Goal: Information Seeking & Learning: Learn about a topic

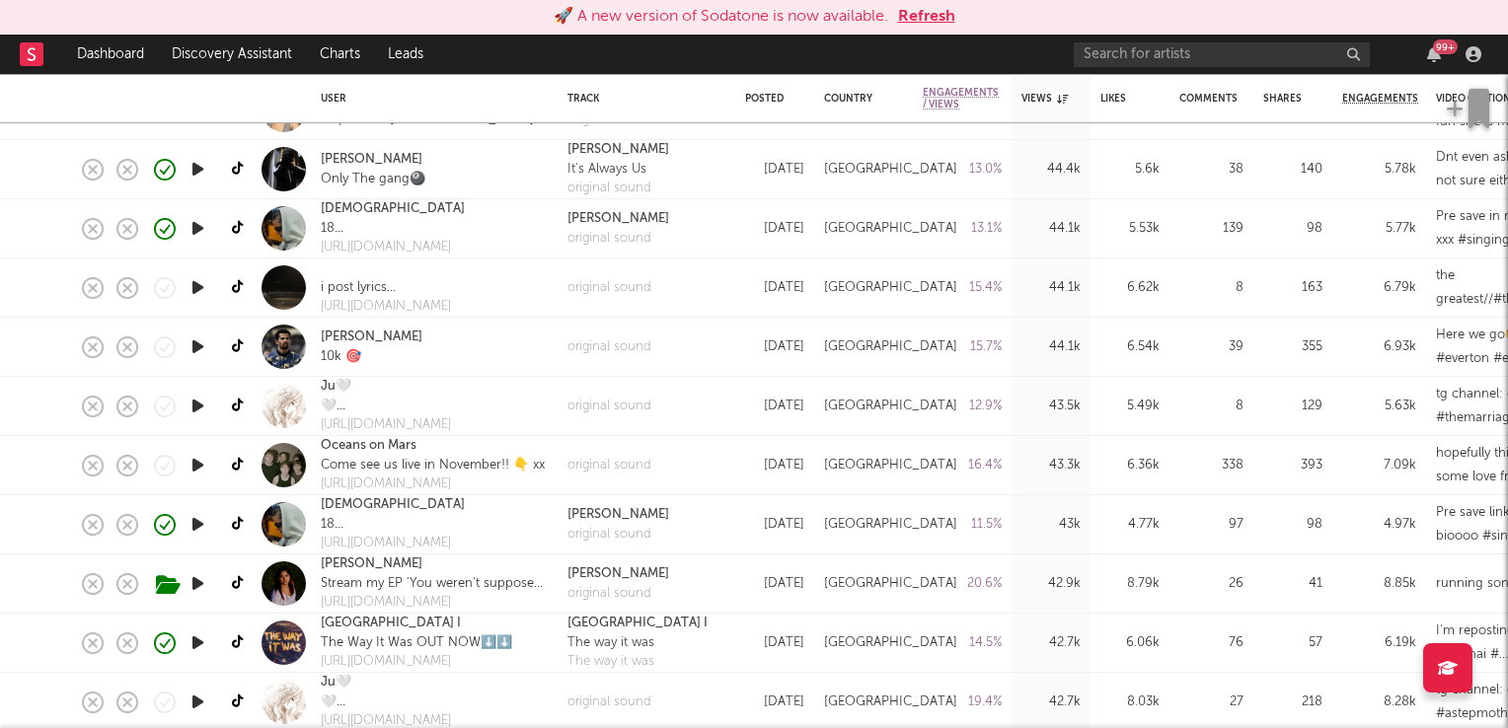
click at [934, 18] on button "Refresh" at bounding box center [926, 17] width 57 height 24
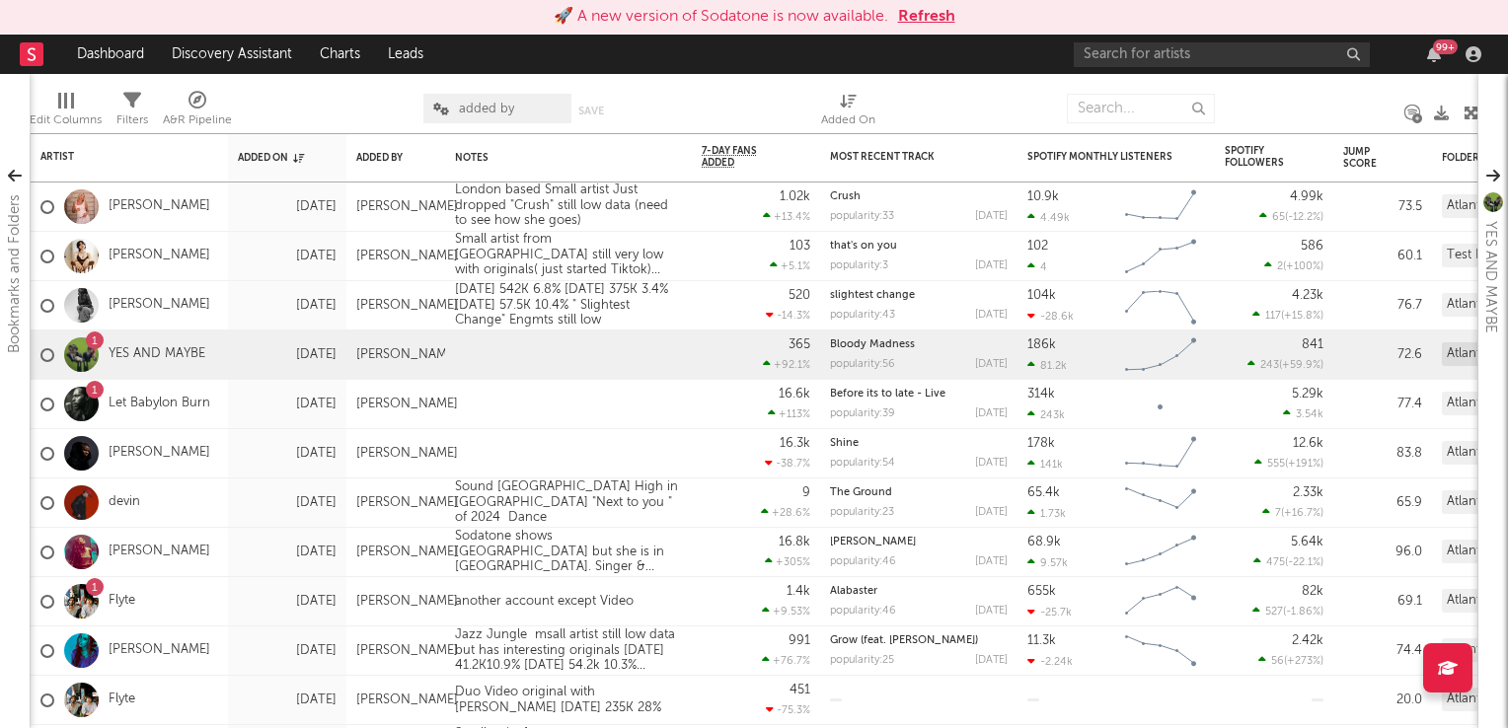
click at [933, 17] on button "Refresh" at bounding box center [926, 17] width 57 height 24
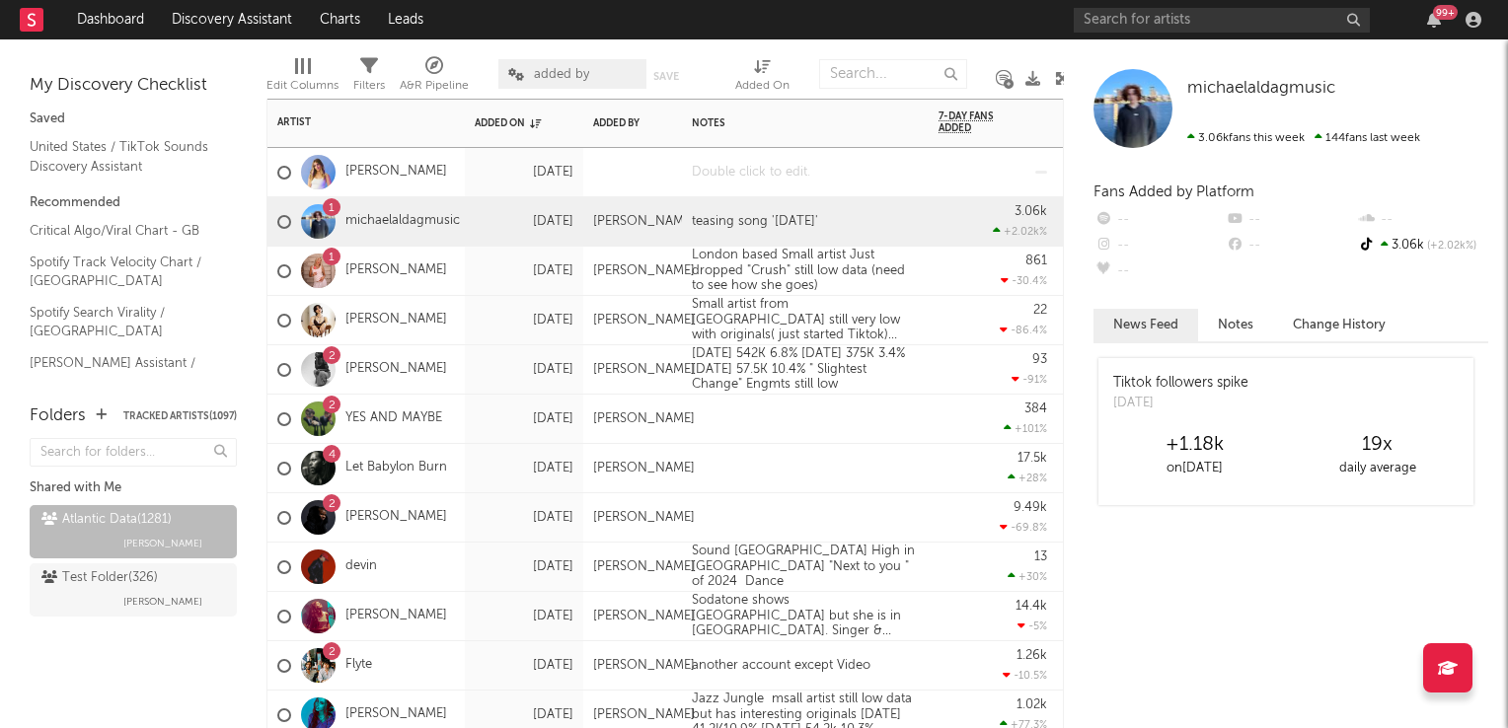
click at [760, 183] on div at bounding box center [805, 172] width 247 height 48
click at [762, 183] on div at bounding box center [805, 172] width 247 height 48
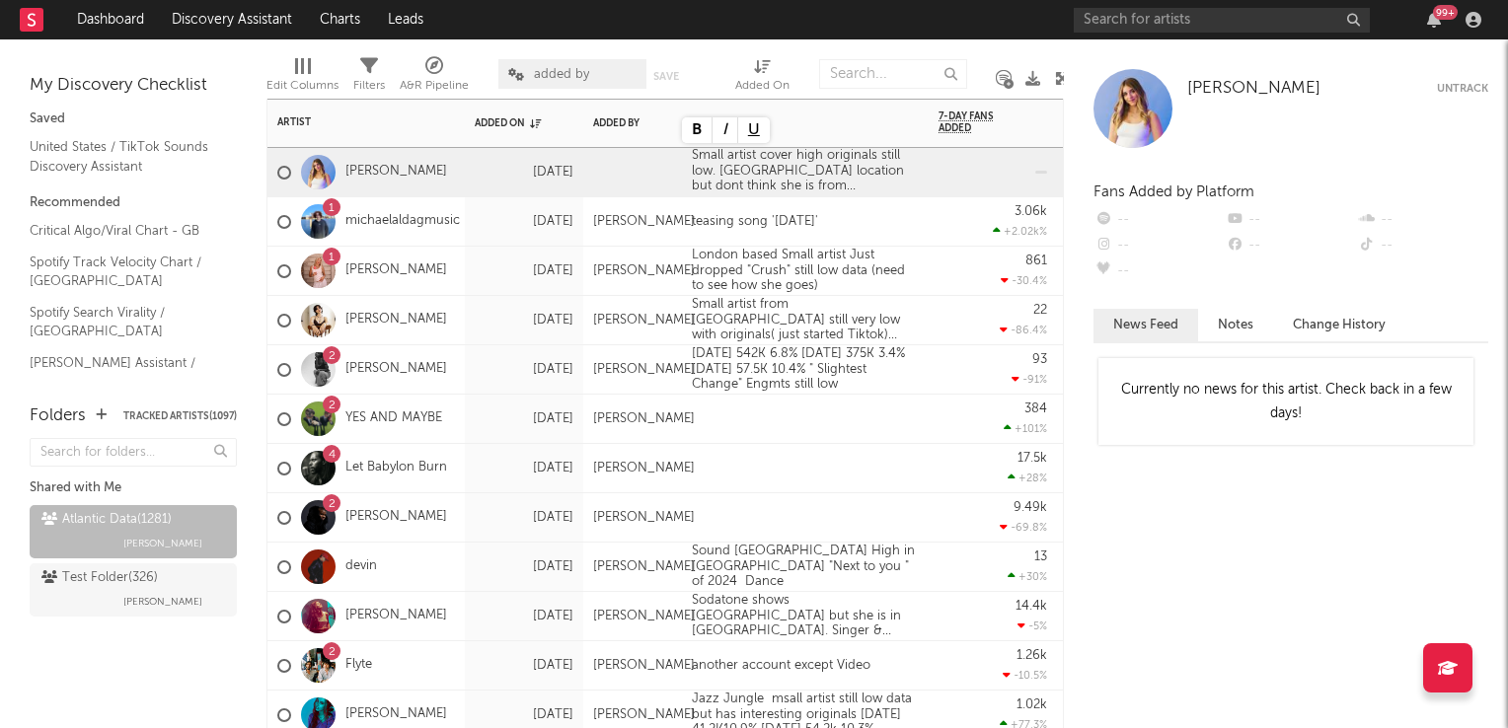
click at [931, 463] on div "17.5k +28 %" at bounding box center [992, 468] width 128 height 49
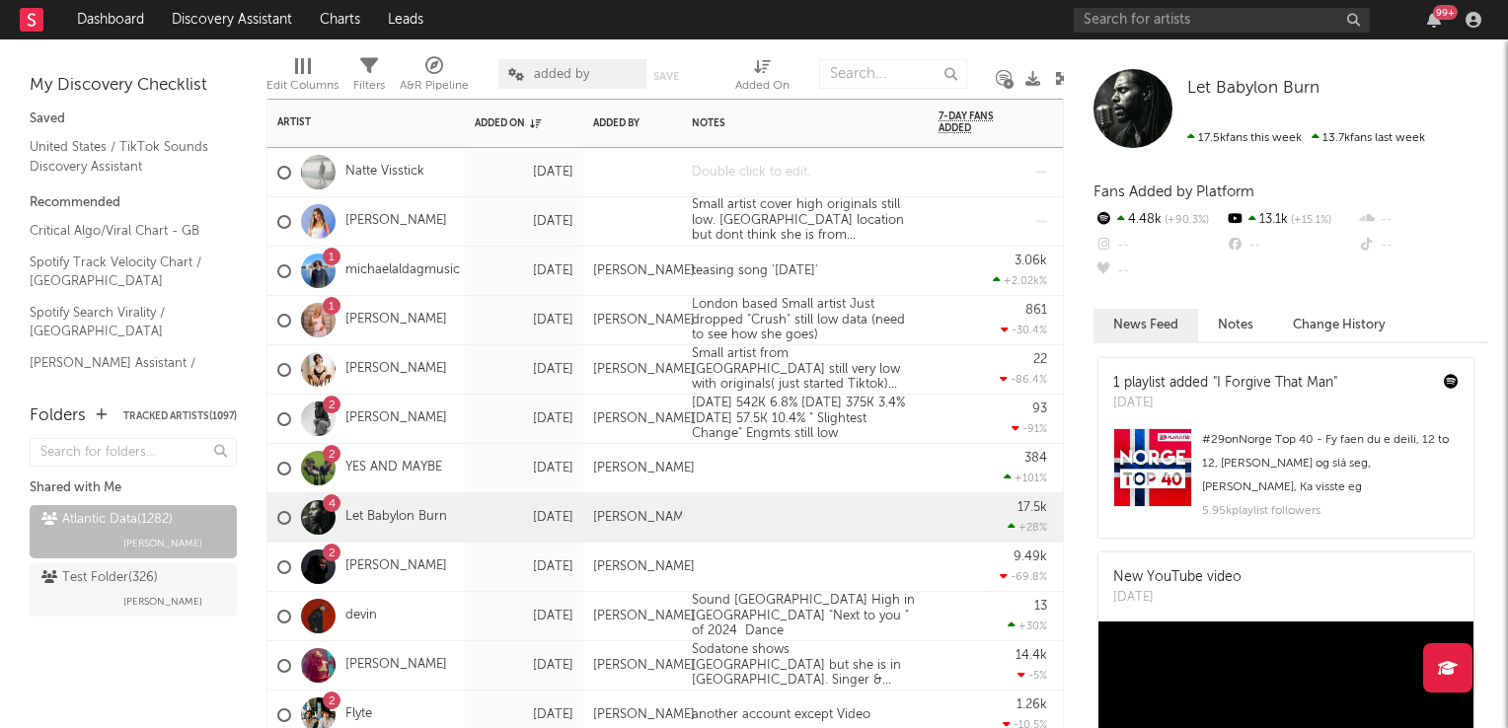
click at [731, 172] on div at bounding box center [805, 172] width 247 height 48
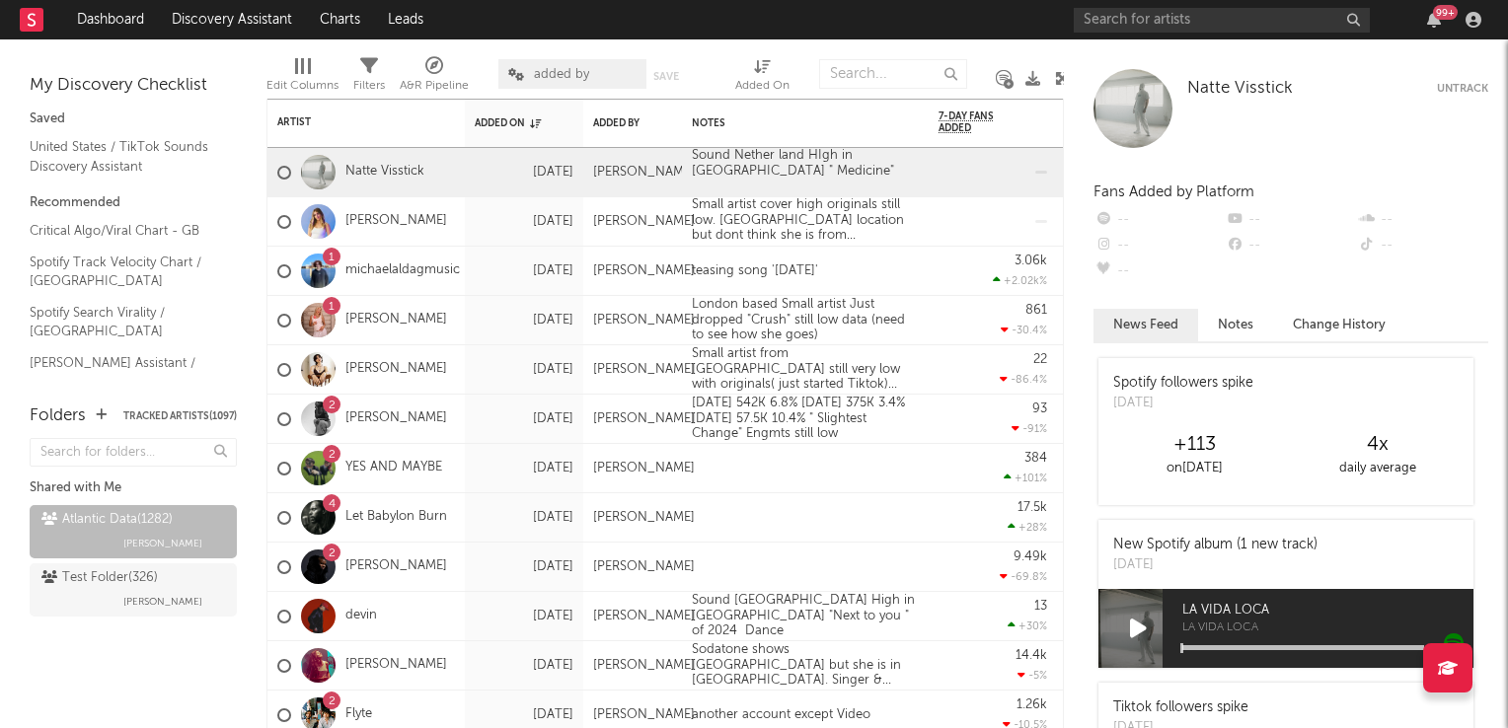
click at [1057, 79] on icon at bounding box center [1062, 78] width 15 height 15
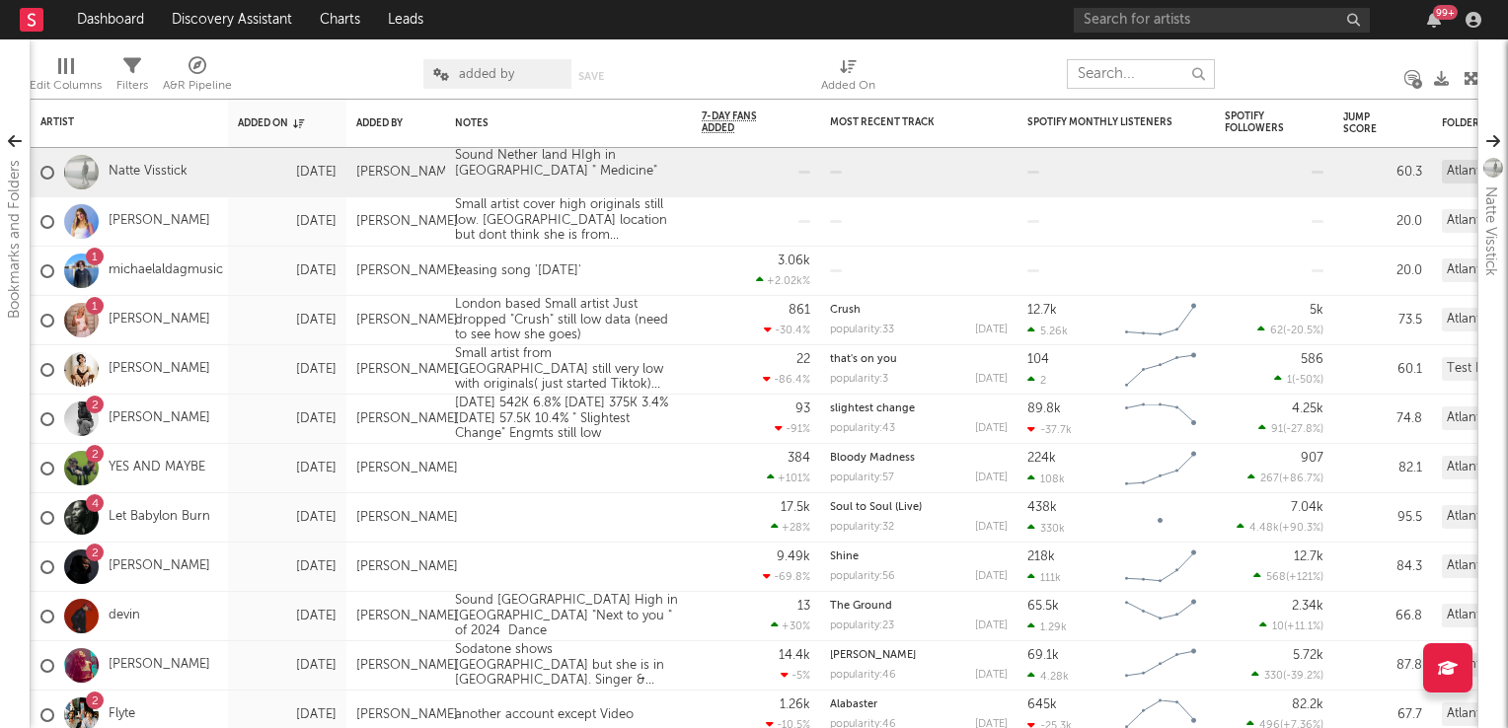
click at [1140, 68] on input "text" at bounding box center [1141, 74] width 148 height 30
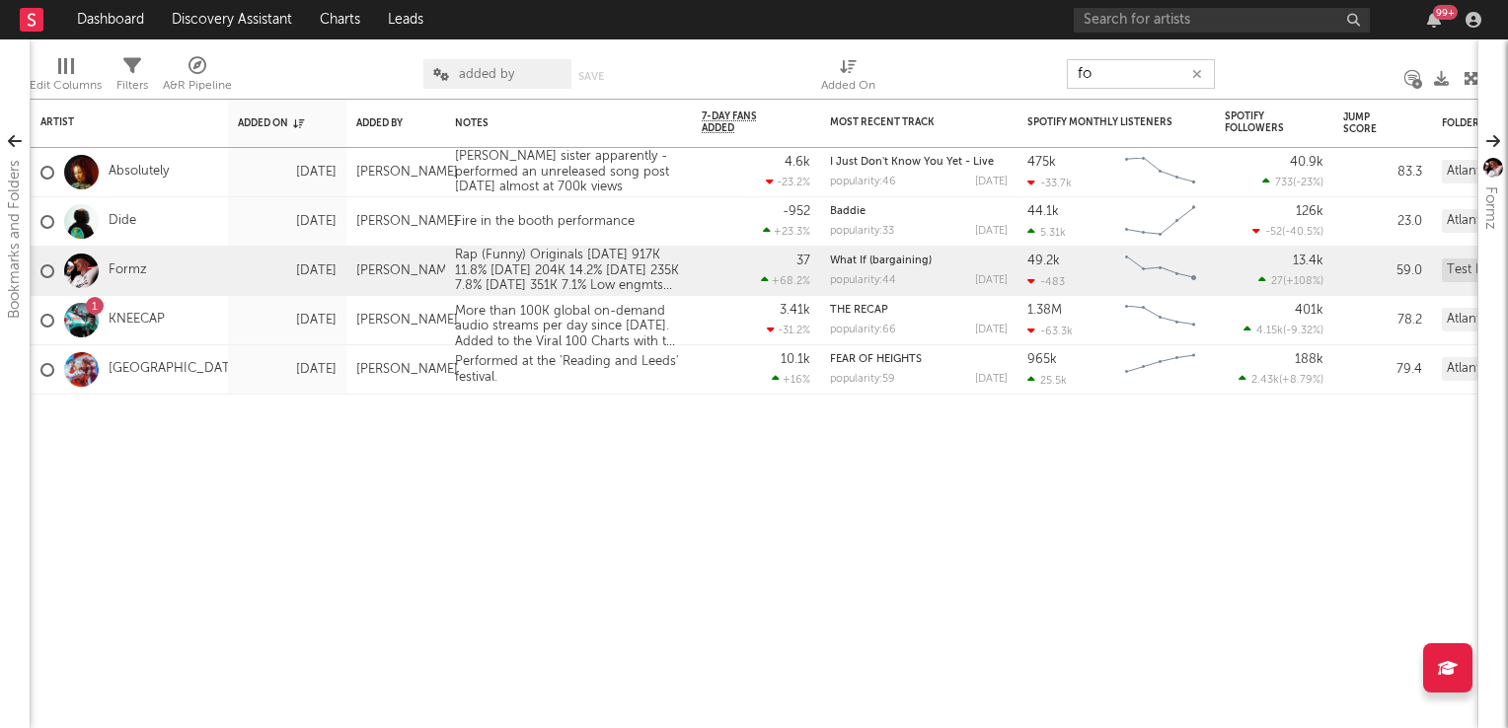
type input "f"
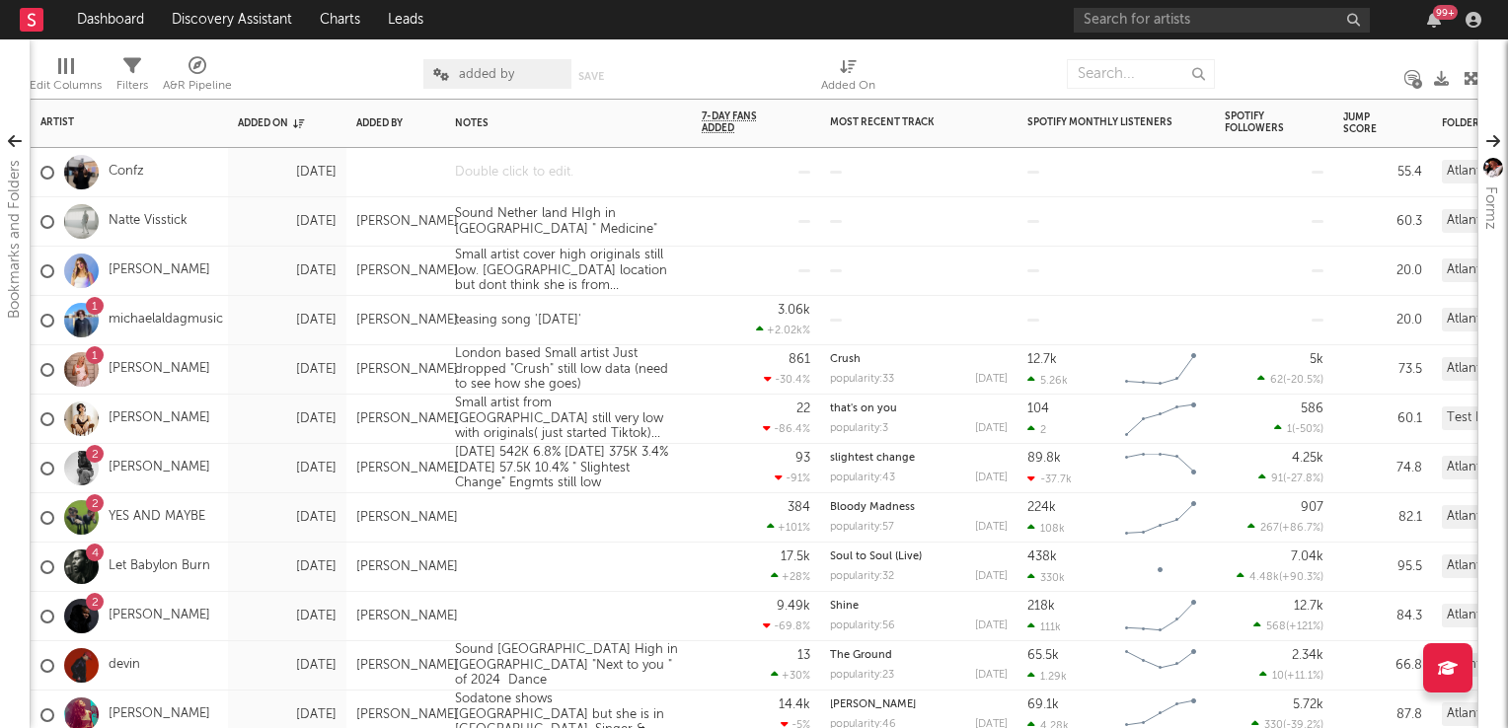
click at [499, 173] on div at bounding box center [568, 172] width 247 height 48
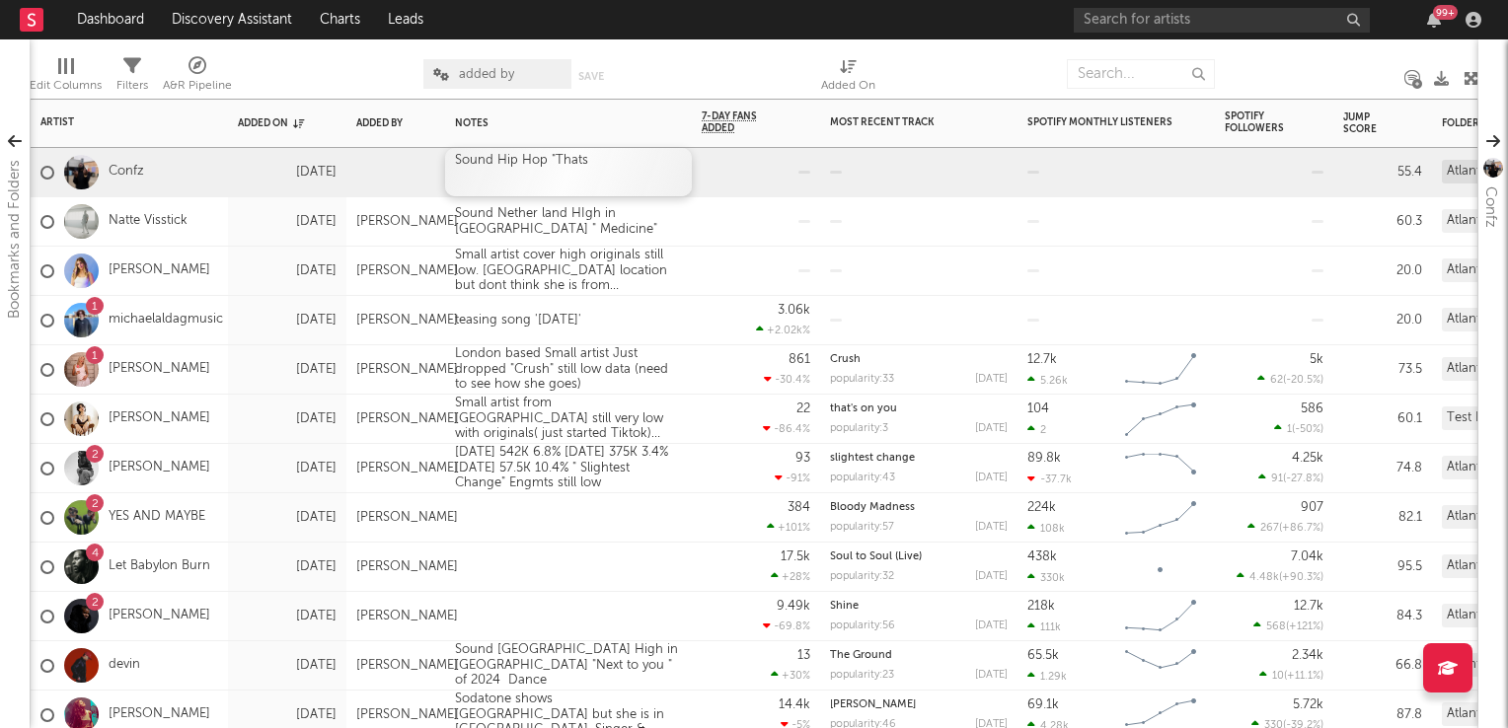
click at [587, 161] on div "Sound Hip Hop "Thats" at bounding box center [568, 172] width 247 height 48
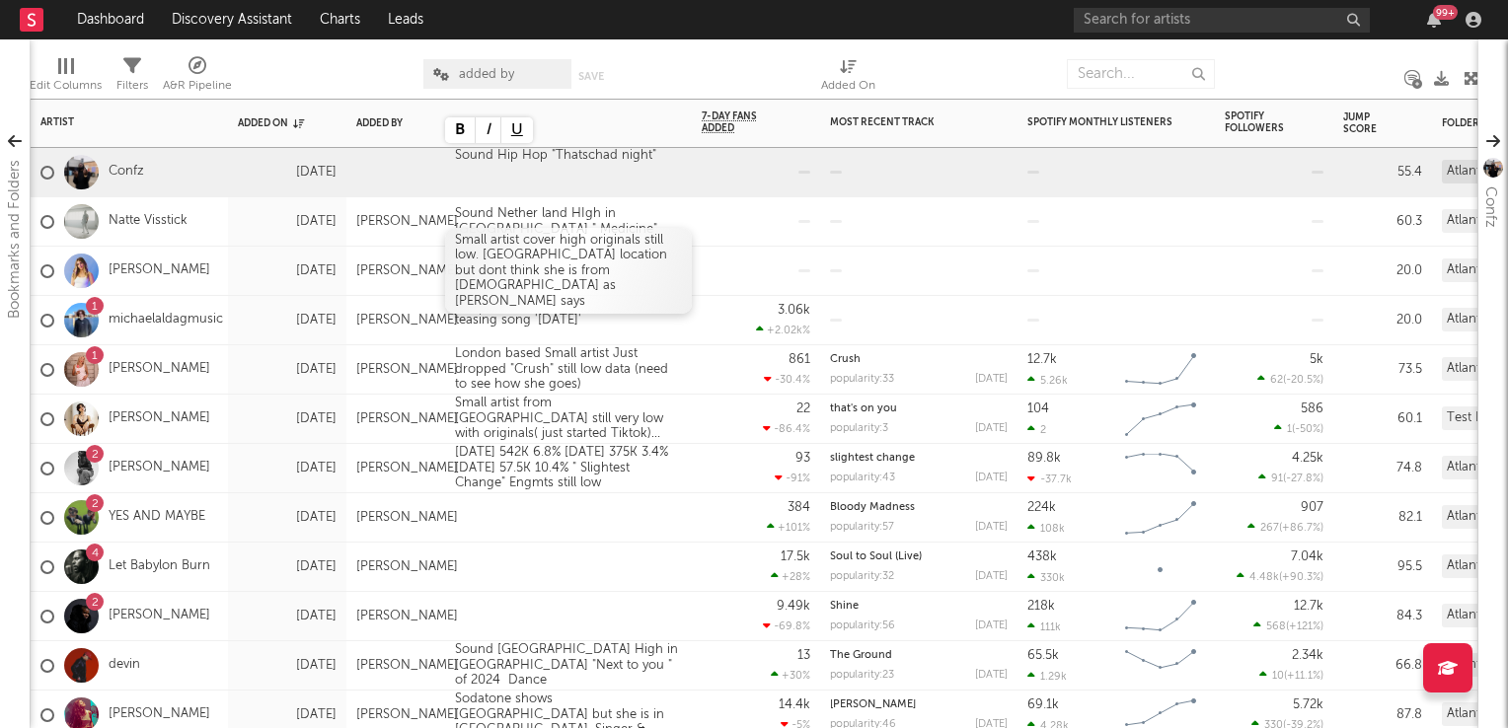
click at [699, 283] on div at bounding box center [756, 271] width 128 height 49
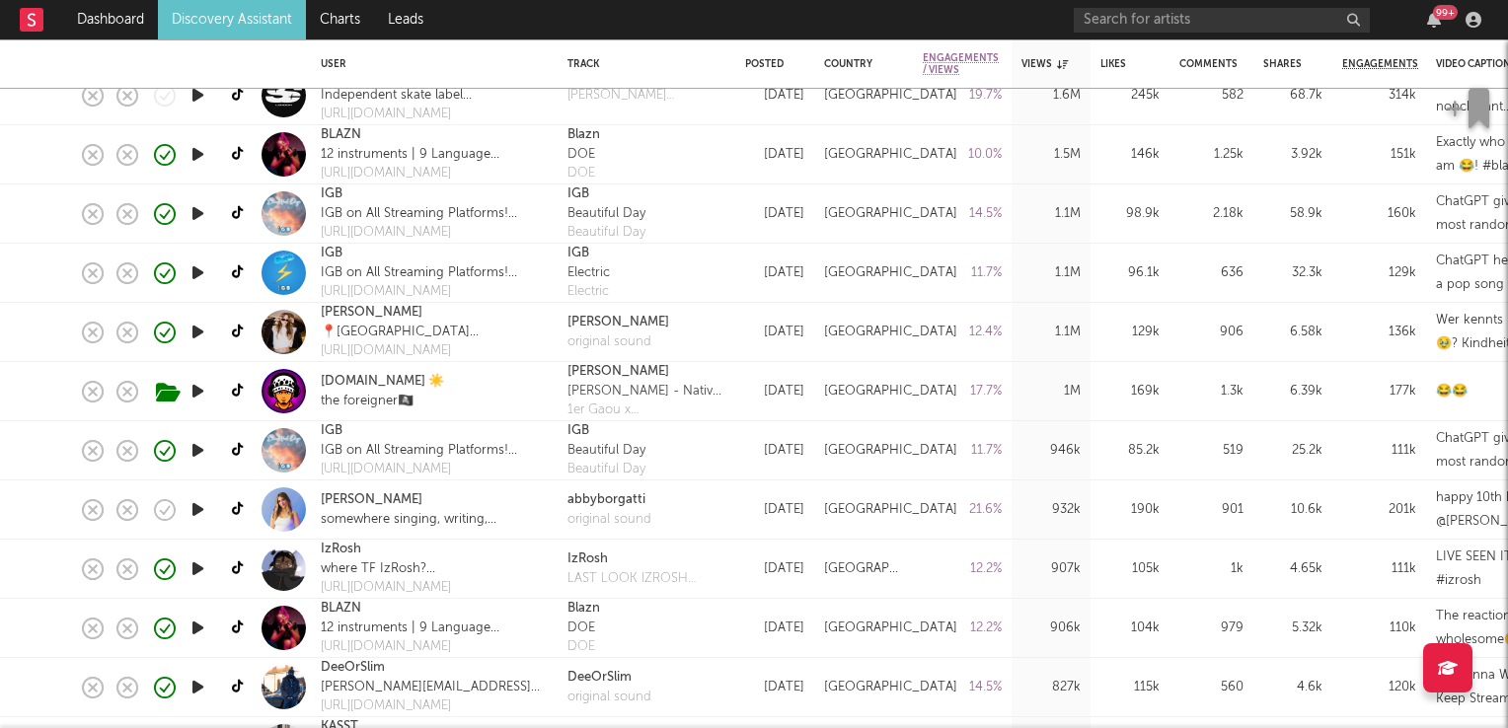
click at [194, 328] on icon "button" at bounding box center [197, 332] width 21 height 25
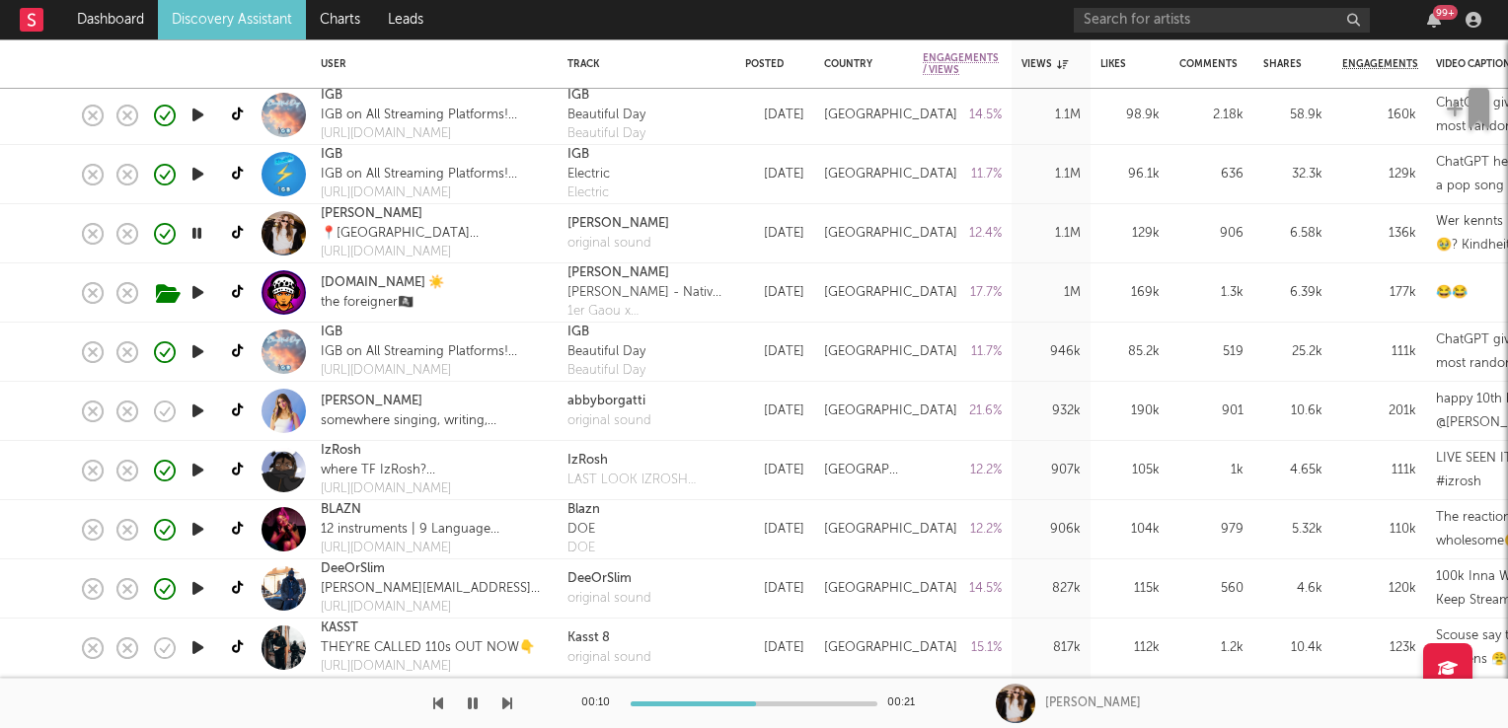
click at [199, 412] on icon "button" at bounding box center [197, 411] width 21 height 25
click at [379, 403] on link "[PERSON_NAME]" at bounding box center [372, 402] width 102 height 20
click at [197, 411] on icon "button" at bounding box center [196, 411] width 19 height 25
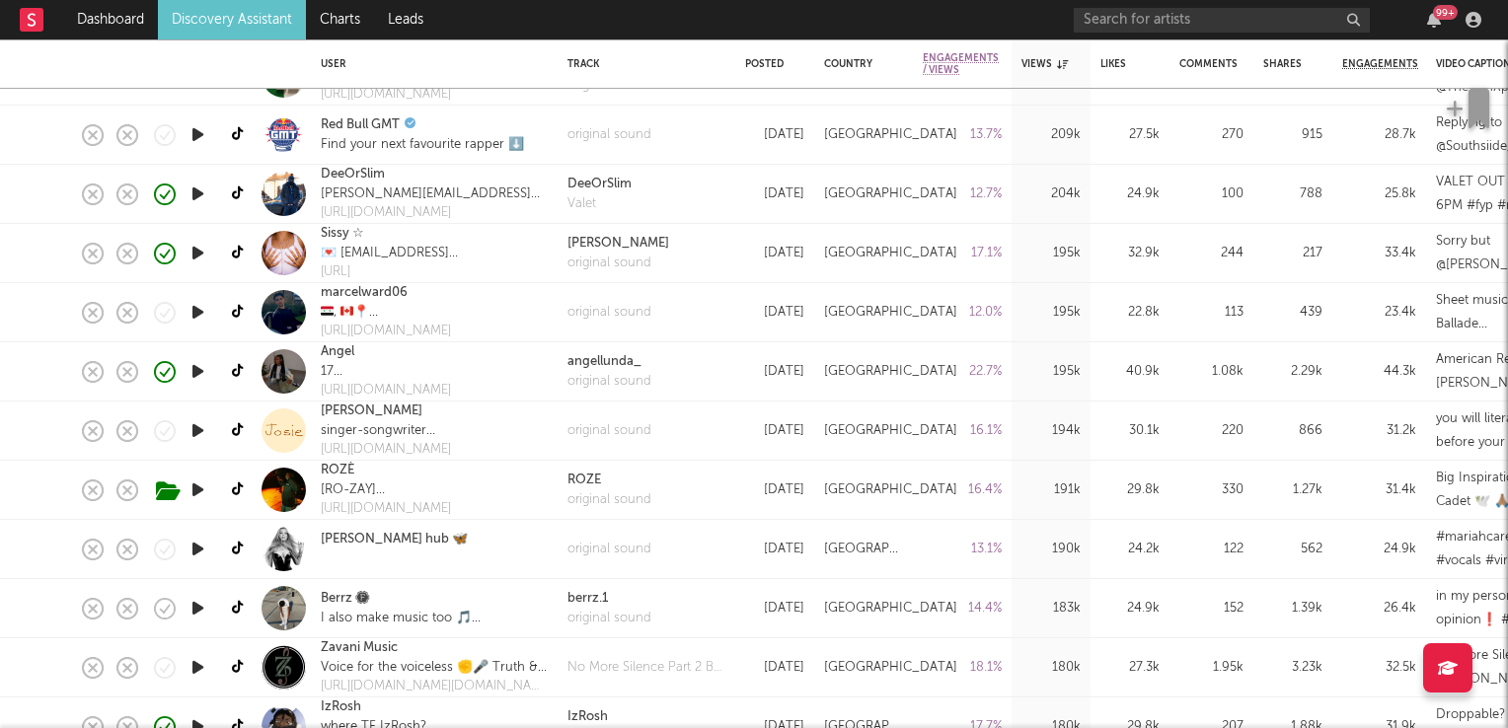
click at [195, 428] on icon "button" at bounding box center [197, 430] width 21 height 25
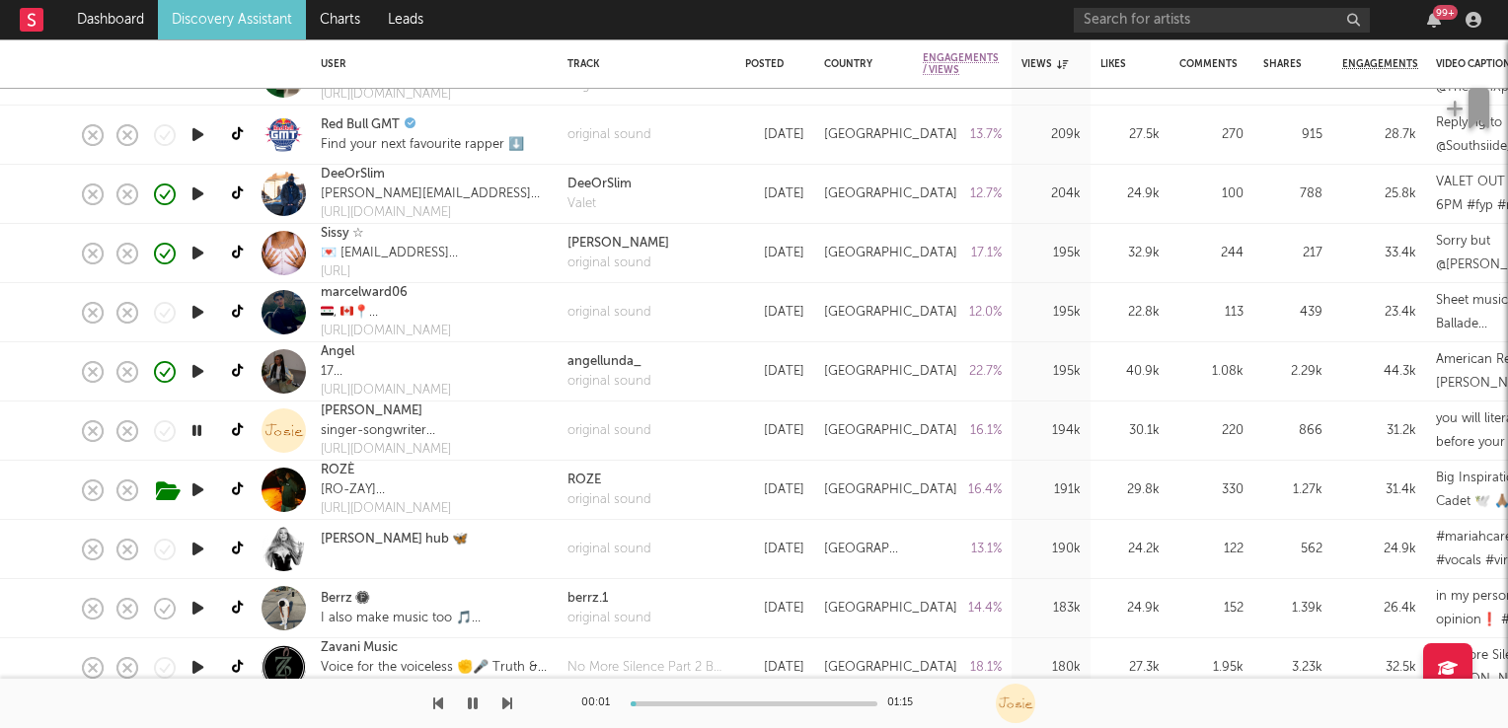
click at [195, 428] on icon "button" at bounding box center [196, 430] width 19 height 25
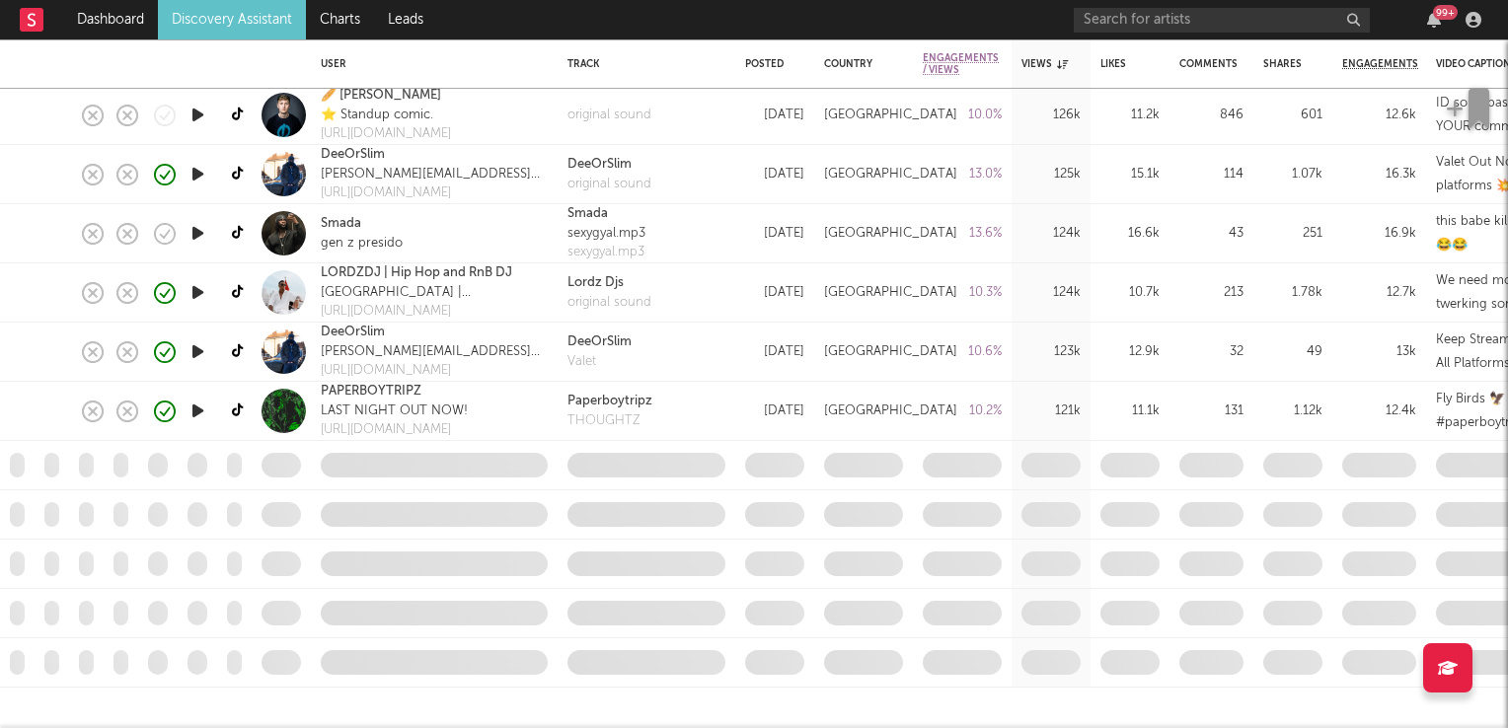
click at [193, 411] on icon "button" at bounding box center [197, 411] width 21 height 25
click at [193, 411] on icon "button" at bounding box center [196, 411] width 19 height 25
click at [345, 14] on link "Charts" at bounding box center [340, 19] width 68 height 39
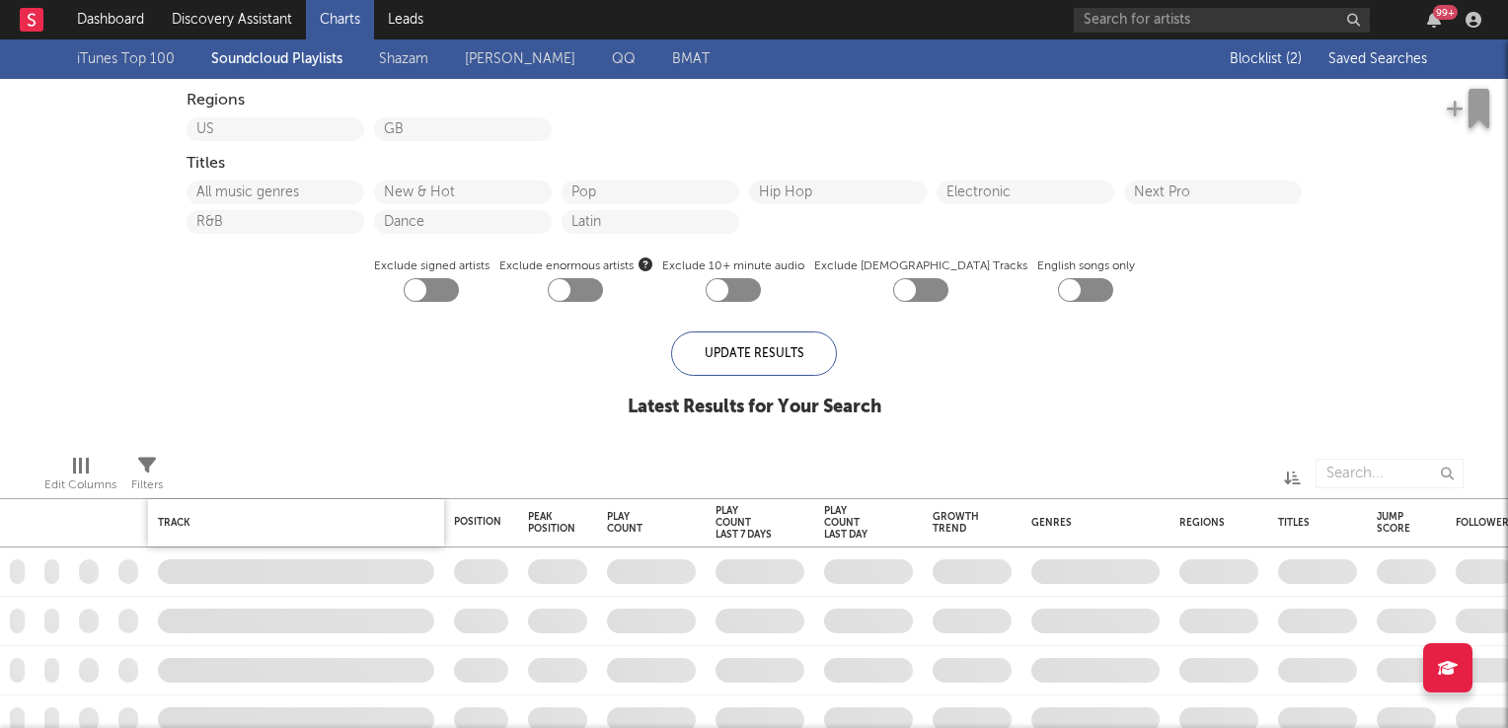
checkbox input "true"
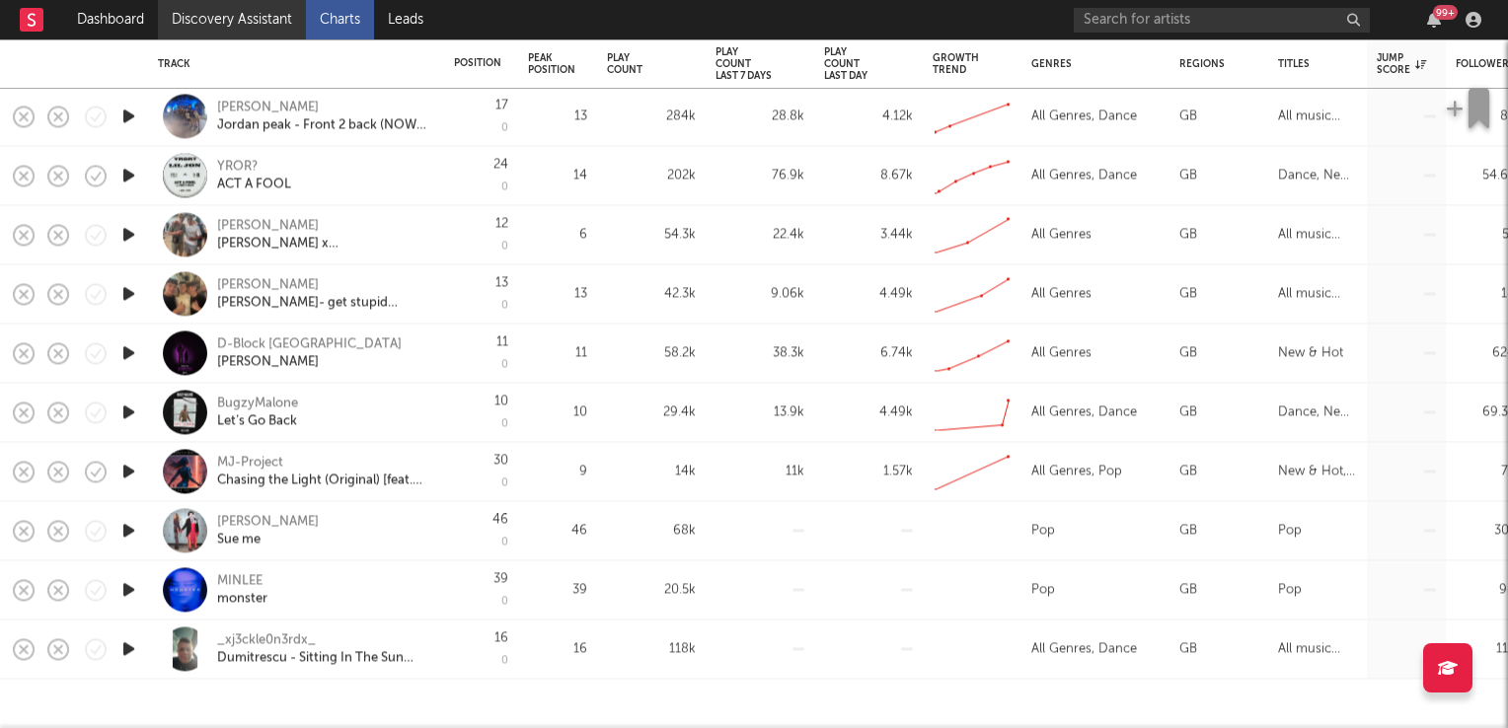
click at [242, 24] on link "Discovery Assistant" at bounding box center [232, 19] width 148 height 39
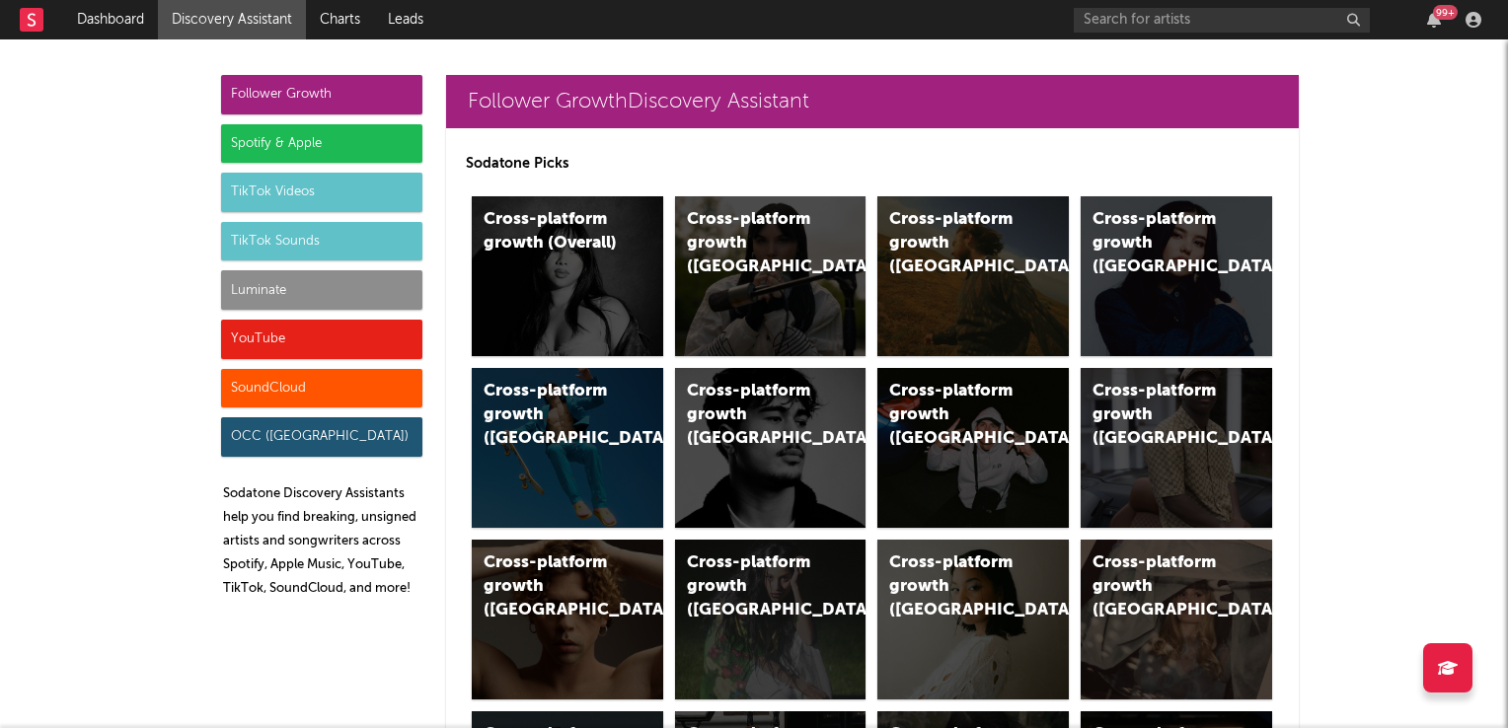
click at [347, 238] on div "TikTok Sounds" at bounding box center [321, 241] width 201 height 39
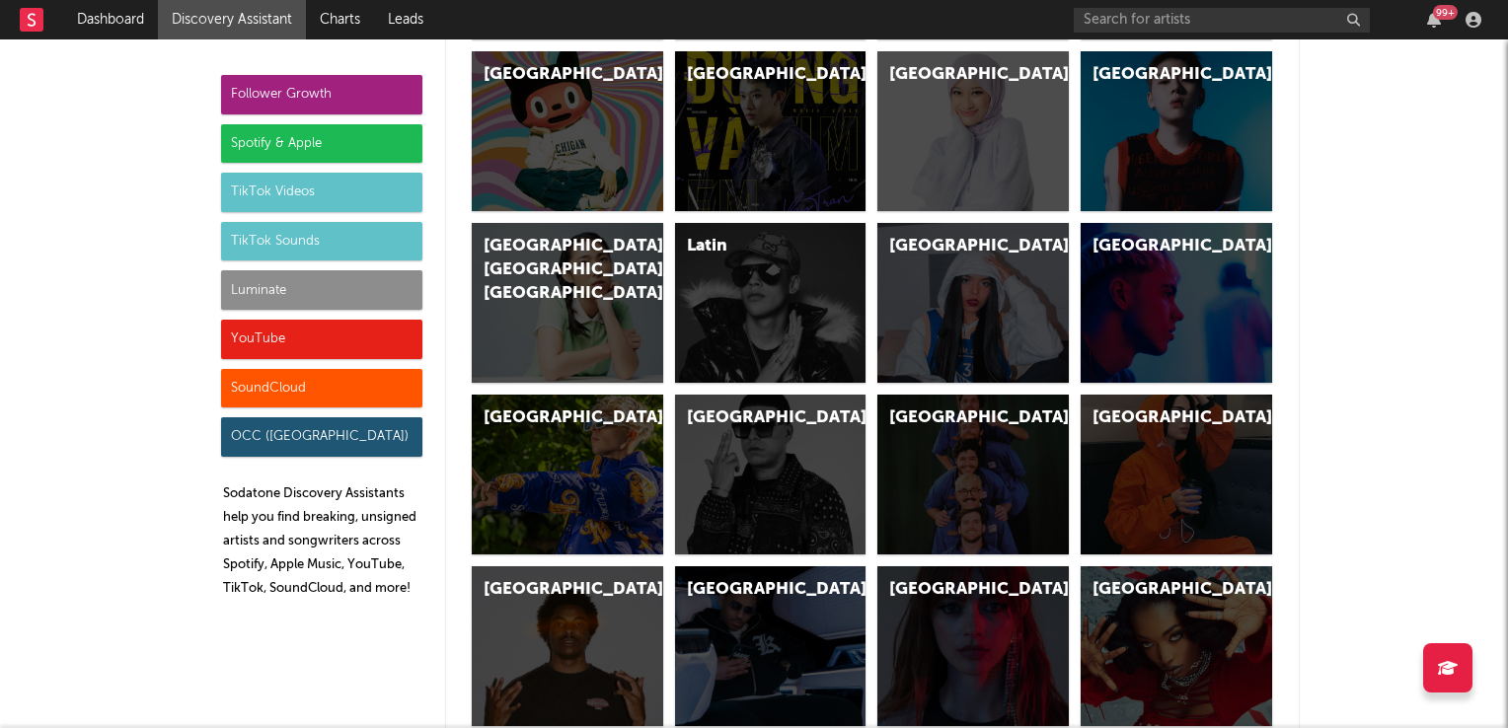
scroll to position [7186, 0]
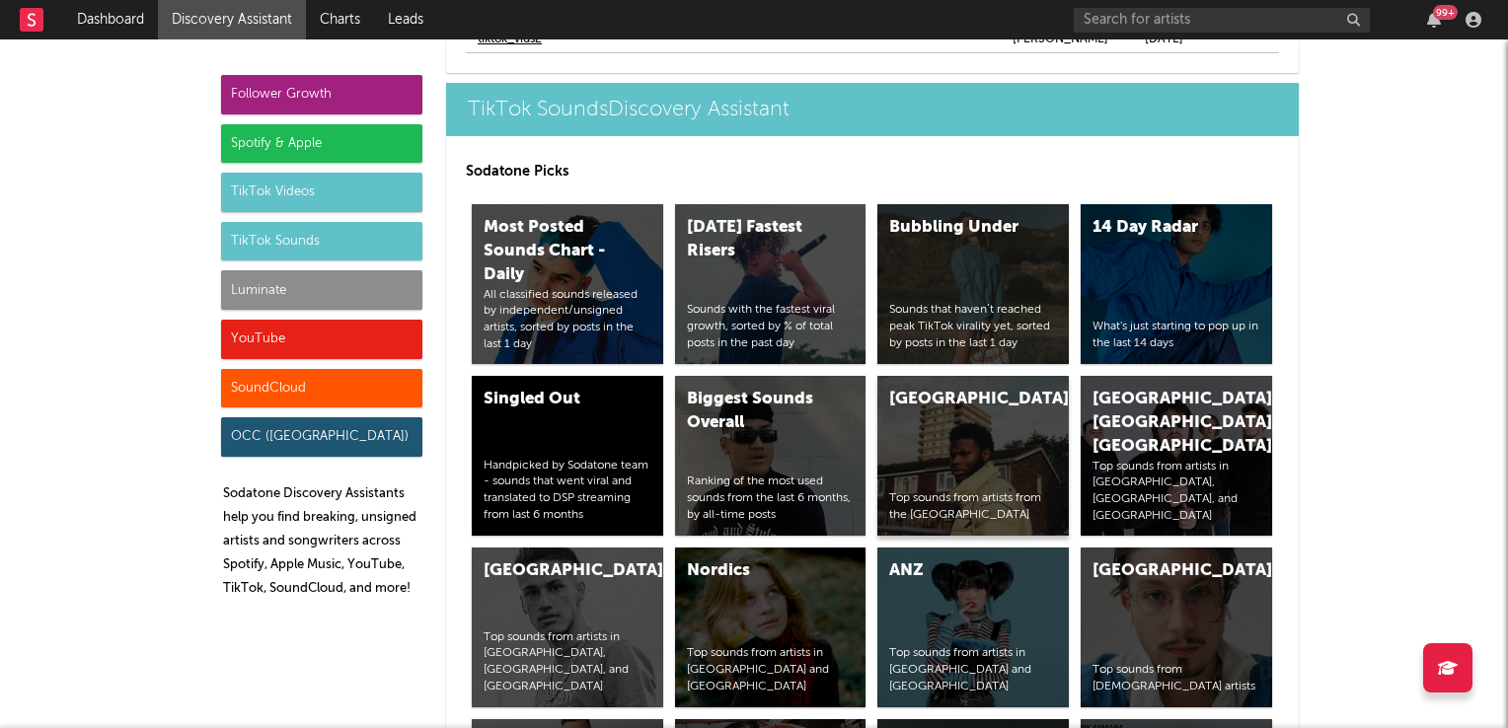
click at [963, 457] on div "United Kingdom Top sounds from artists from the United Kingdom" at bounding box center [972, 456] width 191 height 160
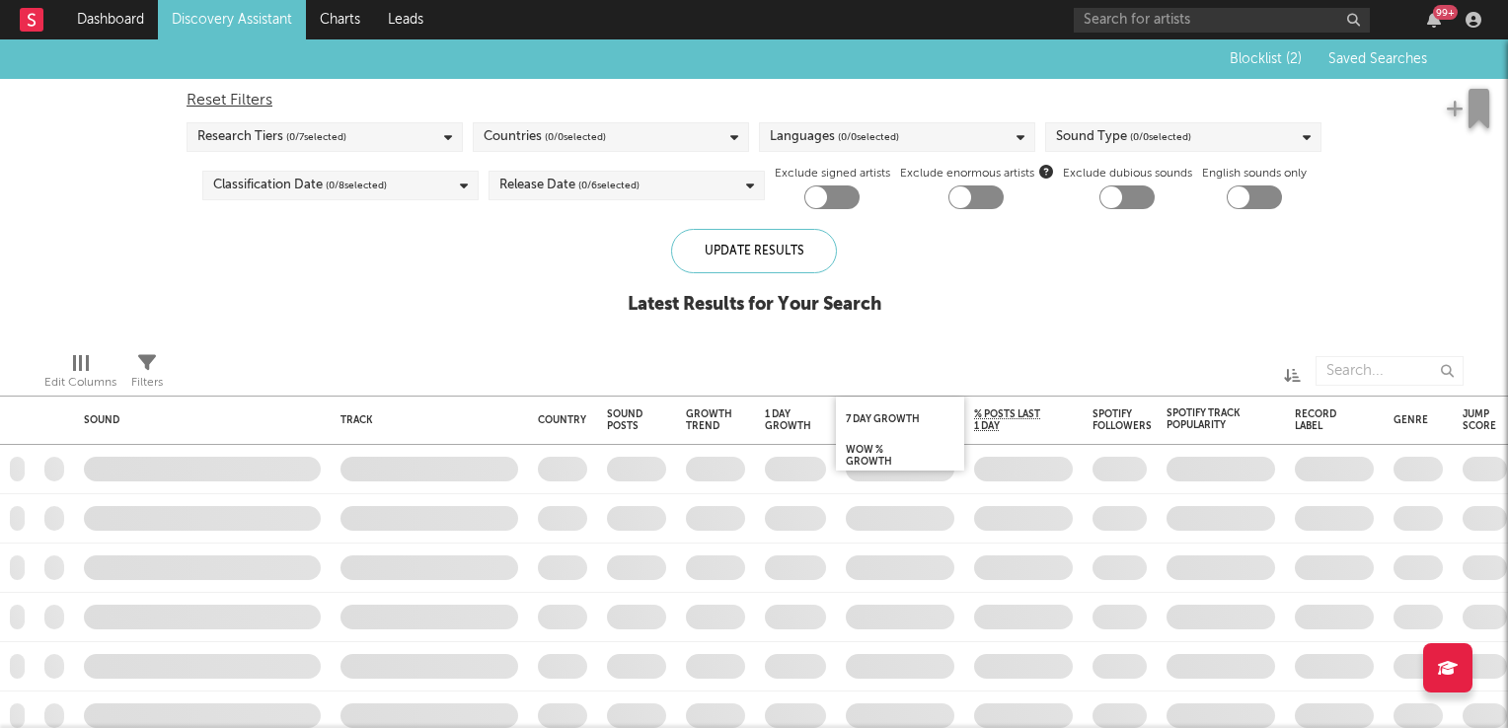
checkbox input "true"
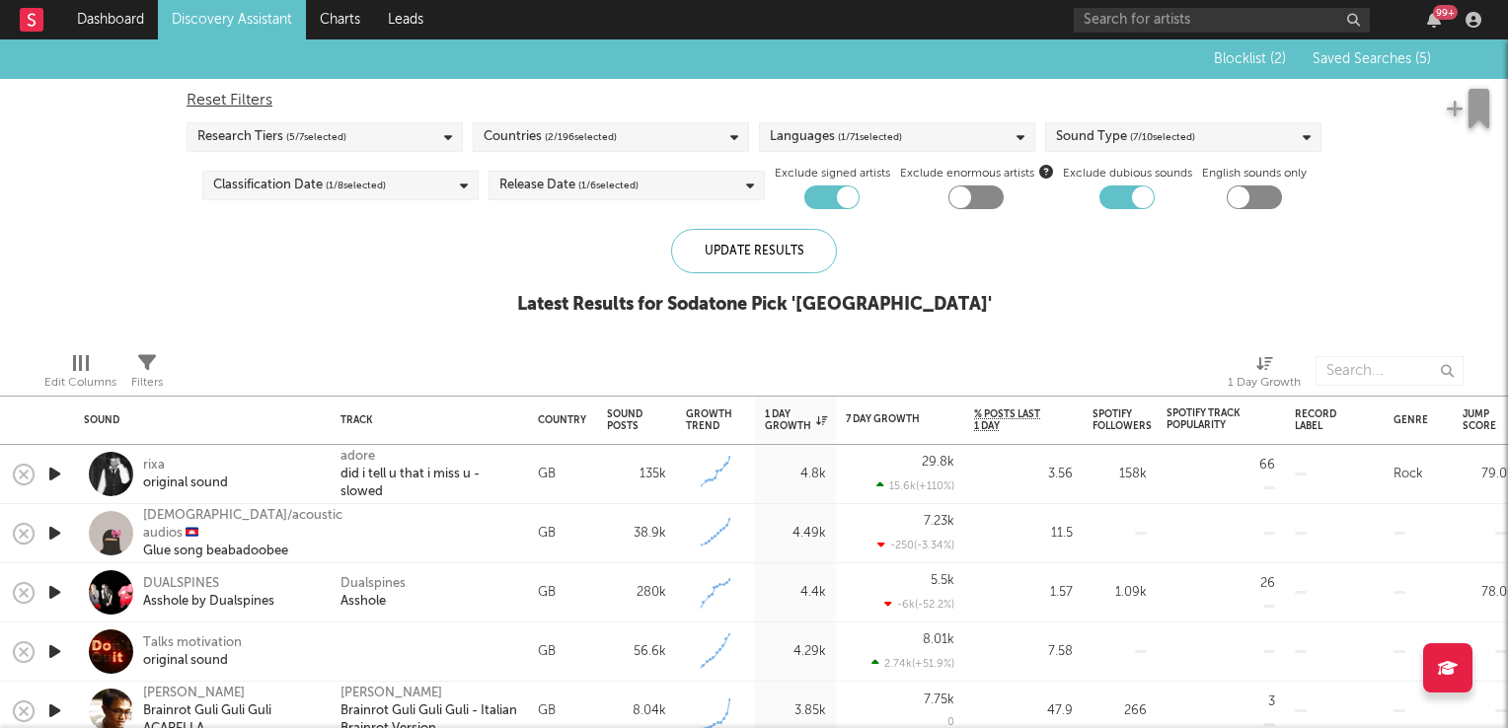
click at [55, 479] on icon "button" at bounding box center [54, 474] width 21 height 25
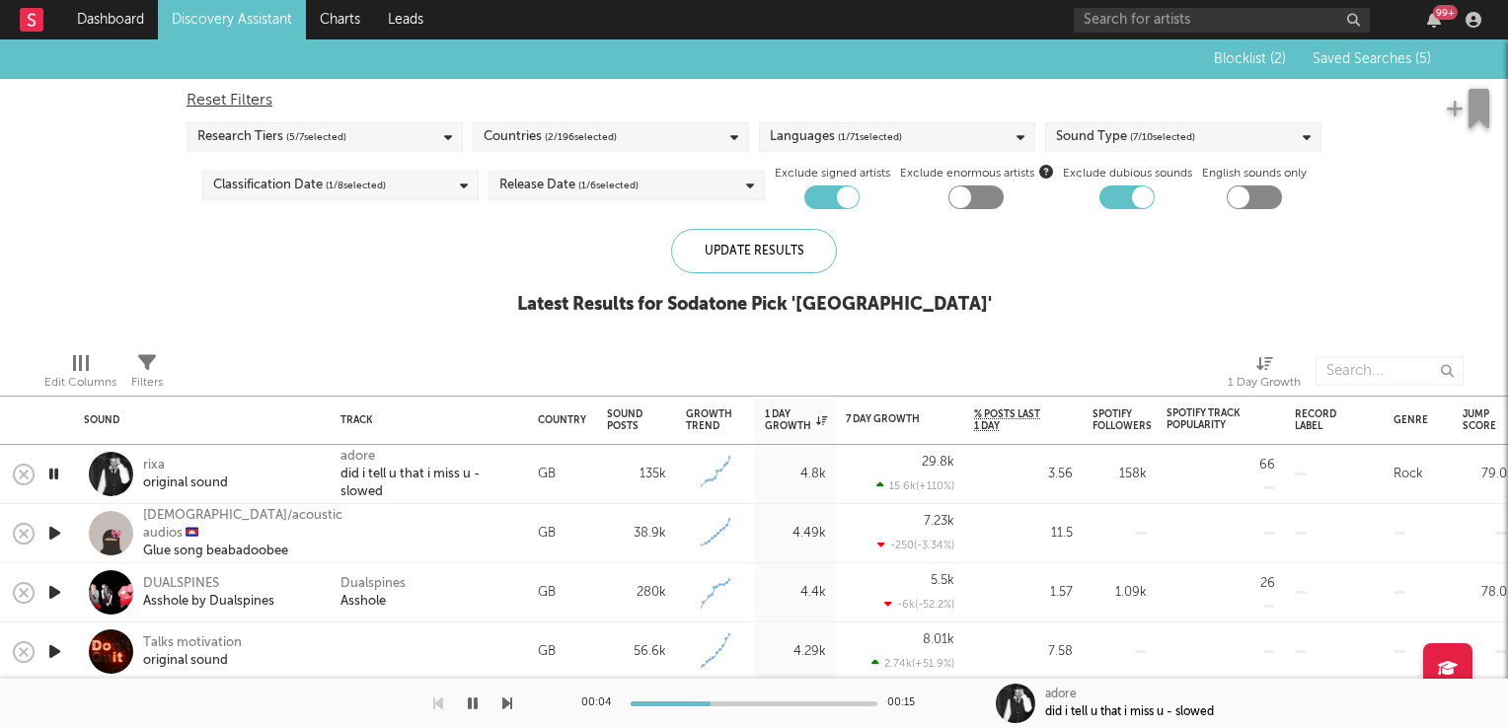
click at [53, 479] on icon "button" at bounding box center [53, 474] width 19 height 25
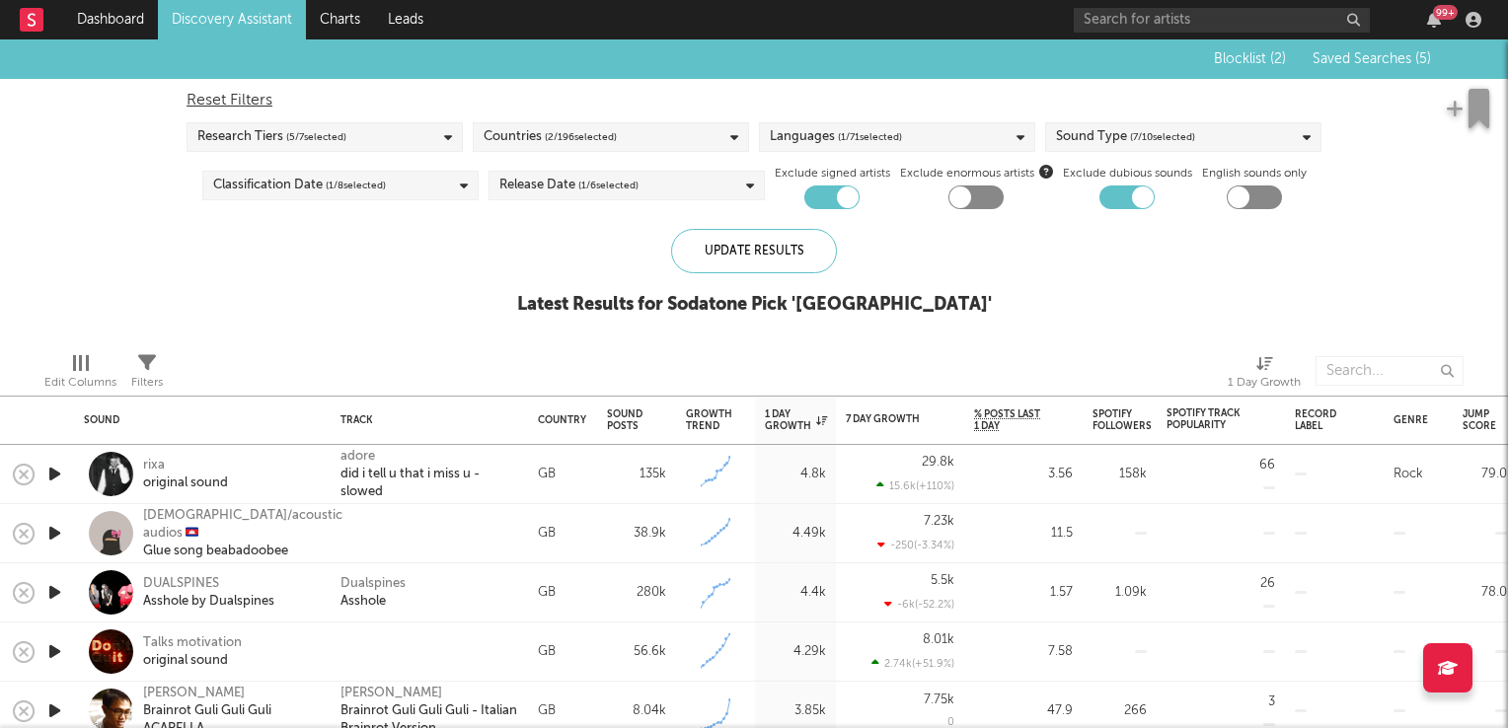
click at [53, 531] on icon "button" at bounding box center [54, 533] width 21 height 25
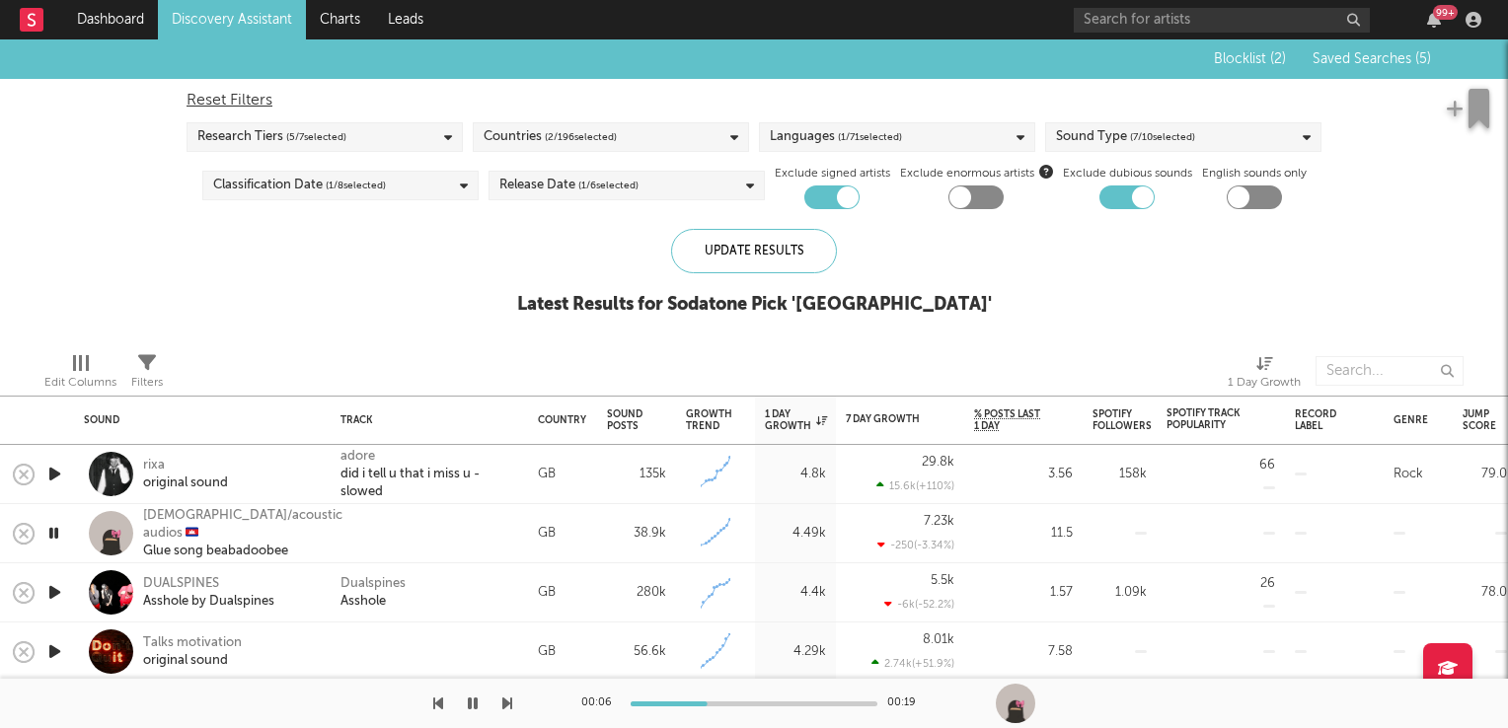
click at [53, 539] on icon "button" at bounding box center [53, 533] width 19 height 25
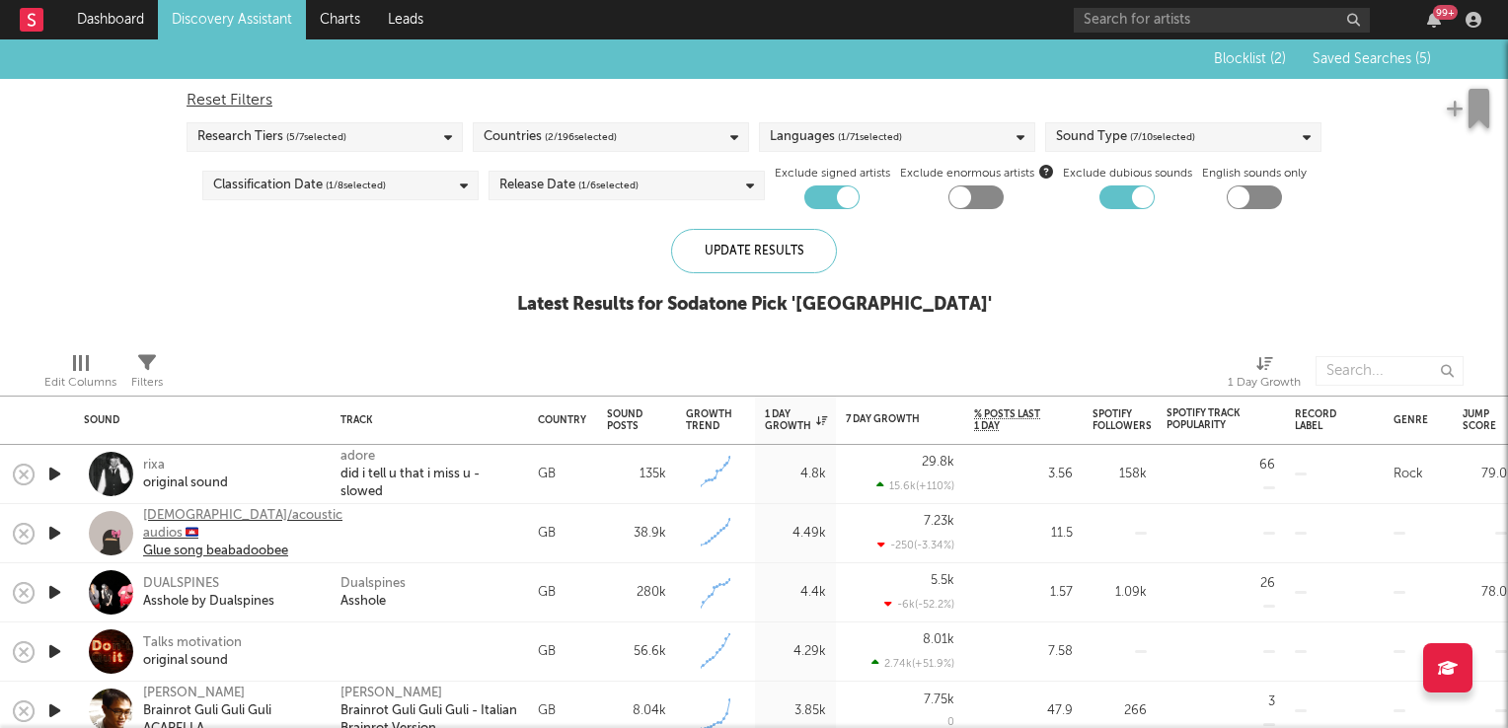
click at [241, 526] on div "halal/acoustic audios 🇰🇭" at bounding box center [242, 525] width 199 height 36
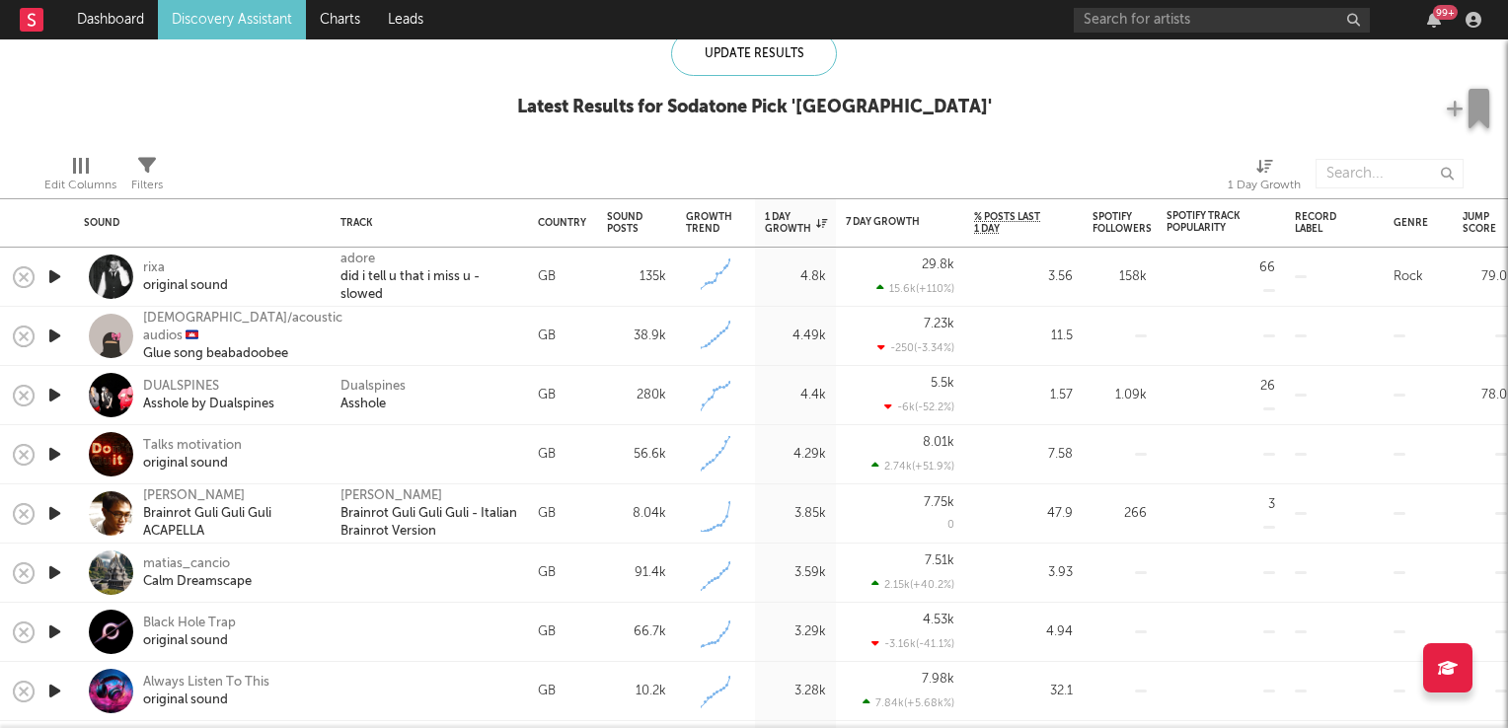
click at [52, 513] on icon "button" at bounding box center [54, 513] width 21 height 25
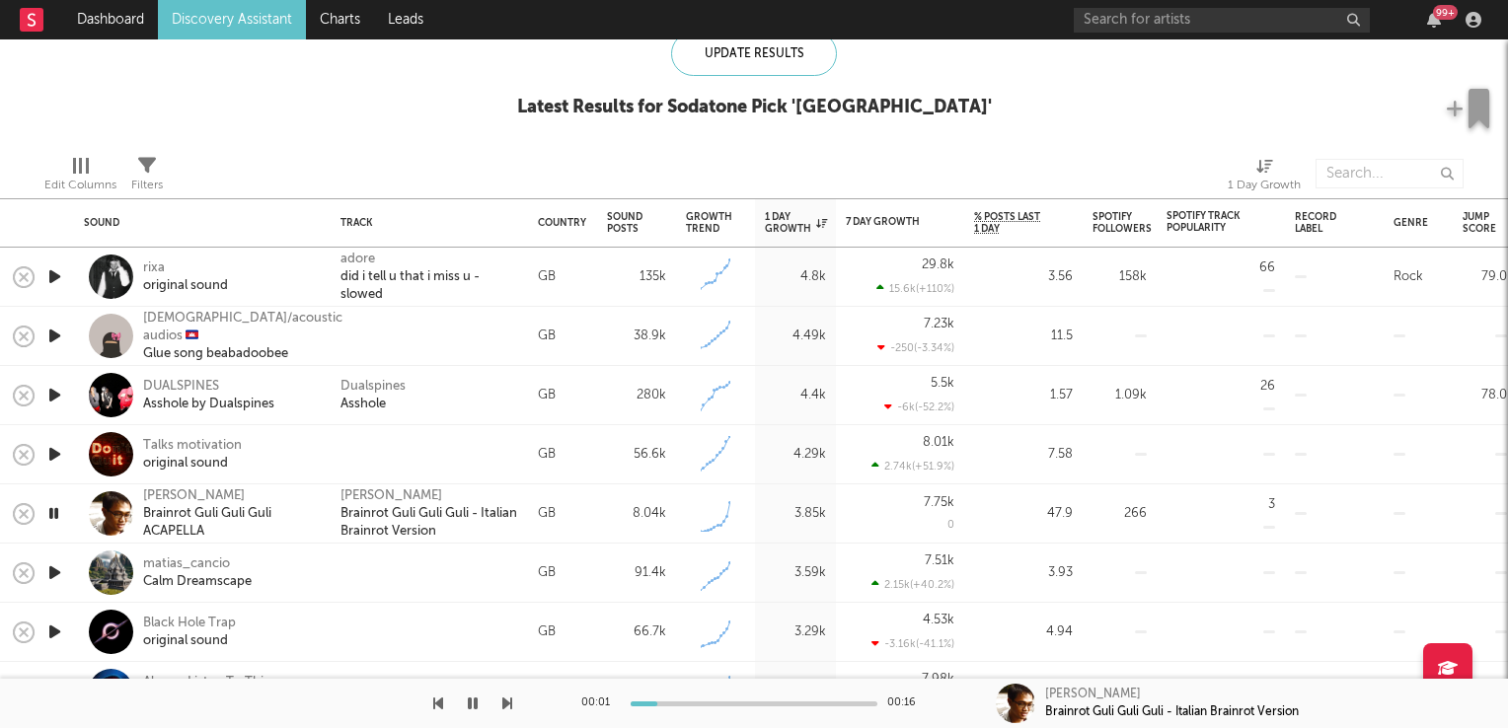
click at [52, 513] on icon "button" at bounding box center [53, 513] width 19 height 25
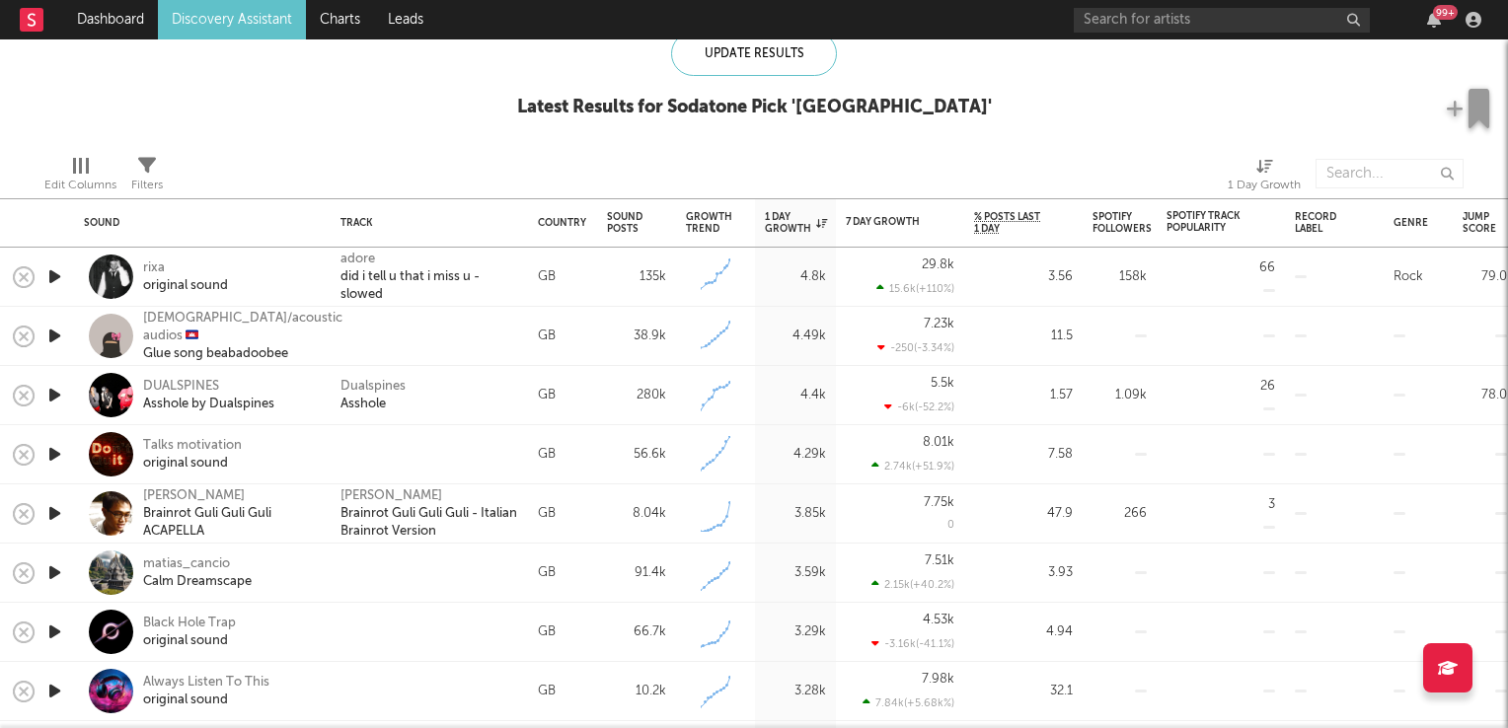
click at [47, 570] on icon "button" at bounding box center [54, 572] width 21 height 25
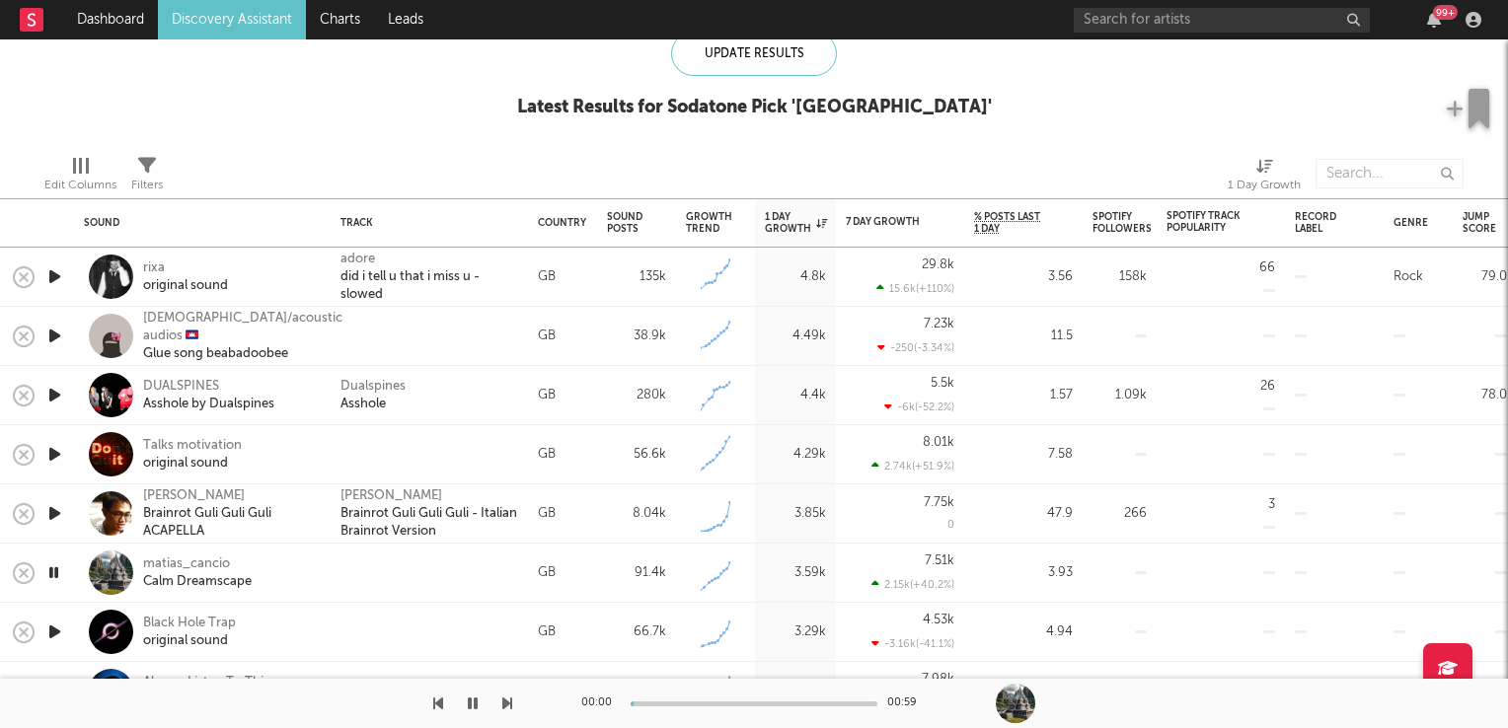
click at [47, 570] on icon "button" at bounding box center [53, 572] width 19 height 25
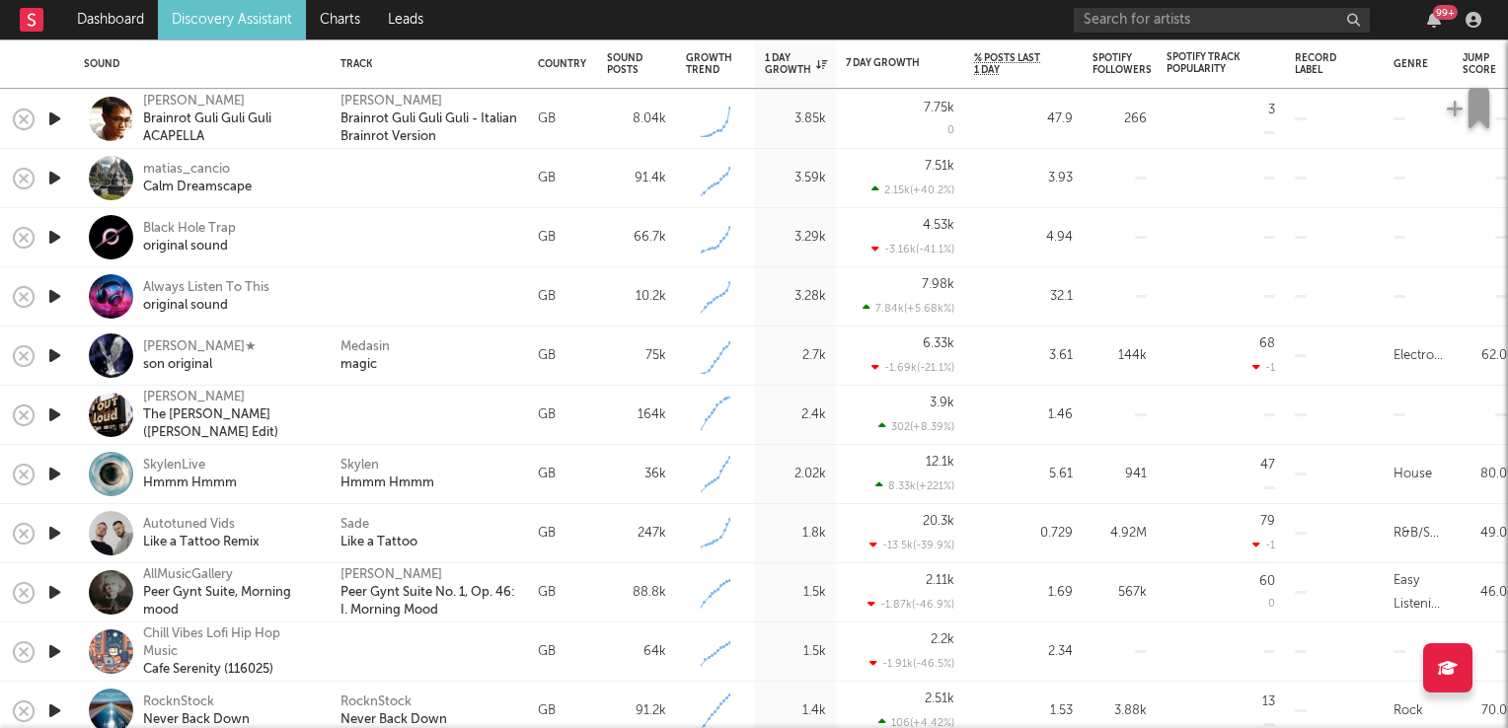
click at [51, 355] on icon "button" at bounding box center [54, 355] width 21 height 25
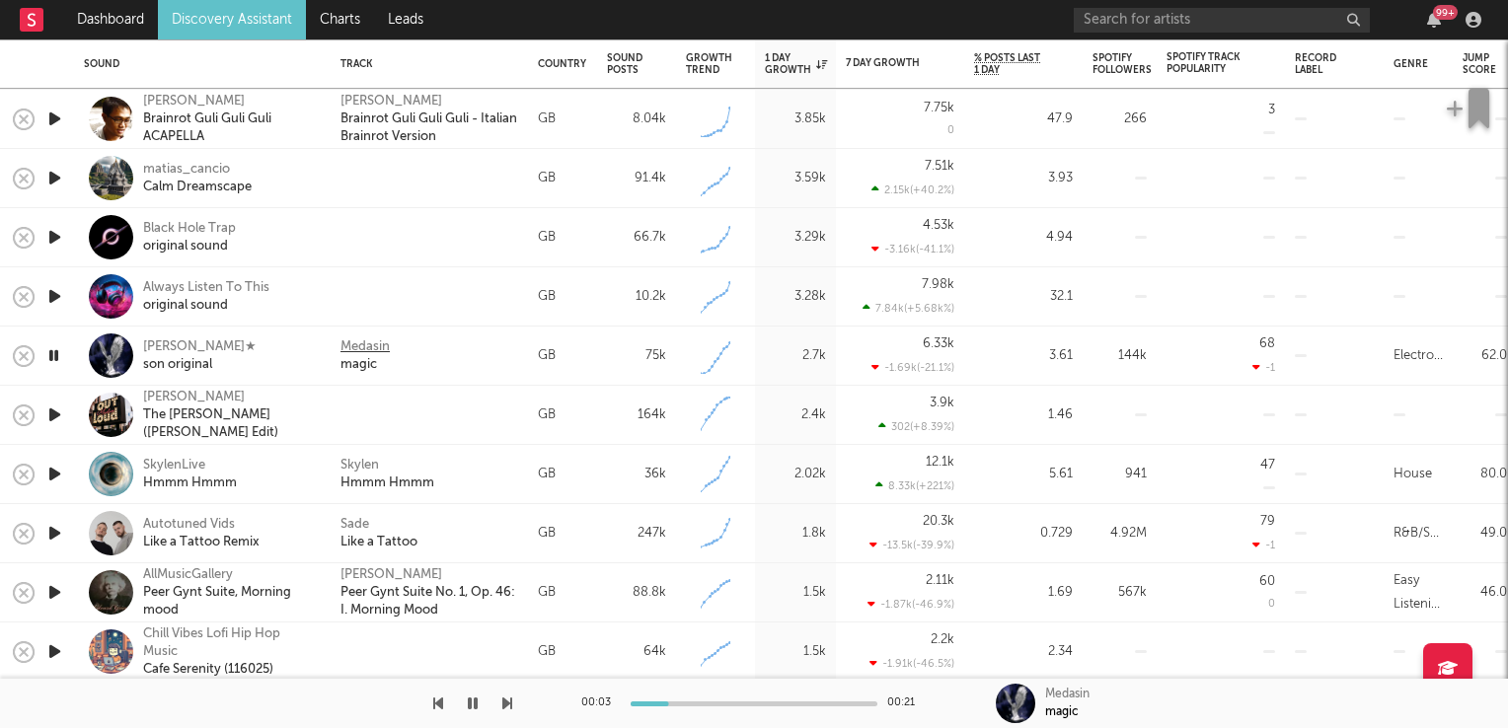
click at [363, 348] on div "Medasin" at bounding box center [364, 347] width 49 height 18
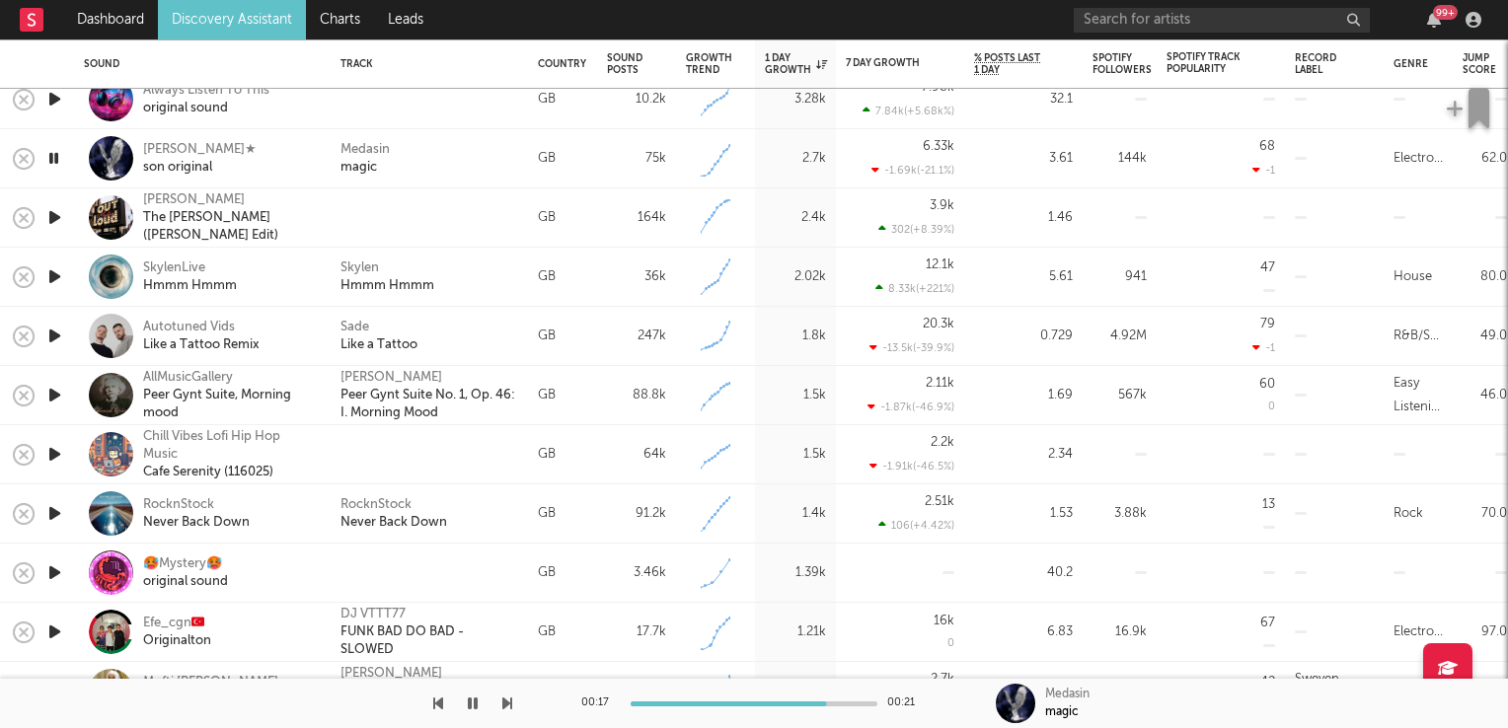
click at [56, 451] on icon "button" at bounding box center [54, 454] width 21 height 25
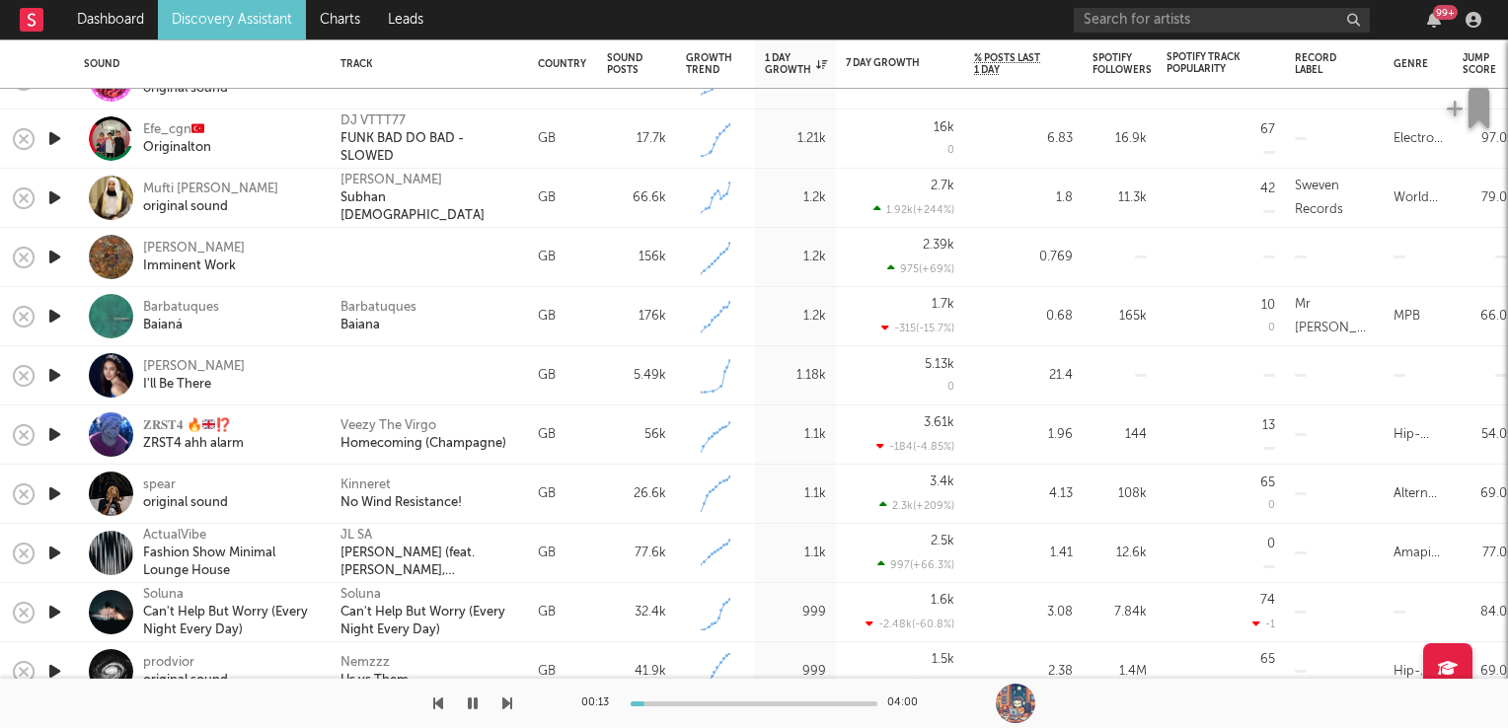
click at [64, 315] on icon "button" at bounding box center [54, 316] width 21 height 25
click at [64, 315] on div at bounding box center [54, 316] width 39 height 59
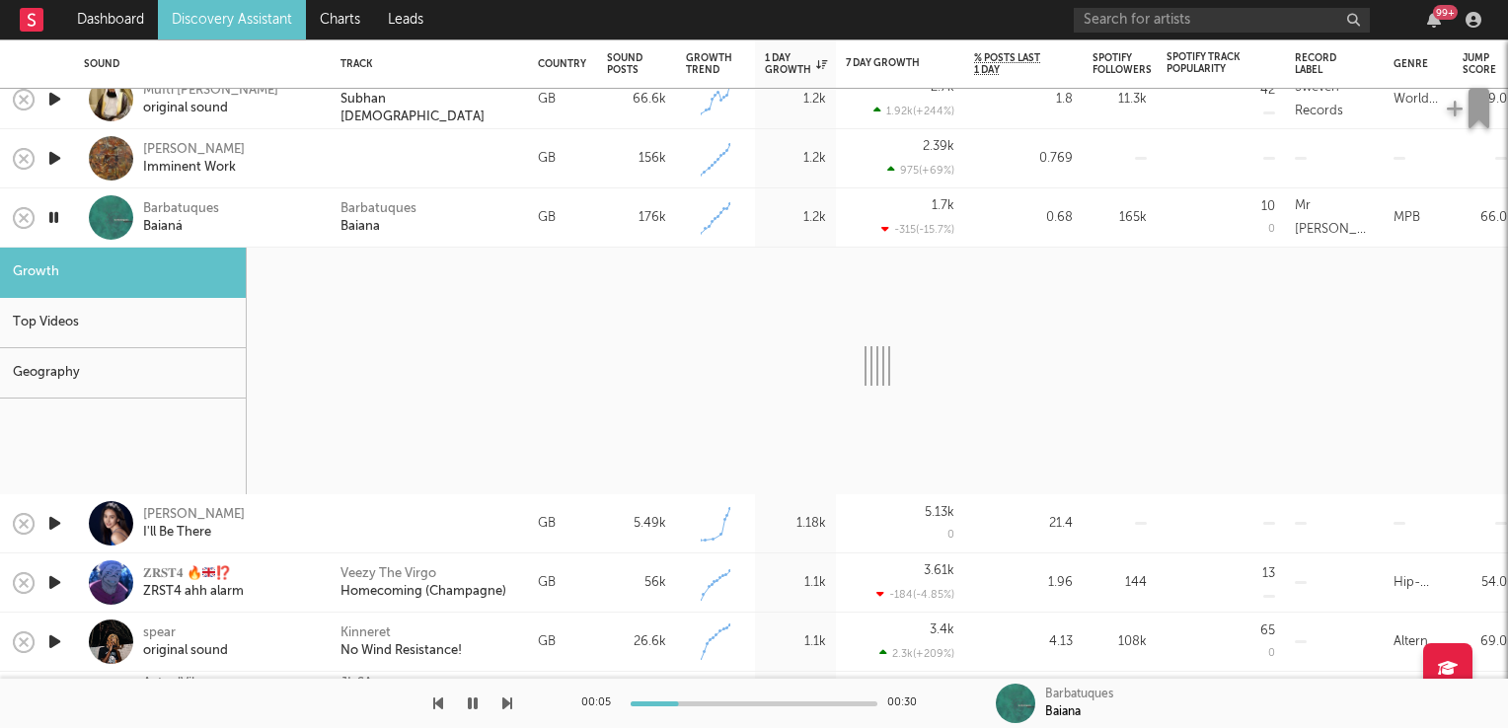
click at [48, 526] on icon "button" at bounding box center [54, 523] width 21 height 25
click at [199, 519] on div "Giovanna Zou" at bounding box center [194, 515] width 102 height 18
select select "6m"
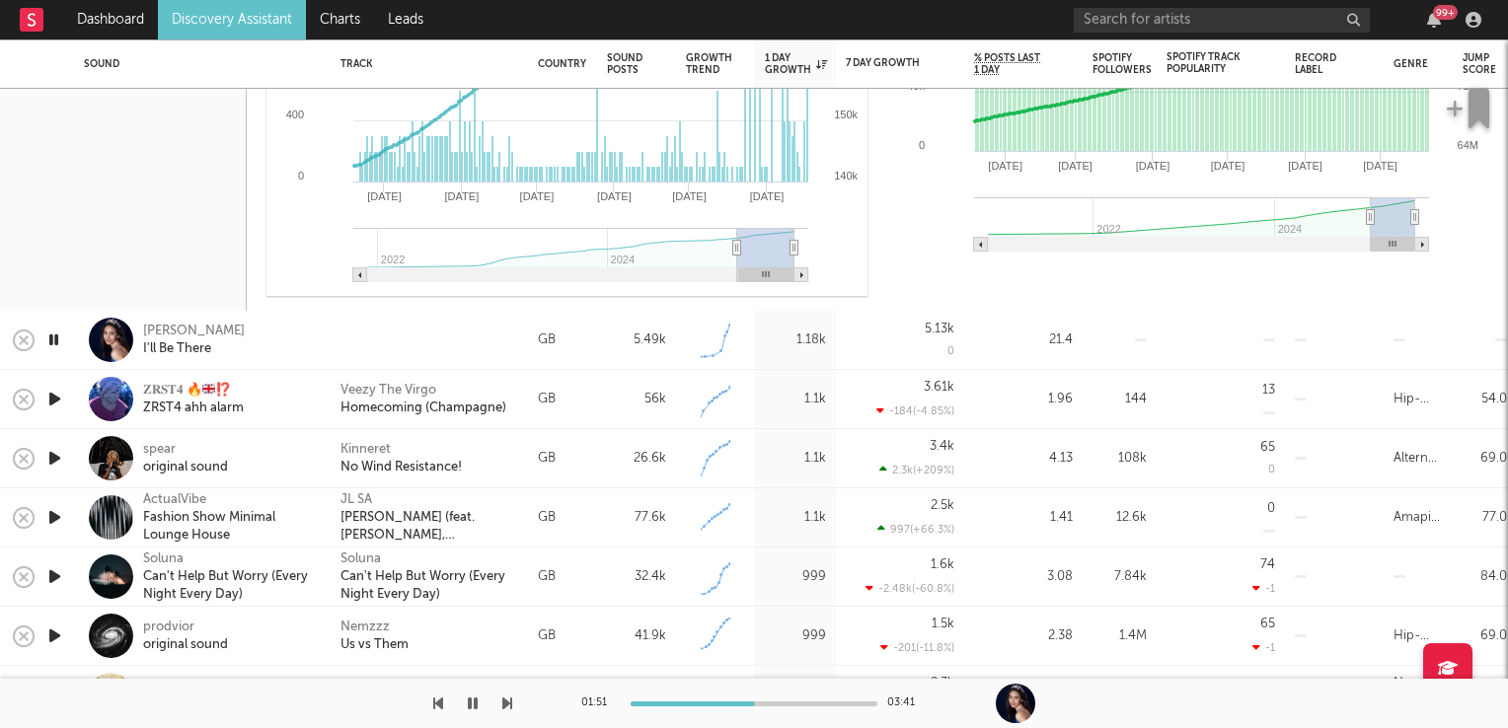
click at [59, 335] on icon "button" at bounding box center [53, 340] width 19 height 25
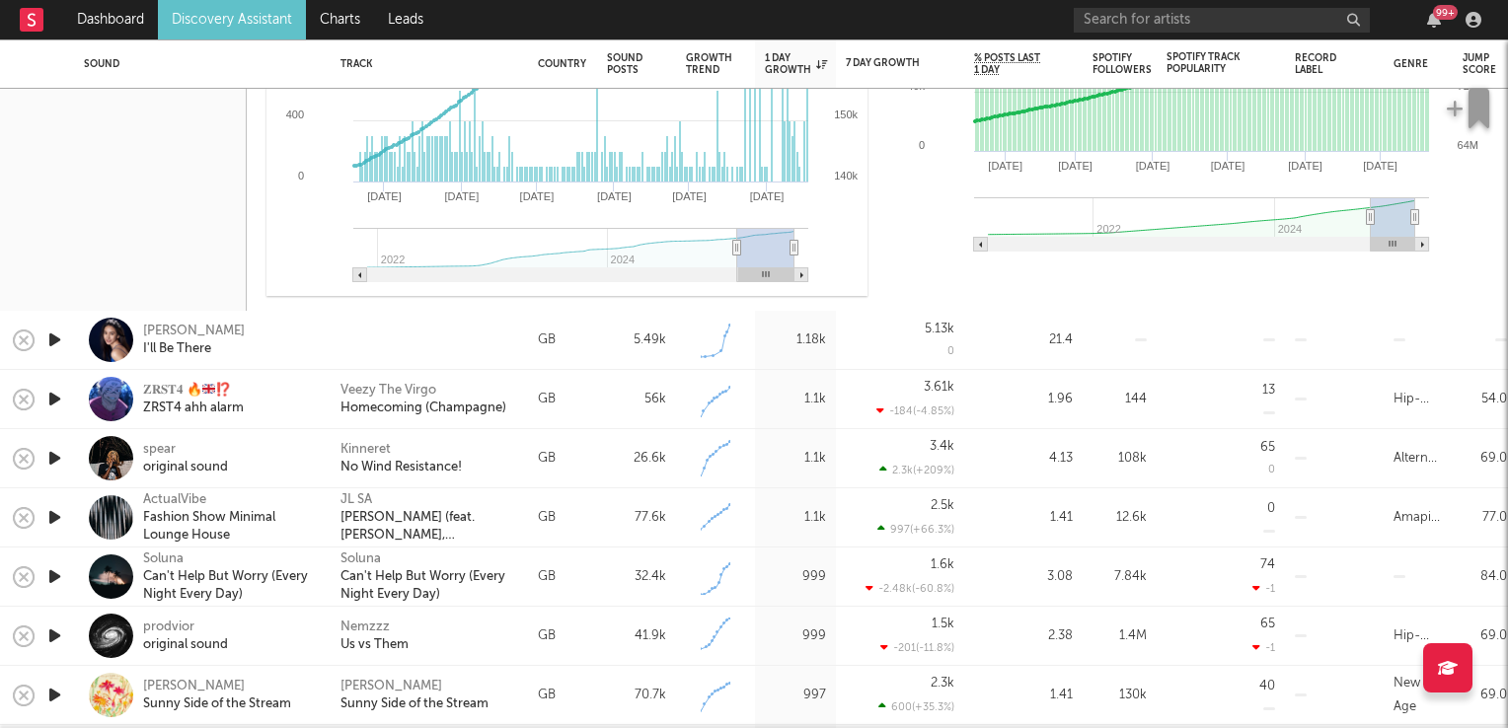
click at [48, 395] on icon "button" at bounding box center [54, 399] width 21 height 25
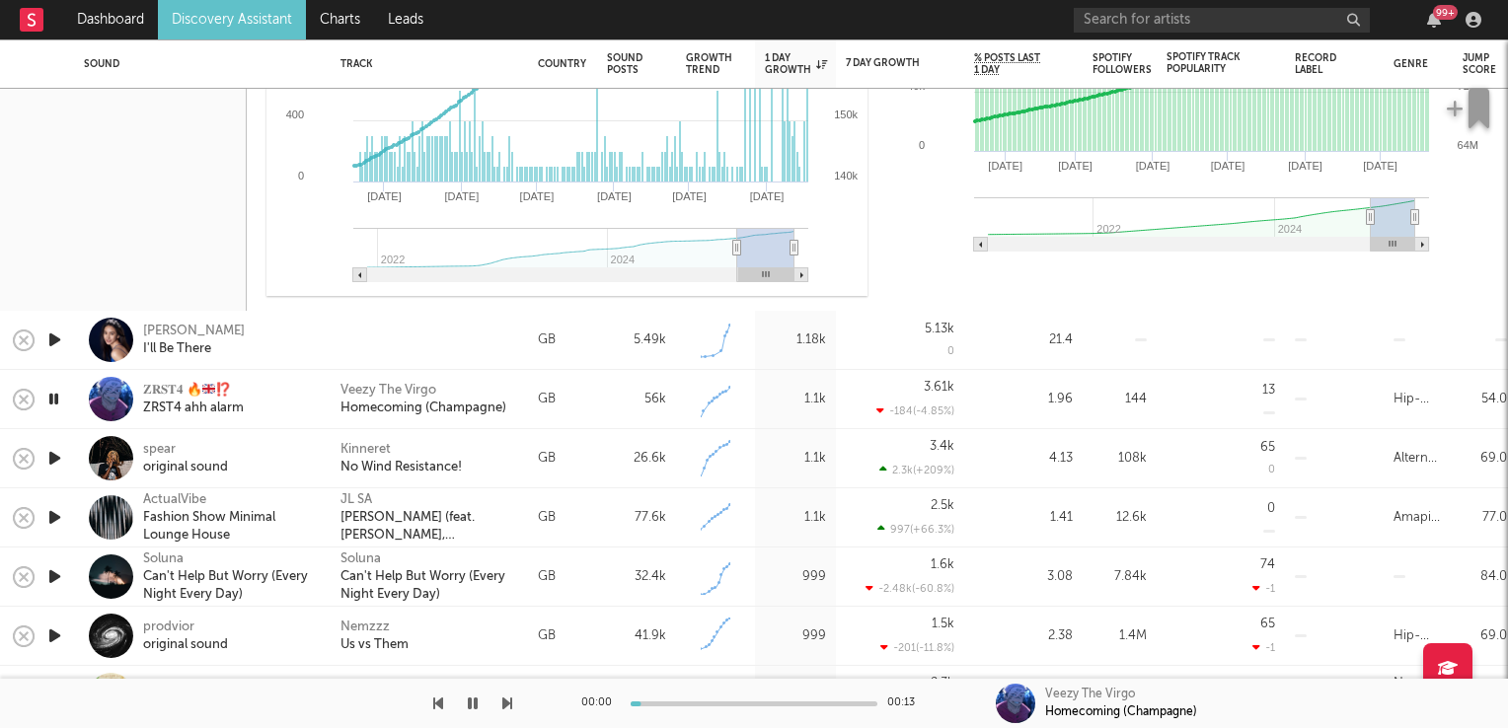
click at [48, 395] on icon "button" at bounding box center [53, 399] width 19 height 25
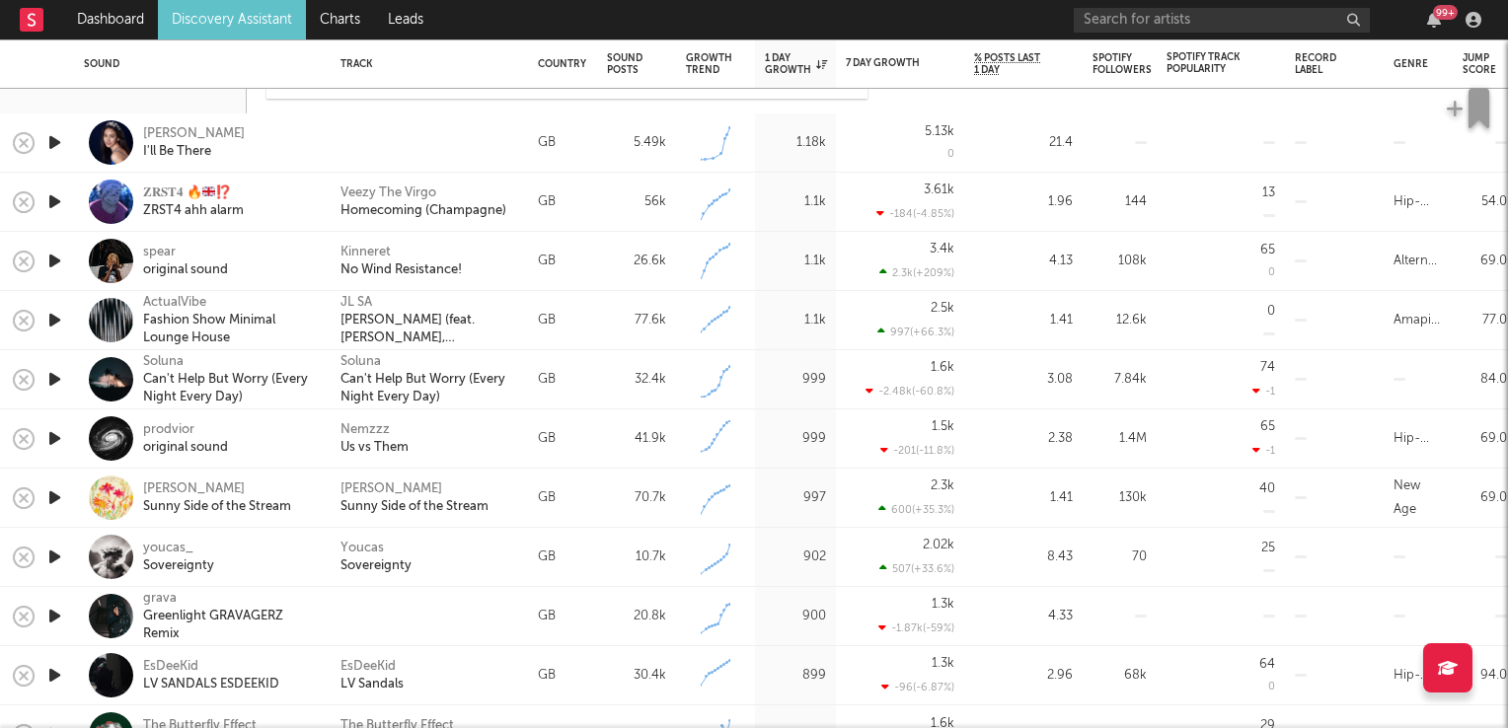
click at [49, 318] on icon "button" at bounding box center [54, 320] width 21 height 25
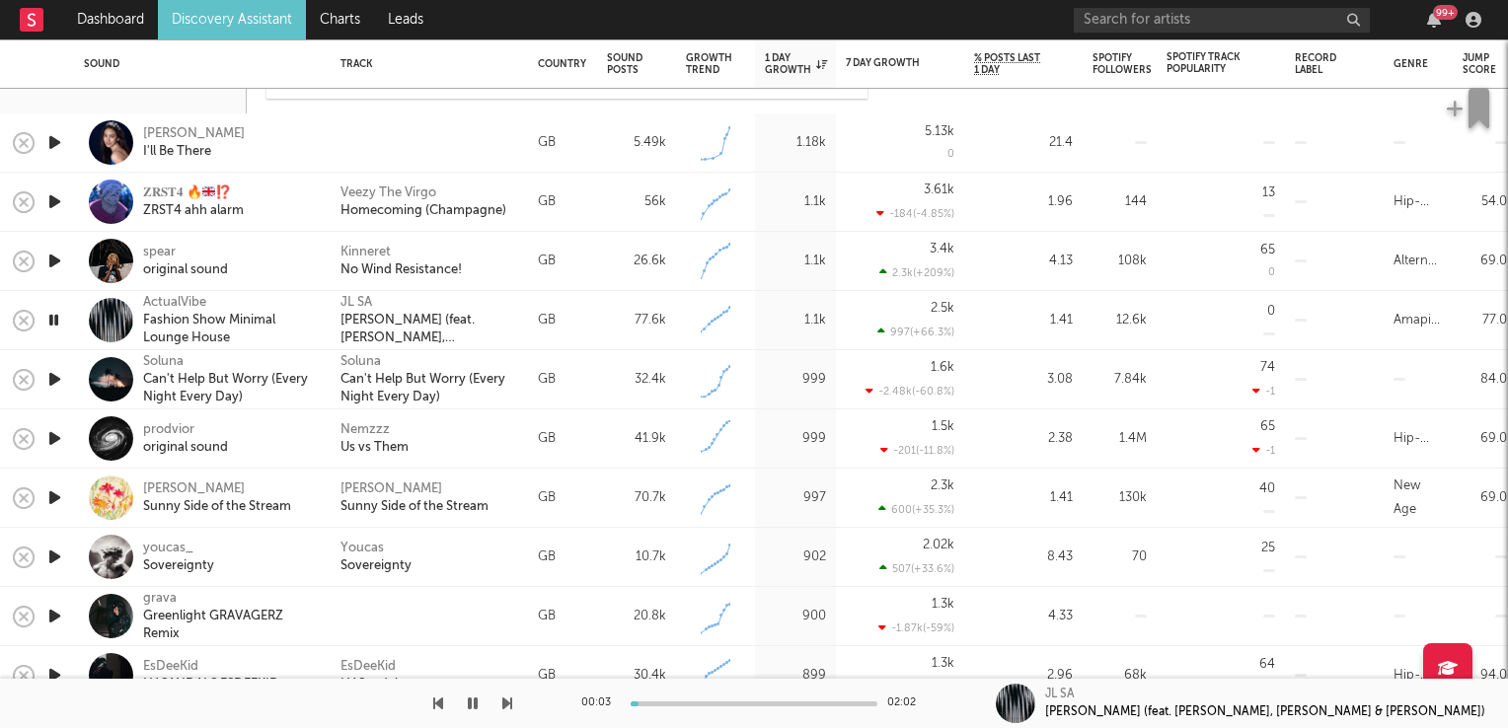
click at [49, 318] on icon "button" at bounding box center [53, 320] width 19 height 25
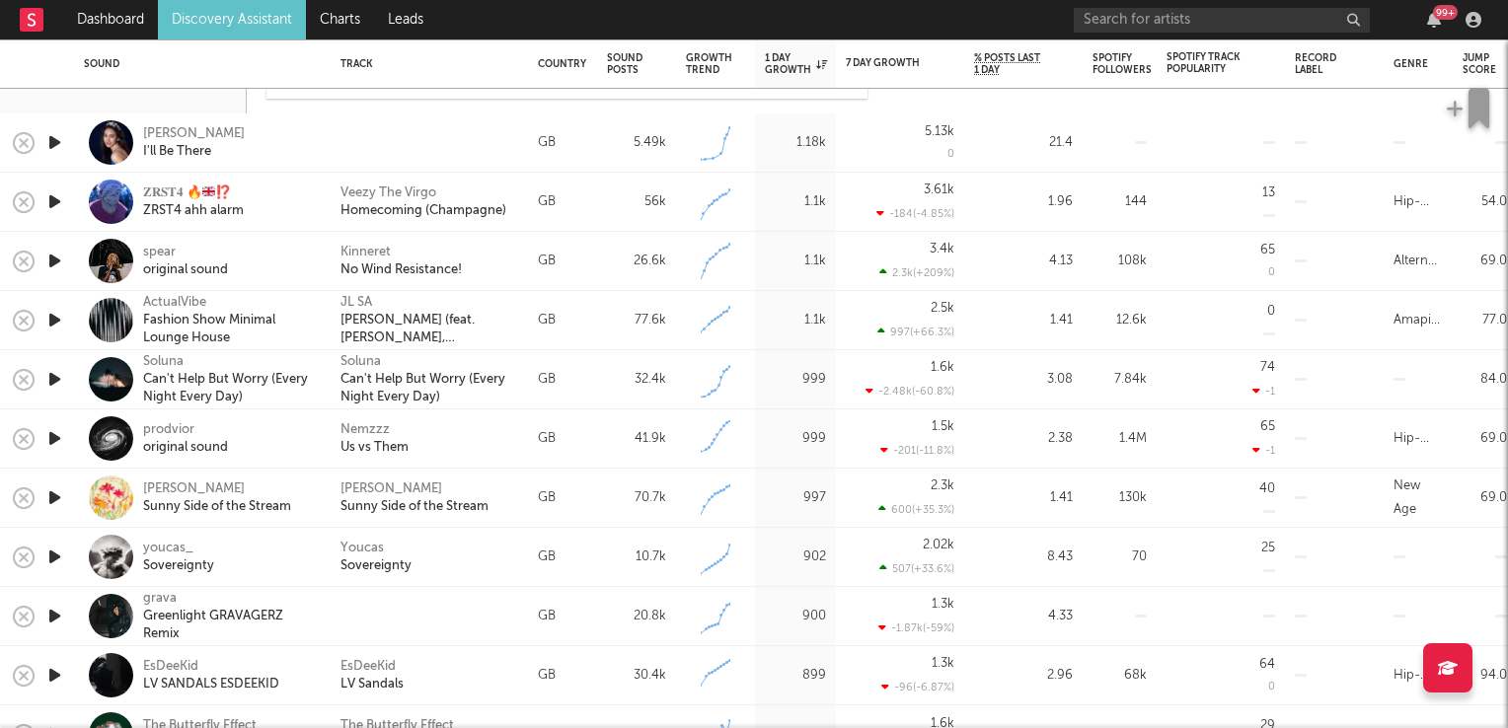
click at [46, 495] on icon "button" at bounding box center [54, 497] width 21 height 25
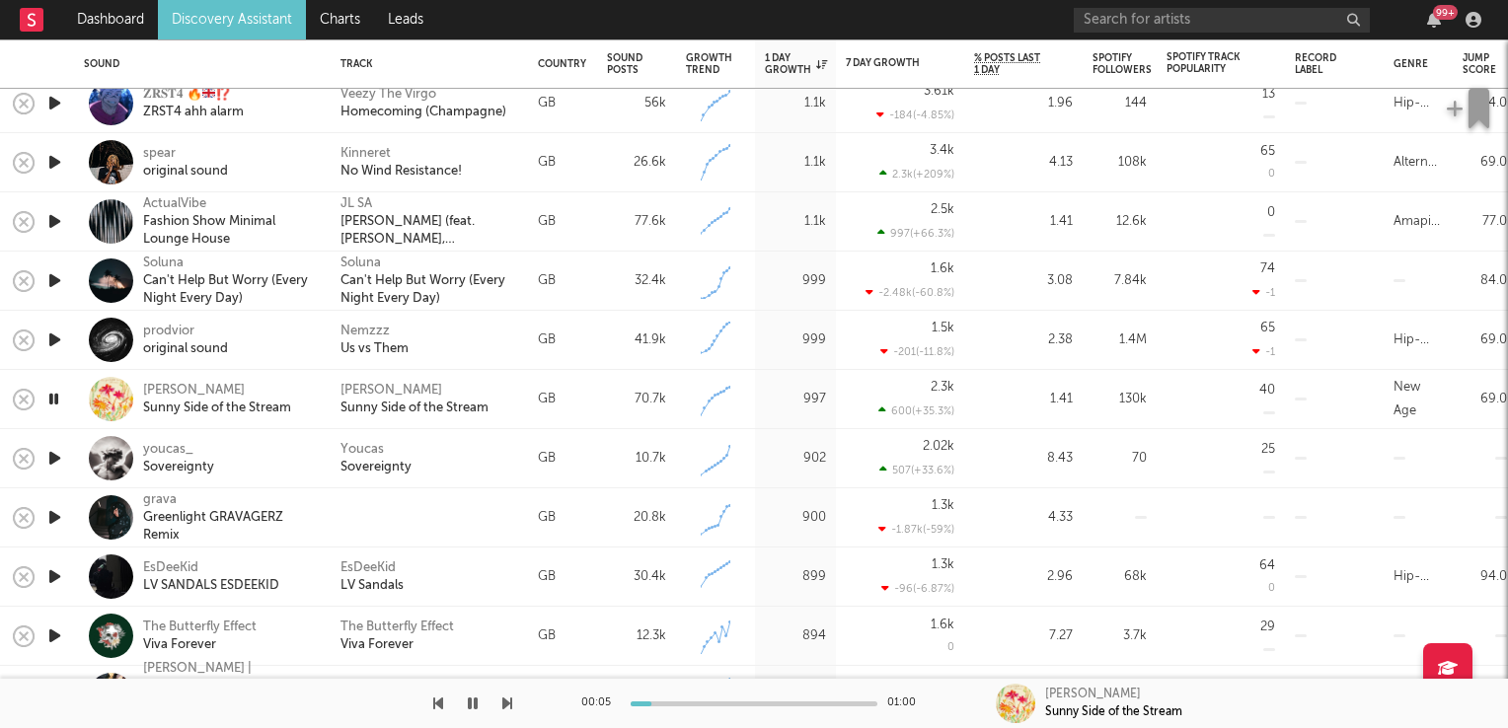
click at [51, 458] on icon "button" at bounding box center [54, 458] width 21 height 25
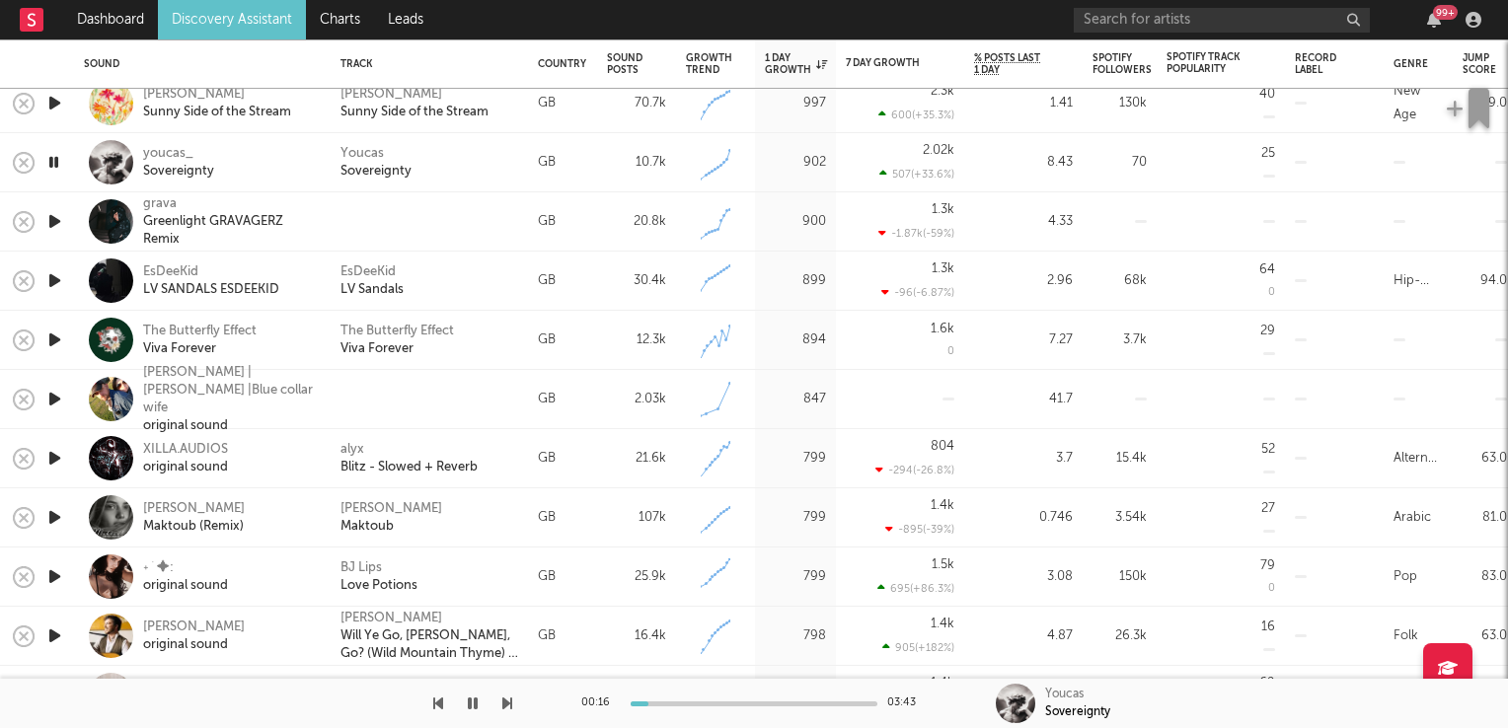
click at [58, 341] on icon "button" at bounding box center [54, 340] width 21 height 25
click at [51, 341] on icon "button" at bounding box center [53, 340] width 19 height 25
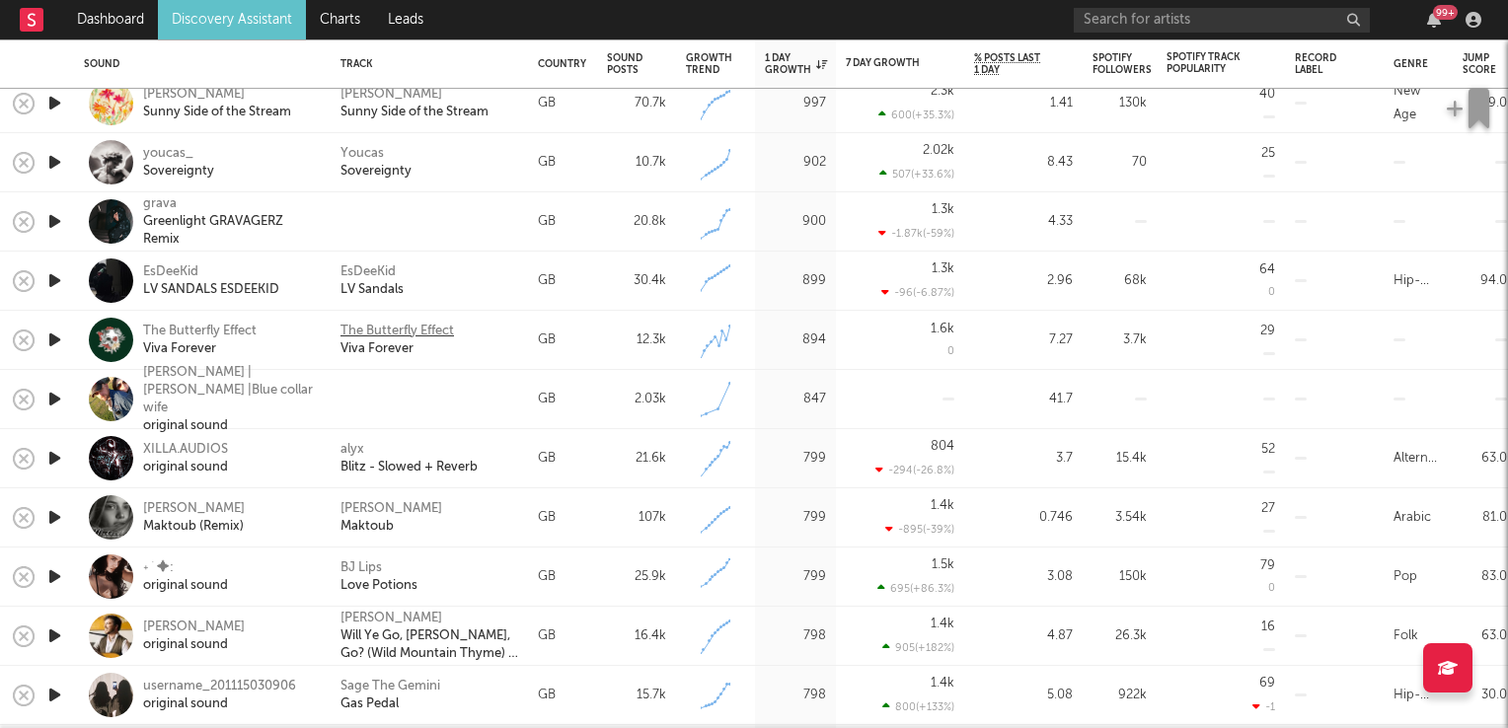
click at [392, 327] on div "The Butterfly Effect" at bounding box center [396, 332] width 113 height 18
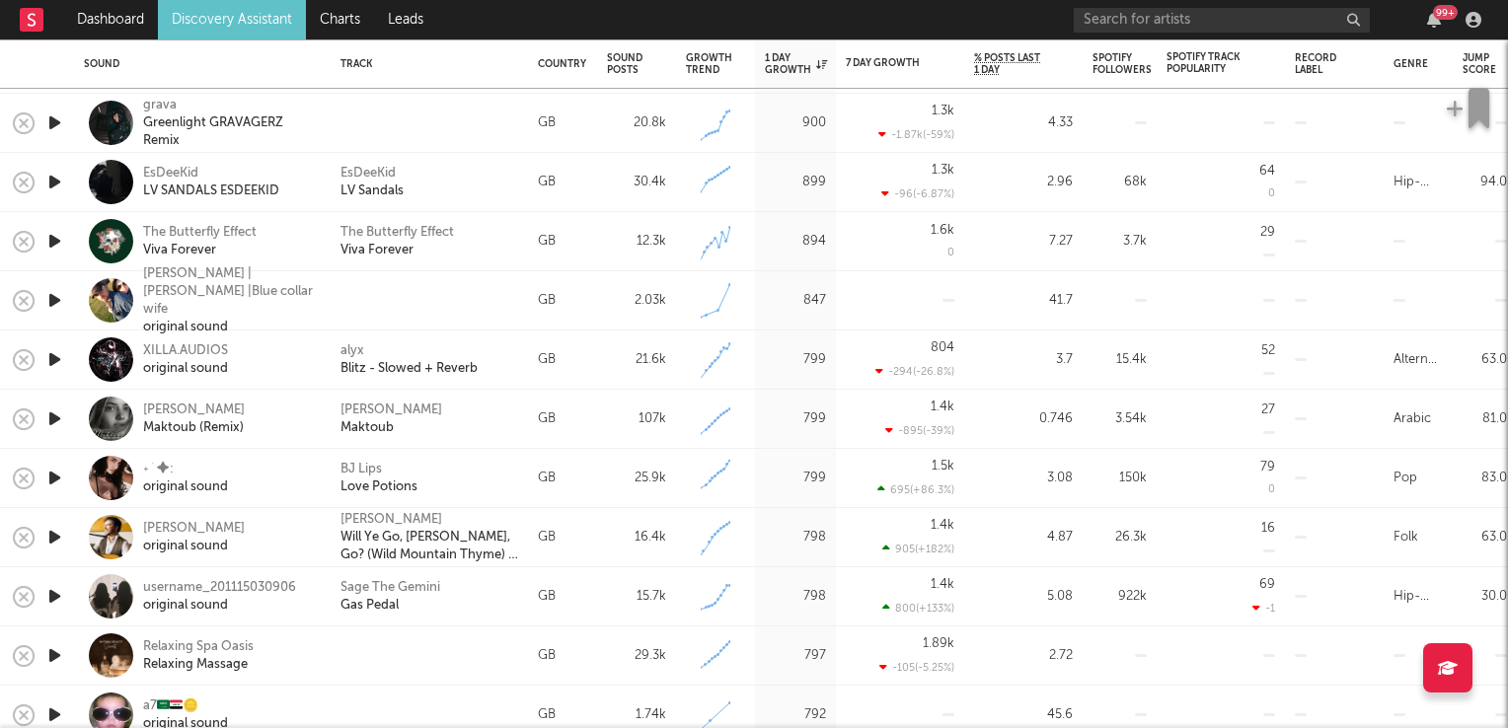
click at [56, 361] on icon "button" at bounding box center [54, 359] width 21 height 25
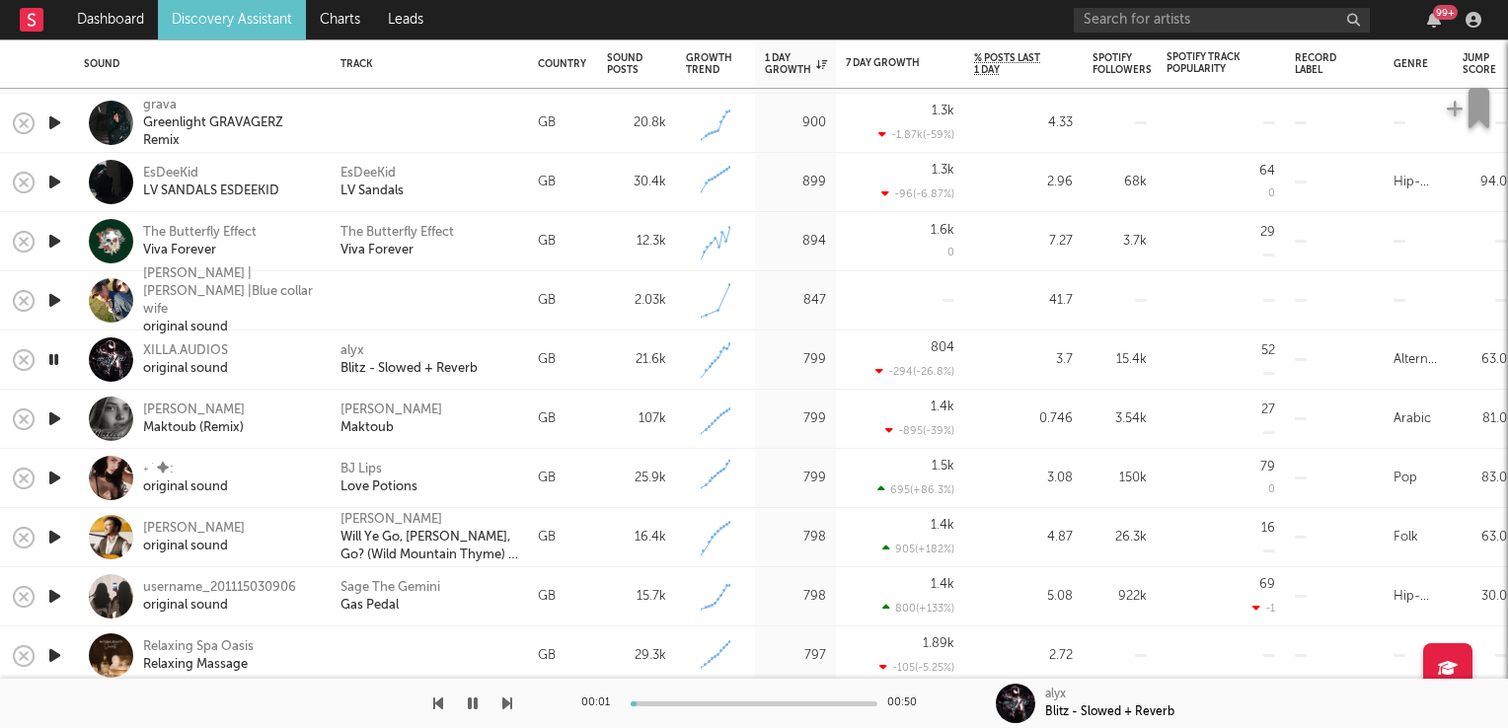
click at [56, 361] on icon "button" at bounding box center [53, 359] width 19 height 25
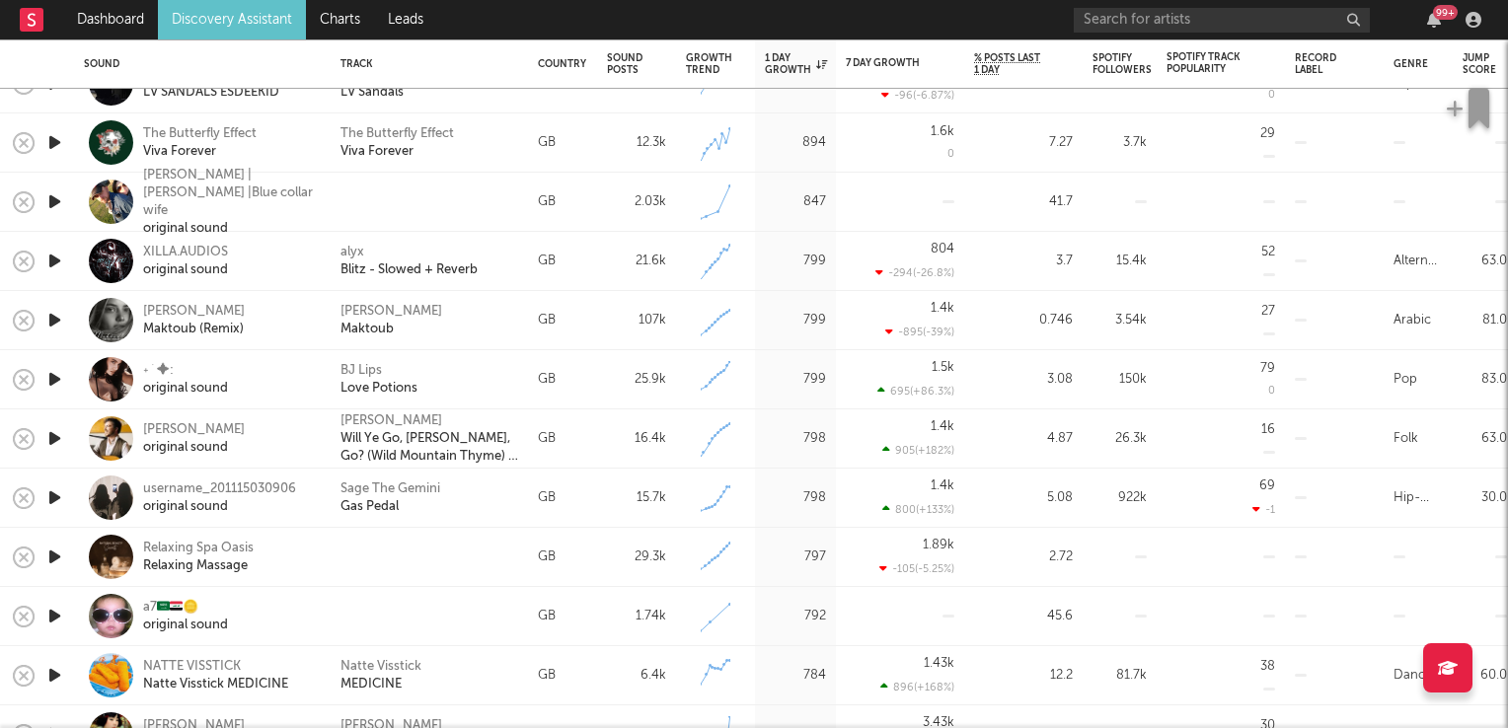
click at [61, 437] on icon "button" at bounding box center [54, 438] width 21 height 25
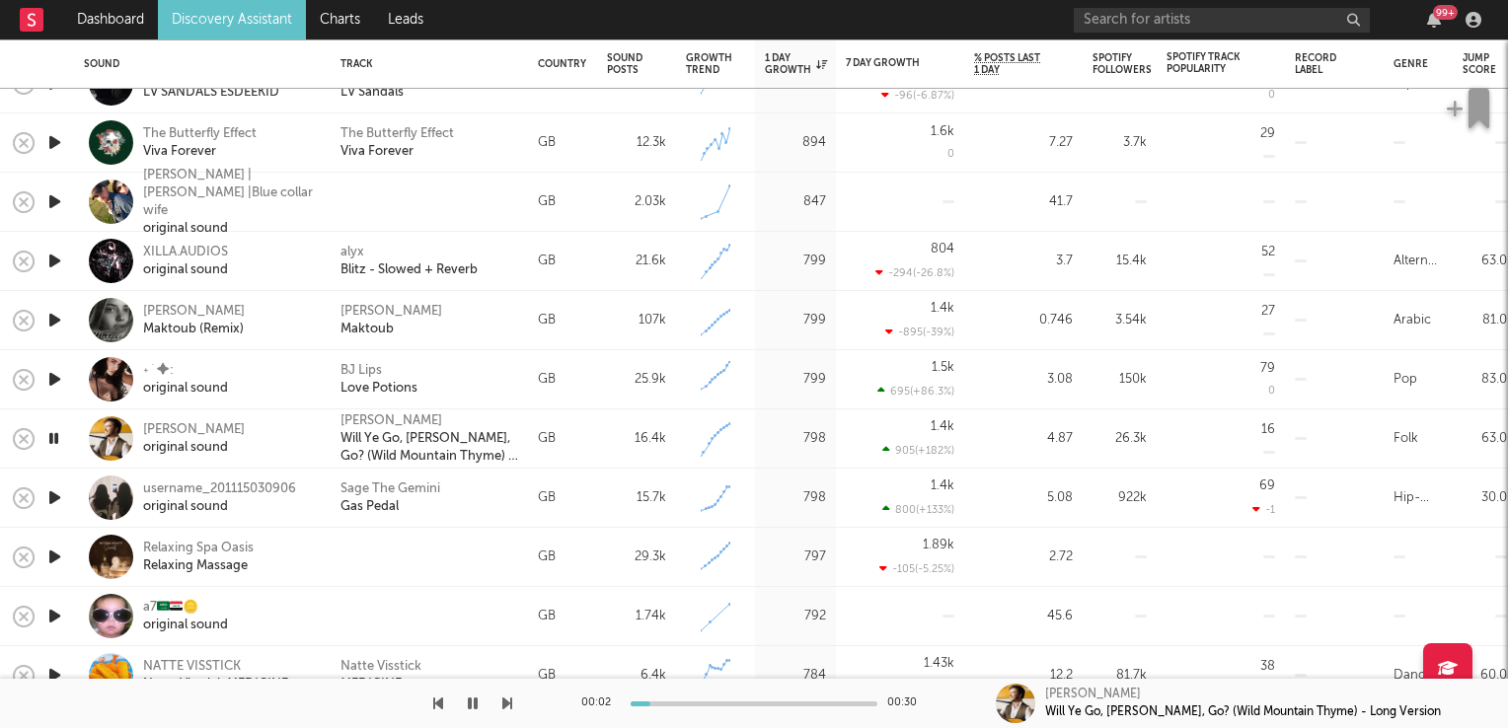
click at [61, 437] on icon "button" at bounding box center [53, 438] width 19 height 25
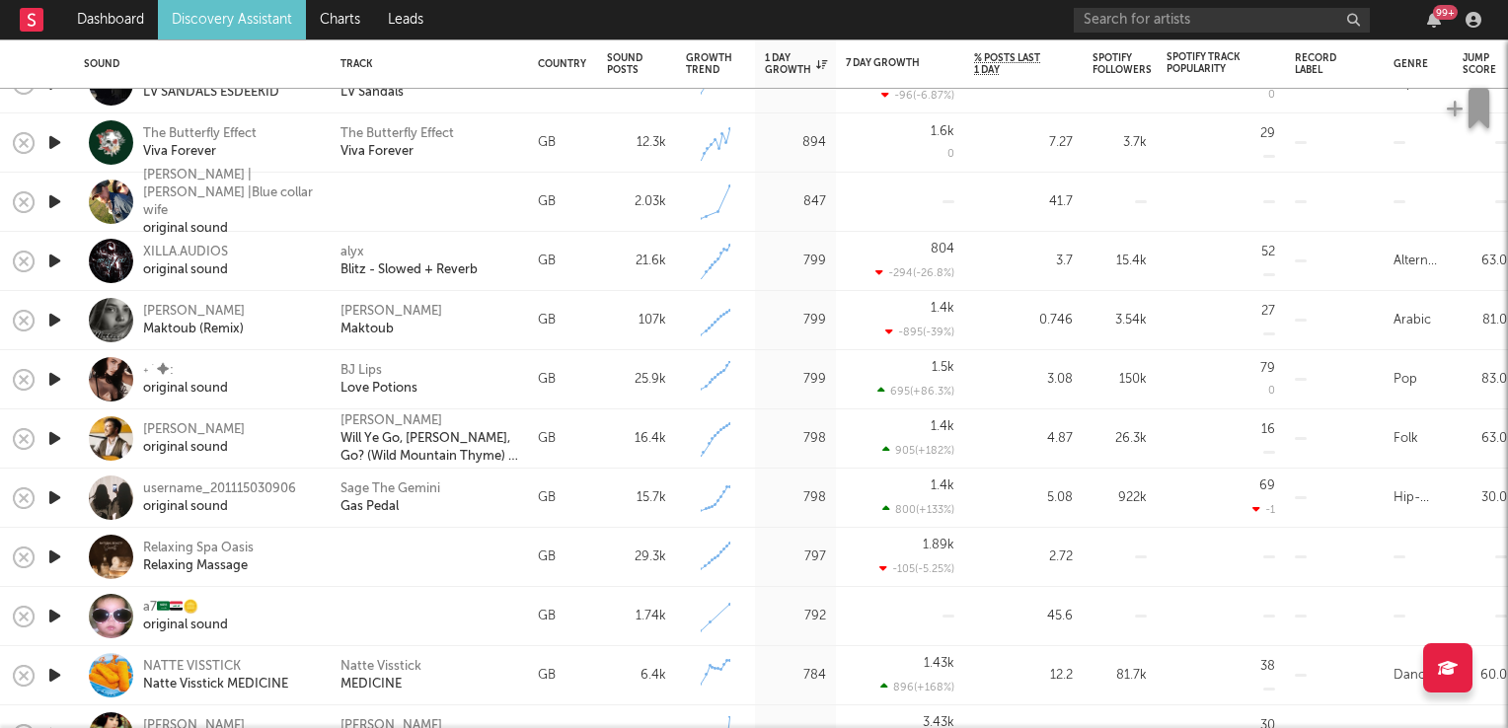
click at [56, 505] on icon "button" at bounding box center [54, 497] width 21 height 25
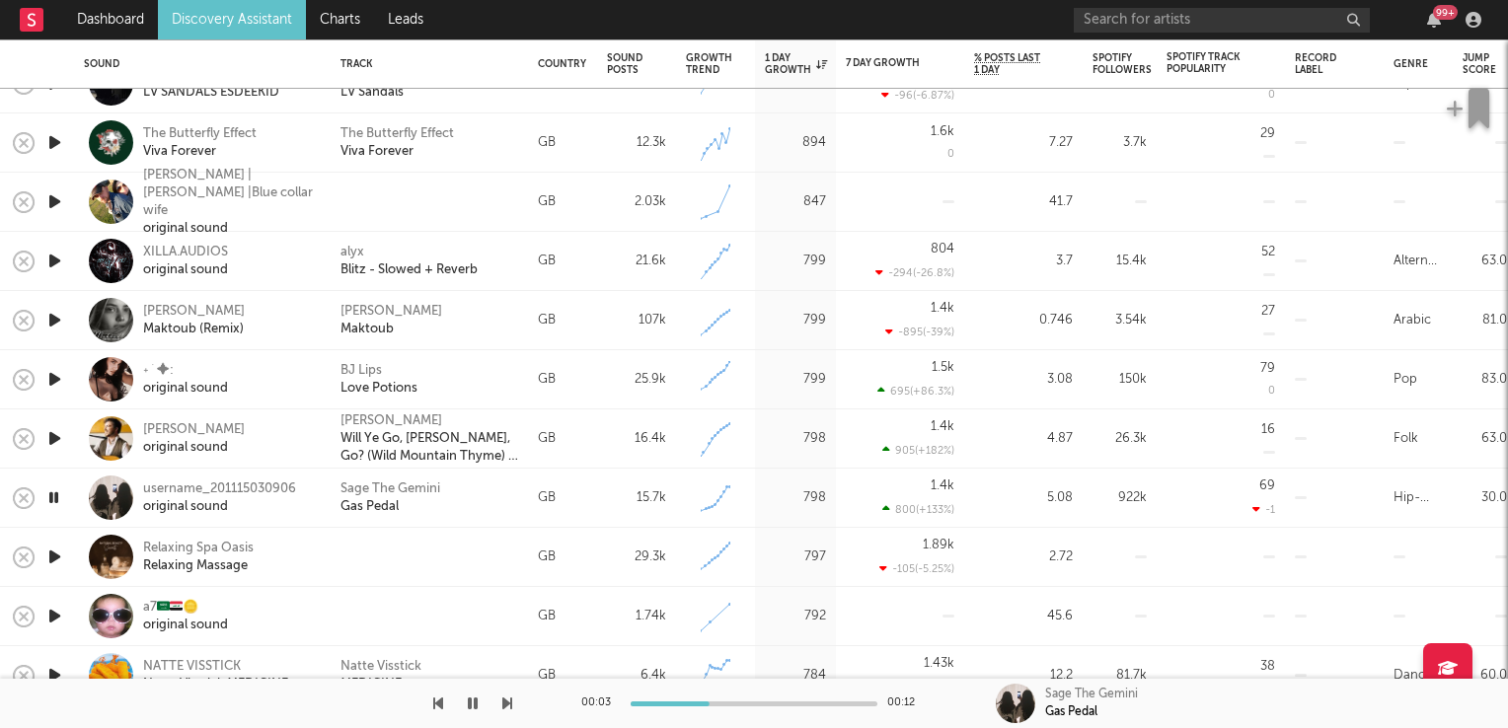
click at [56, 505] on icon "button" at bounding box center [53, 497] width 19 height 25
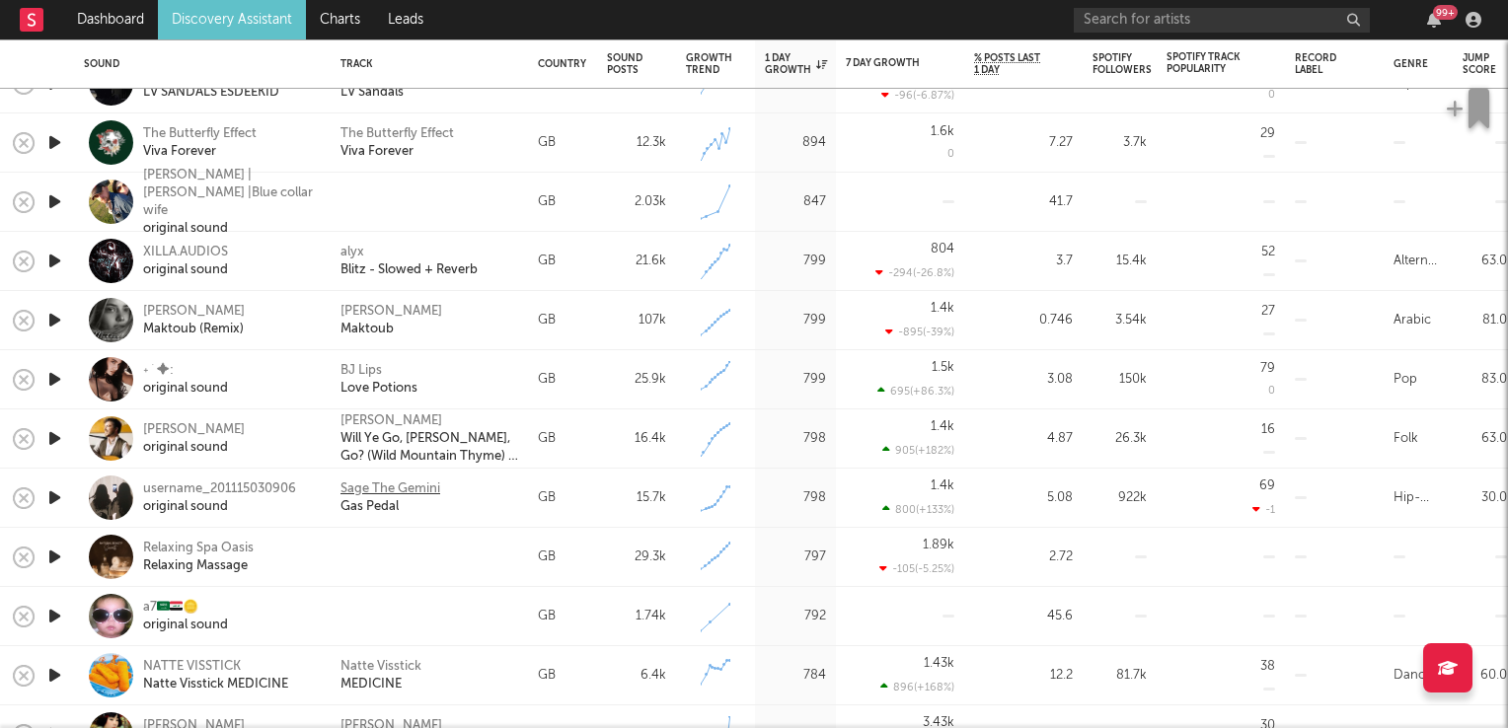
click at [359, 481] on div "Sage The Gemini" at bounding box center [390, 489] width 100 height 18
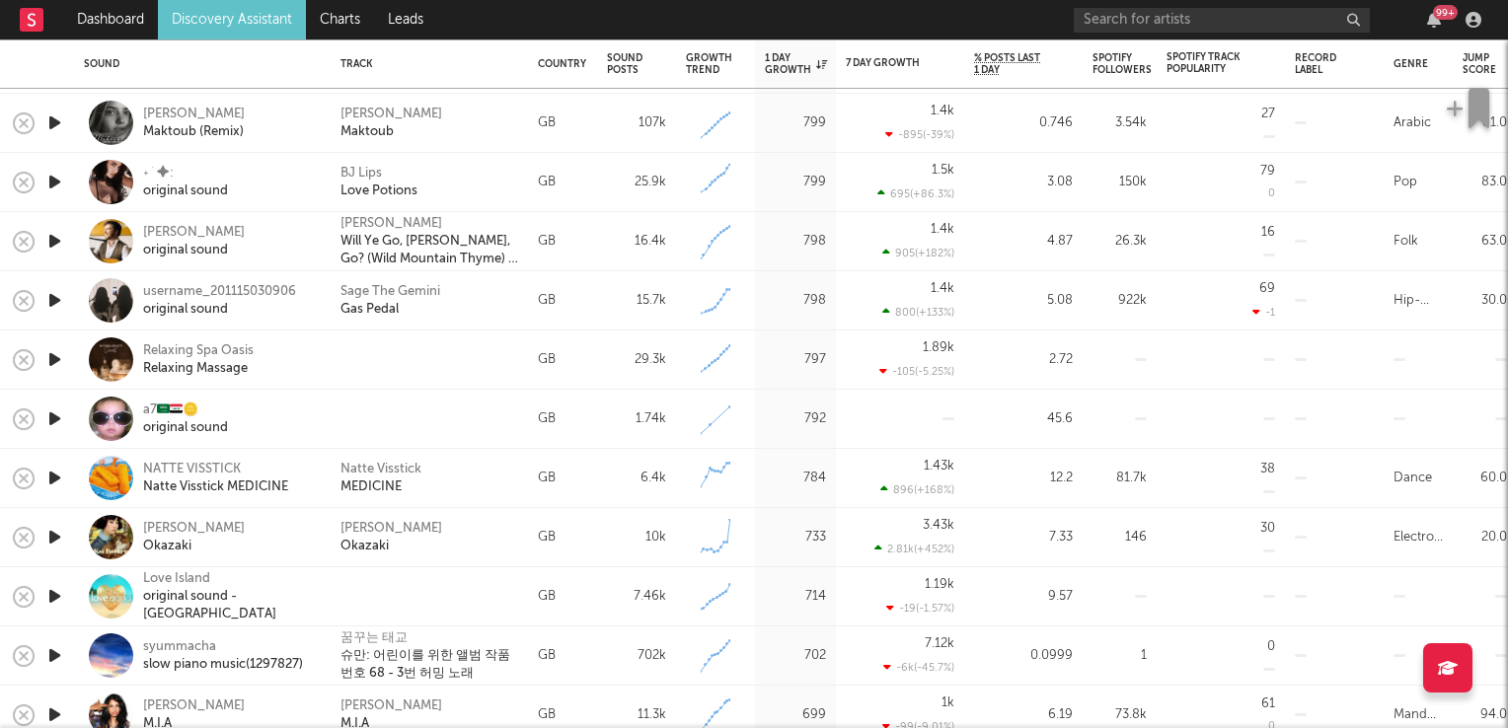
click at [51, 478] on icon "button" at bounding box center [54, 478] width 21 height 25
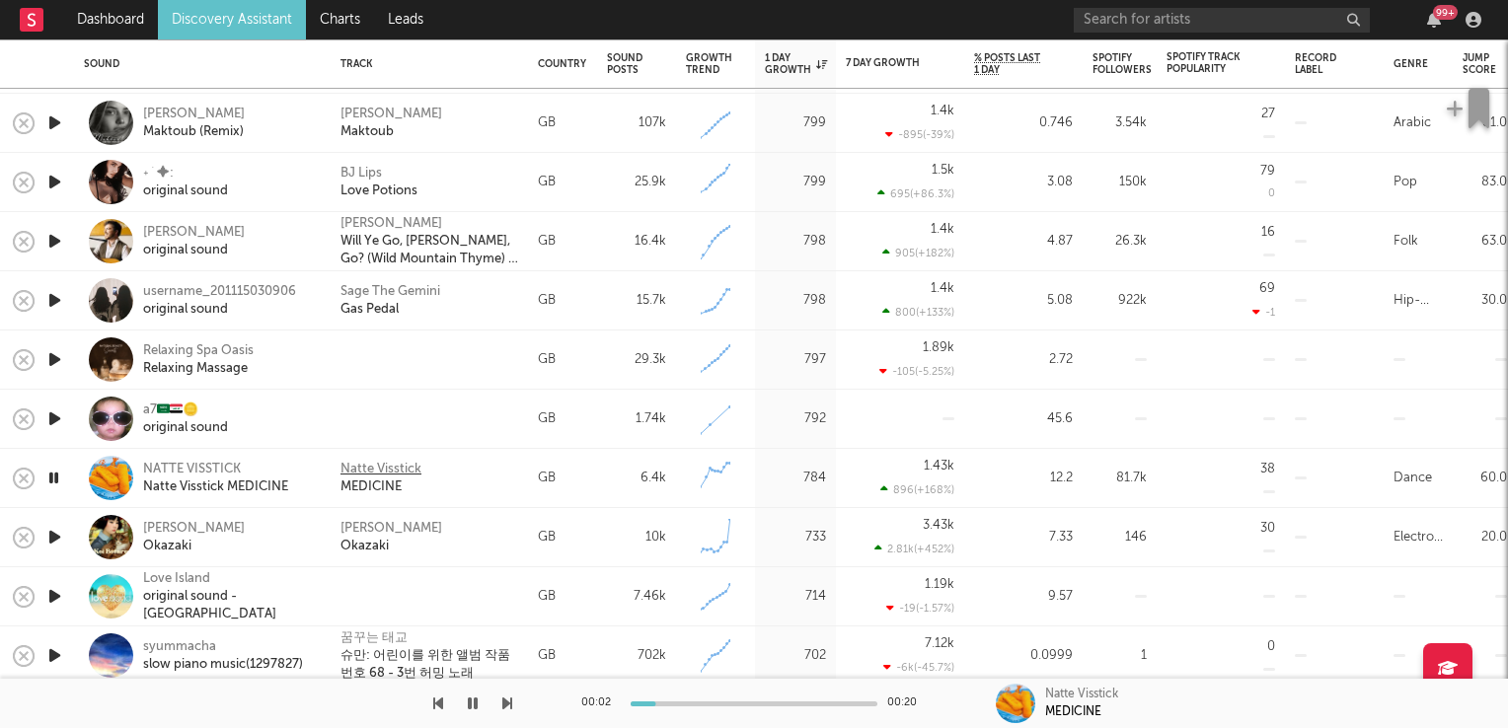
click at [372, 464] on div "Natte Visstick" at bounding box center [380, 470] width 81 height 18
click at [53, 479] on icon "button" at bounding box center [53, 478] width 19 height 25
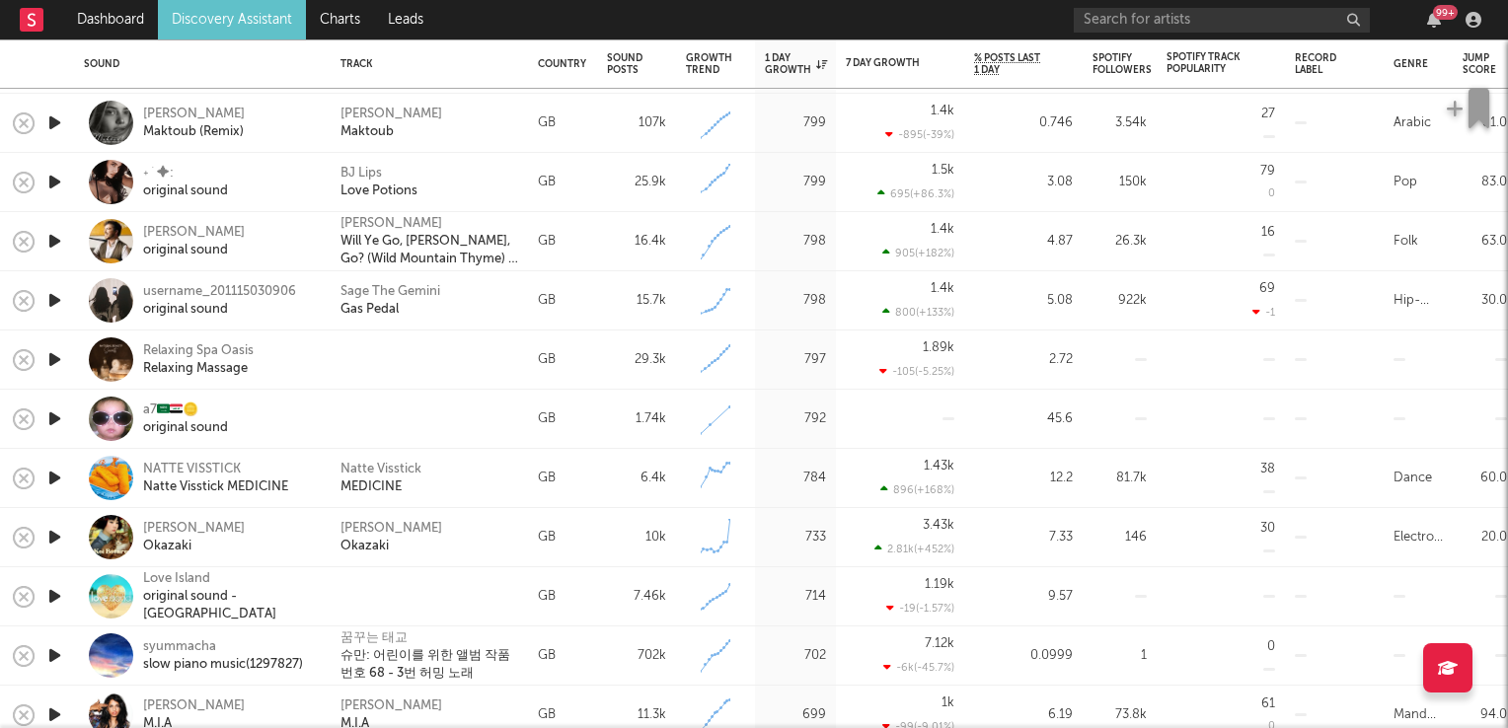
click at [53, 538] on icon "button" at bounding box center [54, 537] width 21 height 25
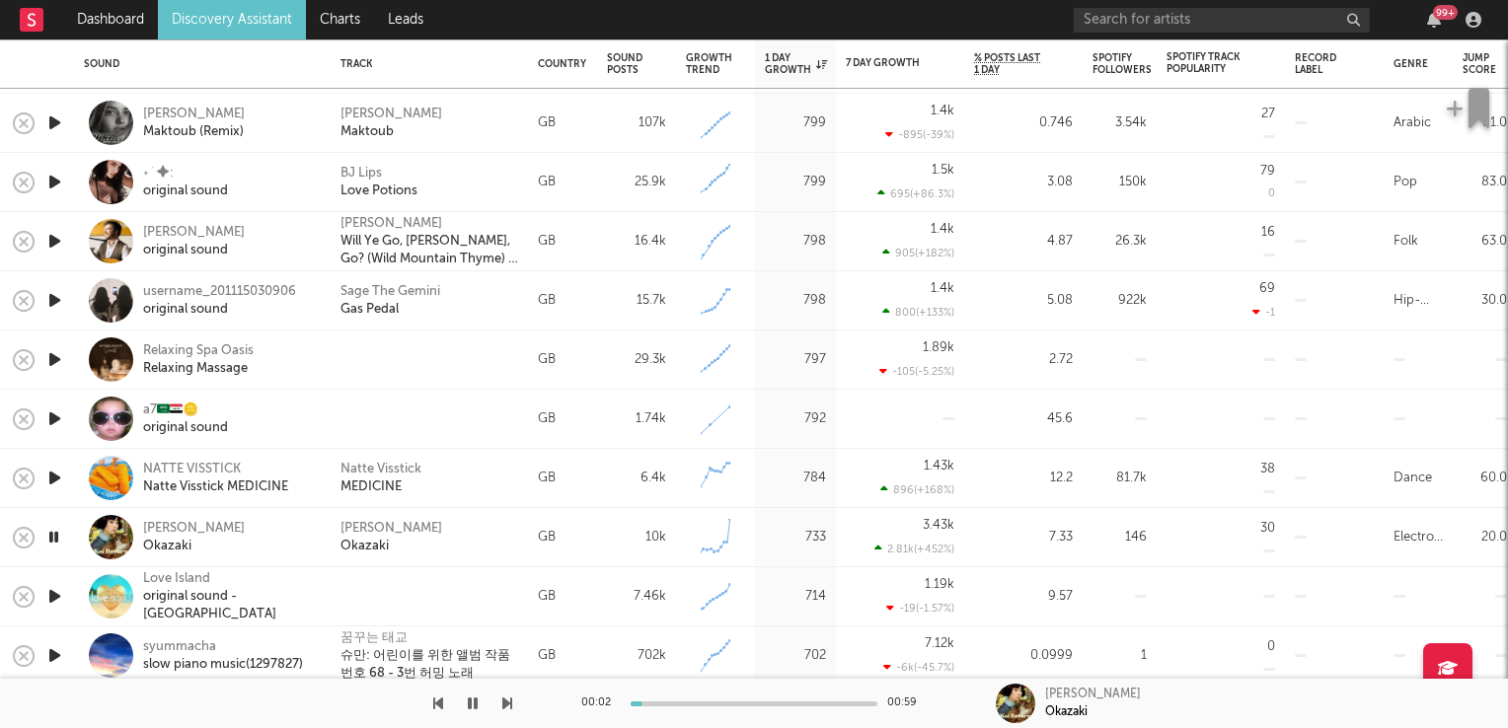
click at [53, 538] on icon "button" at bounding box center [53, 537] width 19 height 25
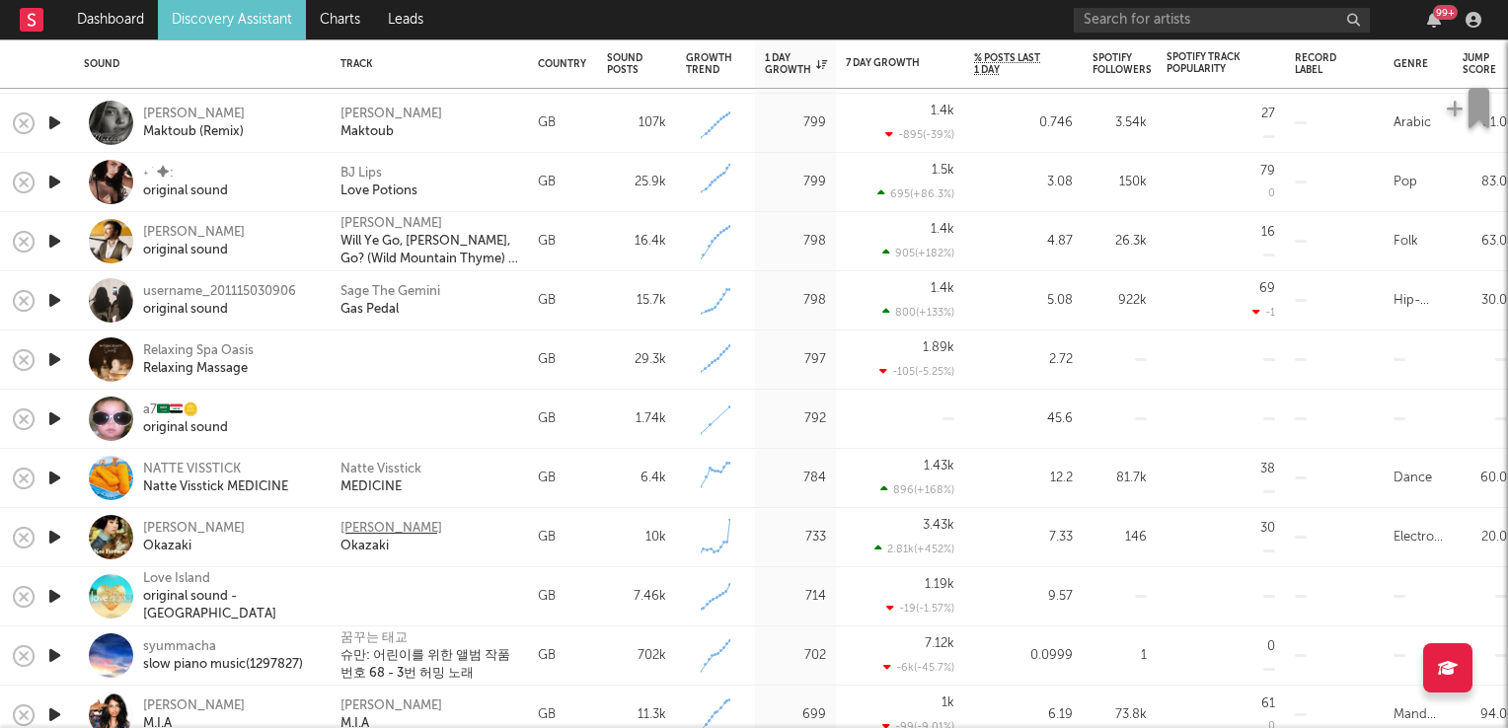
click at [376, 523] on div "Koi Botaru" at bounding box center [391, 529] width 102 height 18
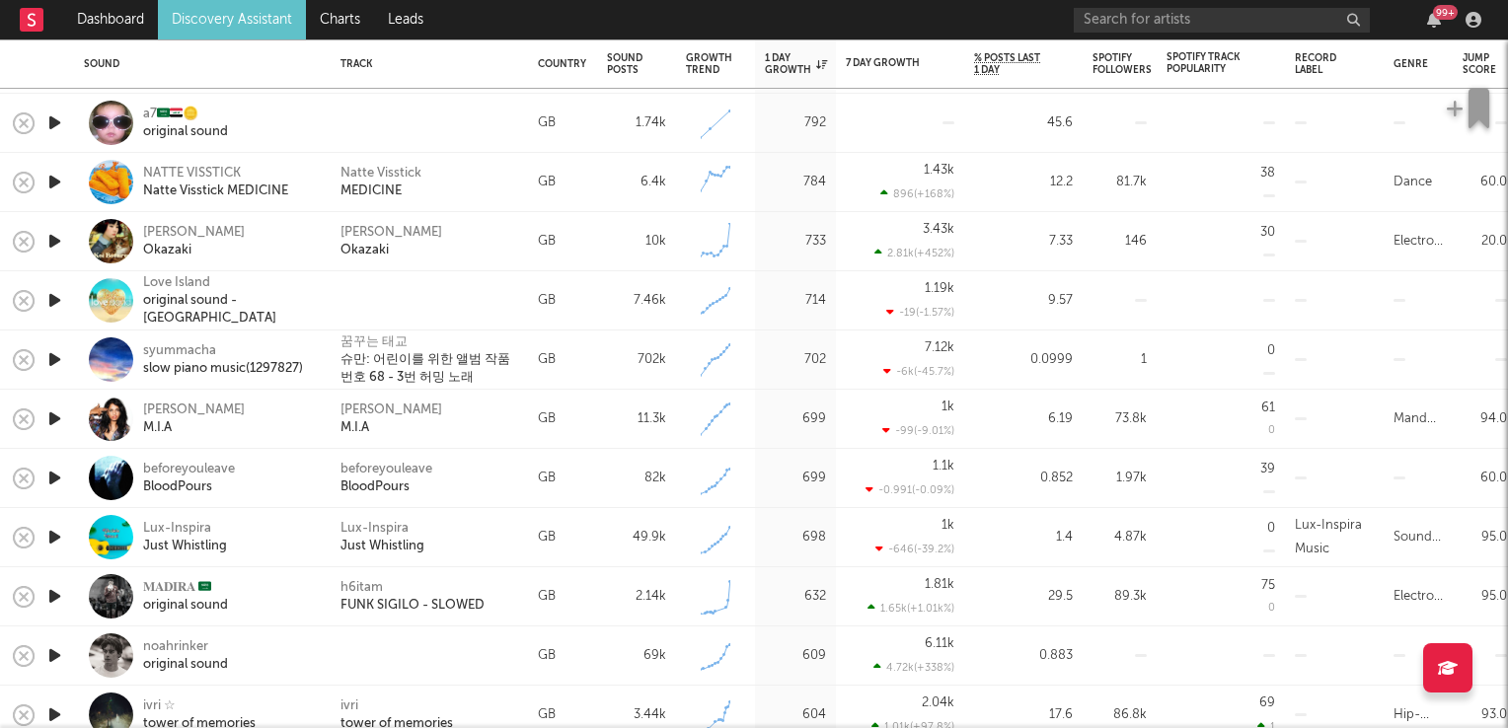
click at [52, 479] on icon "button" at bounding box center [54, 478] width 21 height 25
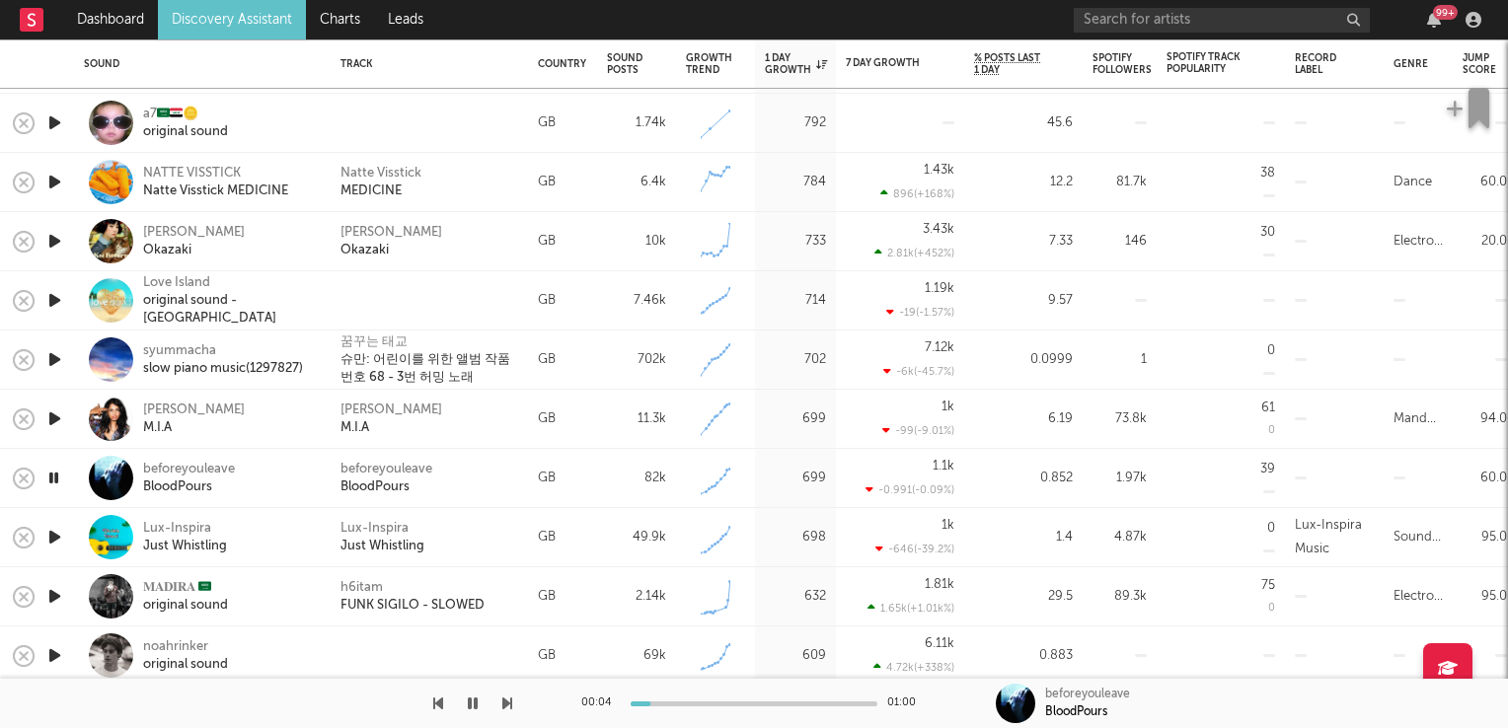
click at [52, 479] on icon "button" at bounding box center [53, 478] width 19 height 25
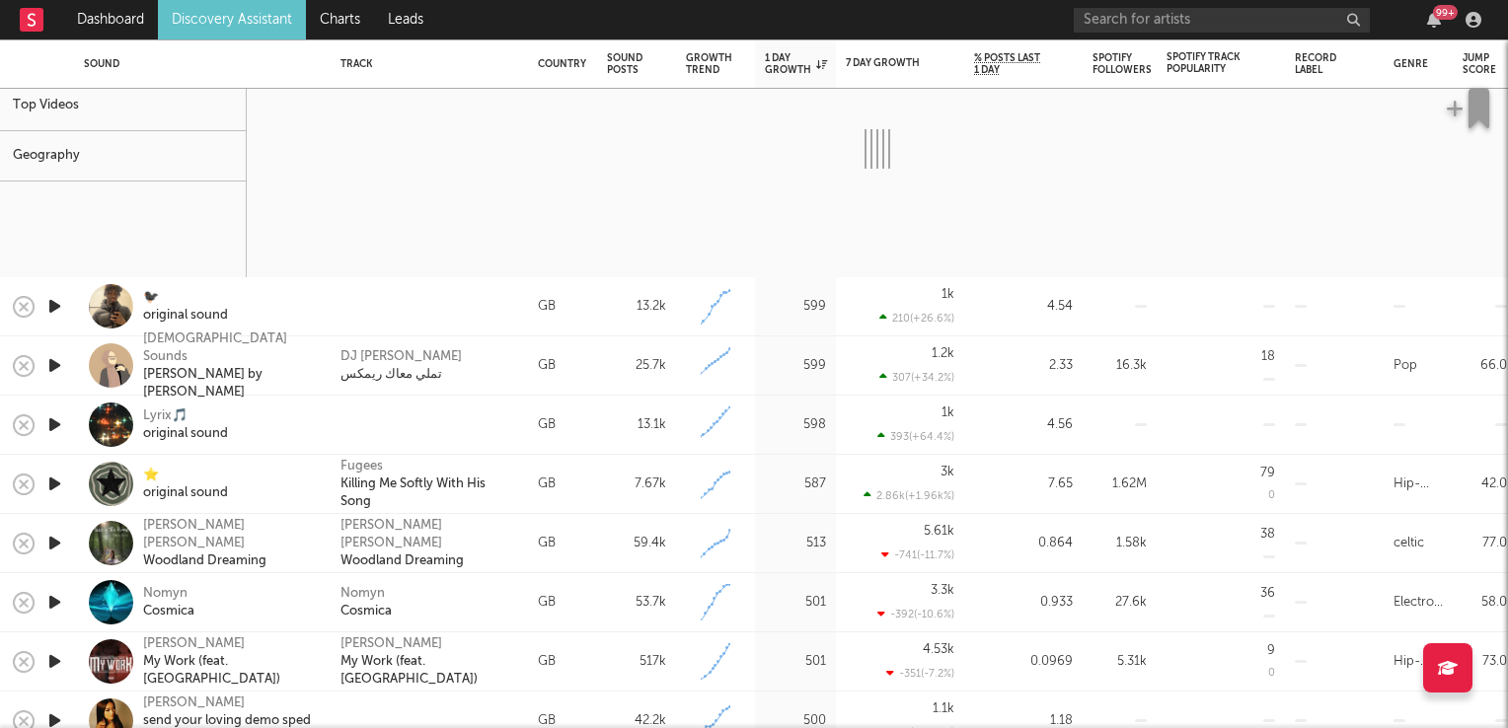
select select "6m"
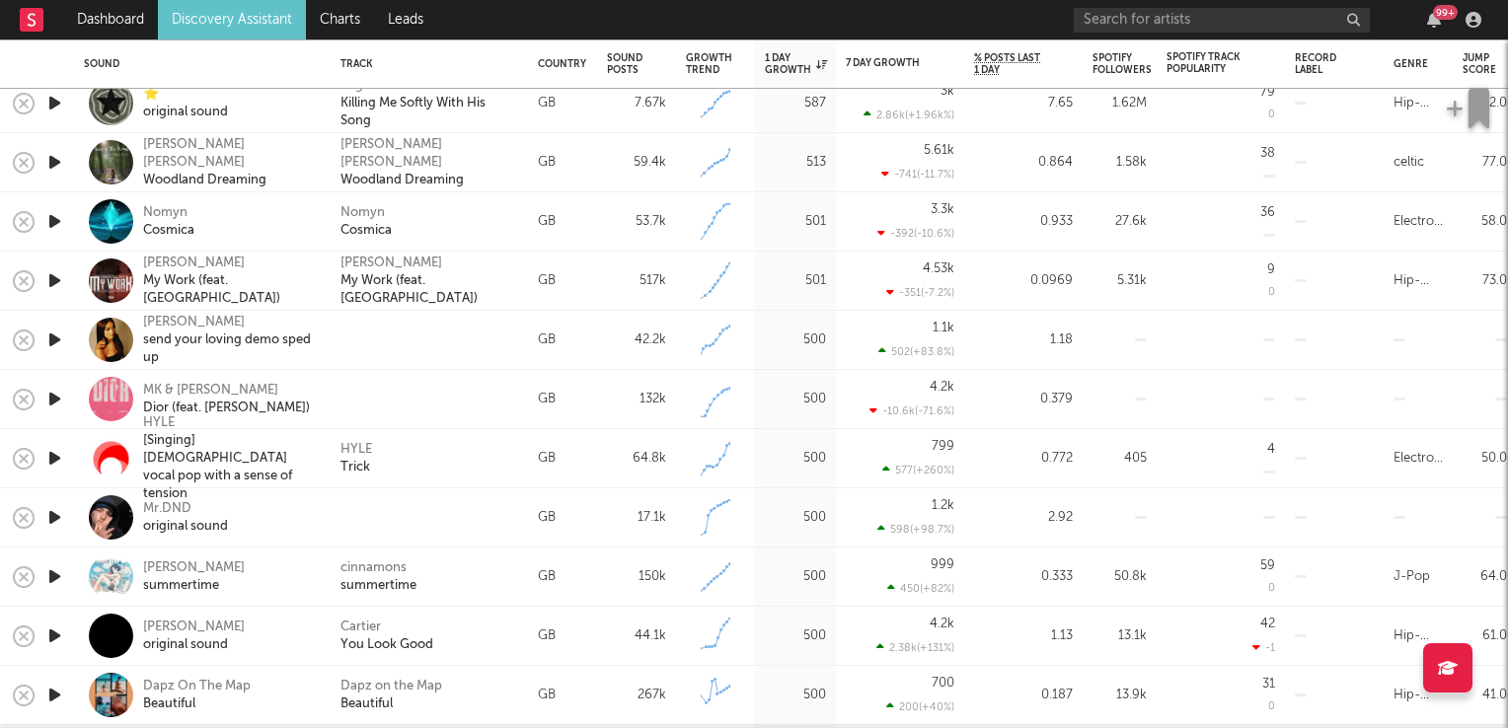
click at [56, 463] on icon "button" at bounding box center [54, 458] width 21 height 25
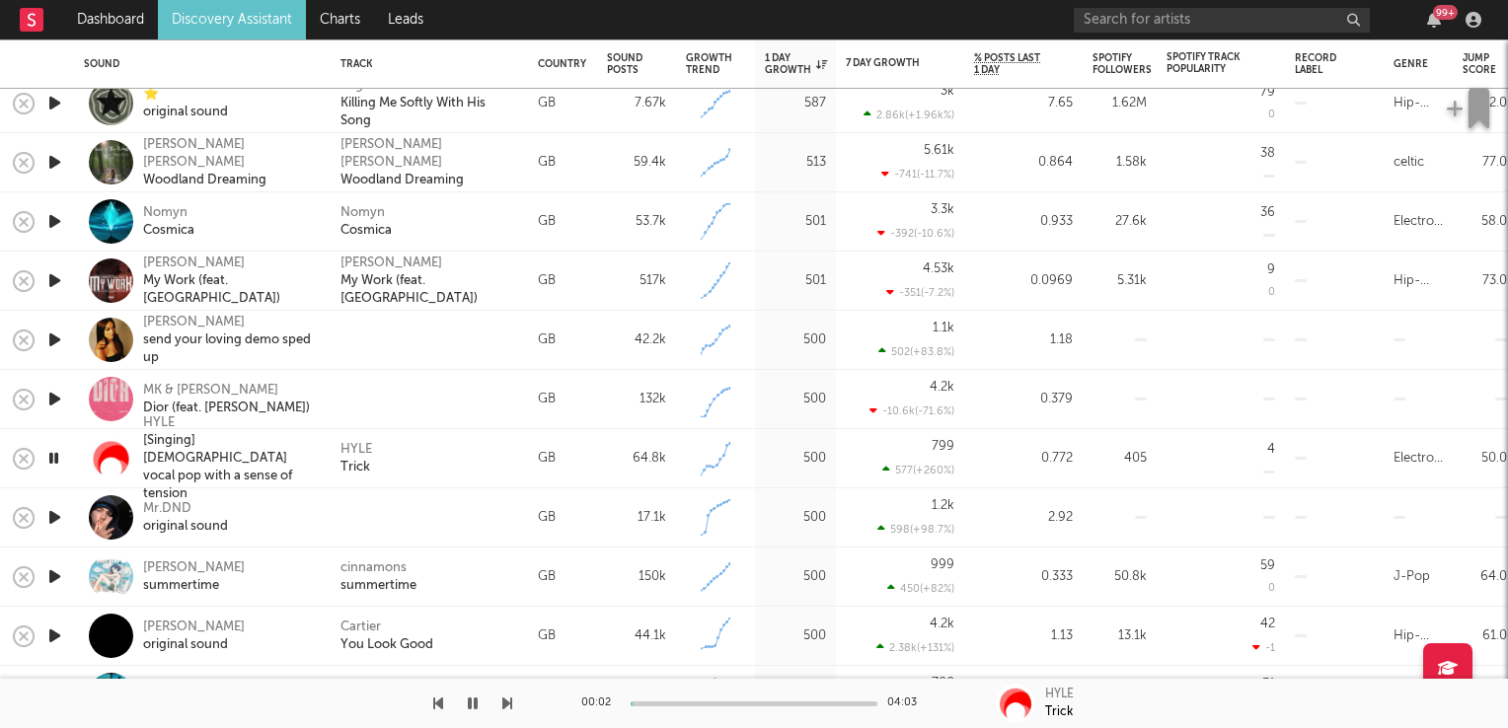
click at [56, 463] on icon "button" at bounding box center [53, 458] width 19 height 25
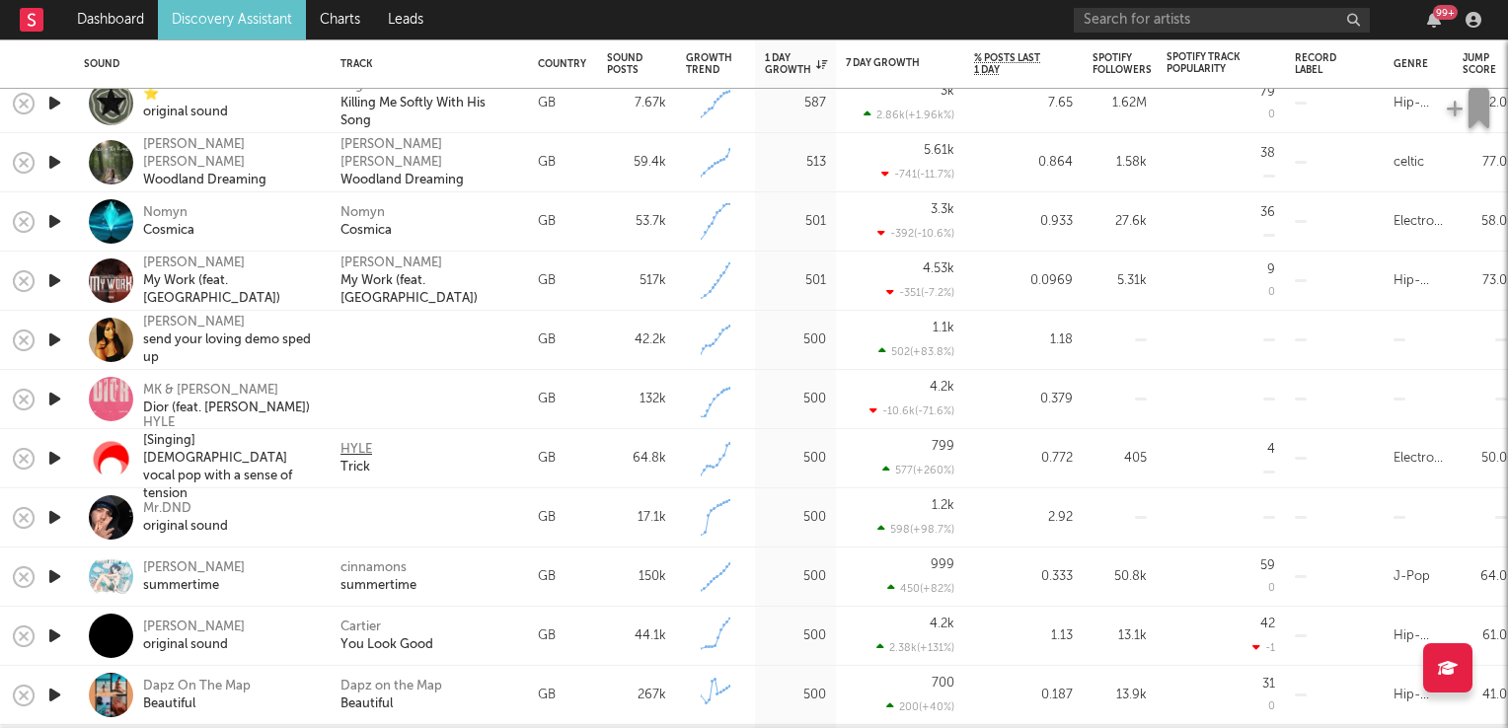
click at [360, 447] on div "HYLE" at bounding box center [356, 450] width 32 height 18
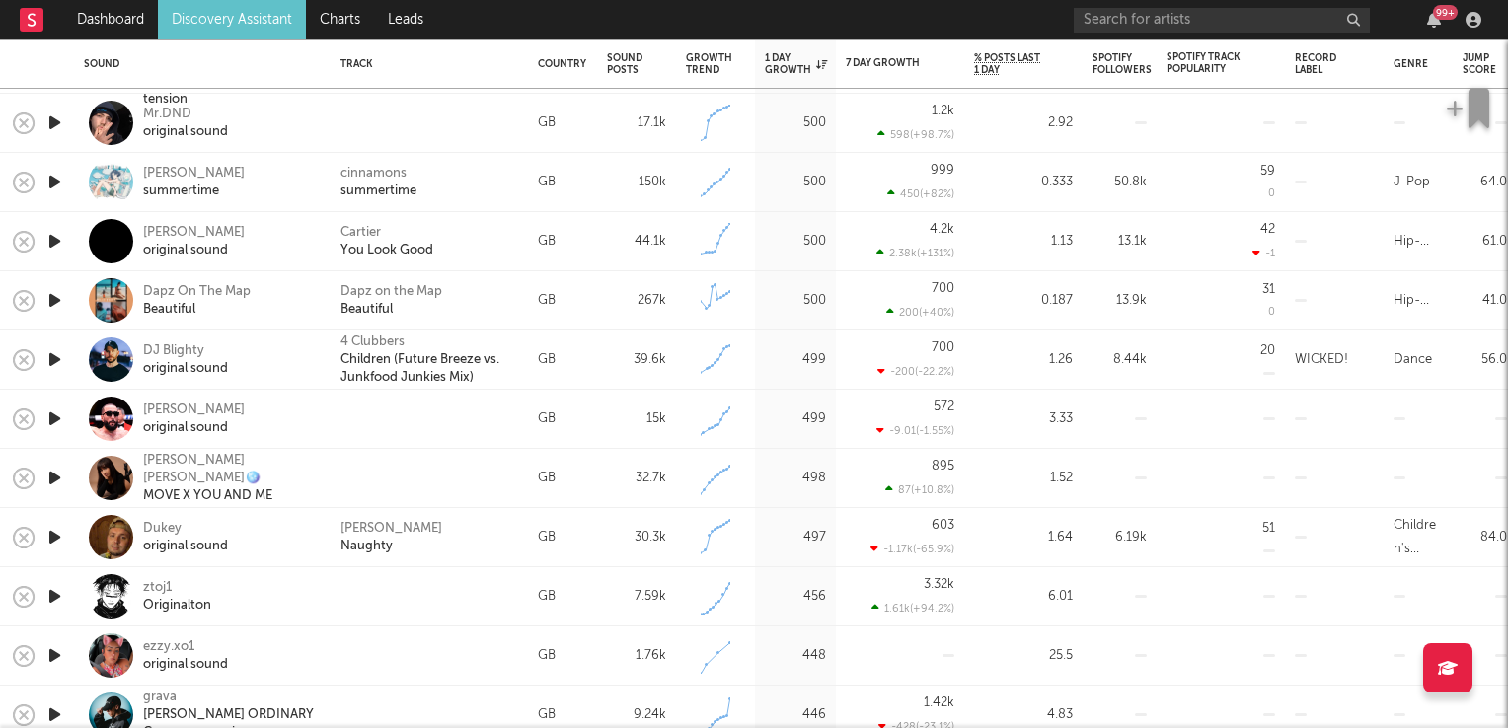
click at [59, 534] on icon "button" at bounding box center [54, 537] width 21 height 25
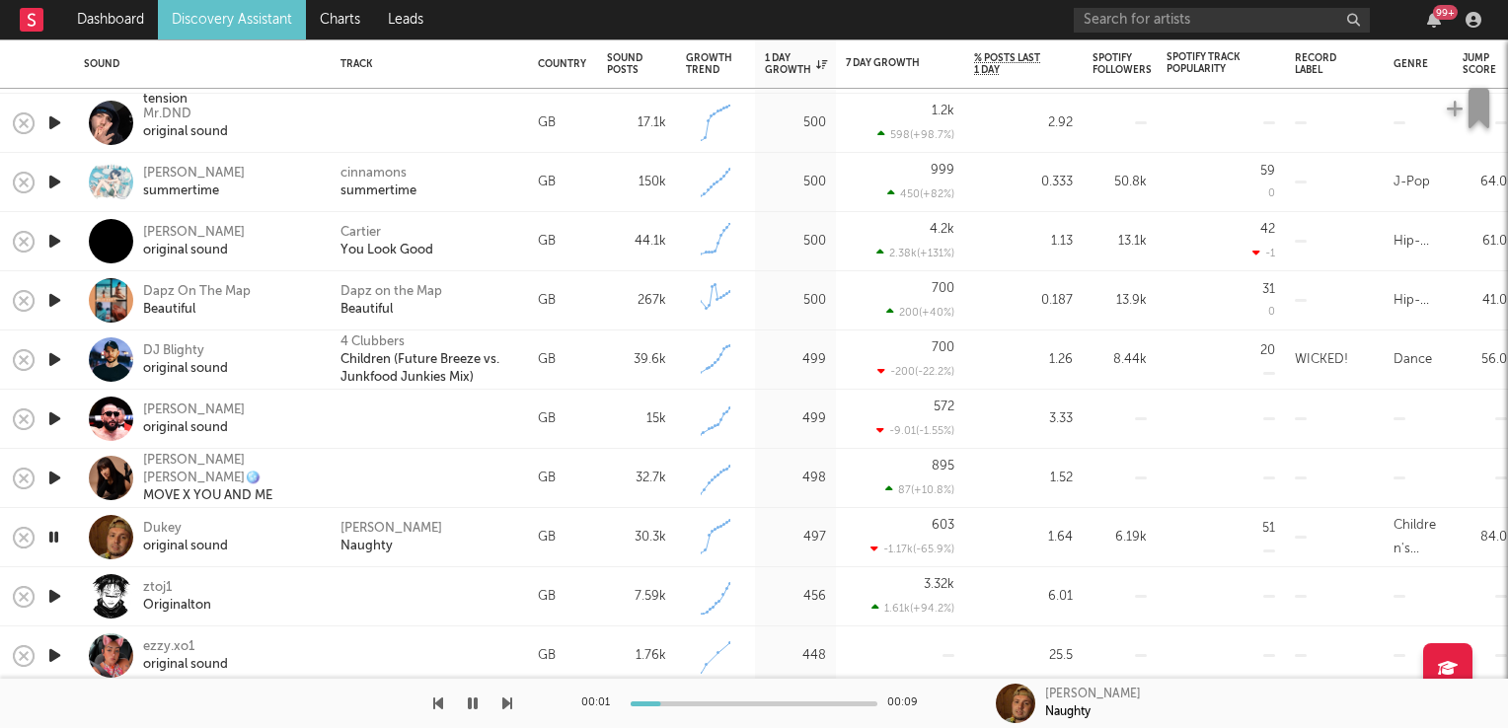
click at [59, 534] on icon "button" at bounding box center [53, 537] width 19 height 25
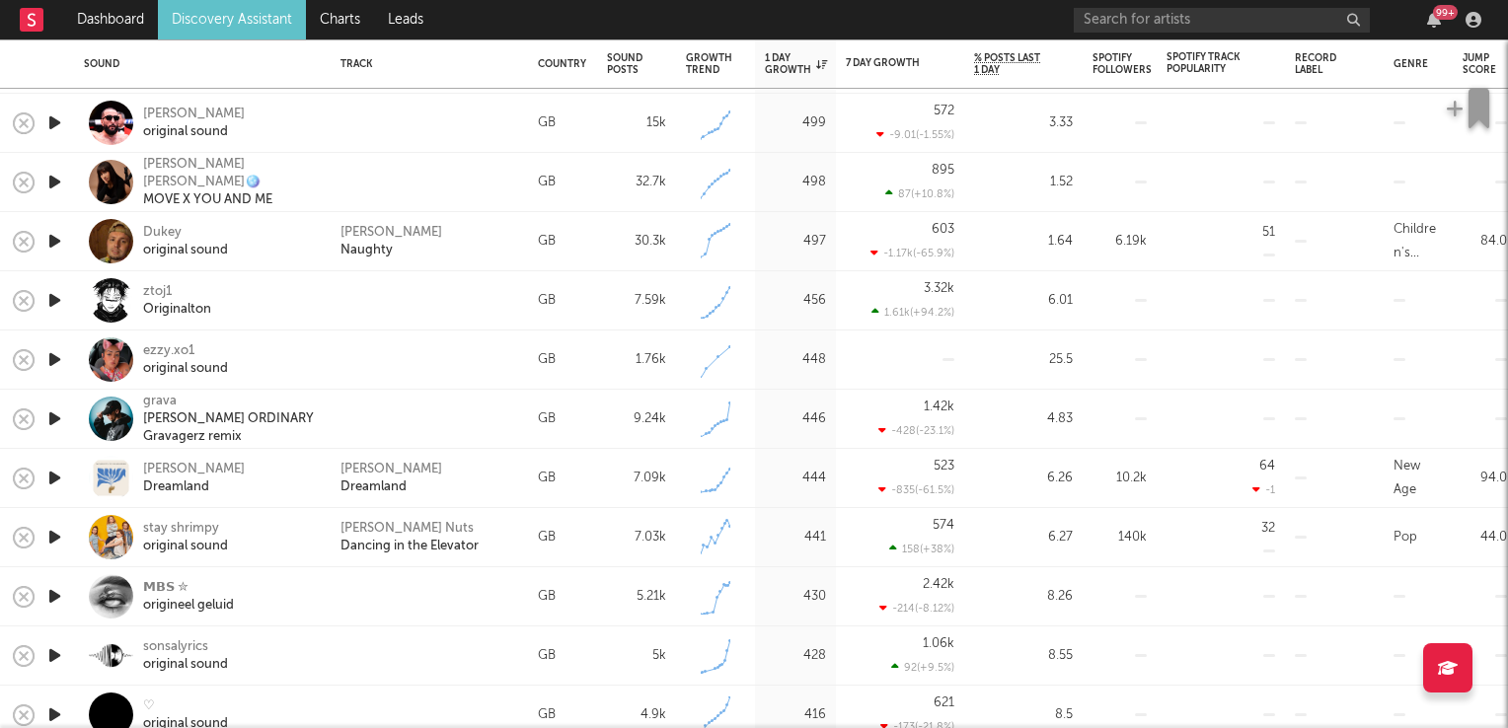
click at [55, 537] on icon "button" at bounding box center [54, 537] width 21 height 25
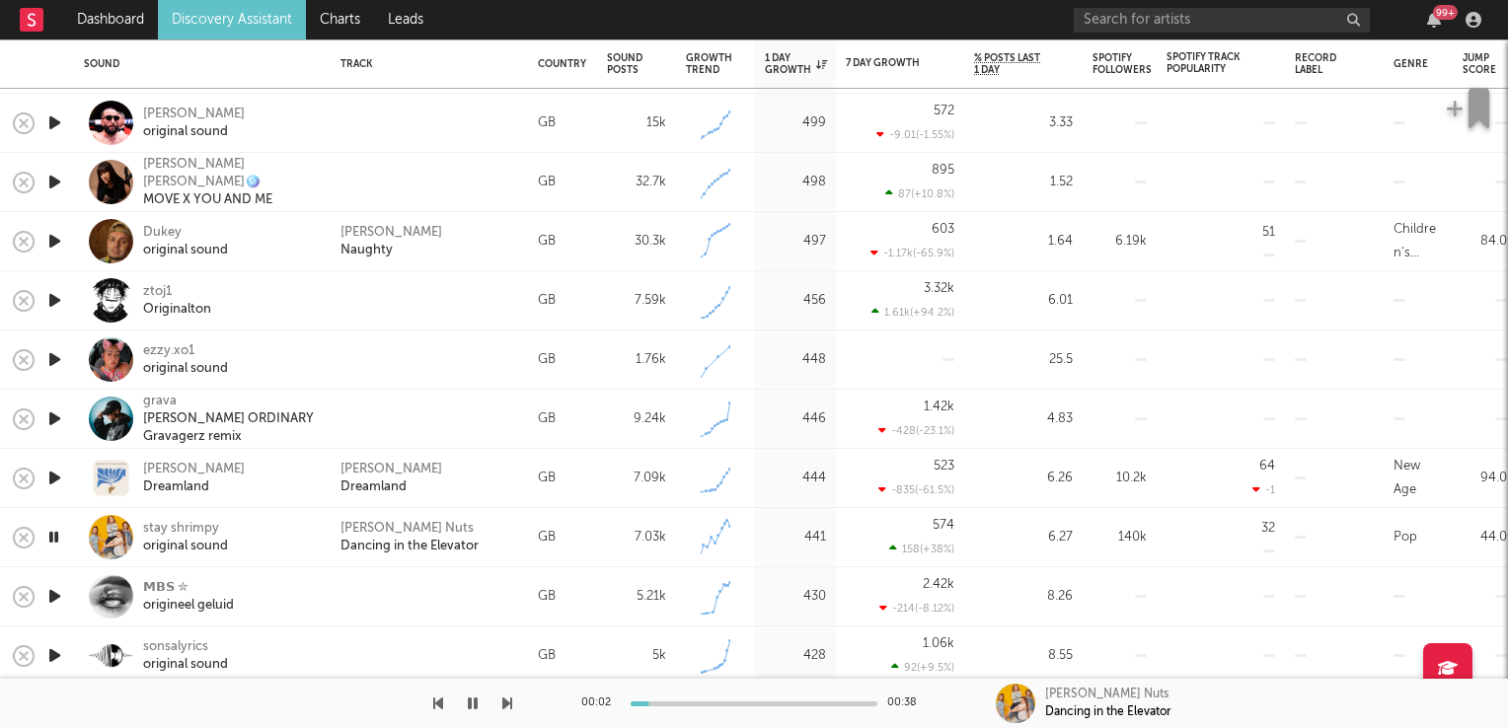
click at [55, 537] on icon "button" at bounding box center [53, 537] width 19 height 25
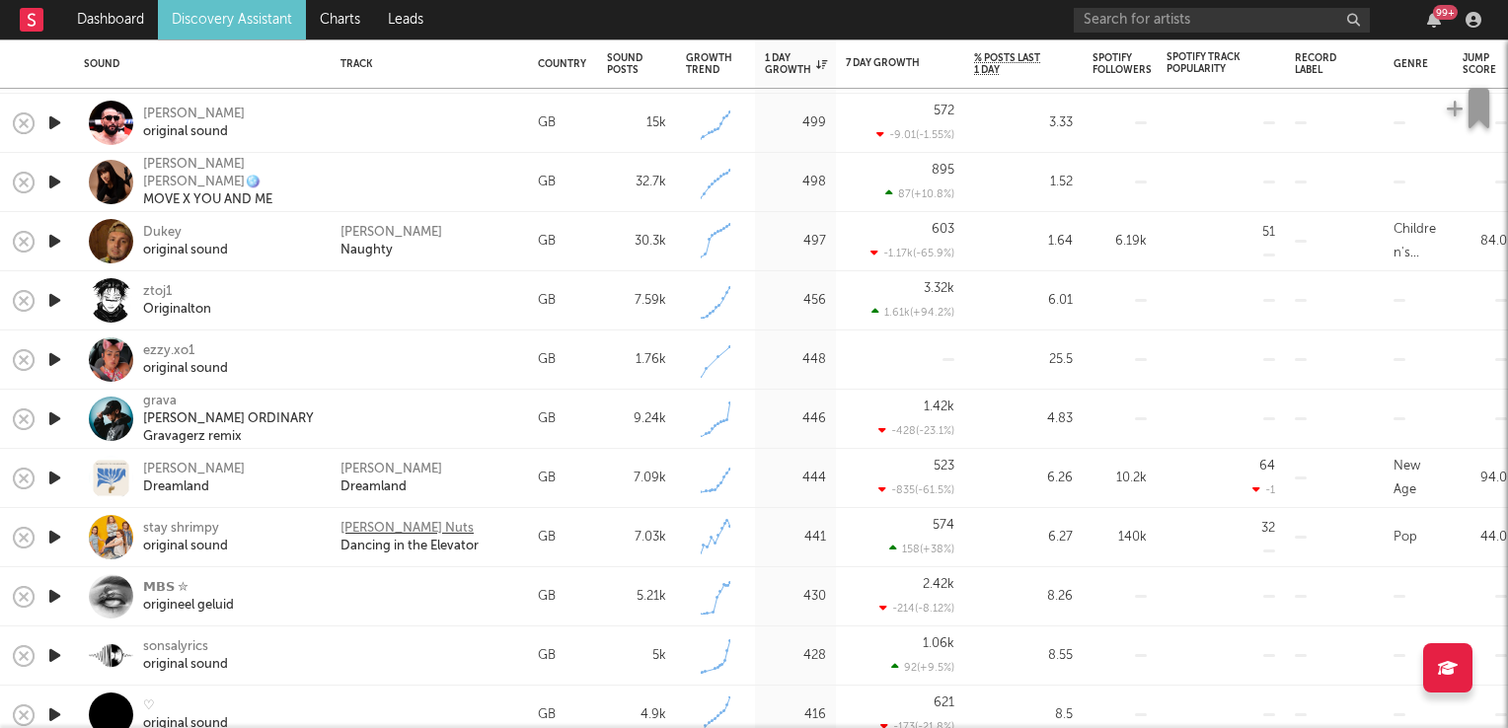
click at [389, 524] on div "Norris Nuts" at bounding box center [406, 529] width 133 height 18
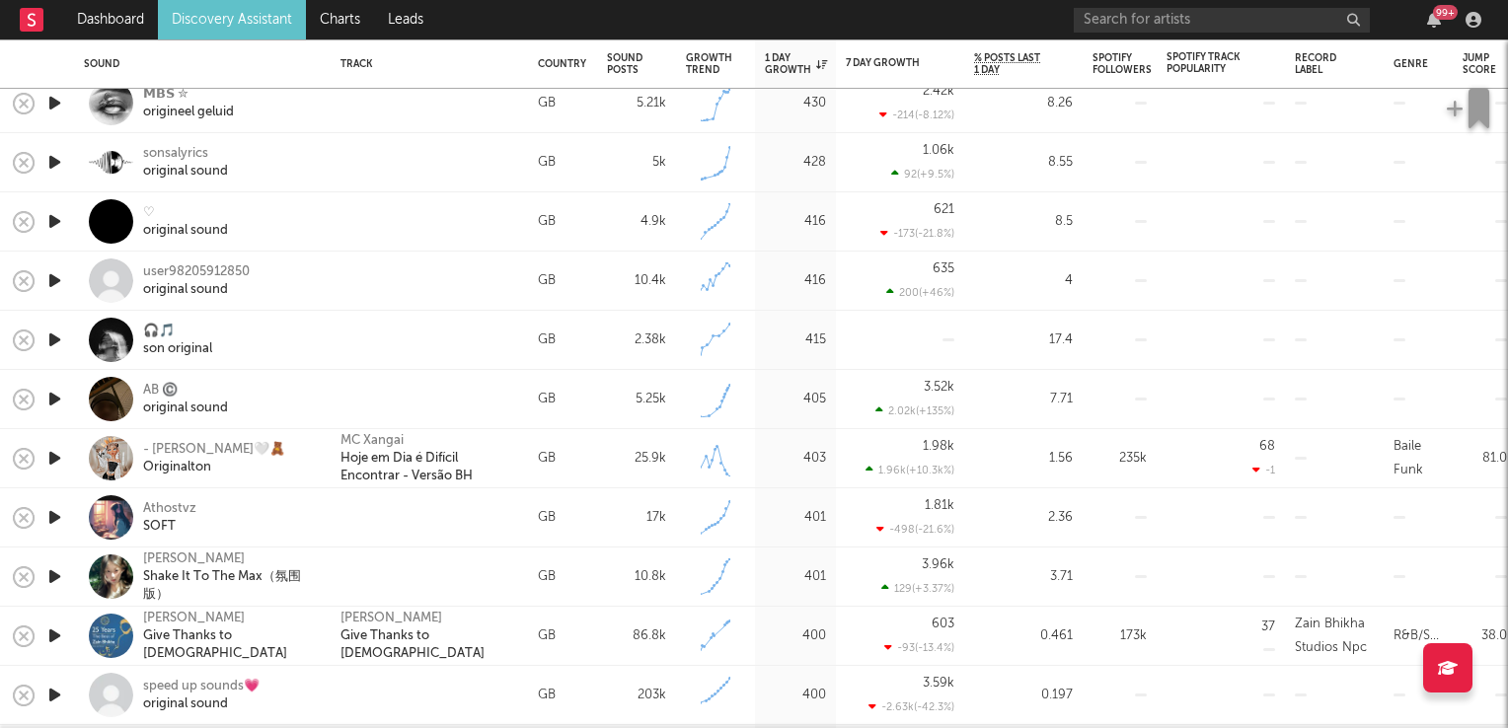
click at [55, 518] on icon "button" at bounding box center [54, 517] width 21 height 25
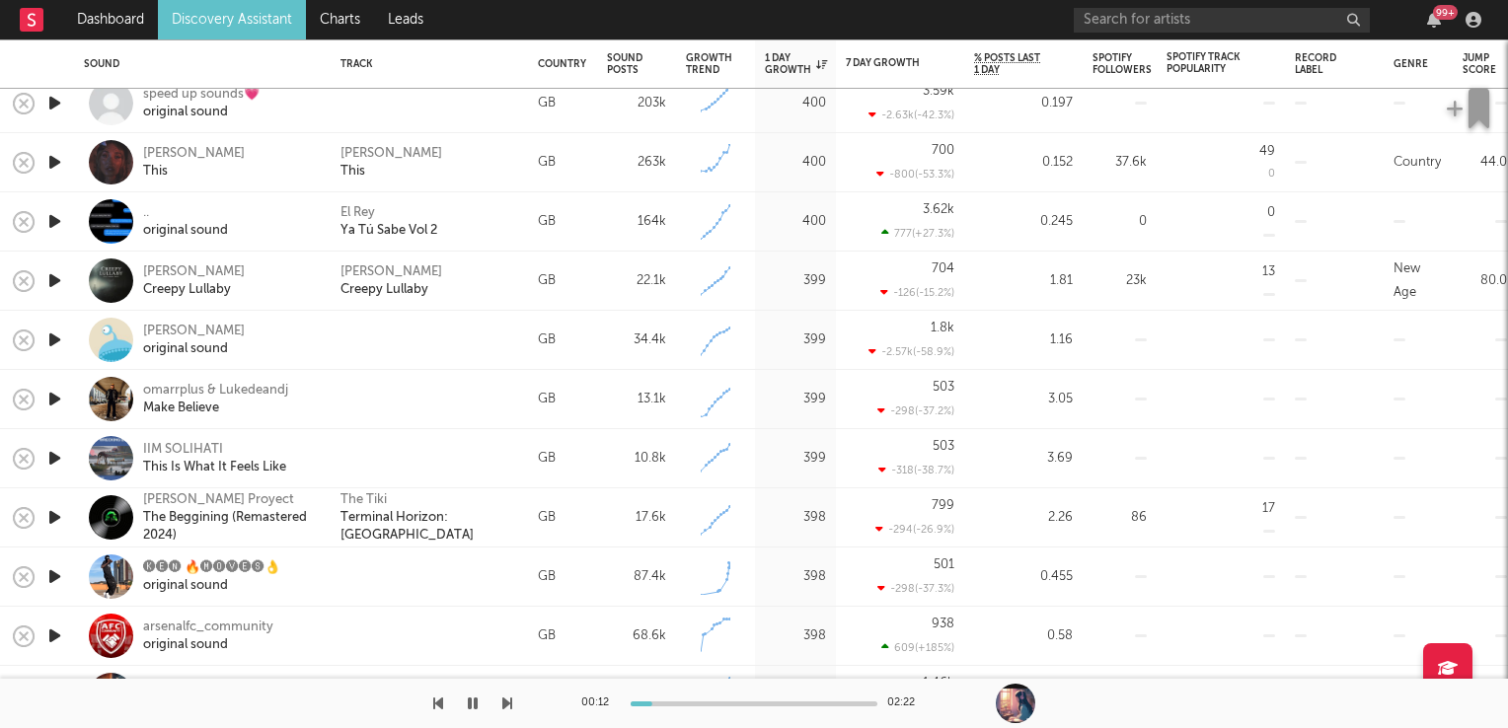
click at [53, 398] on icon "button" at bounding box center [54, 399] width 21 height 25
click at [53, 458] on icon "button" at bounding box center [54, 458] width 21 height 25
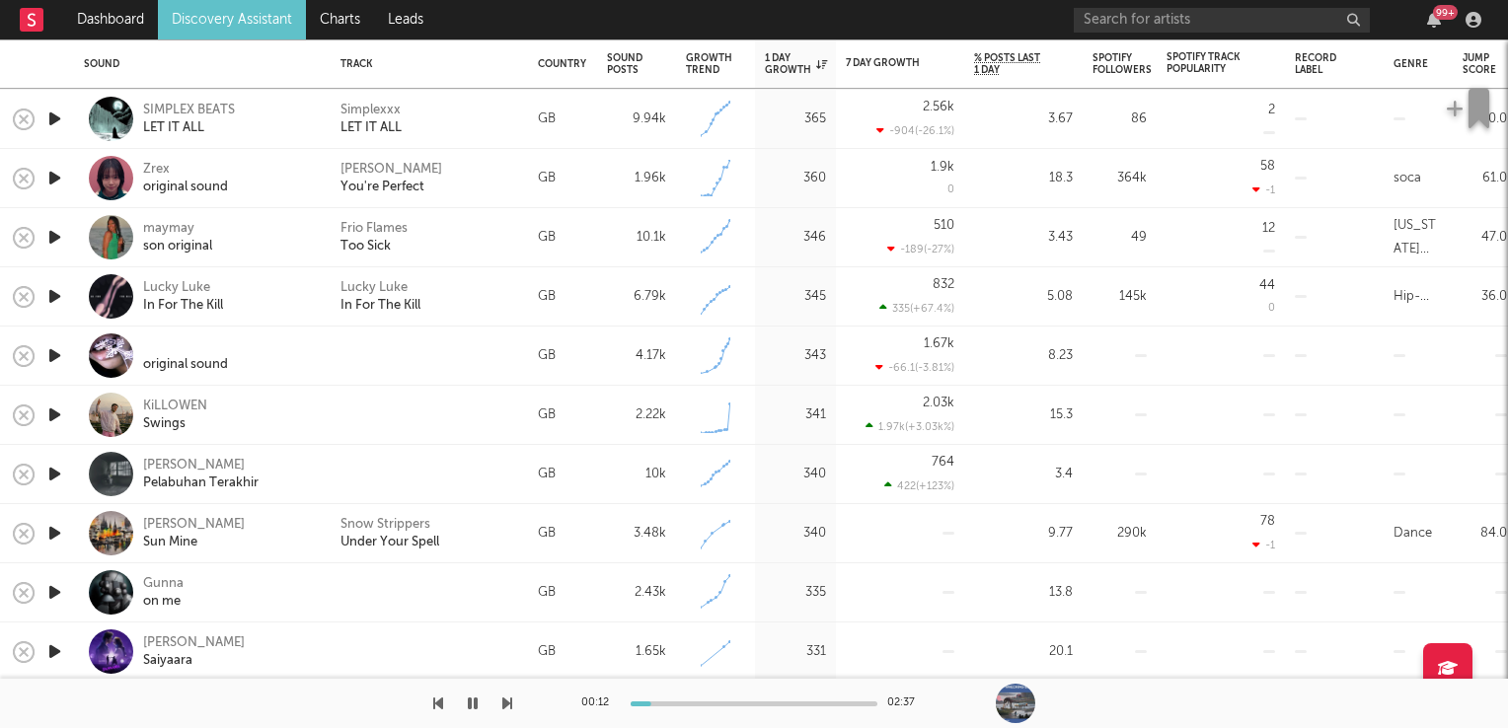
click at [51, 411] on icon "button" at bounding box center [54, 415] width 21 height 25
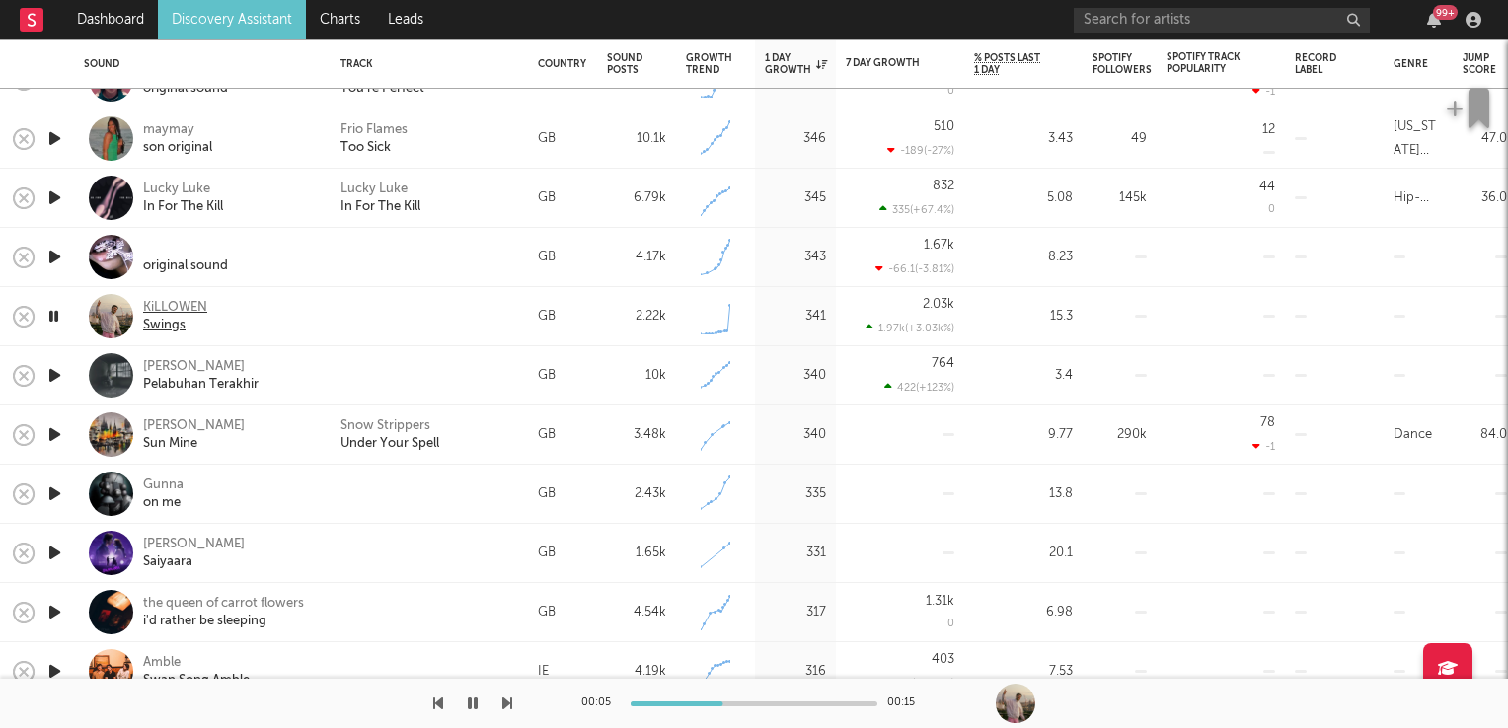
click at [162, 308] on div "KiLLOWEN" at bounding box center [175, 308] width 64 height 18
click at [51, 493] on icon "button" at bounding box center [54, 493] width 21 height 25
click at [51, 493] on icon "button" at bounding box center [53, 493] width 19 height 25
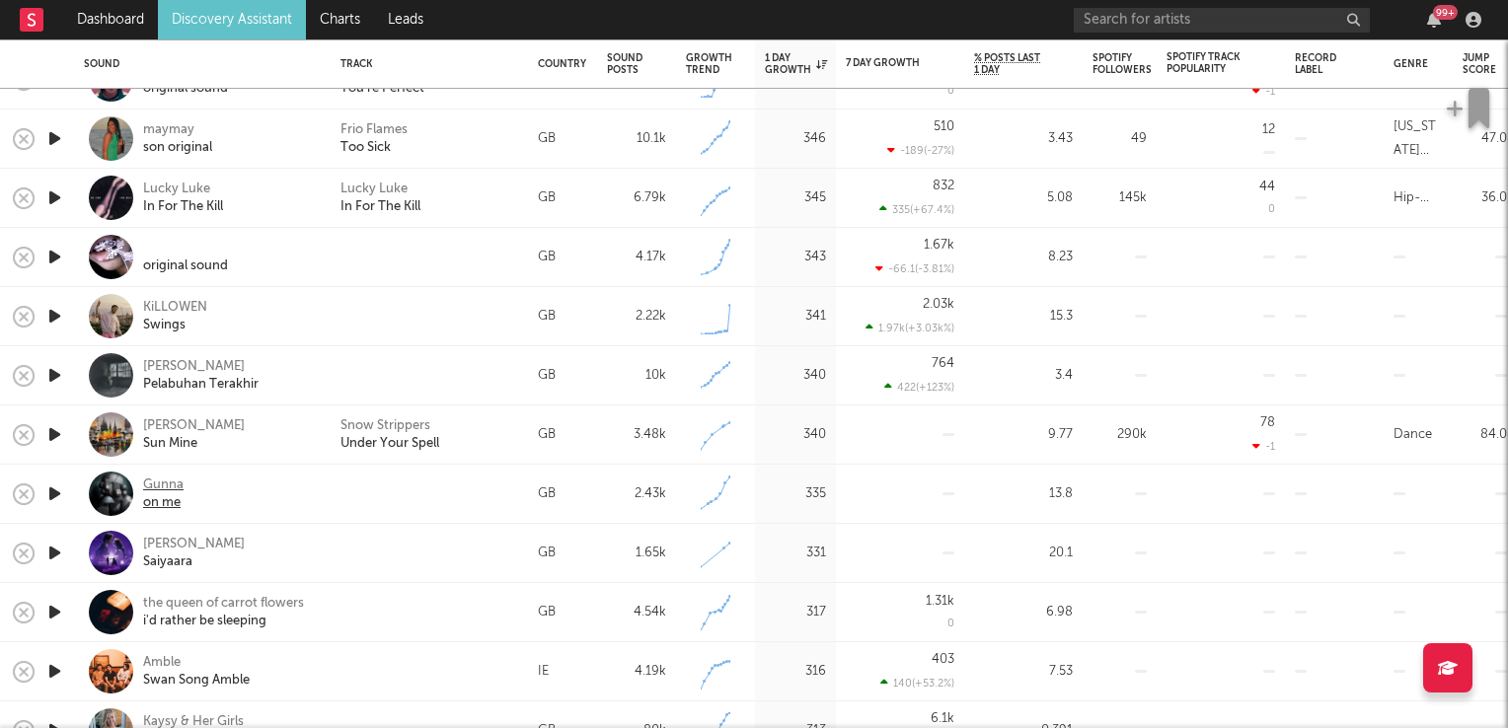
click at [176, 485] on div "Gunna" at bounding box center [163, 486] width 40 height 18
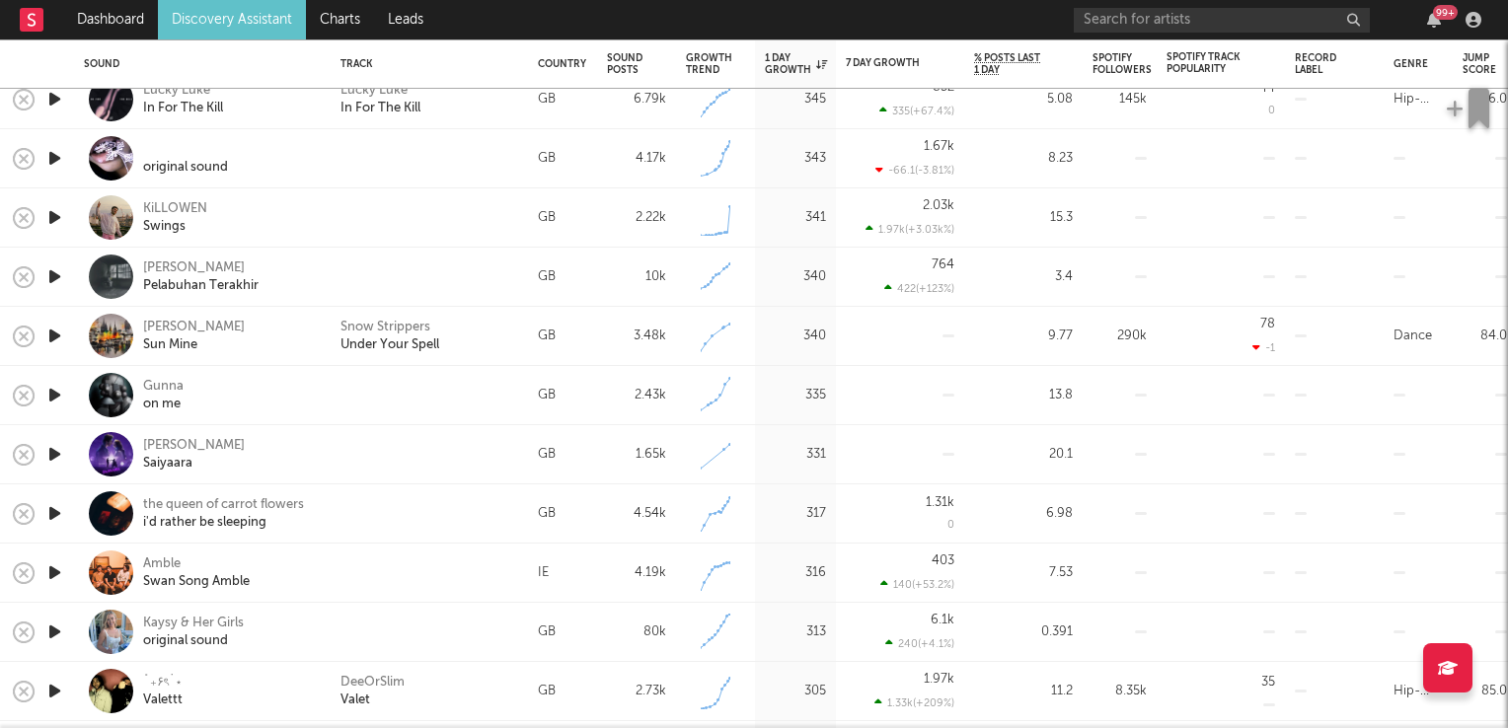
click at [50, 574] on icon "button" at bounding box center [54, 572] width 21 height 25
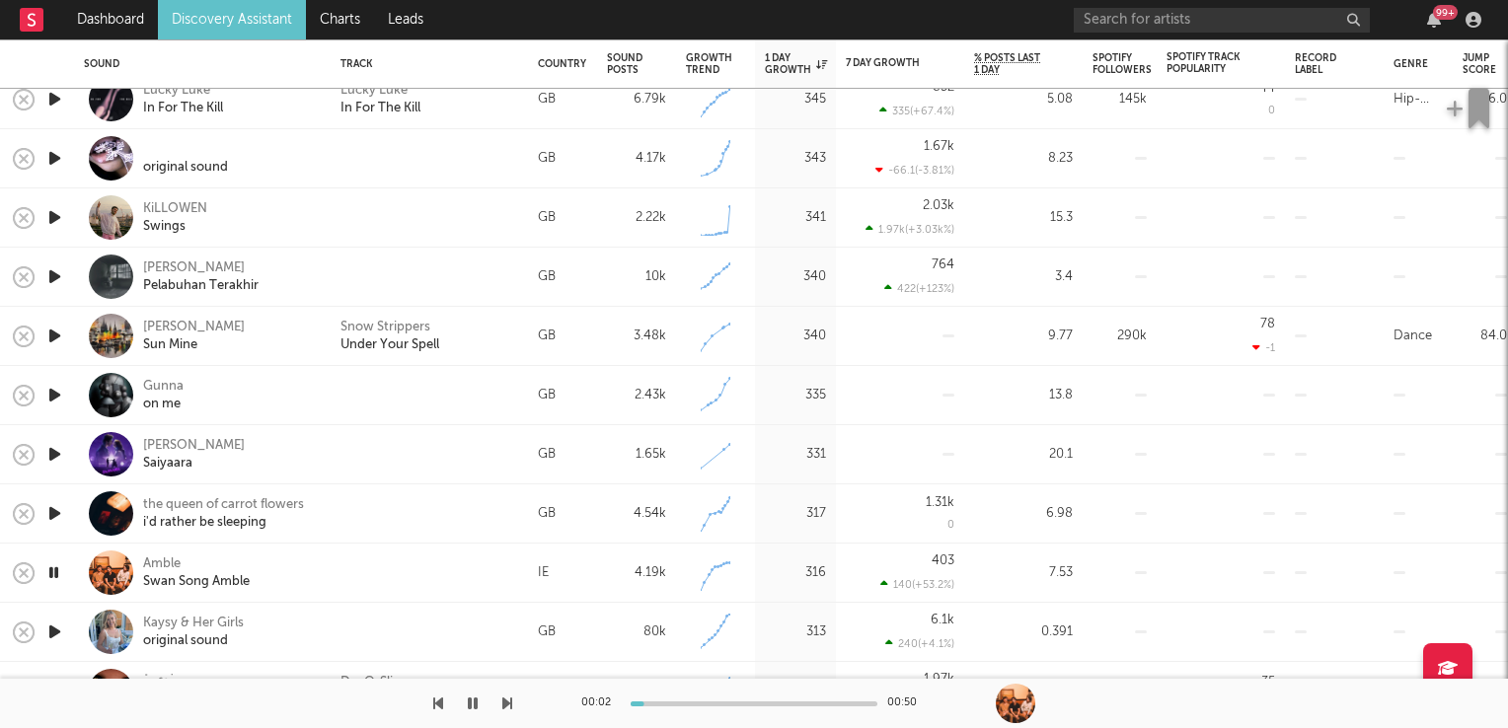
click at [50, 574] on icon "button" at bounding box center [53, 572] width 19 height 25
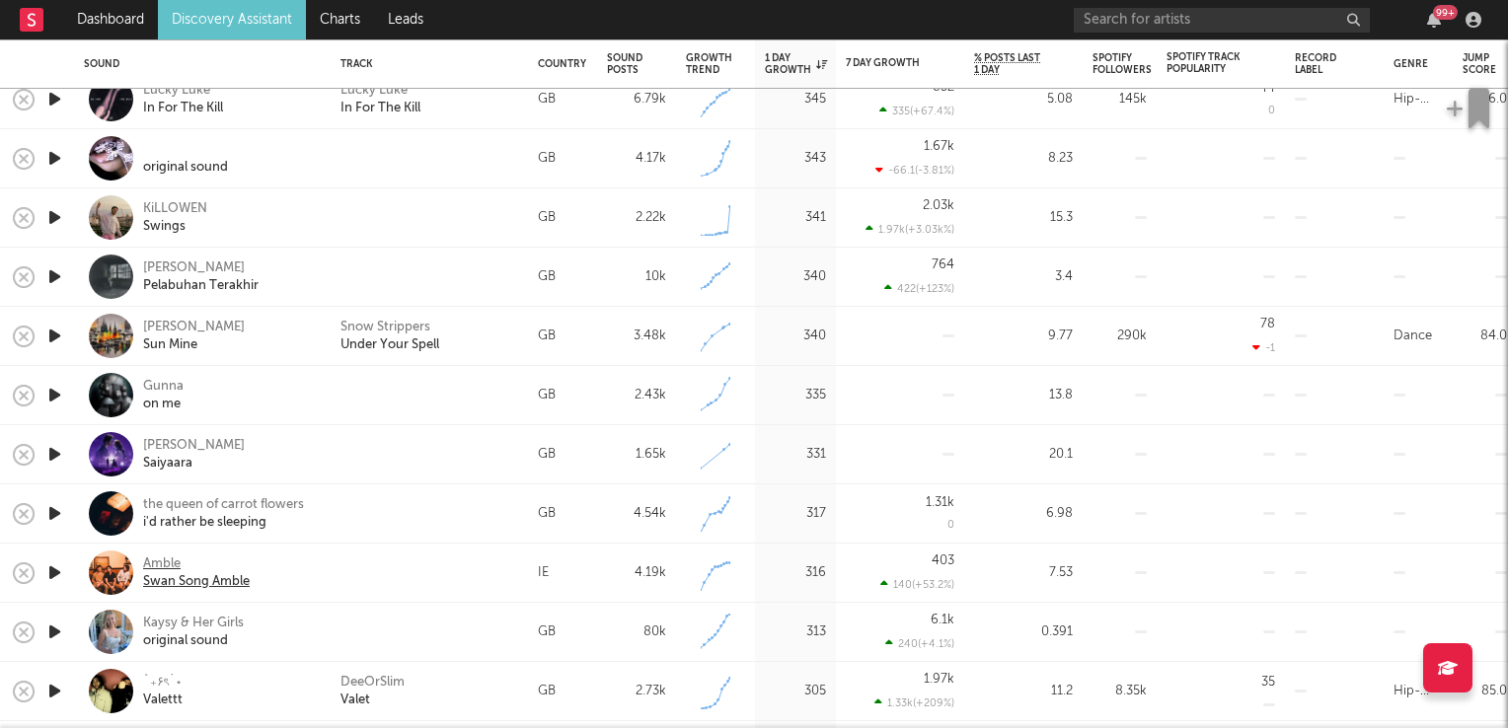
click at [158, 568] on div "Amble" at bounding box center [196, 564] width 107 height 18
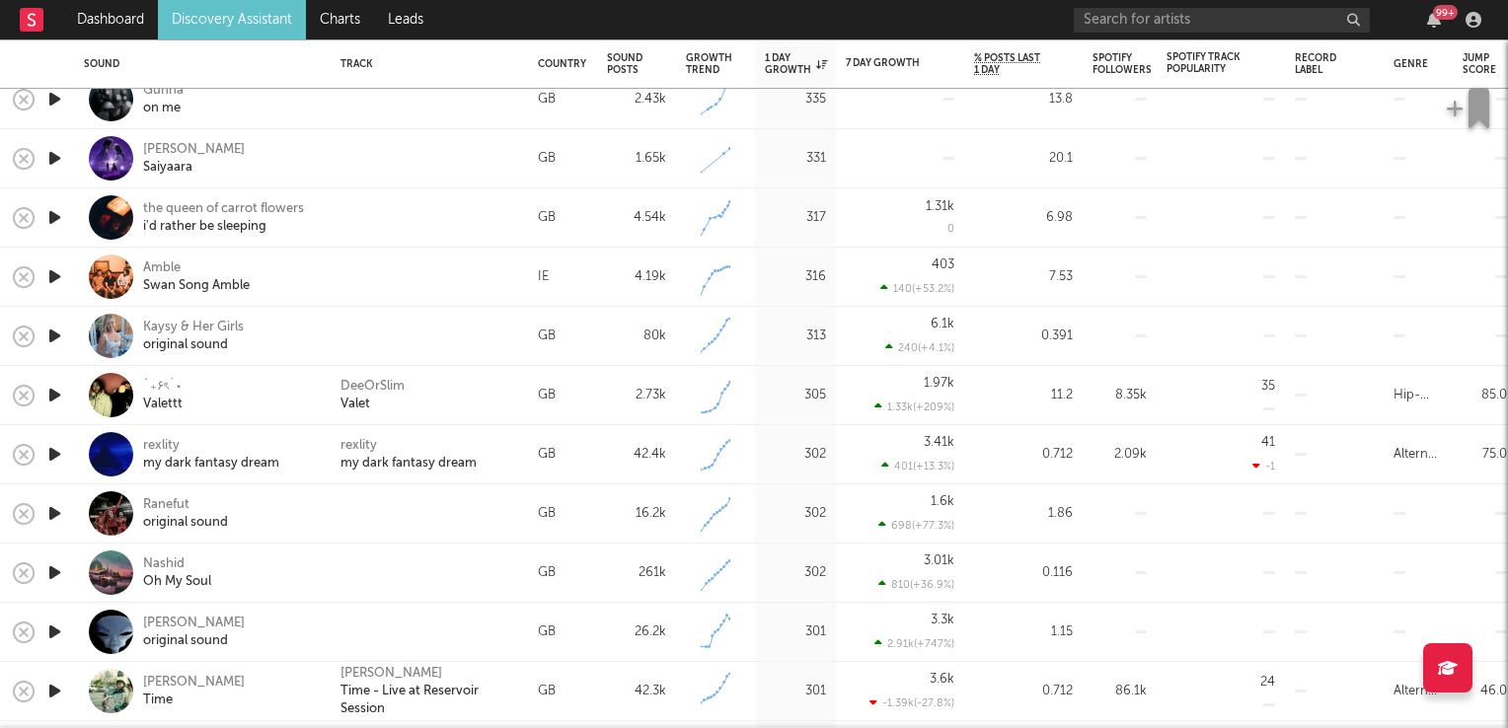
click at [54, 398] on icon "button" at bounding box center [54, 395] width 21 height 25
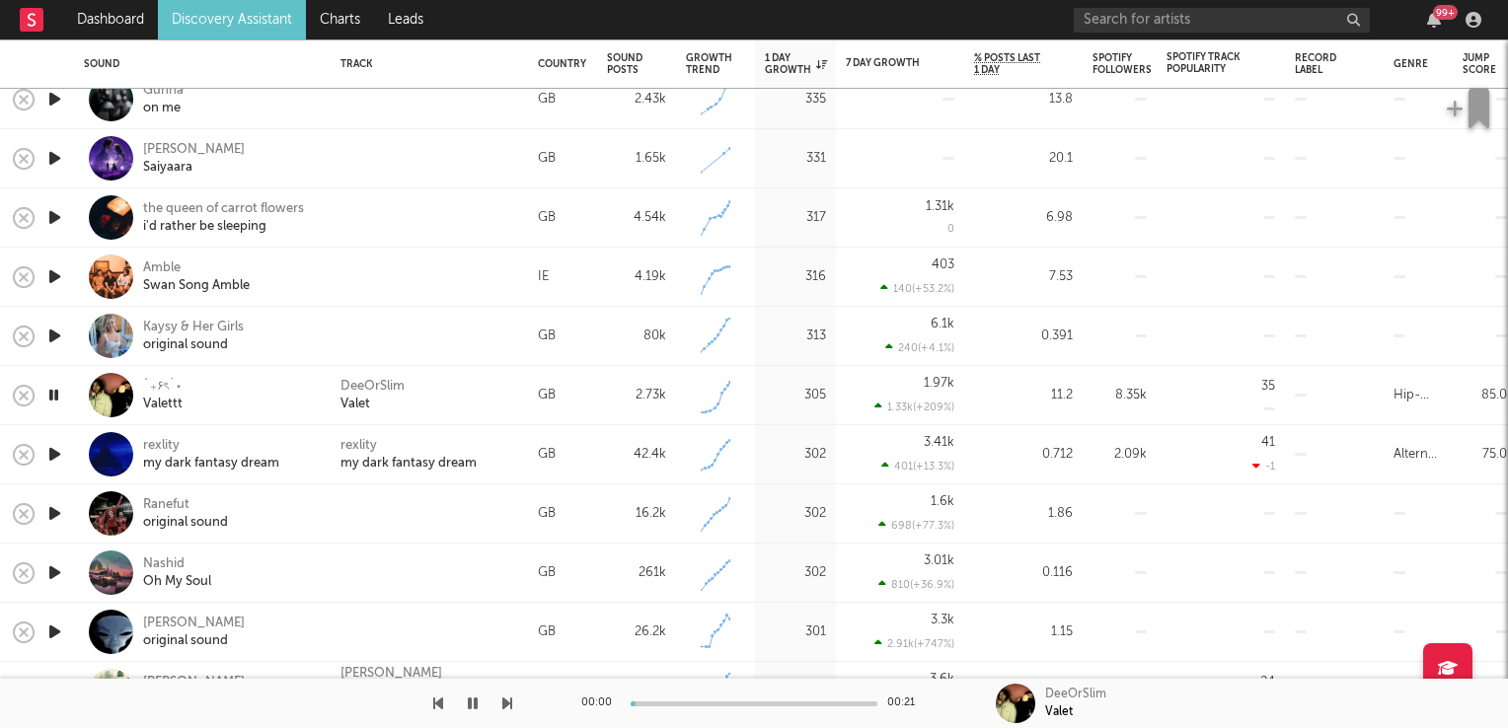
click at [54, 398] on icon "button" at bounding box center [53, 395] width 19 height 25
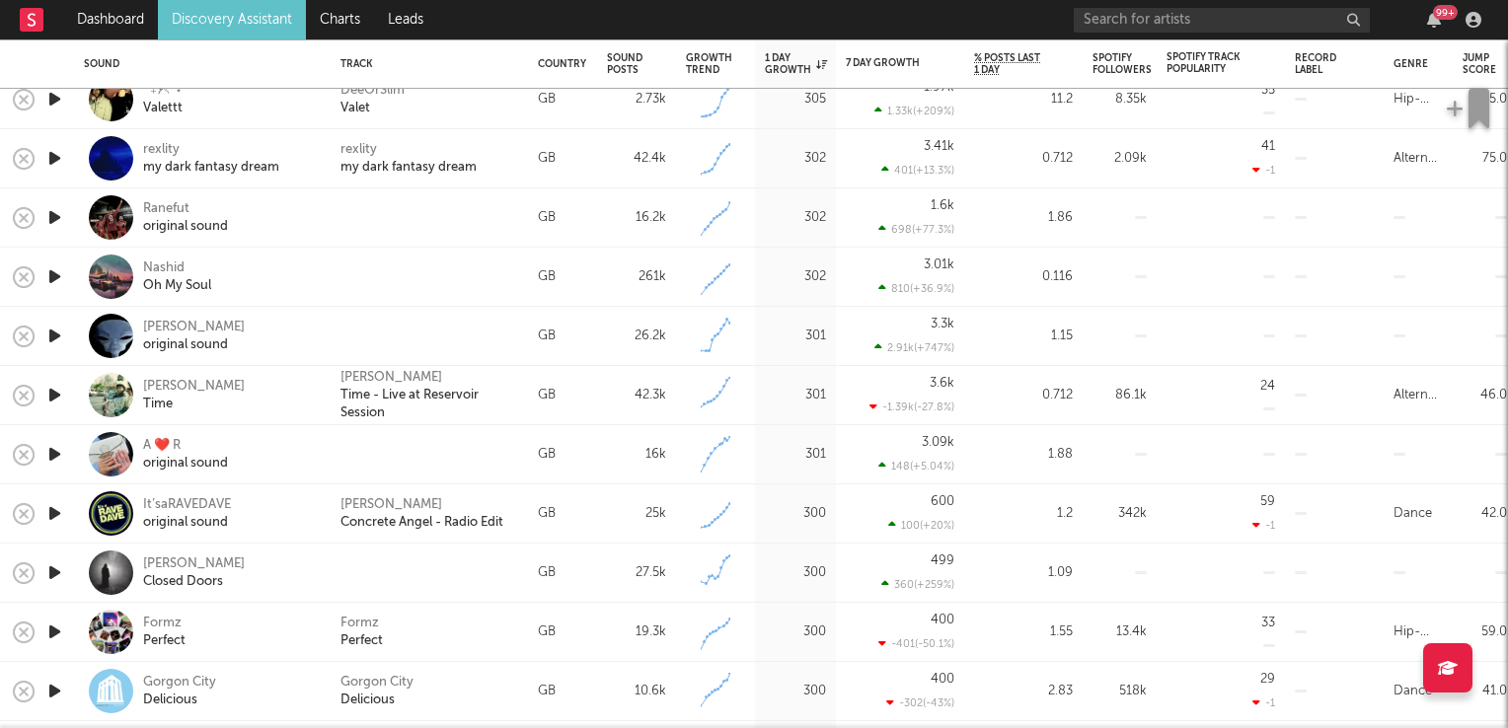
click at [57, 511] on icon "button" at bounding box center [54, 513] width 21 height 25
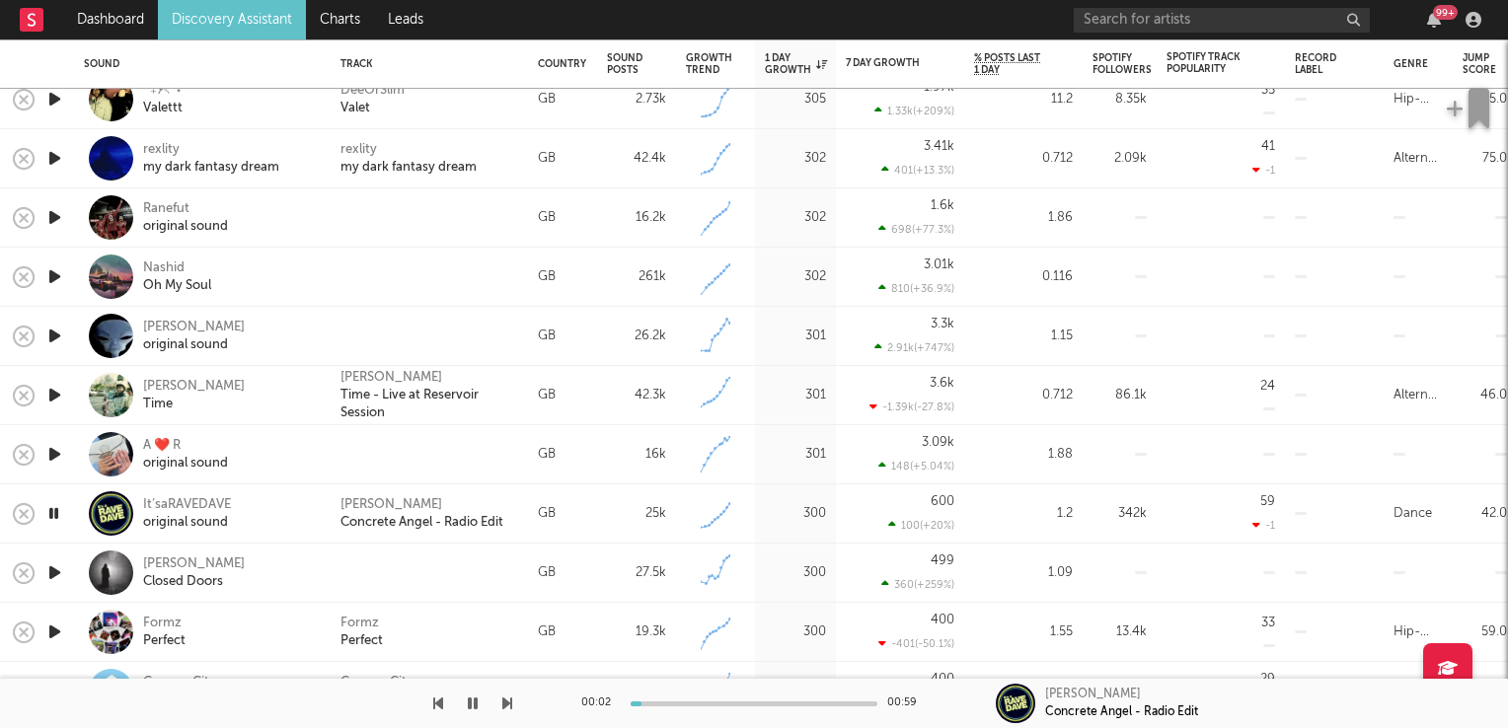
click at [57, 511] on icon "button" at bounding box center [53, 513] width 19 height 25
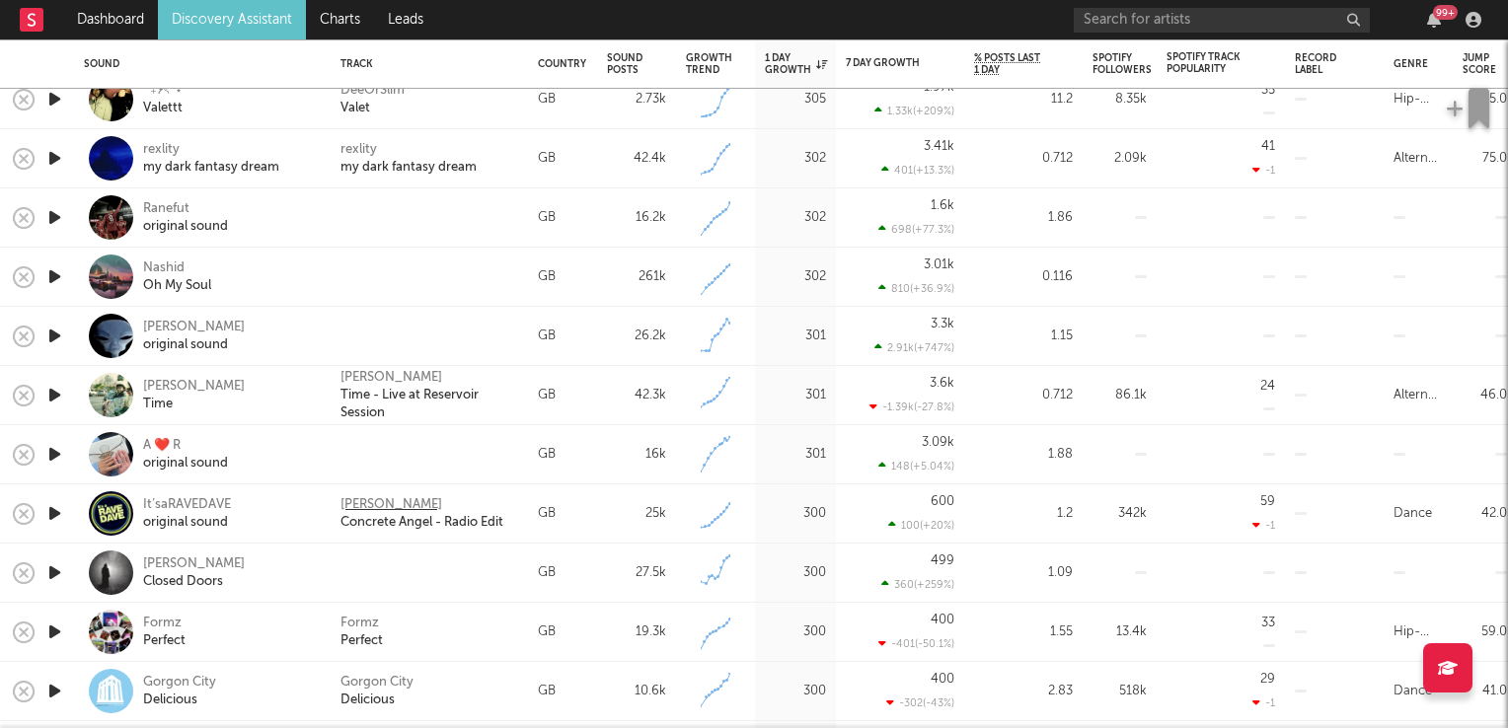
click at [370, 504] on div "Gareth Emery" at bounding box center [391, 505] width 102 height 18
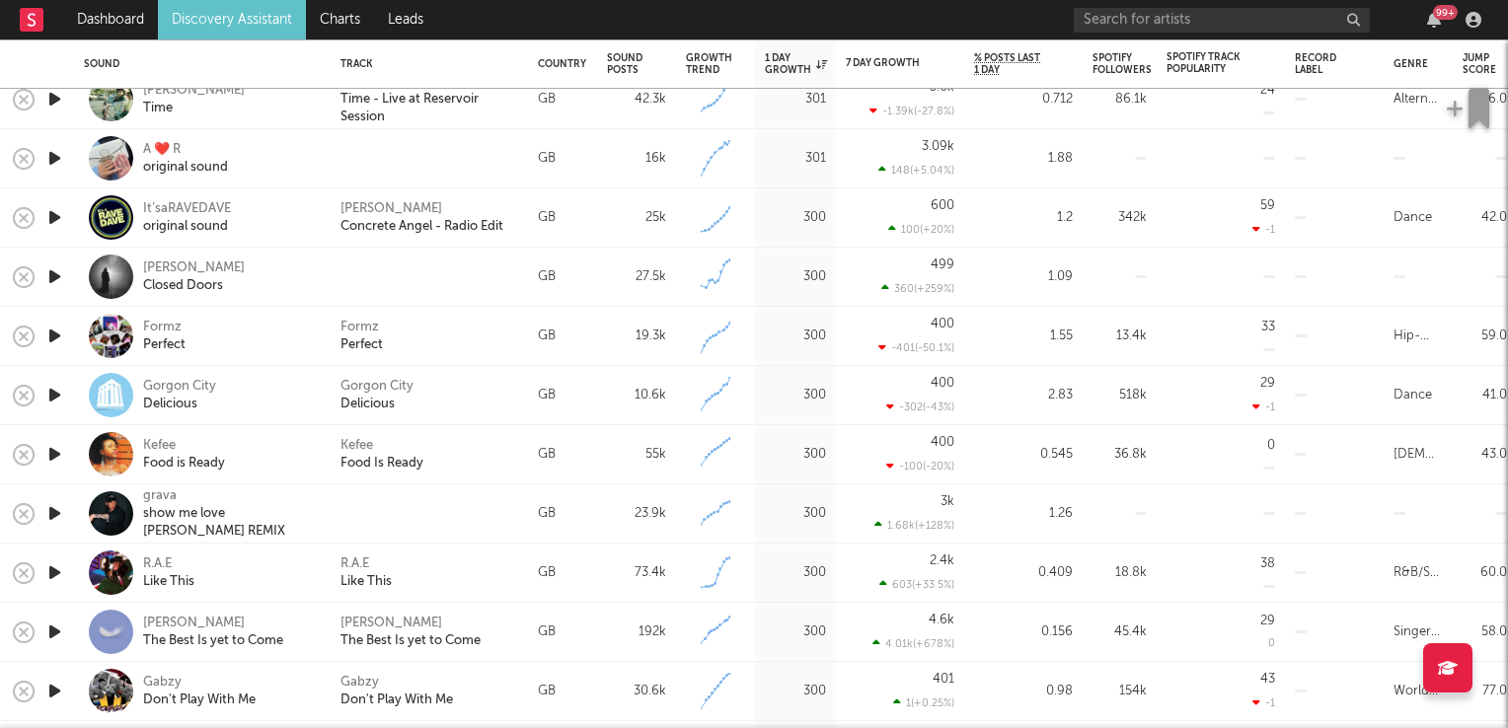
click at [57, 334] on icon "button" at bounding box center [54, 336] width 21 height 25
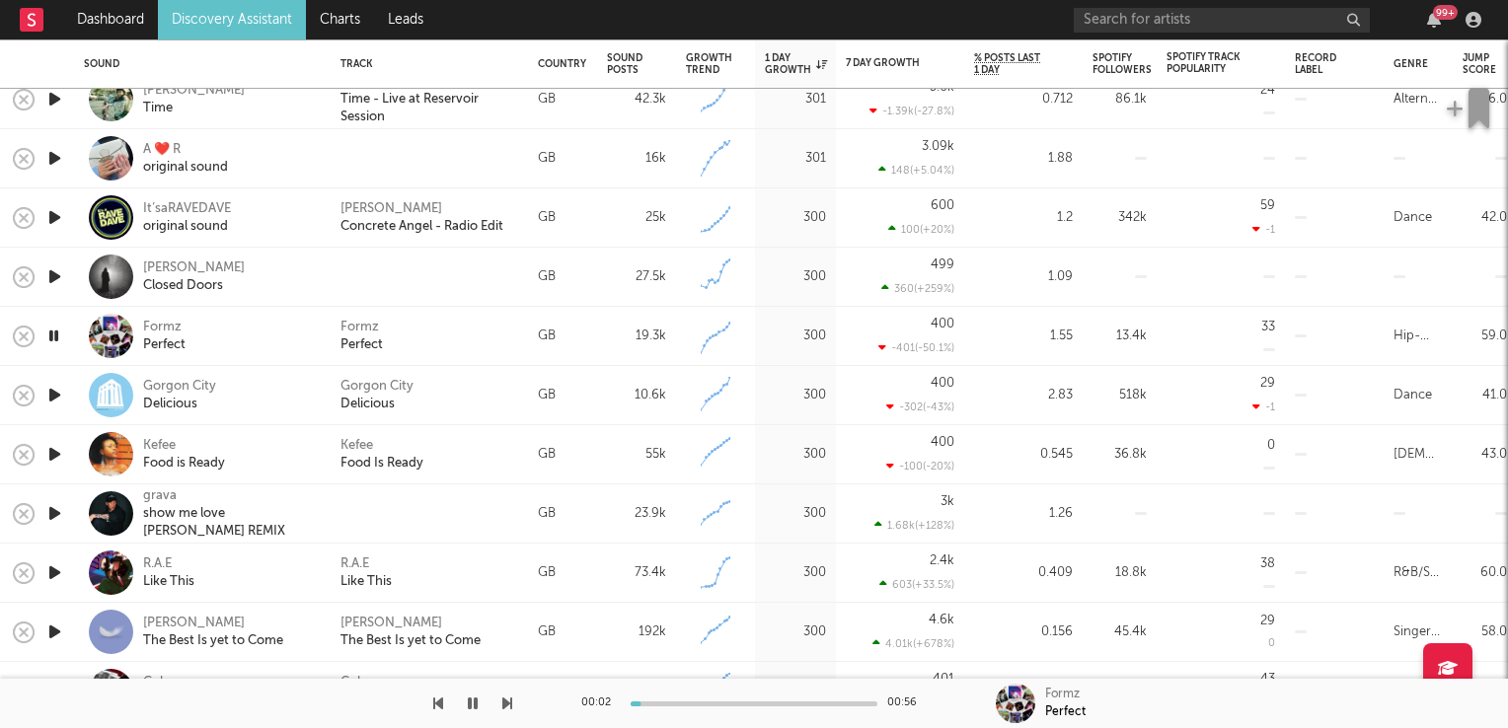
click at [57, 334] on icon "button" at bounding box center [53, 336] width 19 height 25
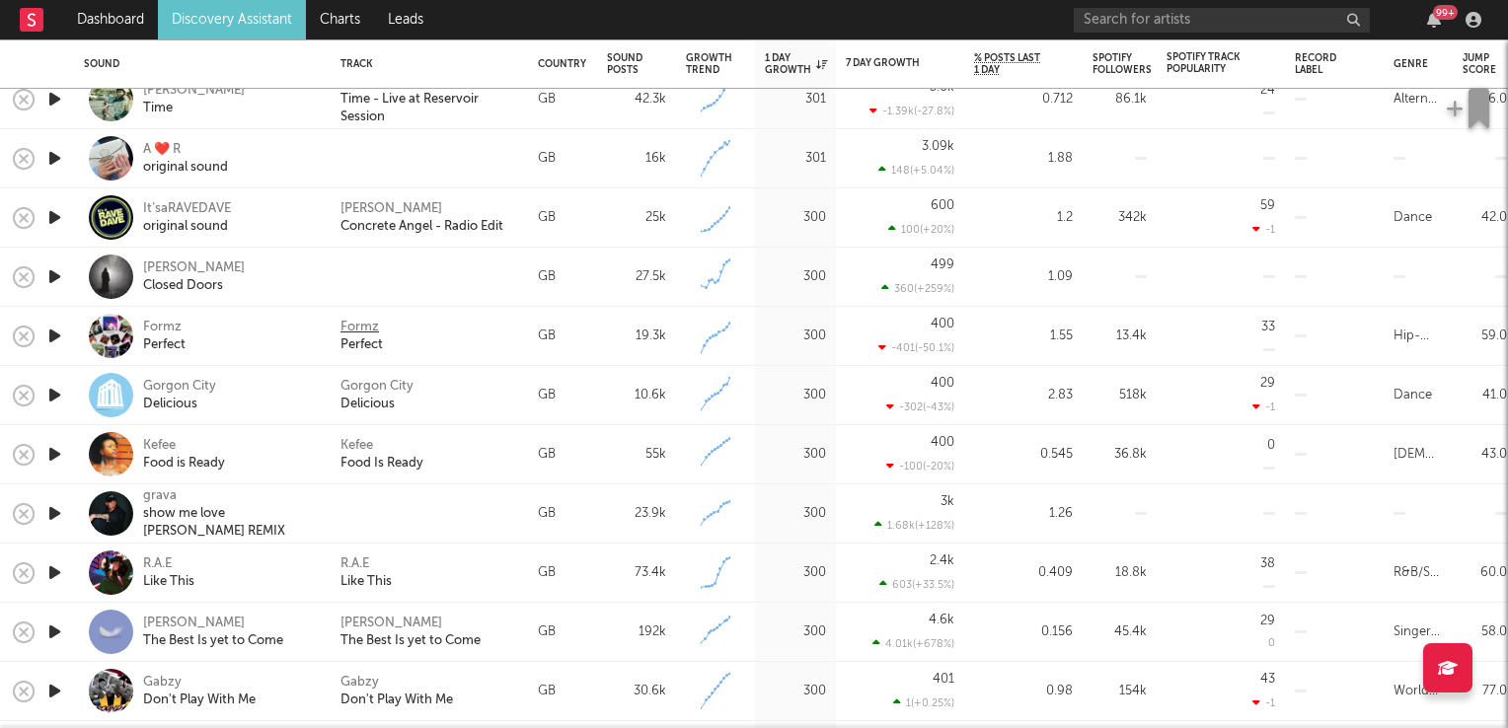
click at [370, 330] on div "Formz" at bounding box center [359, 328] width 38 height 18
click at [51, 455] on icon "button" at bounding box center [54, 454] width 21 height 25
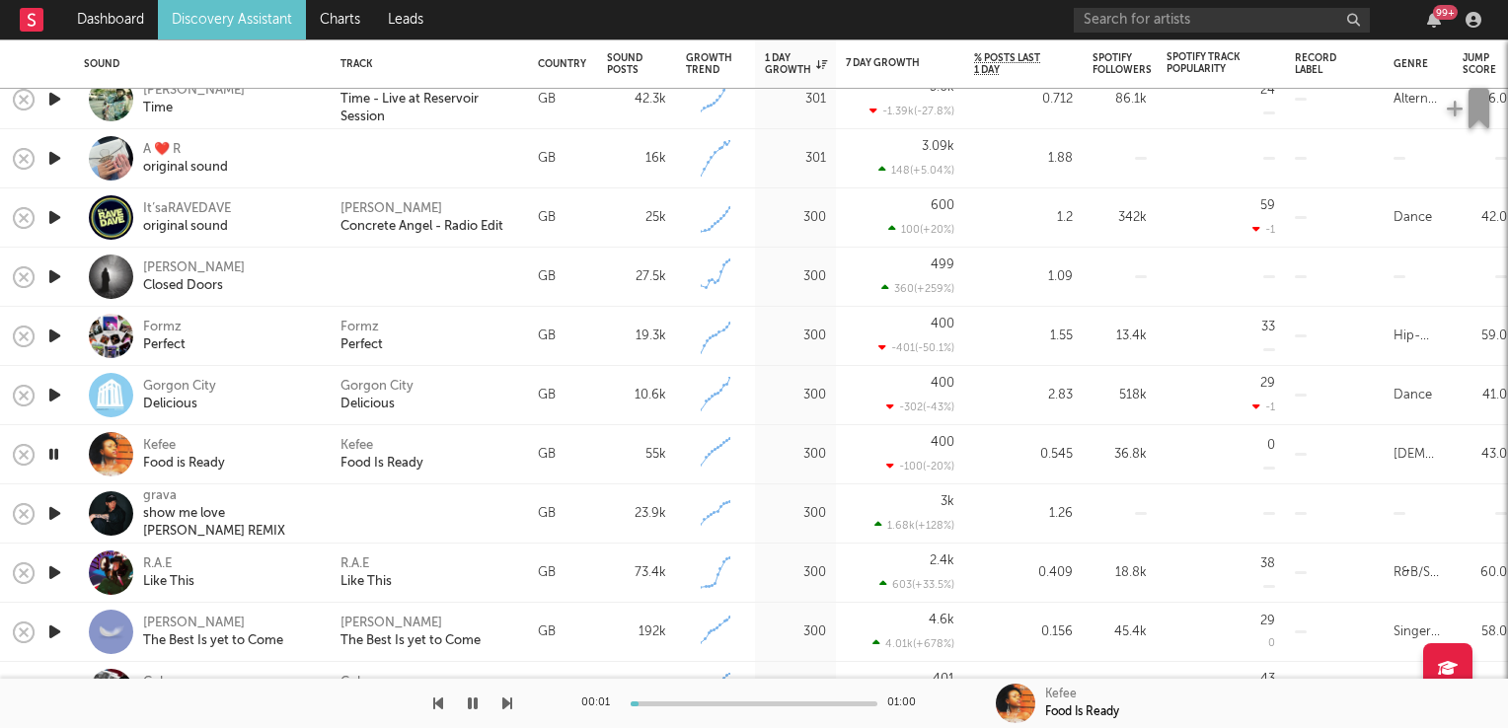
click at [51, 455] on icon "button" at bounding box center [53, 454] width 19 height 25
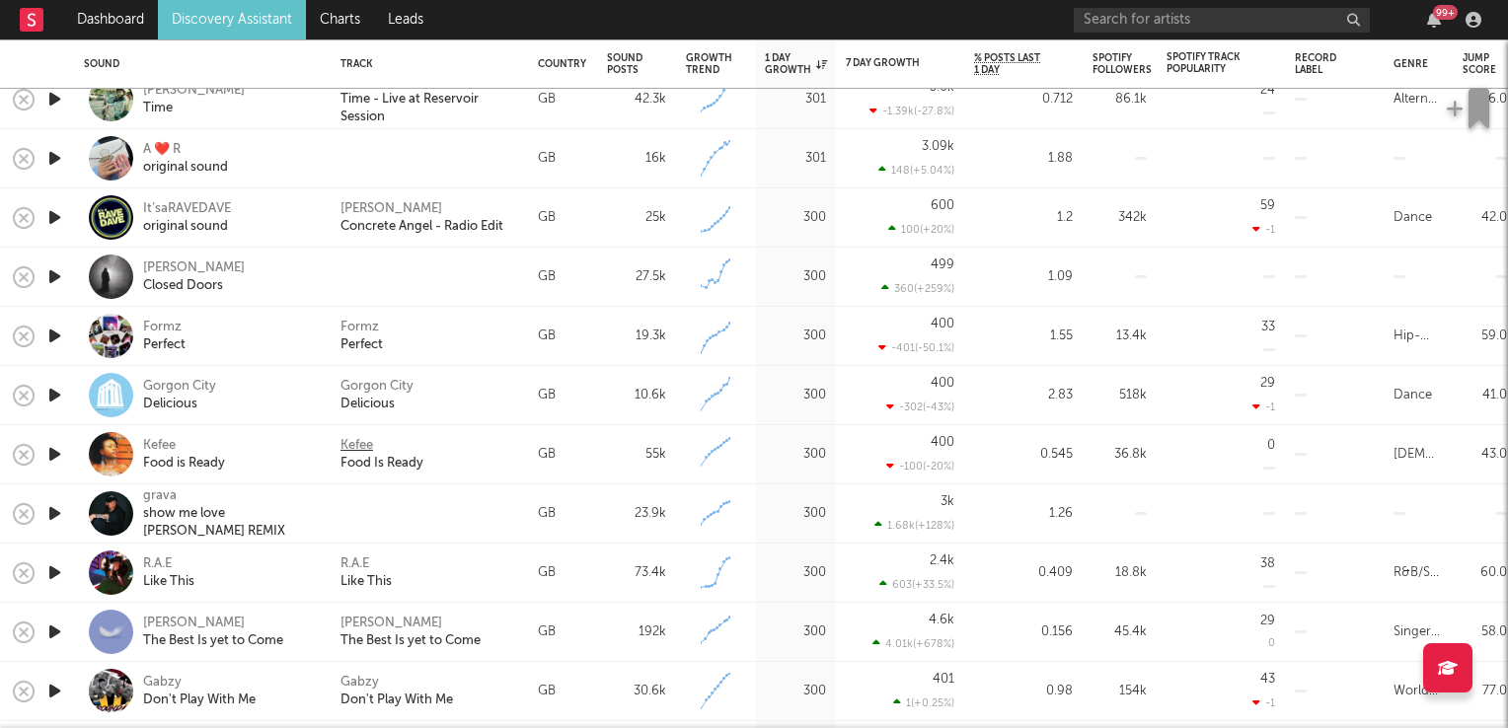
click at [361, 443] on div "Kefee" at bounding box center [356, 446] width 33 height 18
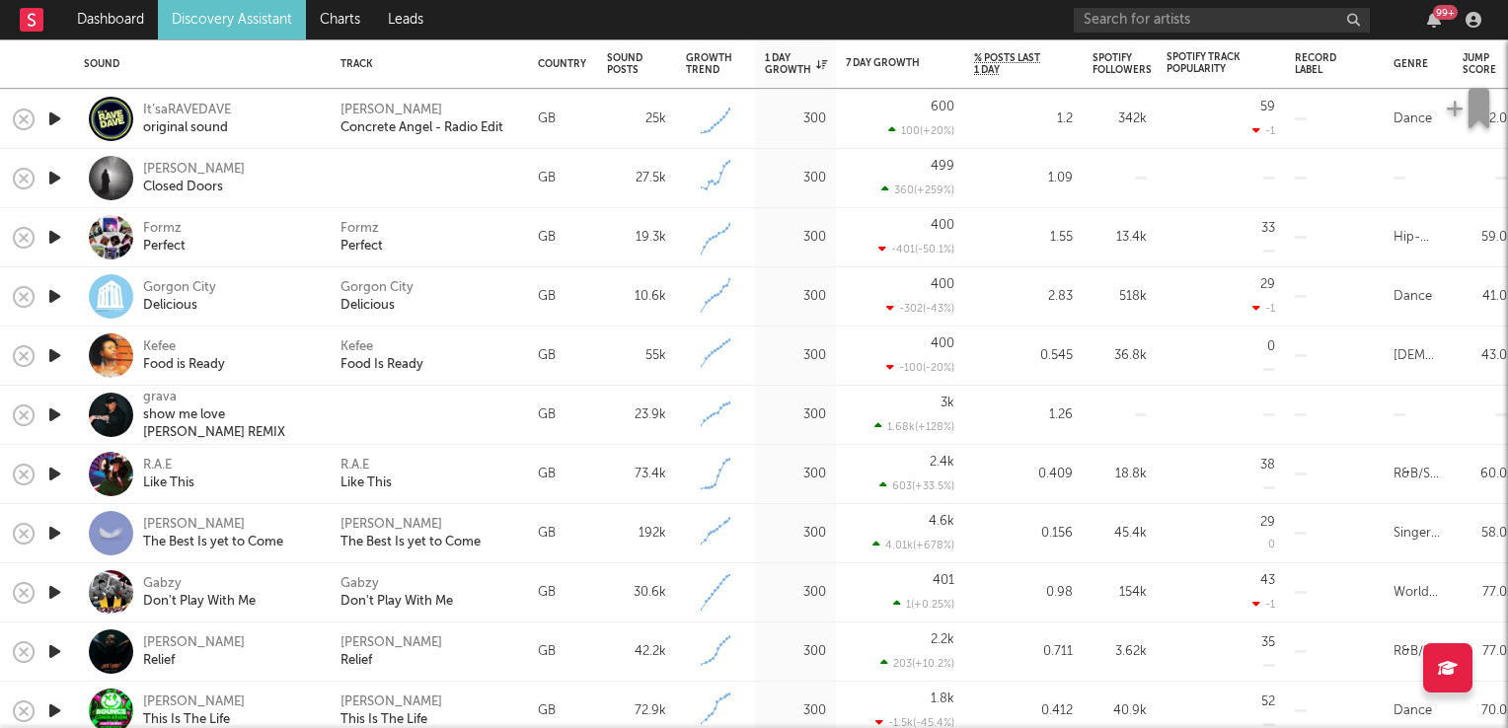
click at [56, 592] on icon "button" at bounding box center [54, 592] width 21 height 25
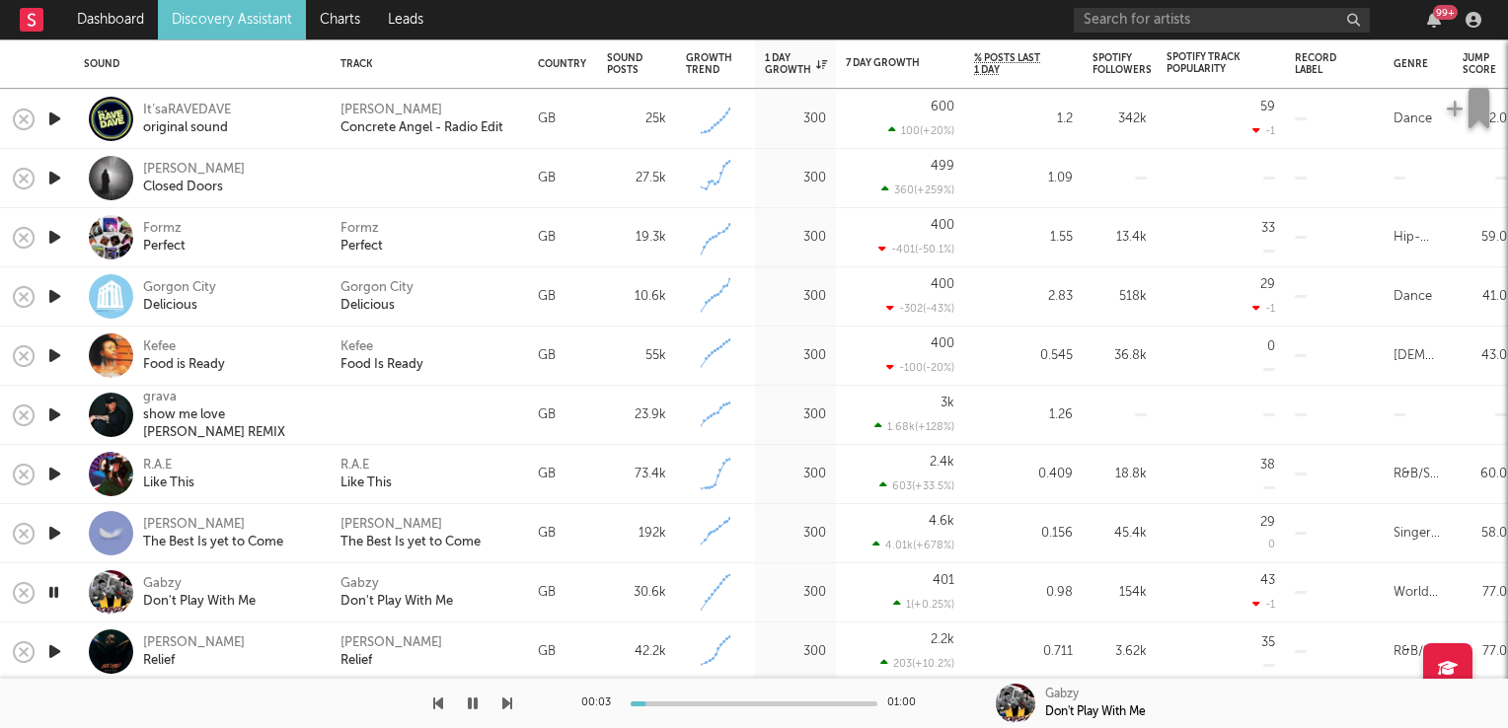
click at [56, 592] on icon "button" at bounding box center [53, 592] width 19 height 25
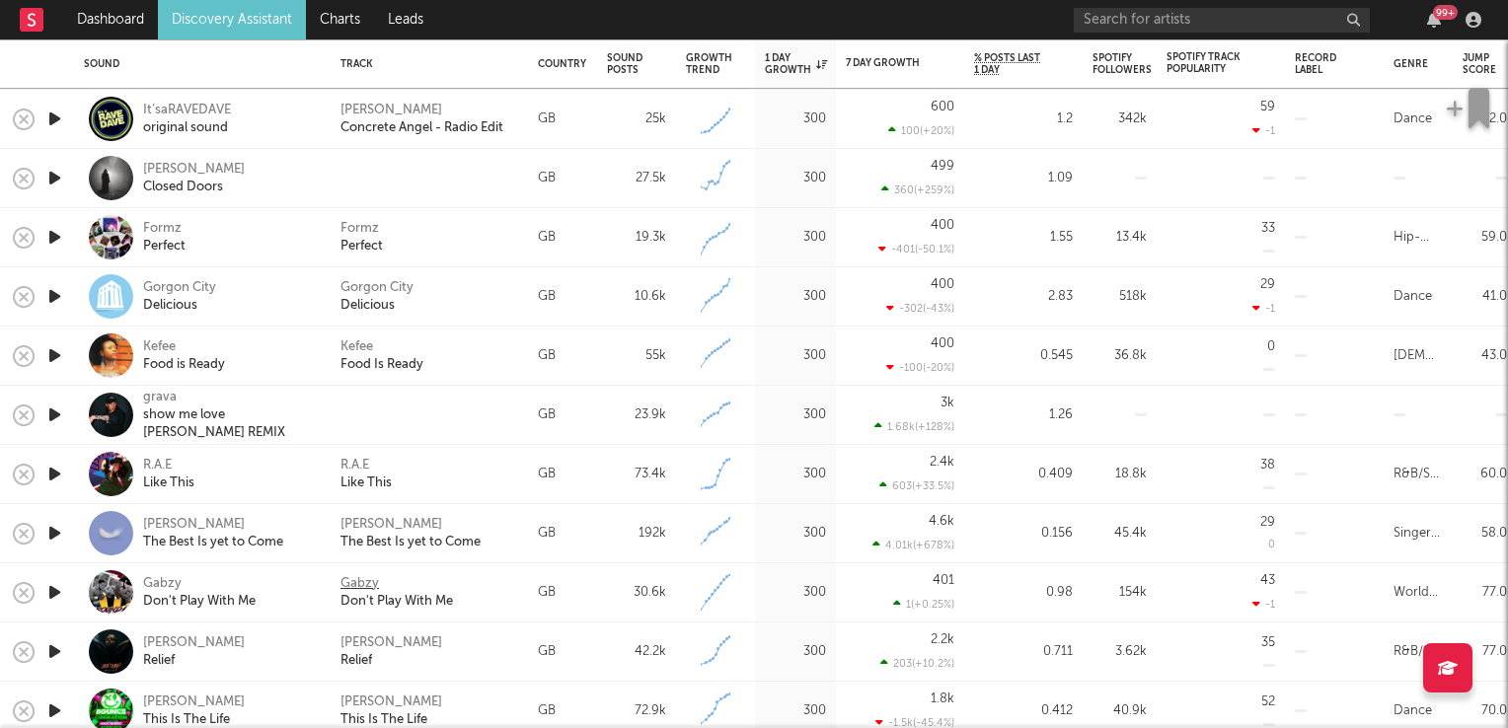
click at [373, 589] on div "Gabzy" at bounding box center [359, 584] width 38 height 18
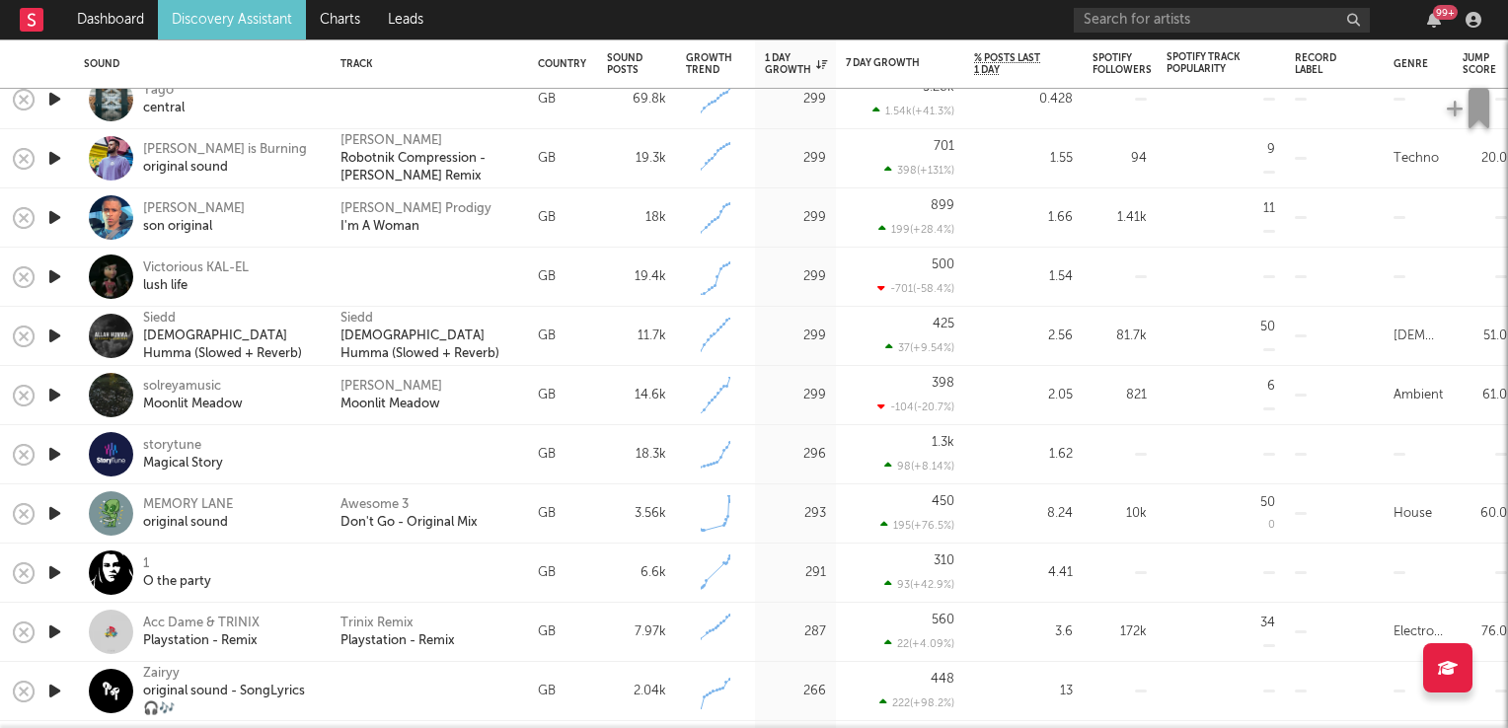
click at [49, 567] on icon "button" at bounding box center [54, 572] width 21 height 25
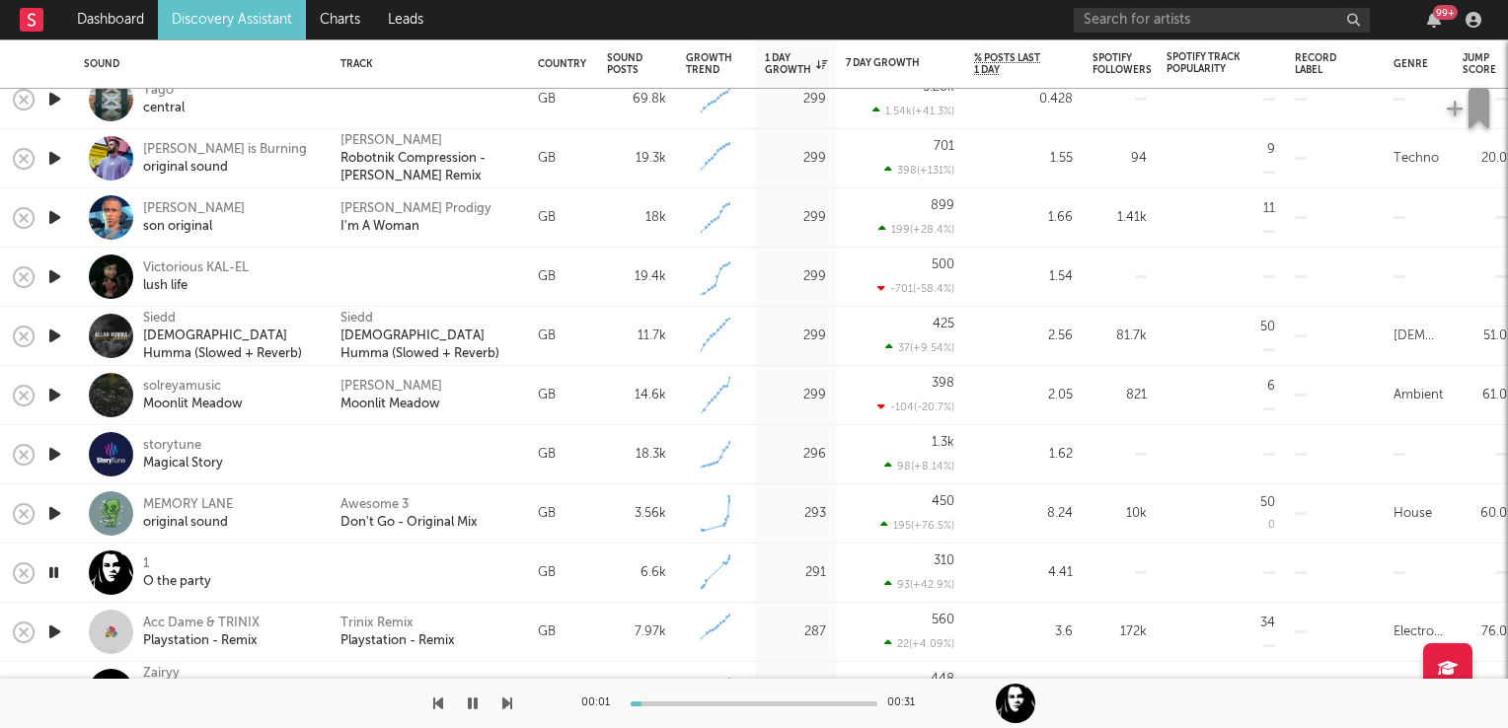
click at [49, 567] on icon "button" at bounding box center [53, 572] width 19 height 25
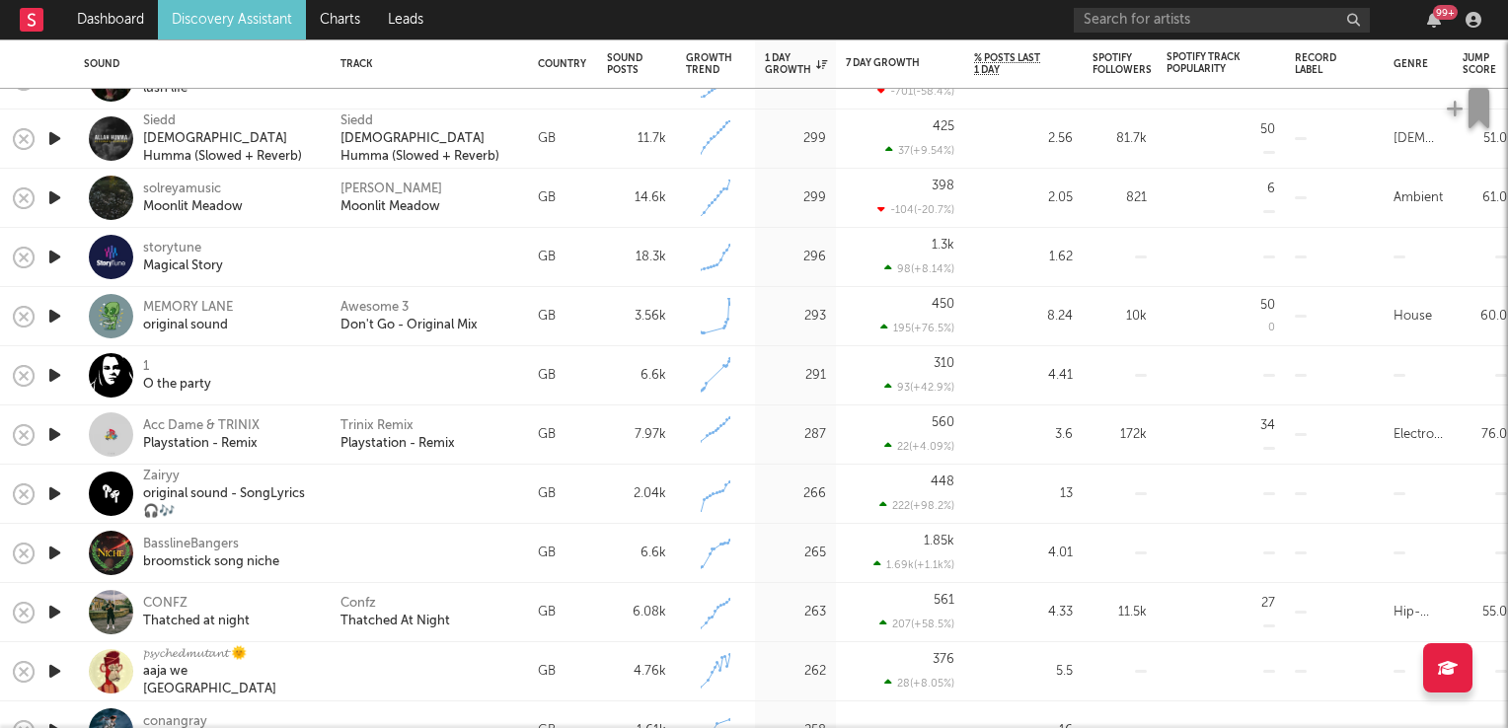
click at [52, 608] on icon "button" at bounding box center [54, 612] width 21 height 25
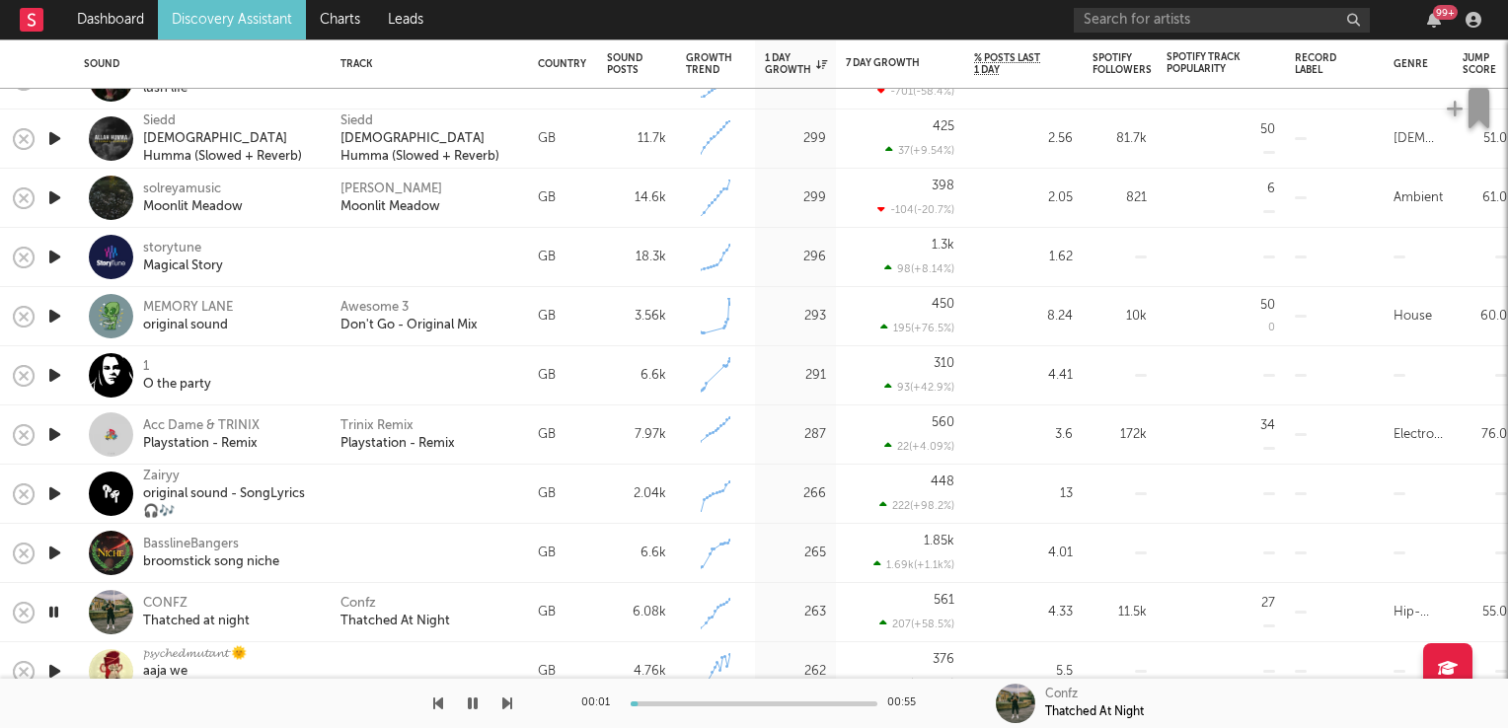
click at [52, 608] on icon "button" at bounding box center [53, 612] width 19 height 25
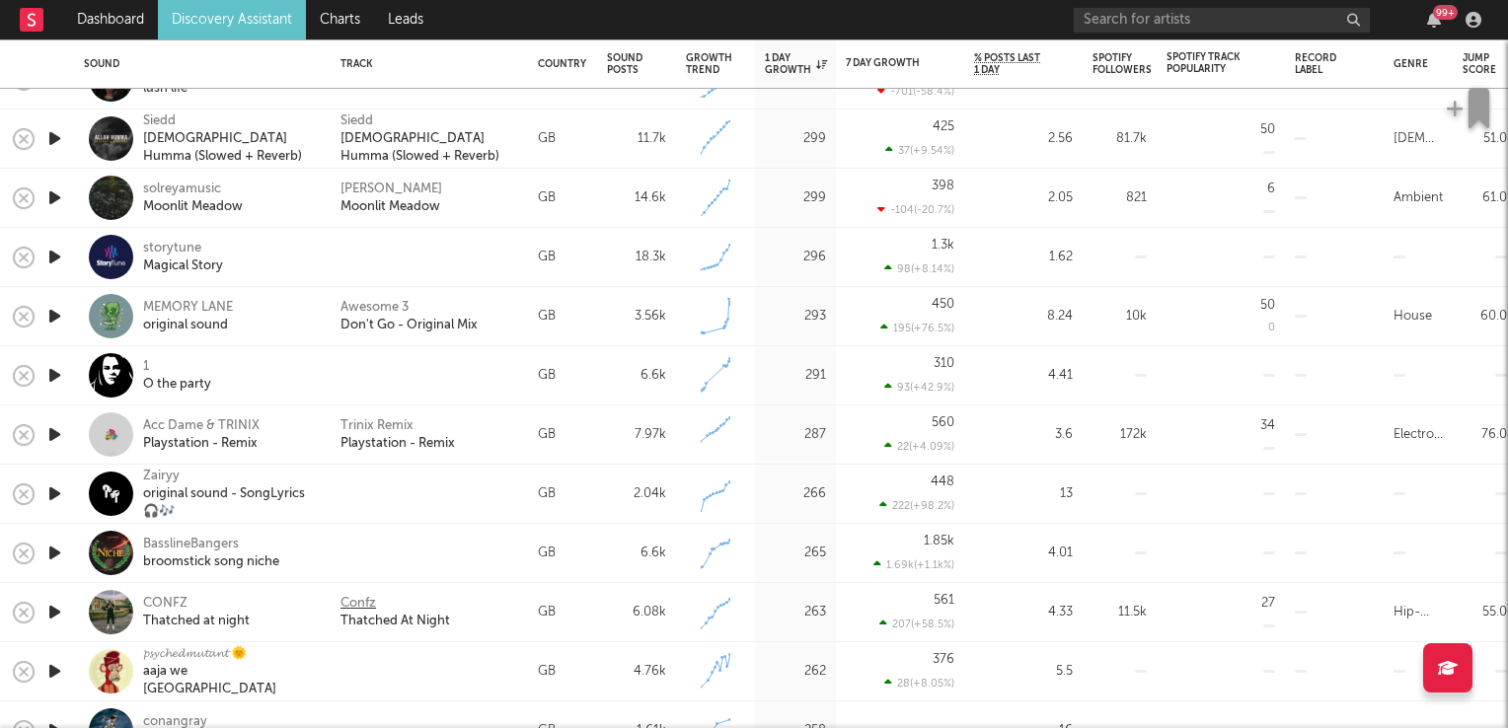
click at [366, 606] on div "Confz" at bounding box center [358, 604] width 36 height 18
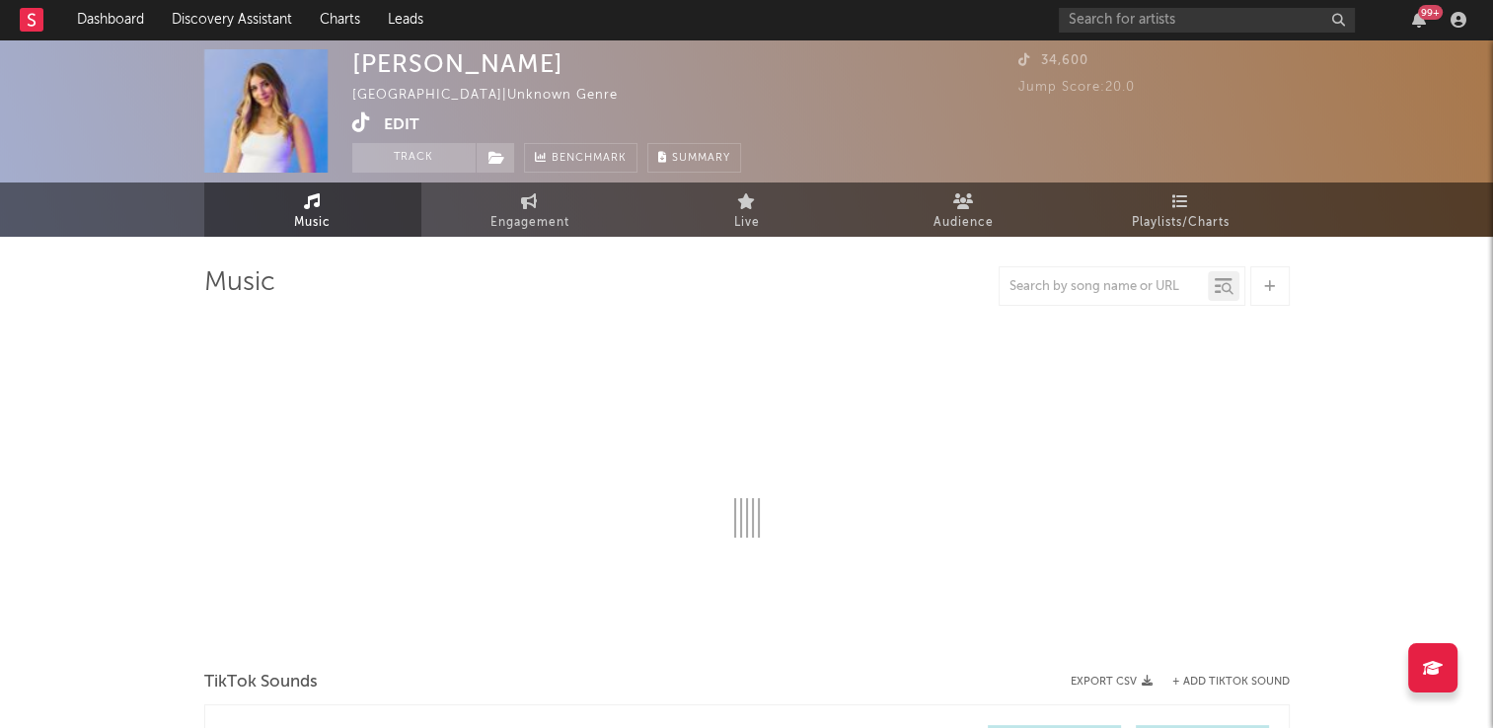
select select "1w"
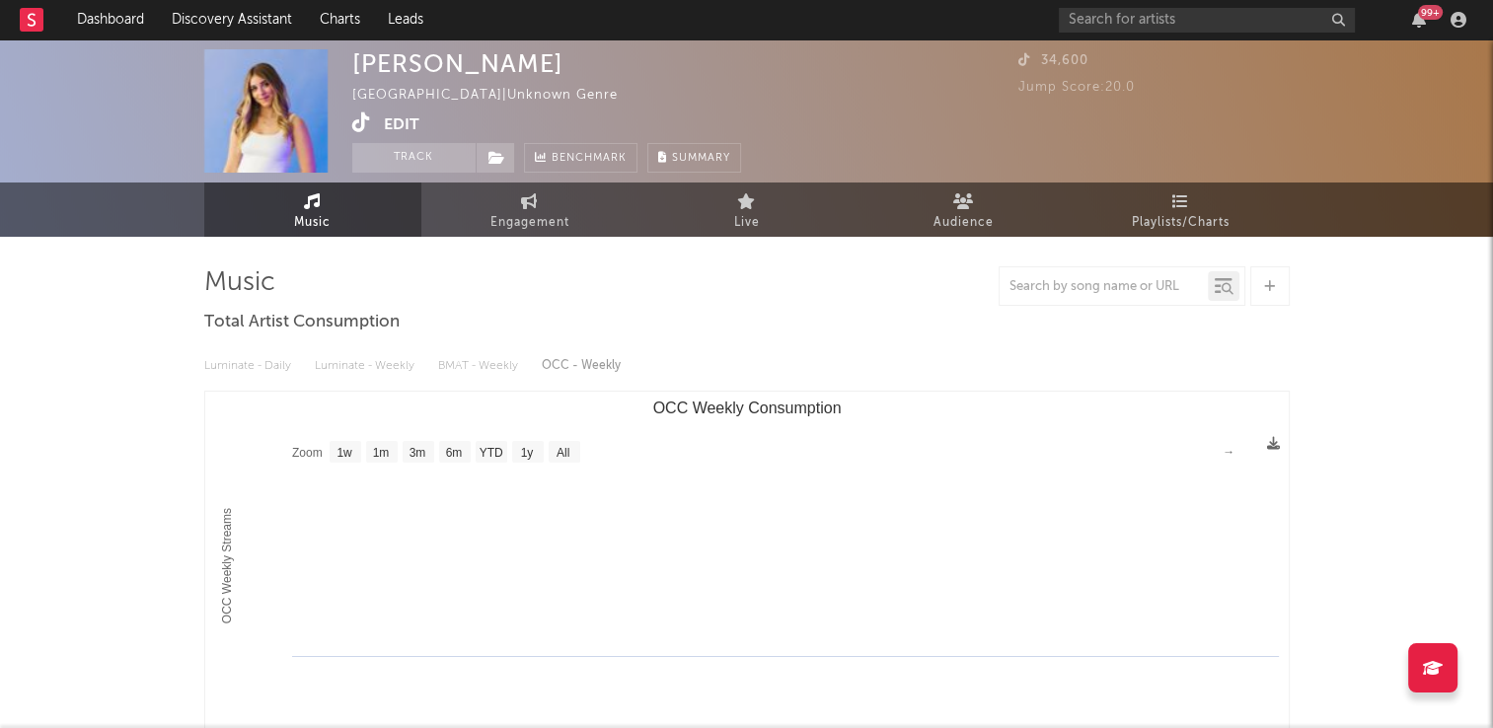
click at [357, 123] on icon at bounding box center [361, 122] width 19 height 20
click at [418, 157] on button "Track" at bounding box center [413, 158] width 123 height 30
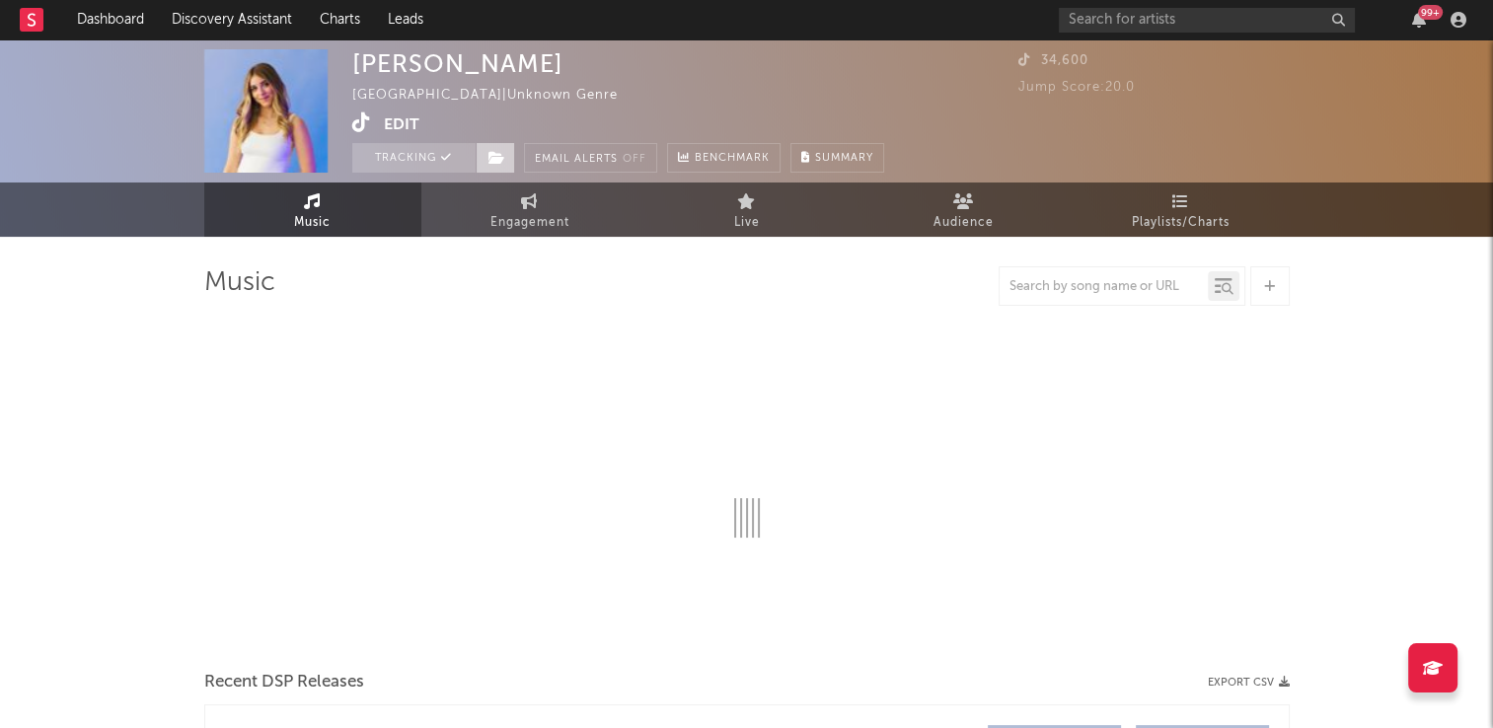
click at [494, 159] on icon at bounding box center [496, 158] width 17 height 14
select select "1w"
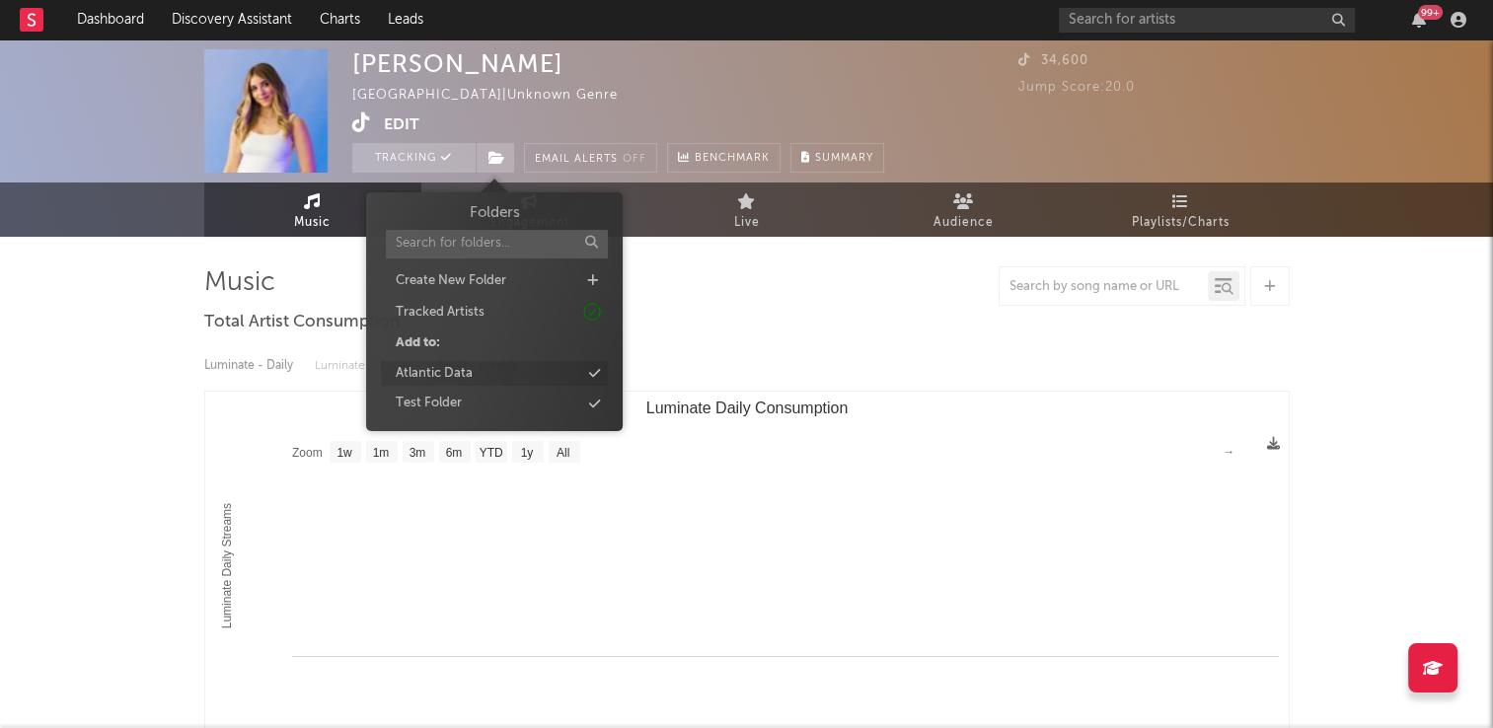
click at [492, 376] on div "Atlantic Data" at bounding box center [494, 374] width 227 height 26
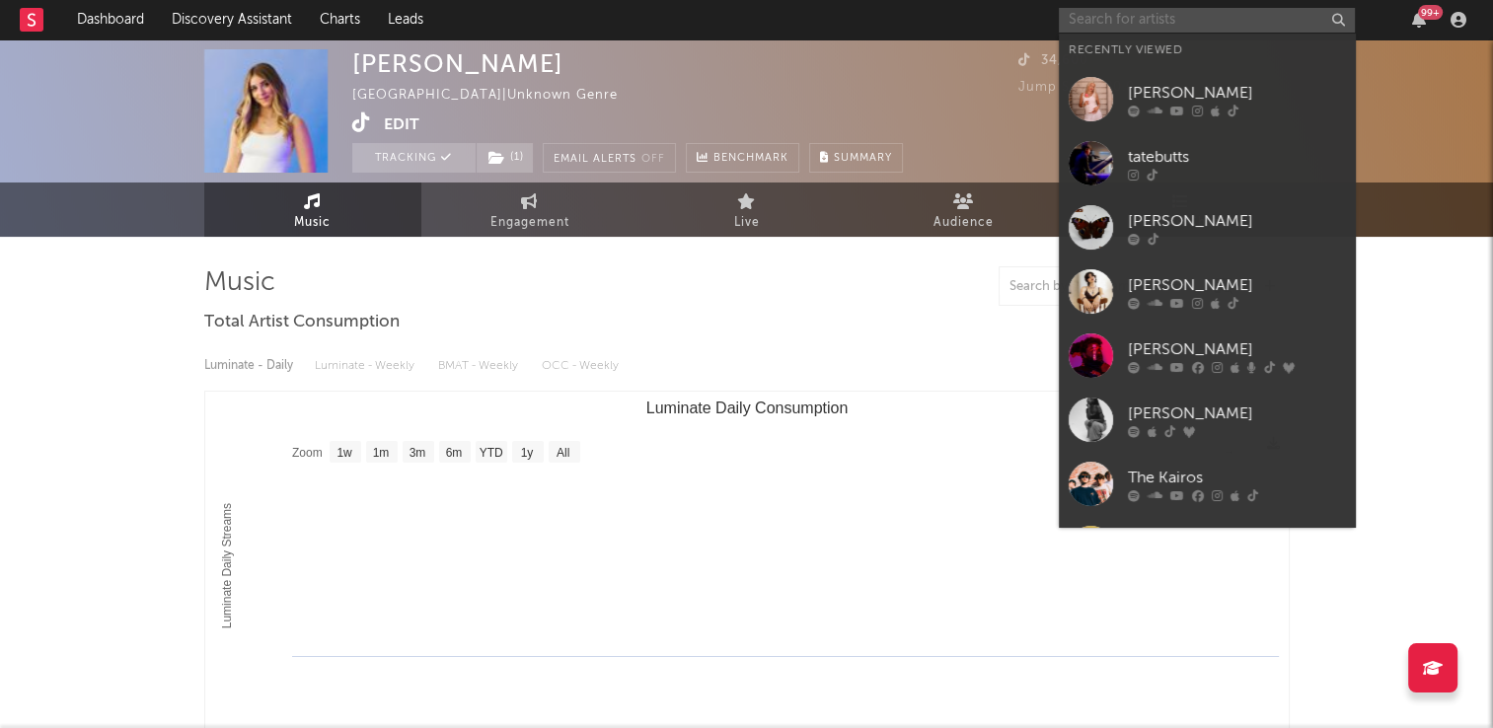
click at [1166, 29] on input "text" at bounding box center [1207, 20] width 296 height 25
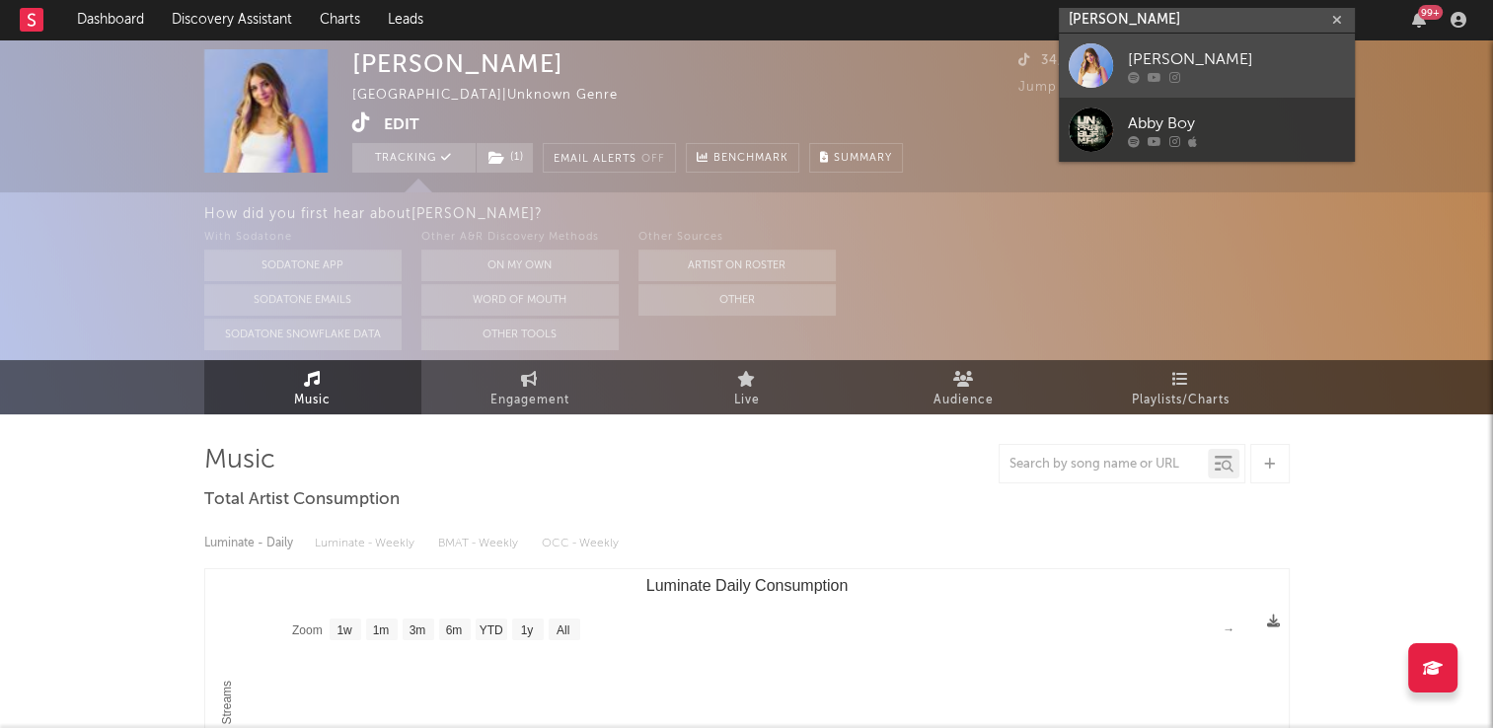
type input "abby bor"
click at [1180, 58] on div "Abby Borgatti" at bounding box center [1236, 59] width 217 height 24
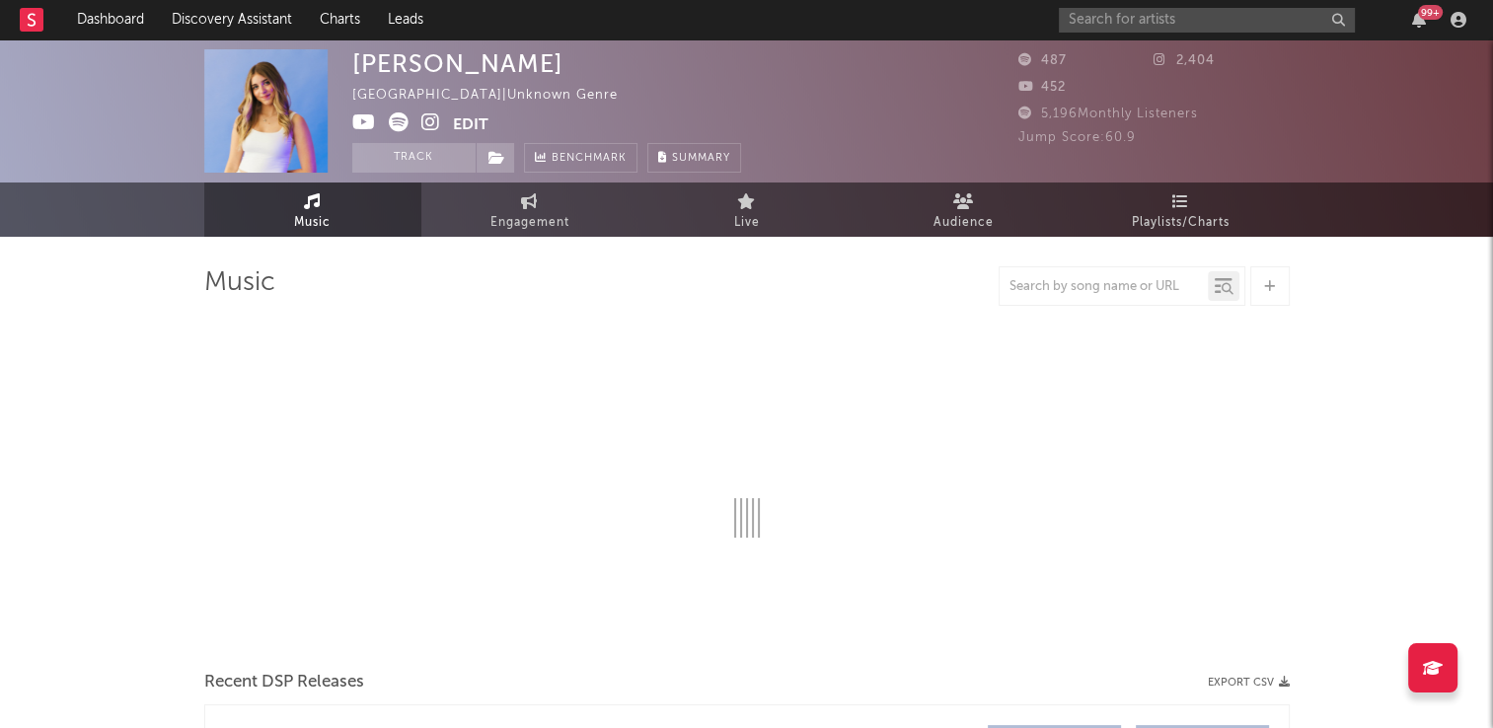
select select "1w"
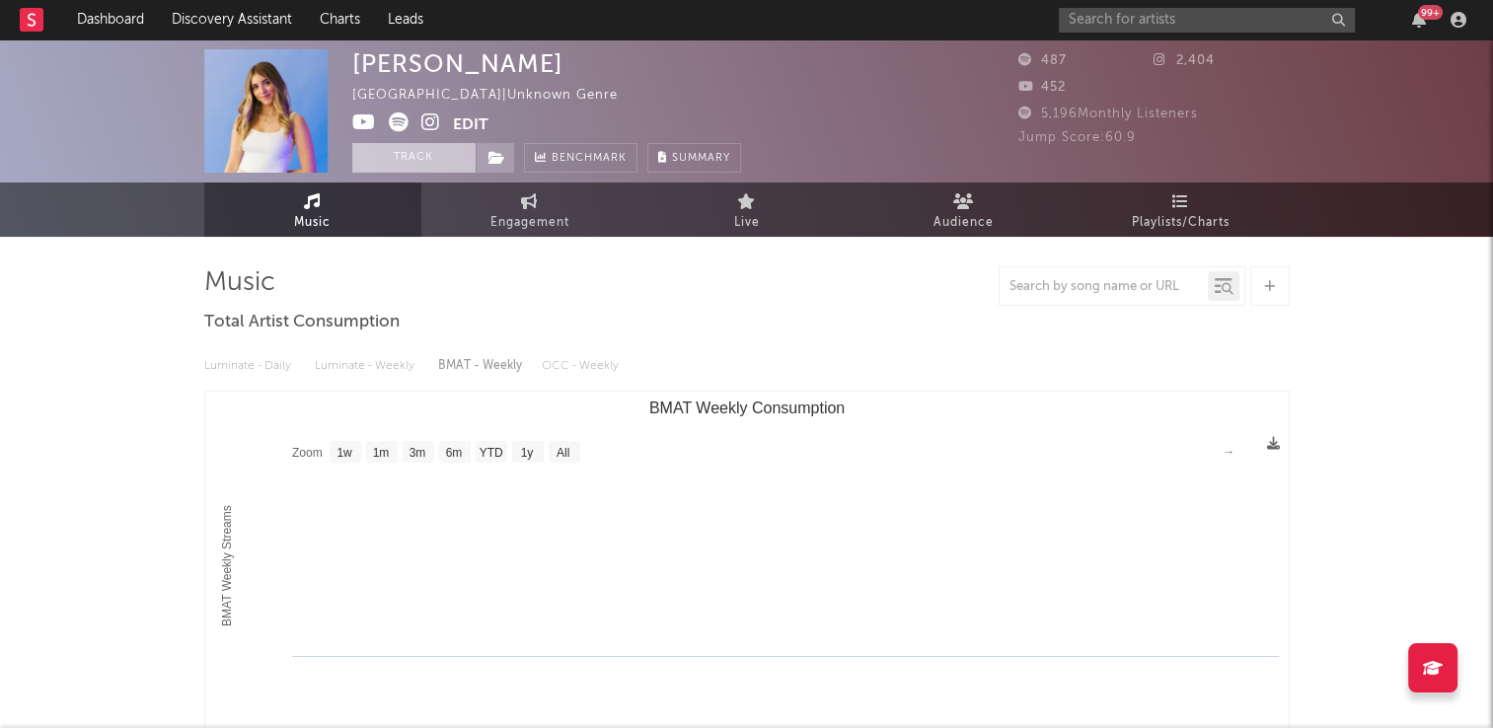
click at [403, 162] on button "Track" at bounding box center [413, 158] width 123 height 30
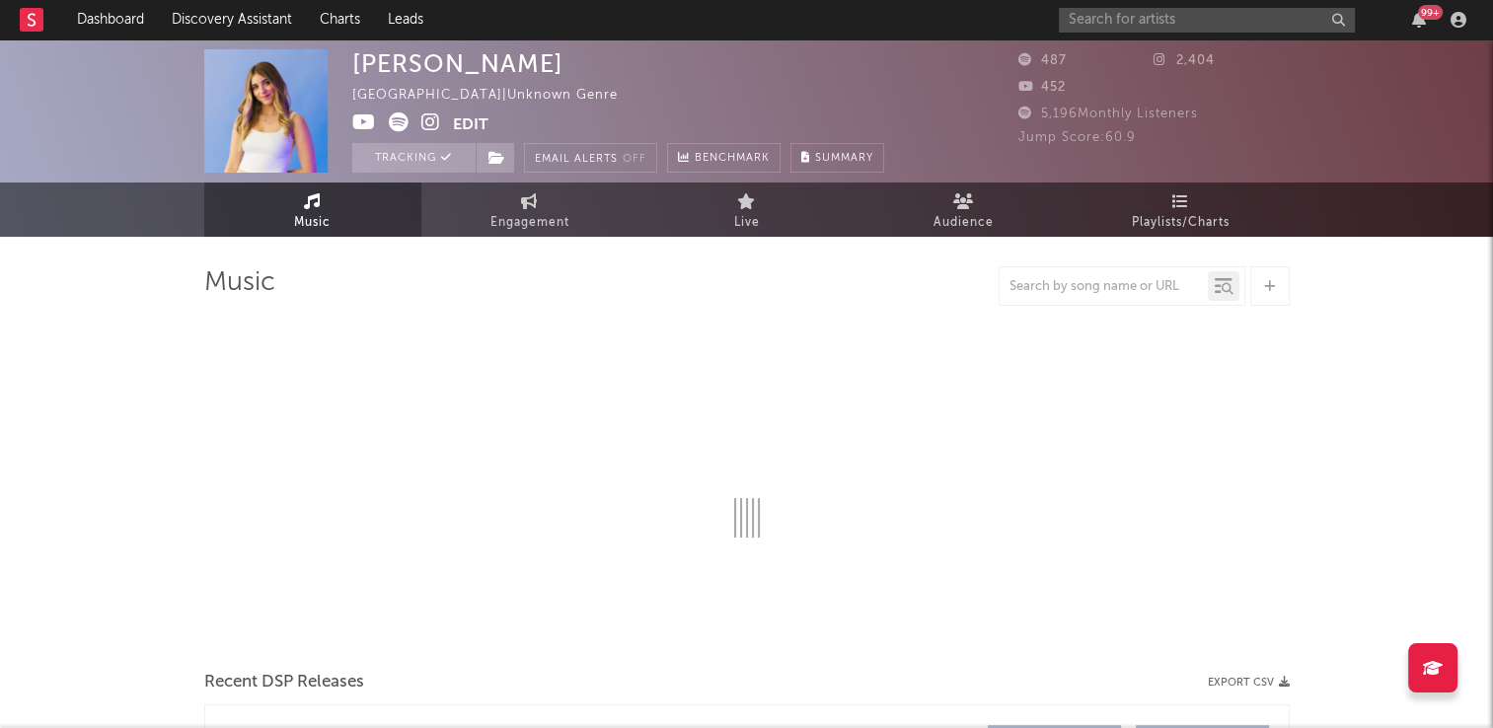
select select "1w"
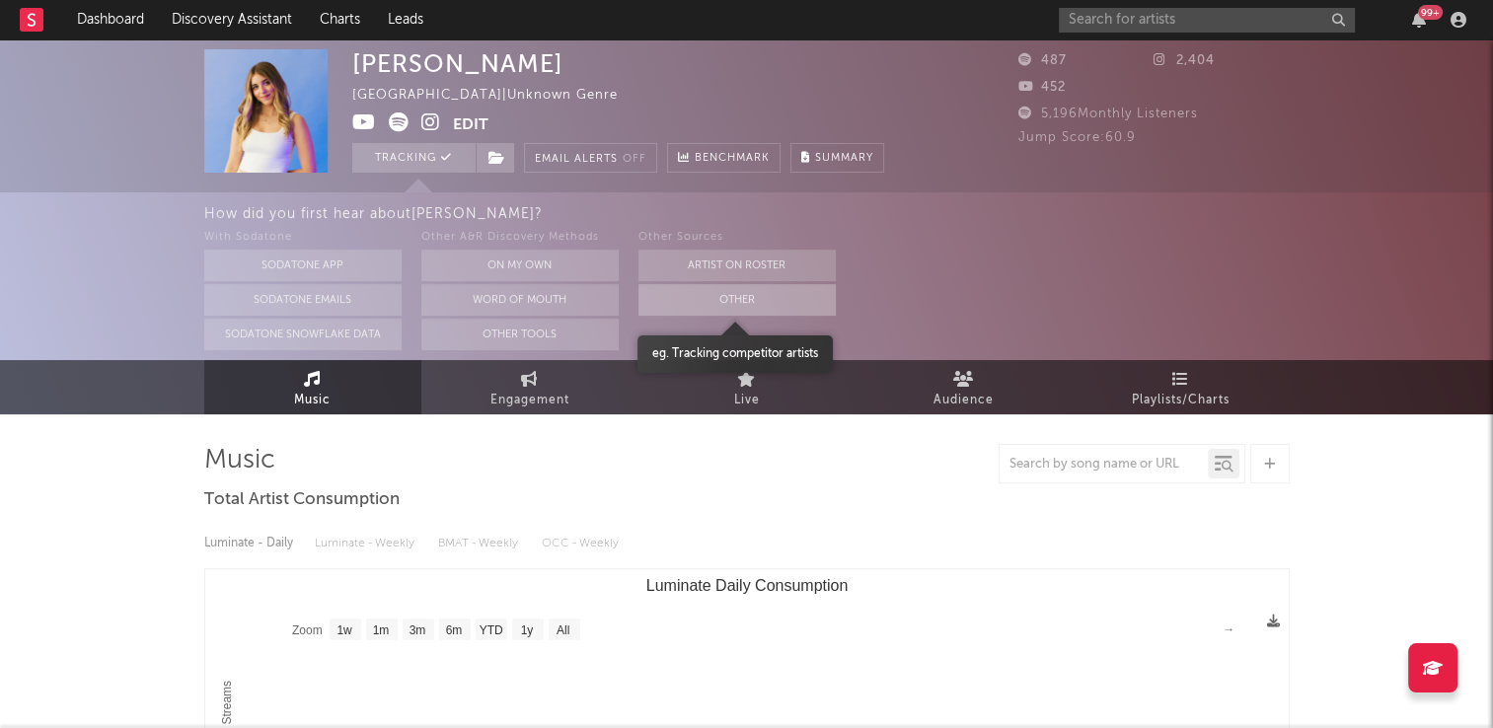
click at [694, 304] on button "Other" at bounding box center [736, 300] width 197 height 32
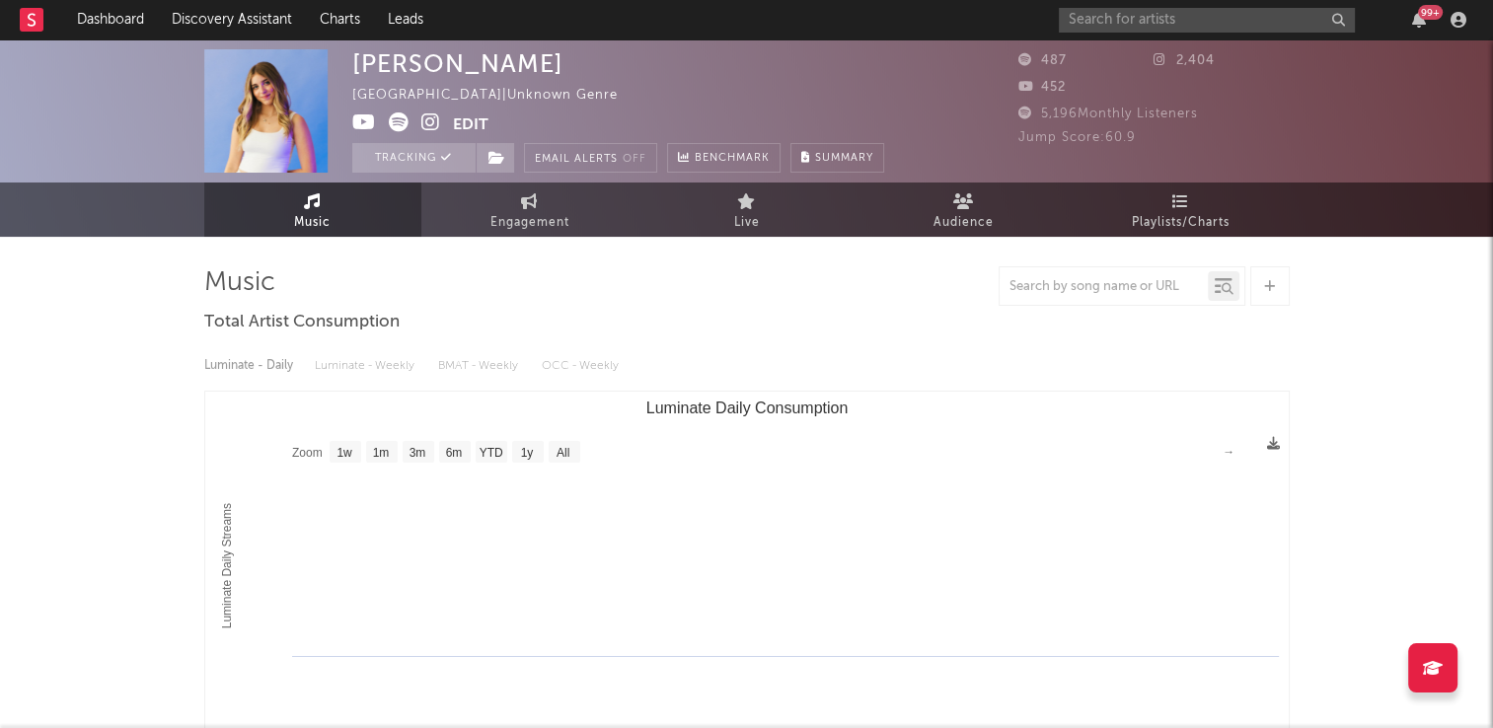
click at [426, 124] on icon at bounding box center [430, 122] width 19 height 20
click at [343, 222] on link "Music" at bounding box center [312, 210] width 217 height 54
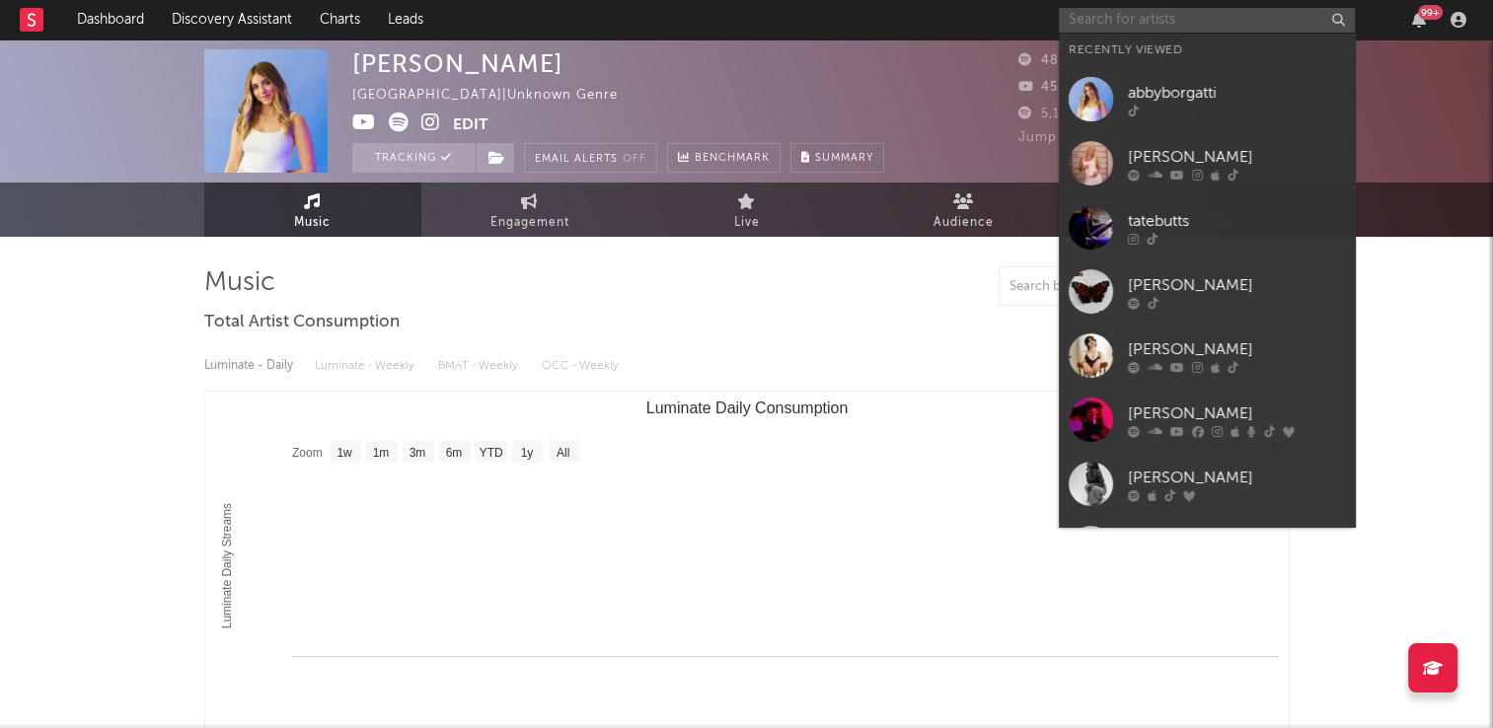
click at [1129, 15] on input "text" at bounding box center [1207, 20] width 296 height 25
paste input "Giovanna Zou"
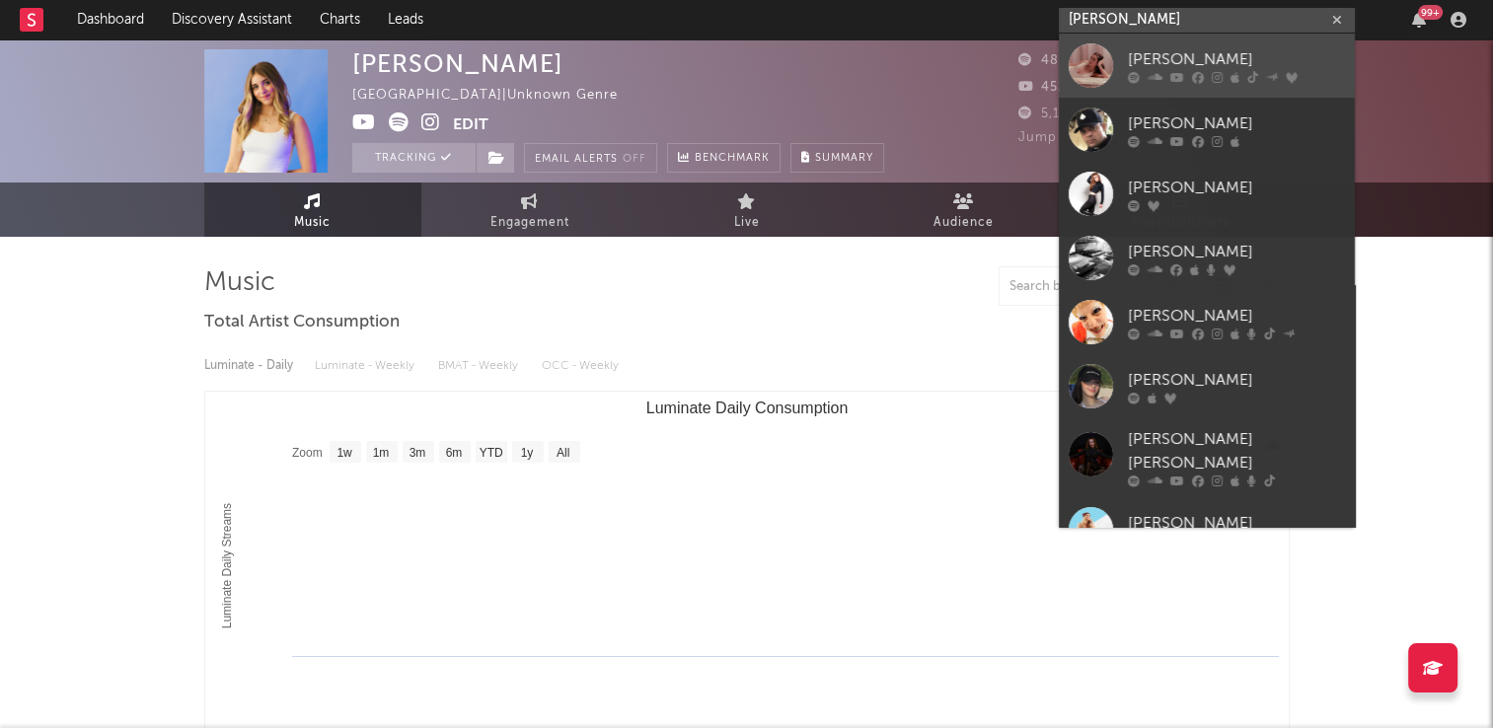
type input "Giovanna"
click at [1207, 62] on div "[PERSON_NAME]" at bounding box center [1236, 59] width 217 height 24
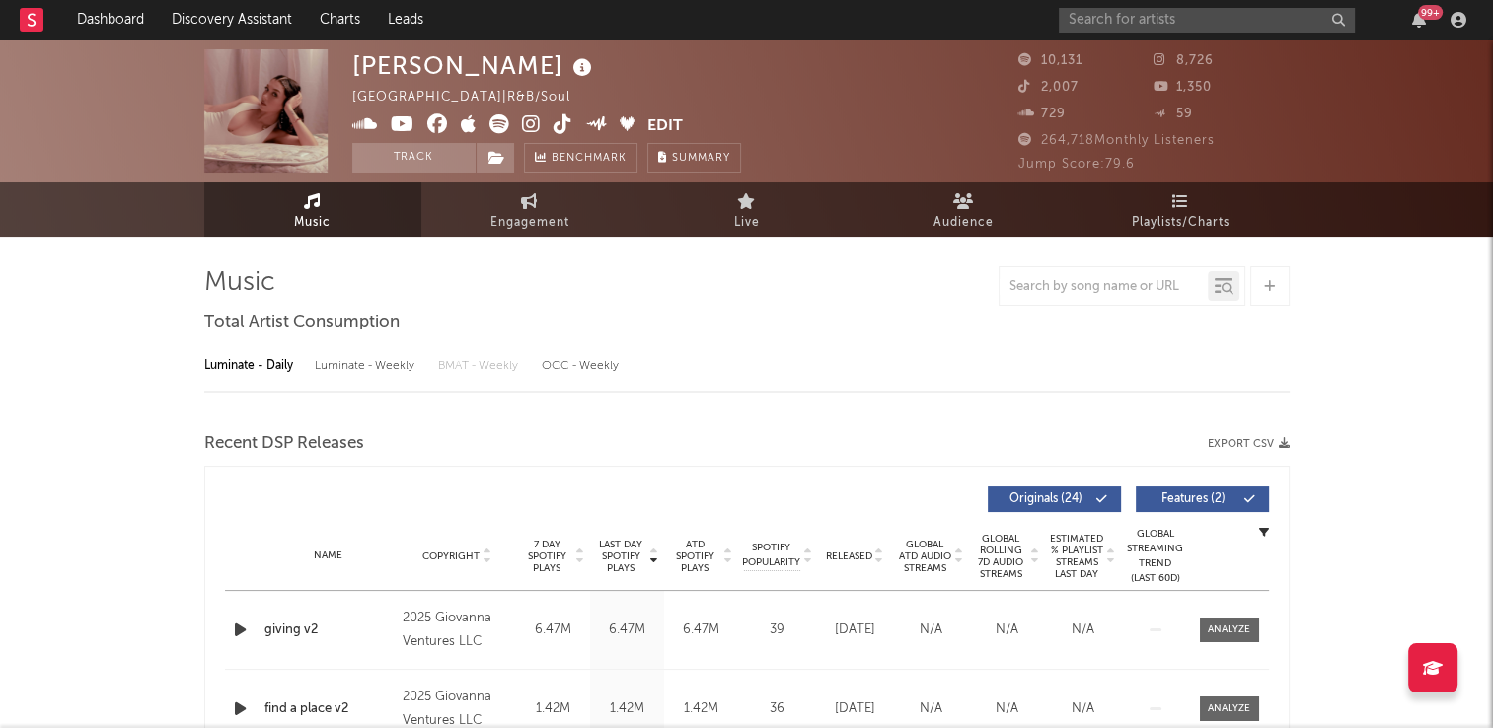
select select "6m"
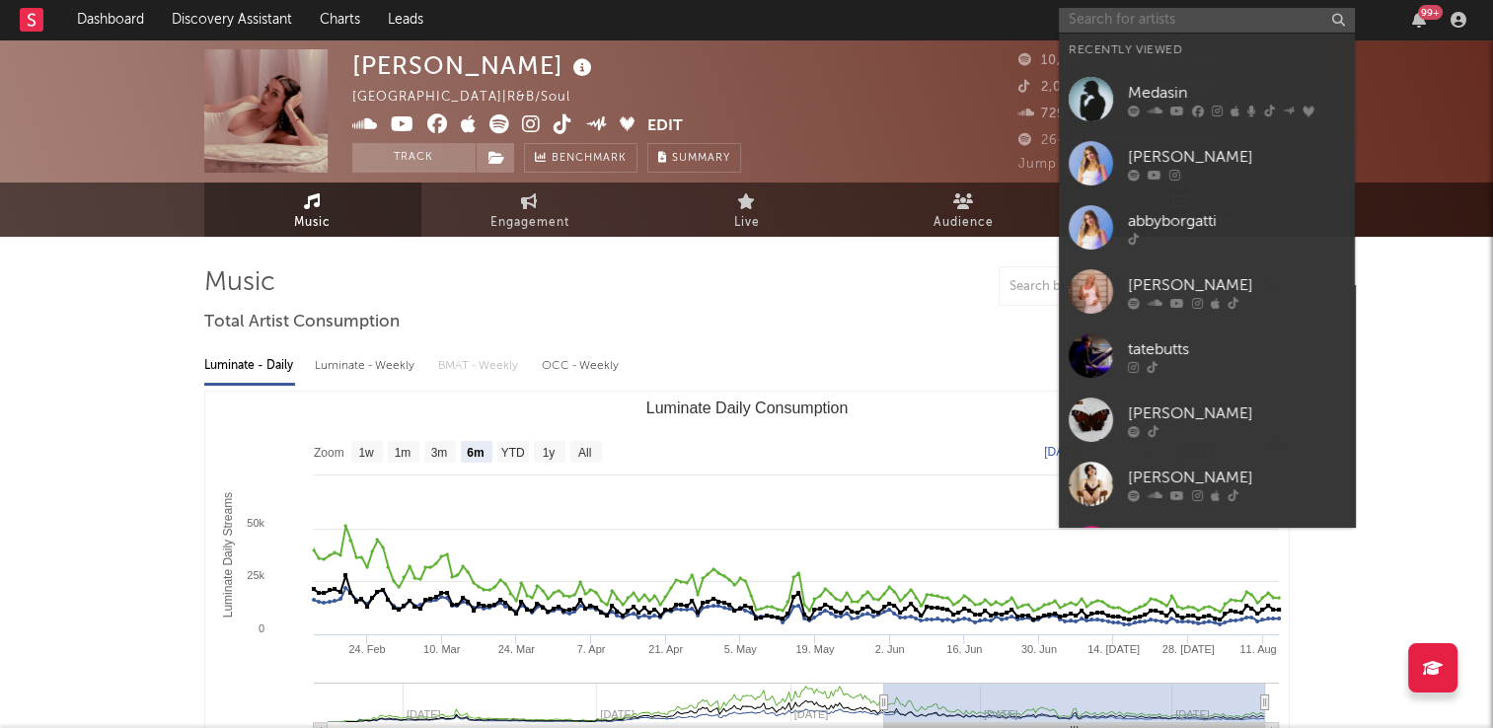
click at [1143, 23] on input "text" at bounding box center [1207, 20] width 296 height 25
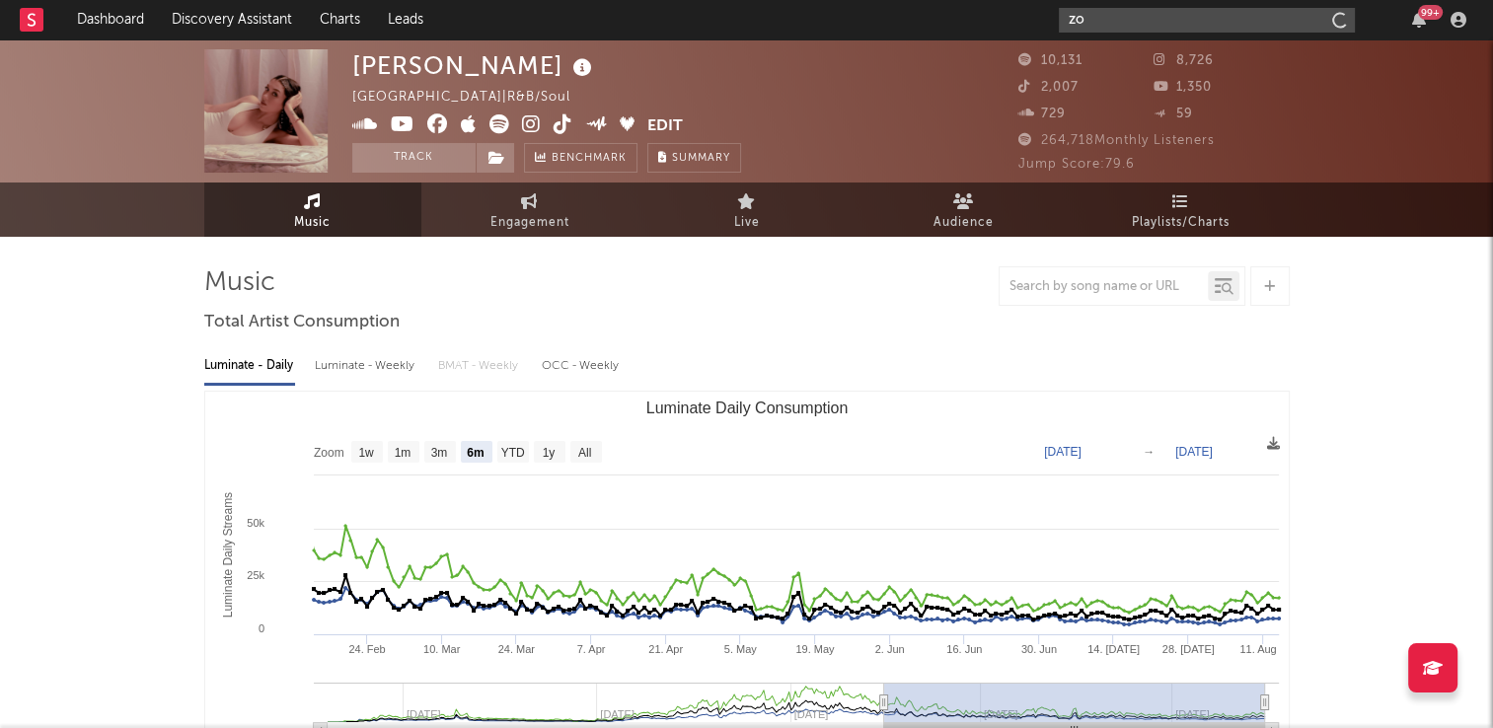
type input "z"
paste input "killowen"
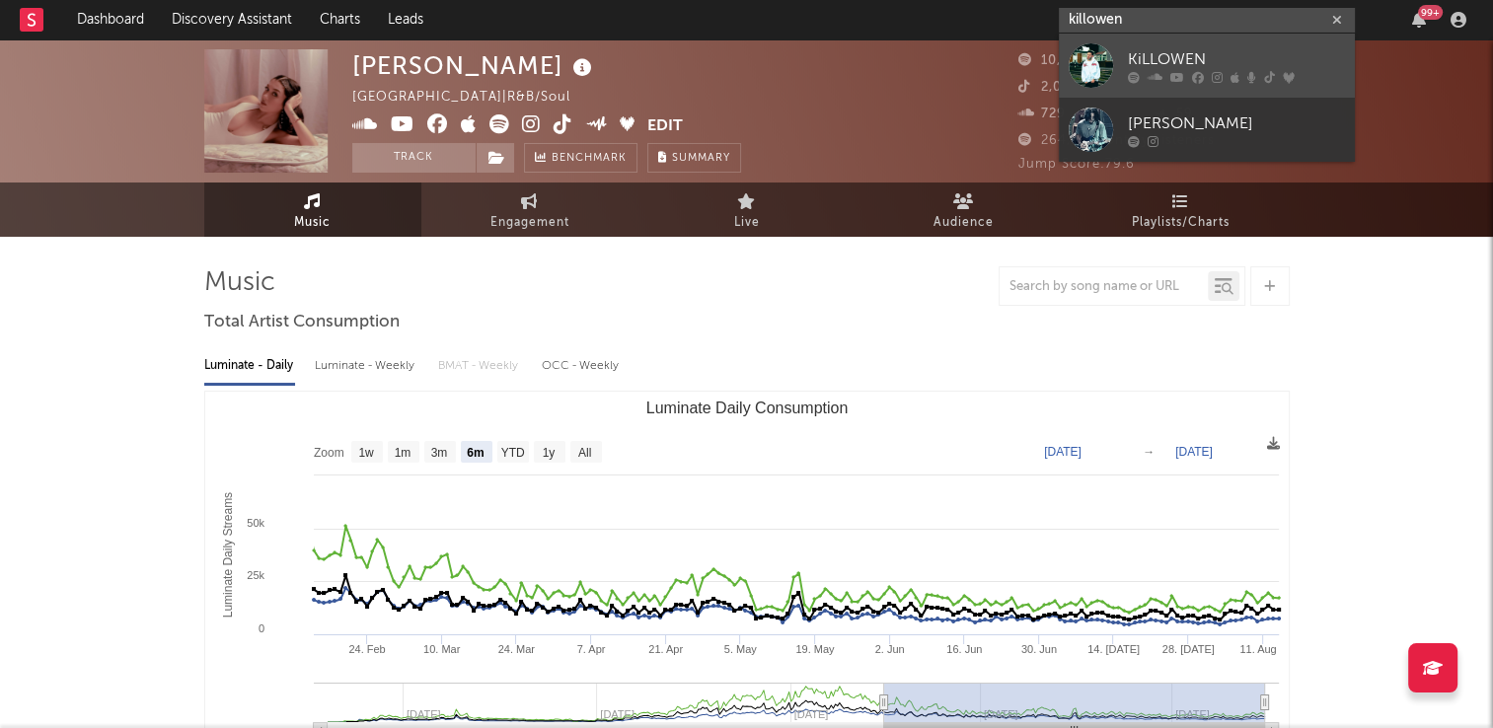
type input "killowen"
click at [1169, 61] on div "KiLLOWEN" at bounding box center [1236, 59] width 217 height 24
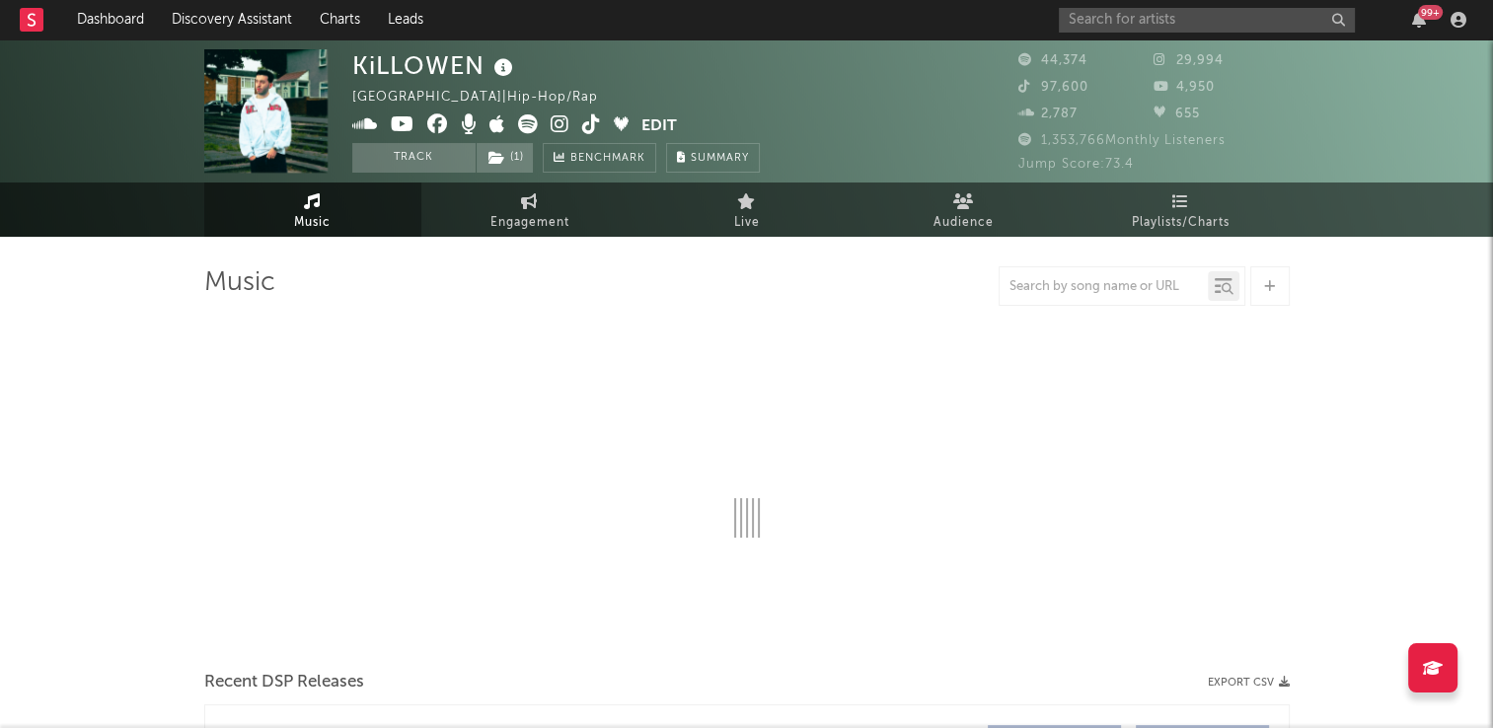
select select "6m"
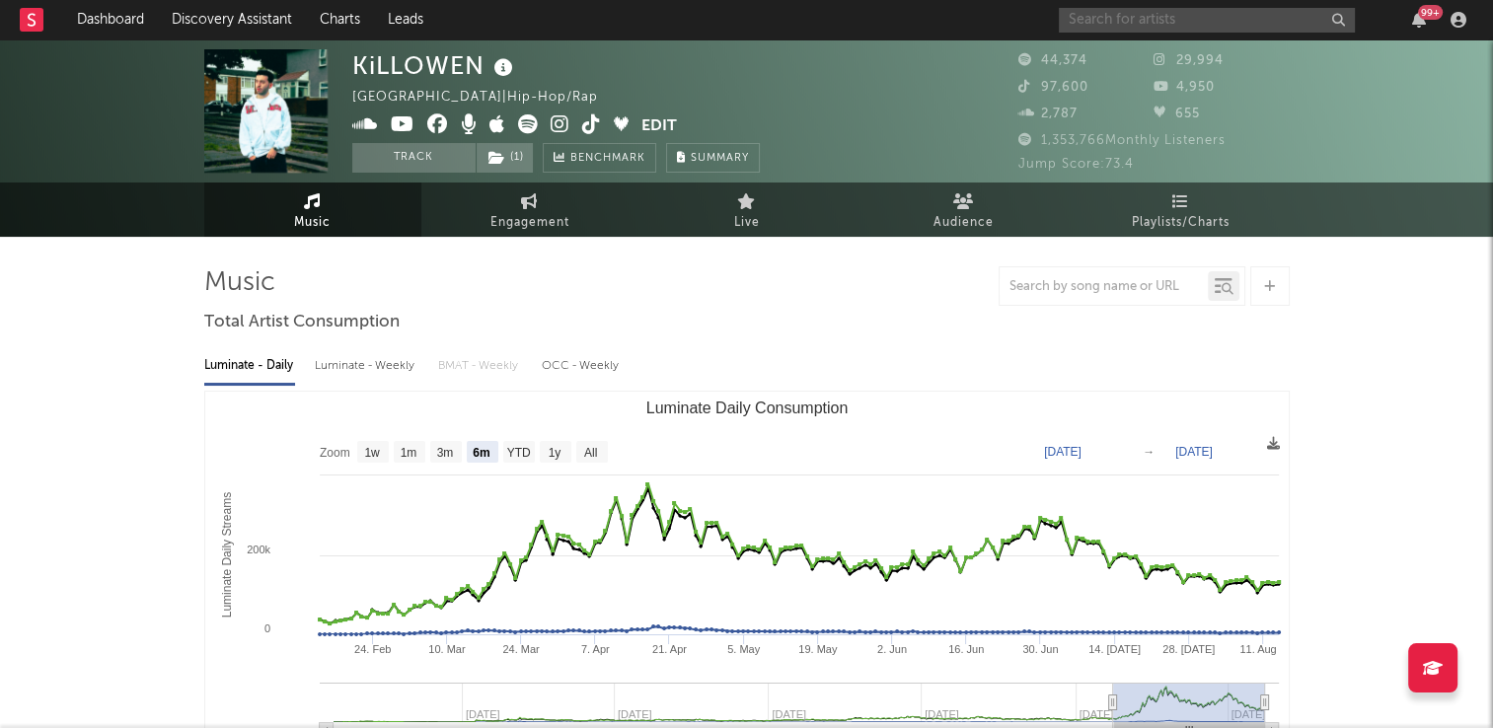
click at [1155, 25] on input "text" at bounding box center [1207, 20] width 296 height 25
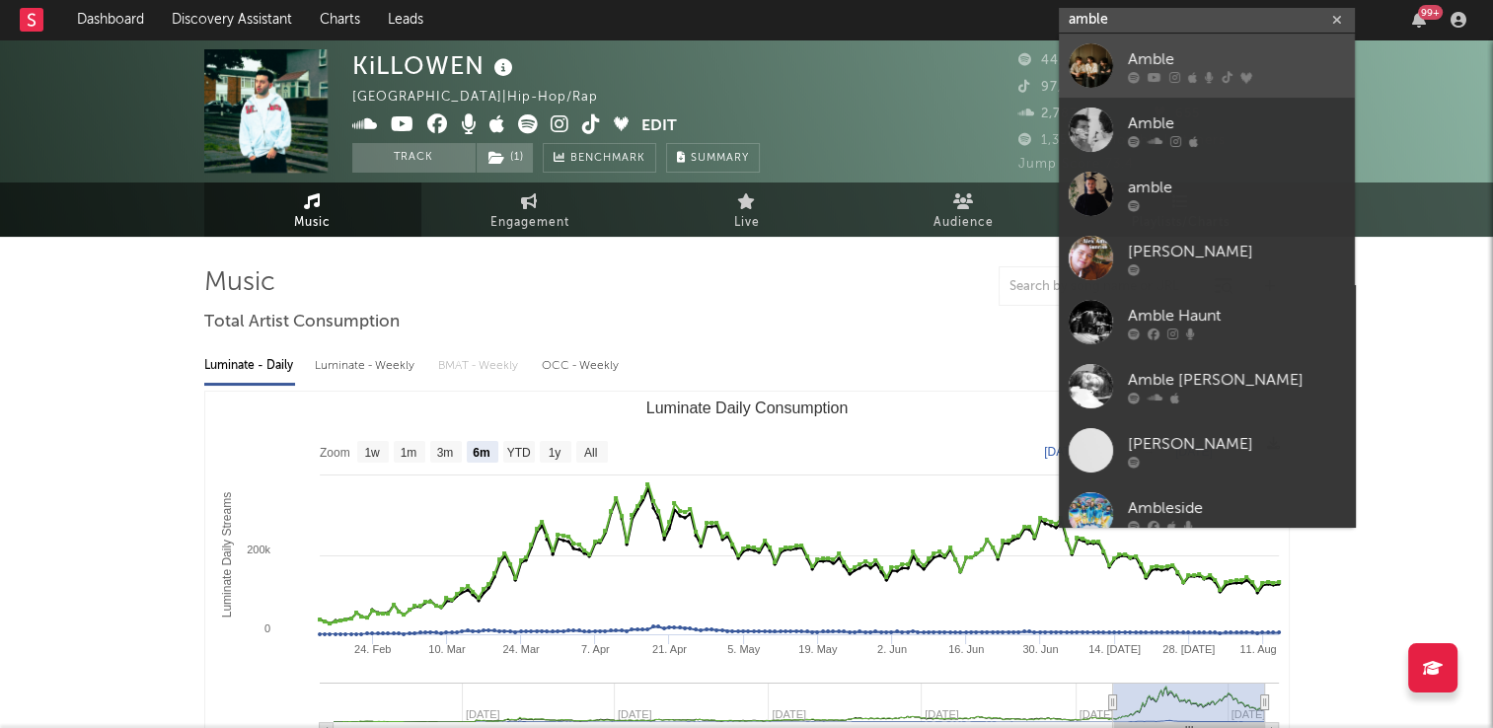
type input "amble"
click at [1145, 55] on div "Amble" at bounding box center [1236, 59] width 217 height 24
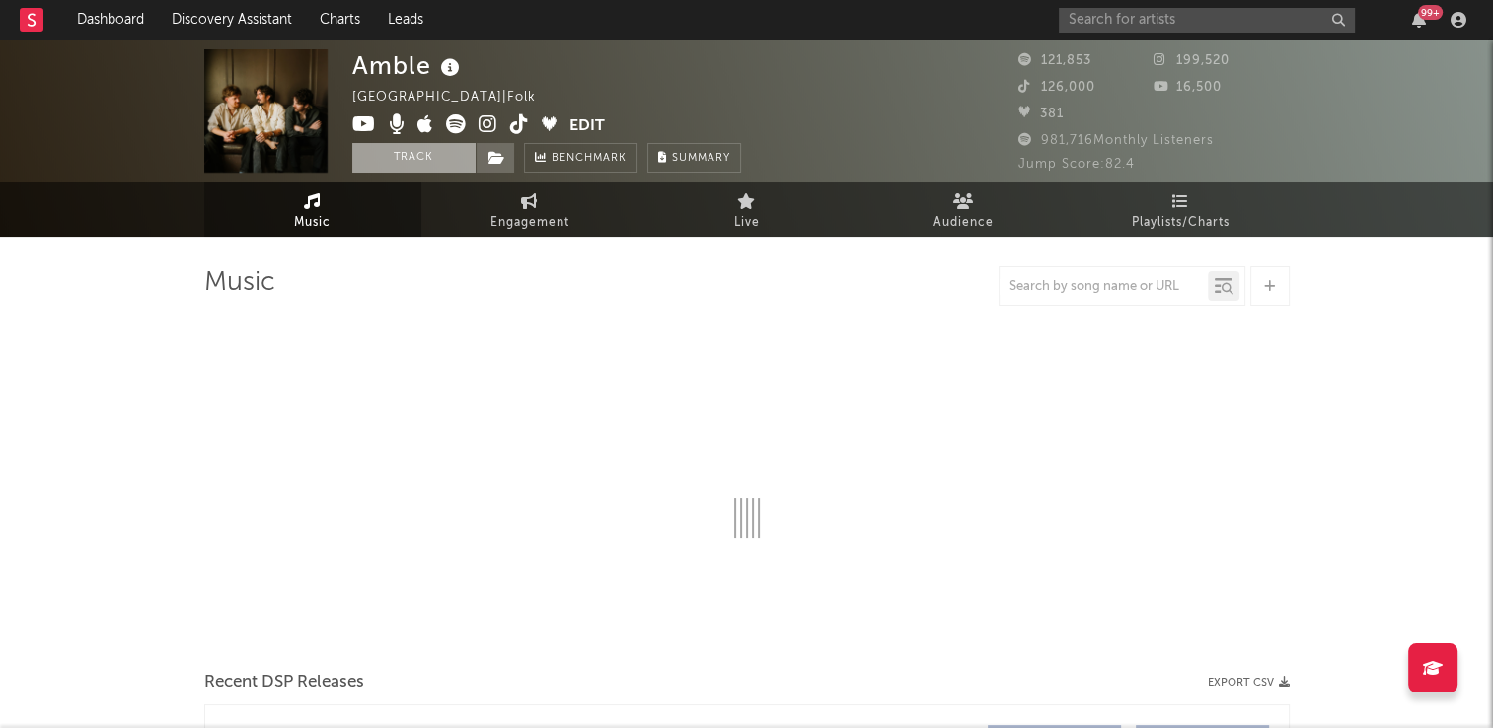
click at [406, 152] on button "Track" at bounding box center [413, 158] width 123 height 30
select select "6m"
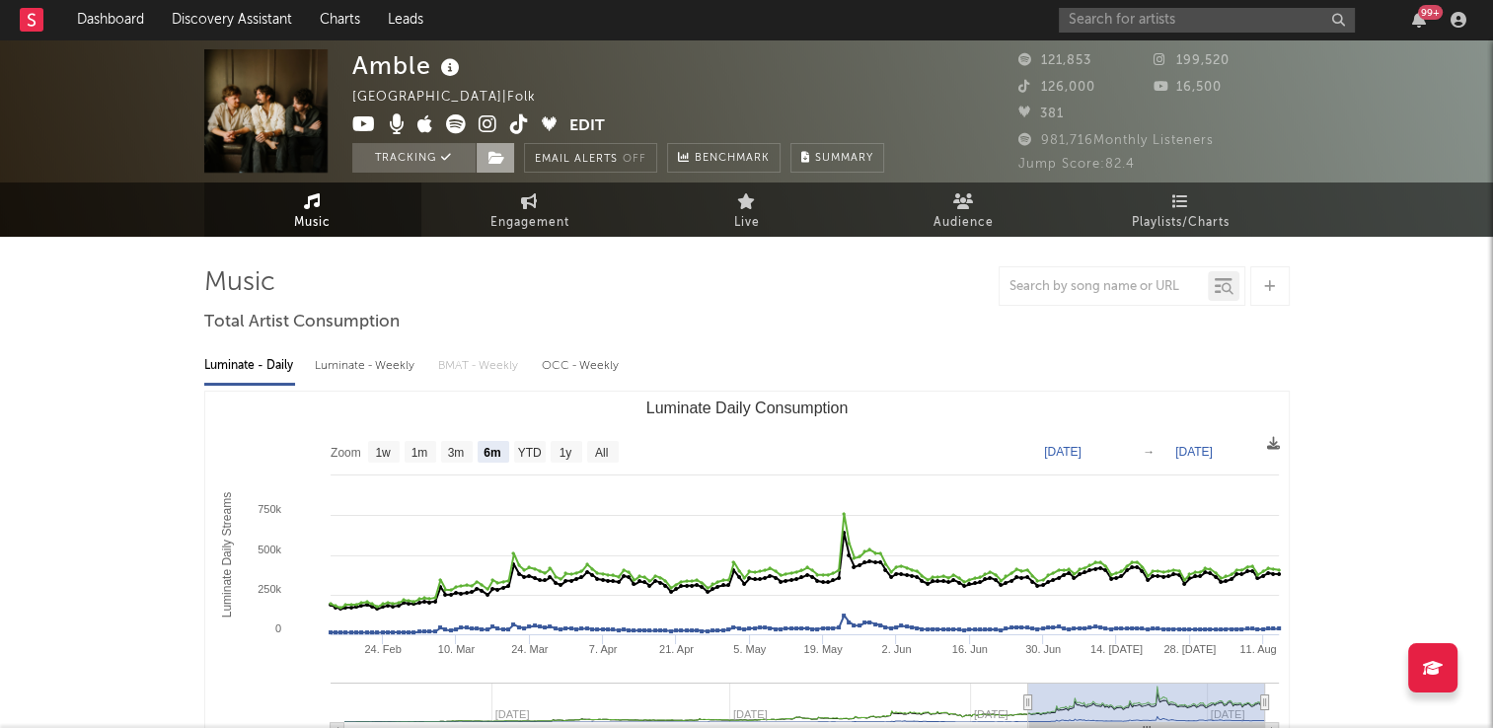
click at [494, 159] on icon at bounding box center [496, 158] width 17 height 14
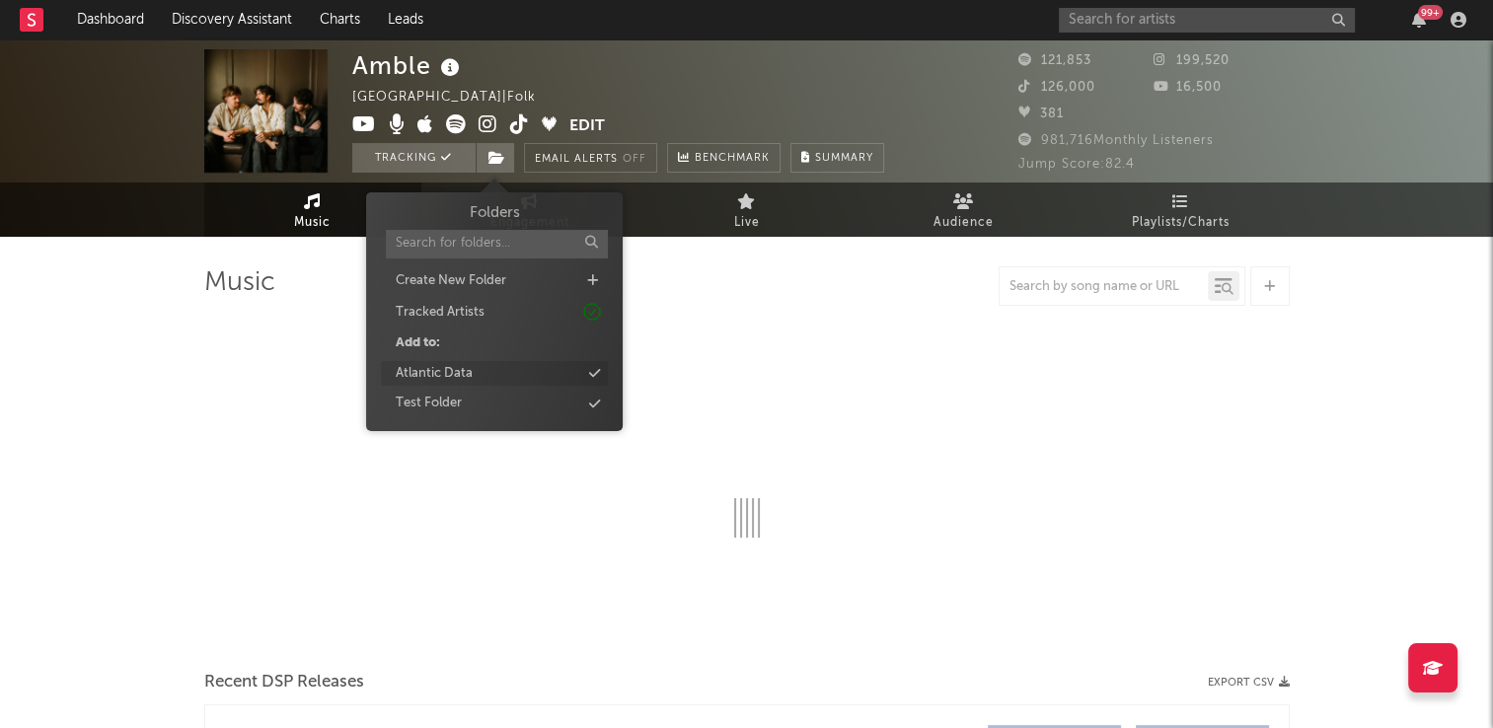
click at [467, 370] on div "Atlantic Data" at bounding box center [434, 374] width 77 height 20
select select "6m"
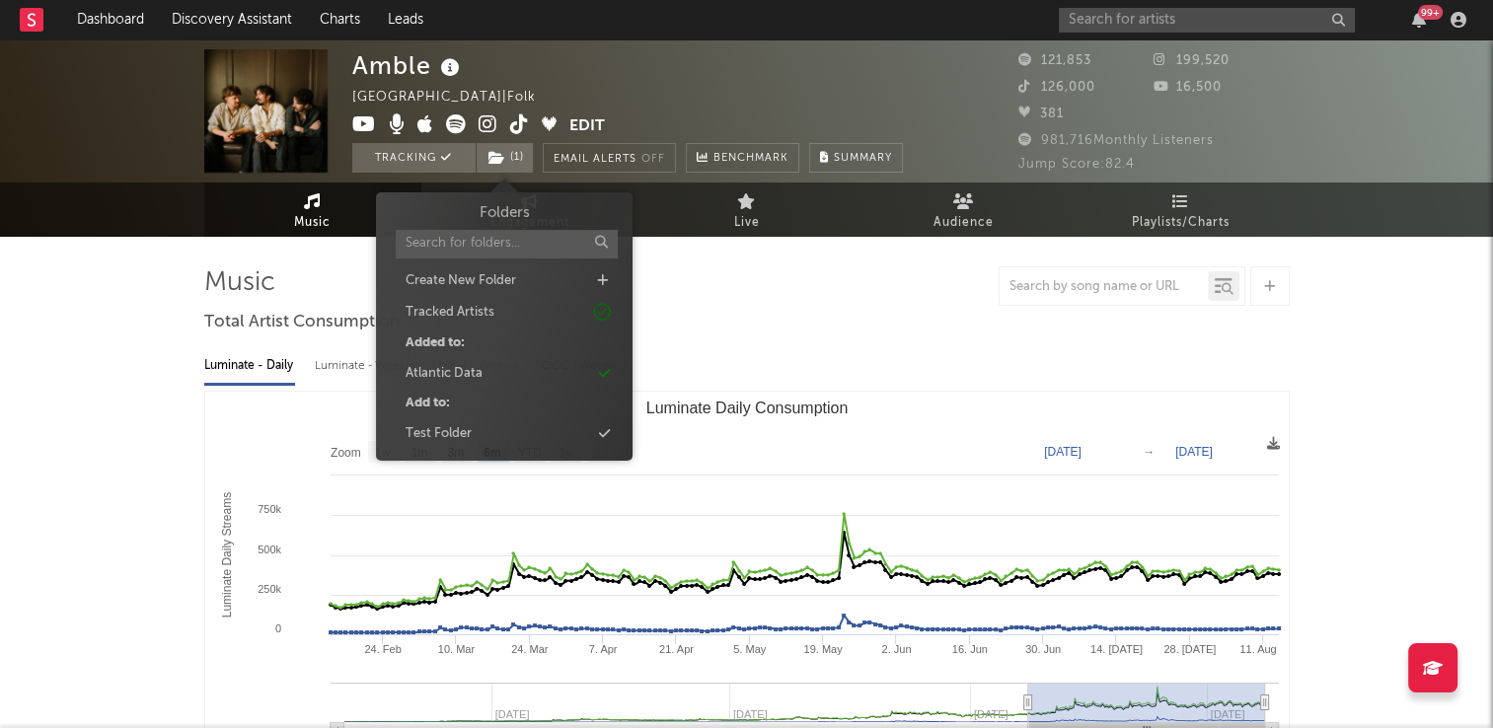
click at [812, 289] on div at bounding box center [746, 285] width 1085 height 39
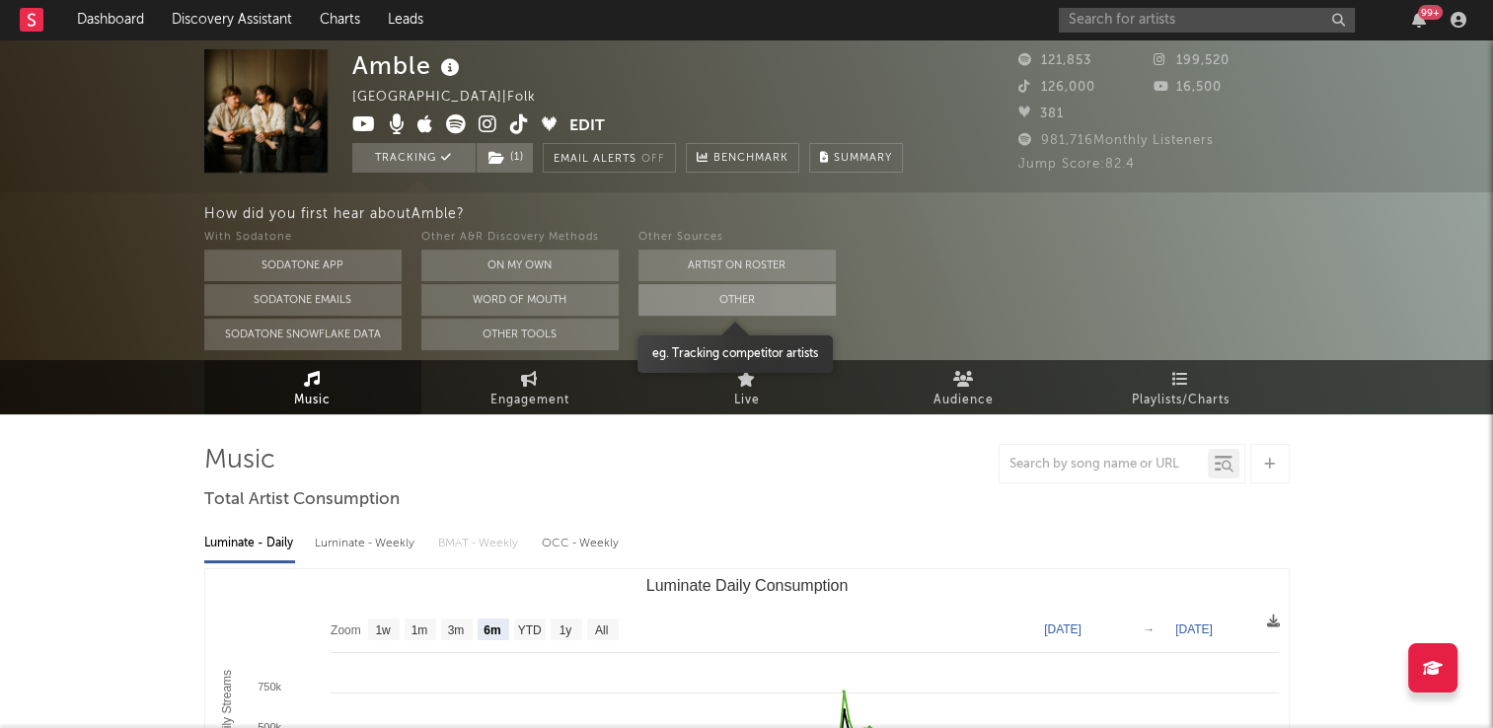
click at [734, 304] on button "Other" at bounding box center [736, 300] width 197 height 32
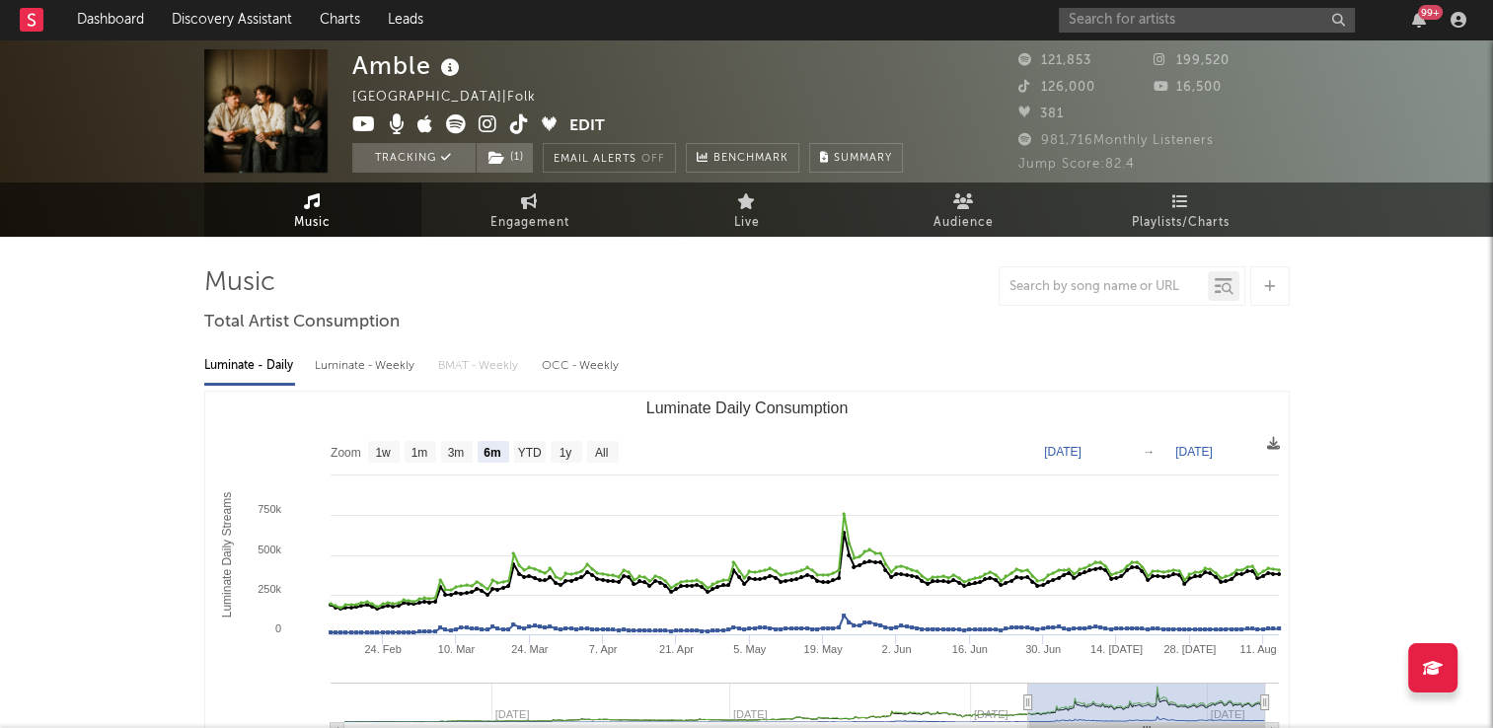
click at [516, 128] on icon at bounding box center [519, 124] width 19 height 20
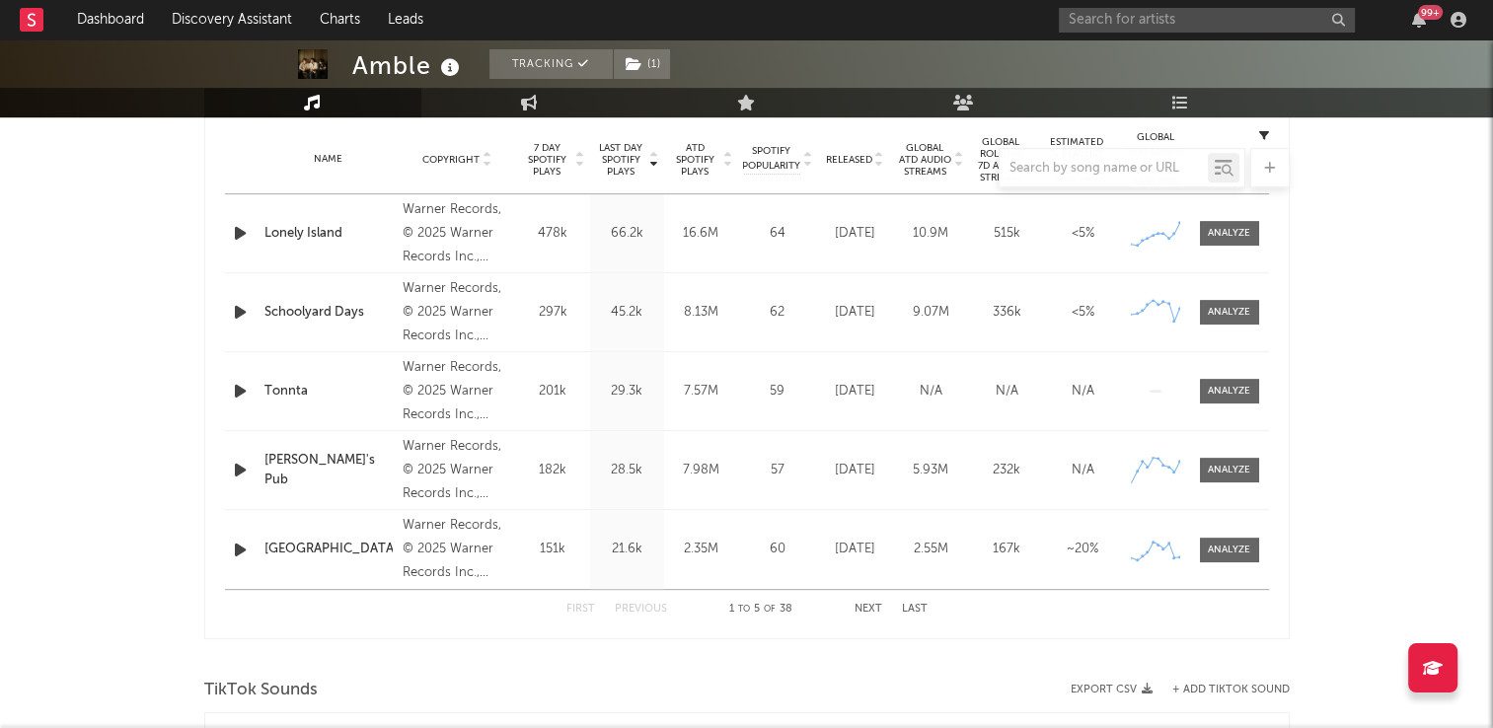
scroll to position [789, 0]
click at [487, 154] on div at bounding box center [746, 167] width 1085 height 39
click at [489, 164] on div at bounding box center [746, 167] width 1085 height 39
click at [860, 606] on button "Next" at bounding box center [868, 611] width 28 height 11
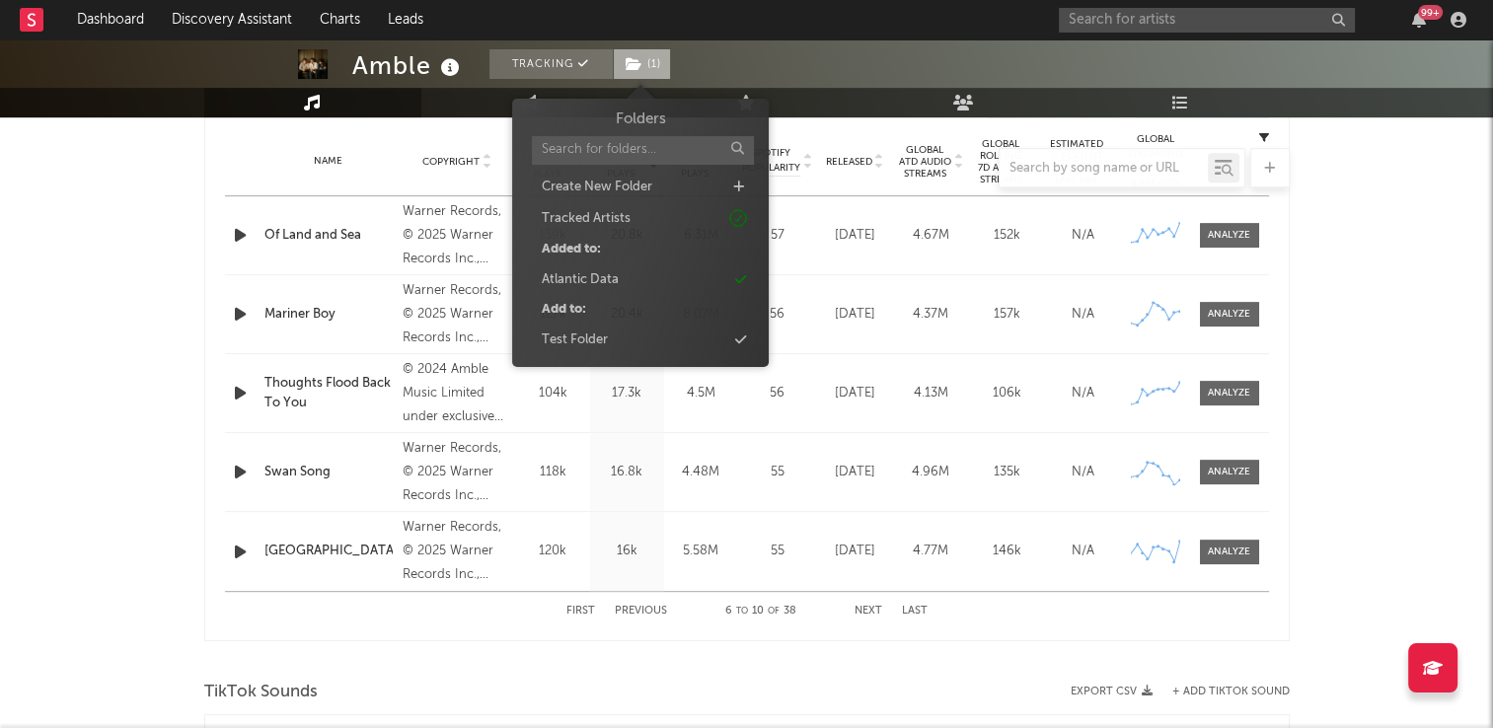
click at [648, 60] on span "( 1 )" at bounding box center [642, 64] width 58 height 30
click at [577, 337] on div "Test Folder" at bounding box center [575, 341] width 66 height 20
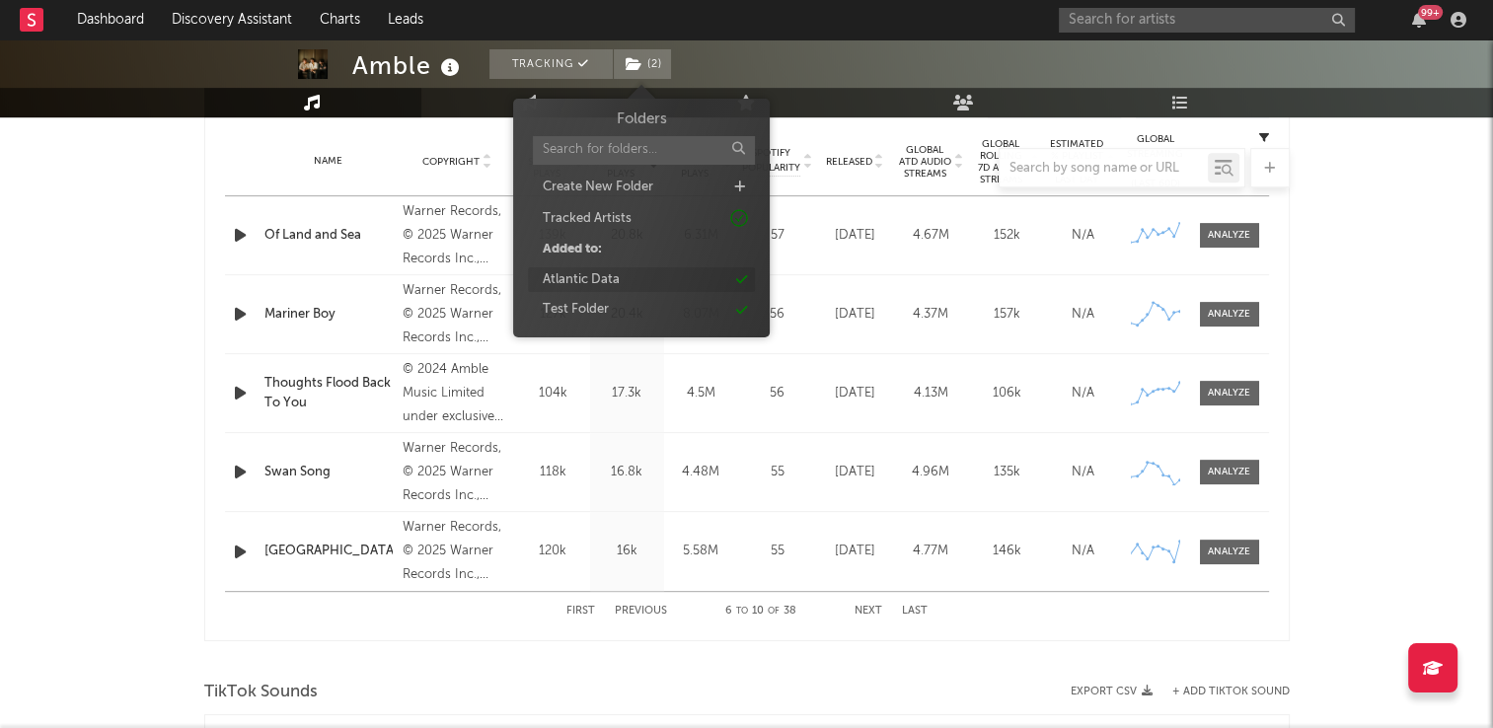
click at [599, 282] on div "Atlantic Data" at bounding box center [581, 280] width 77 height 20
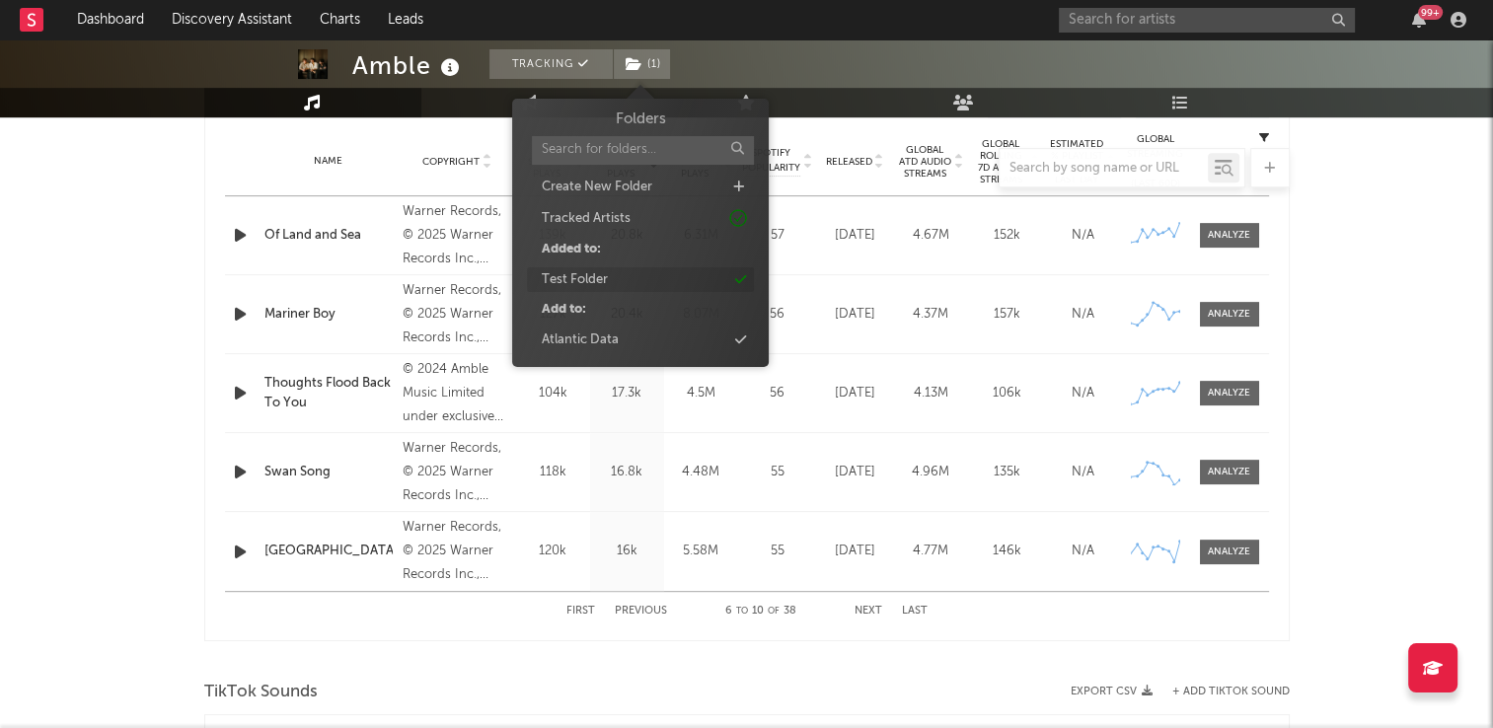
click at [602, 278] on div "Test Folder" at bounding box center [575, 280] width 66 height 20
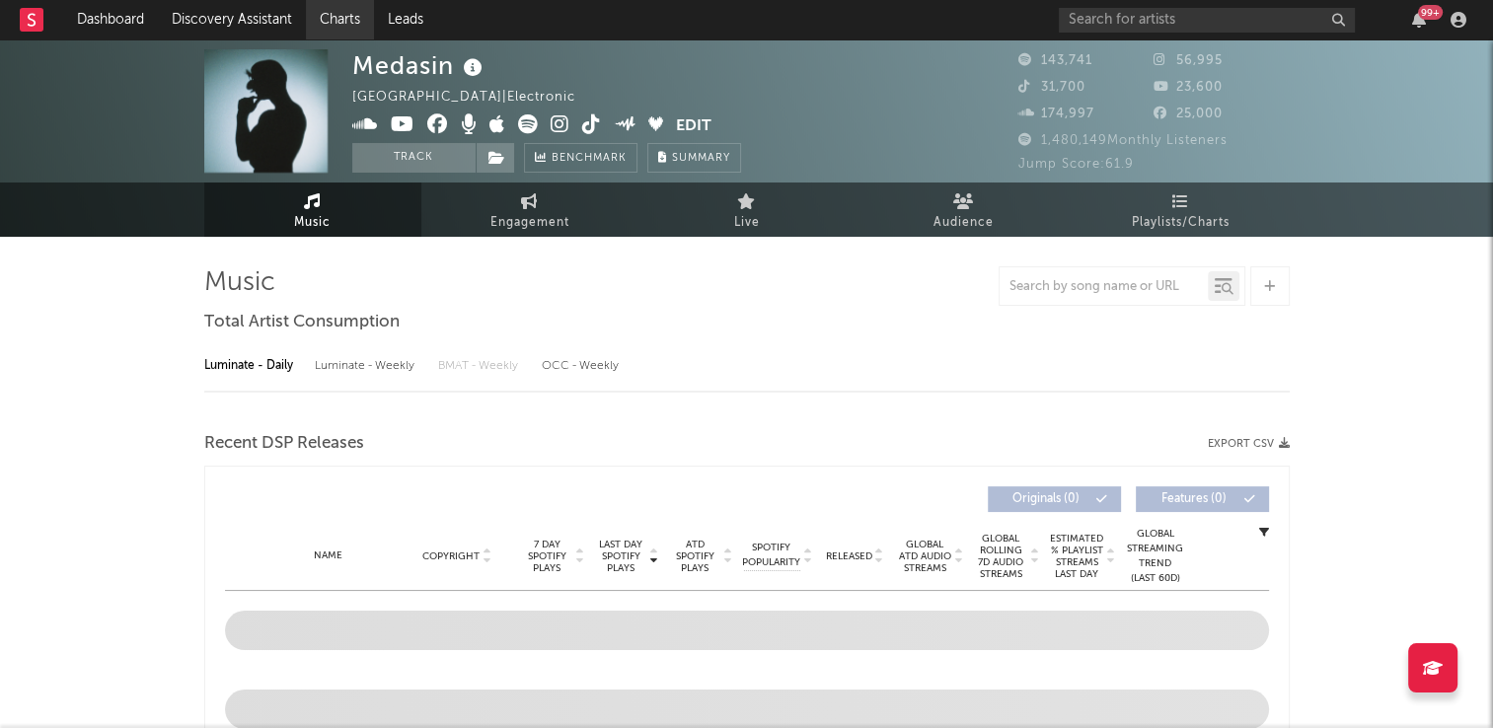
select select "6m"
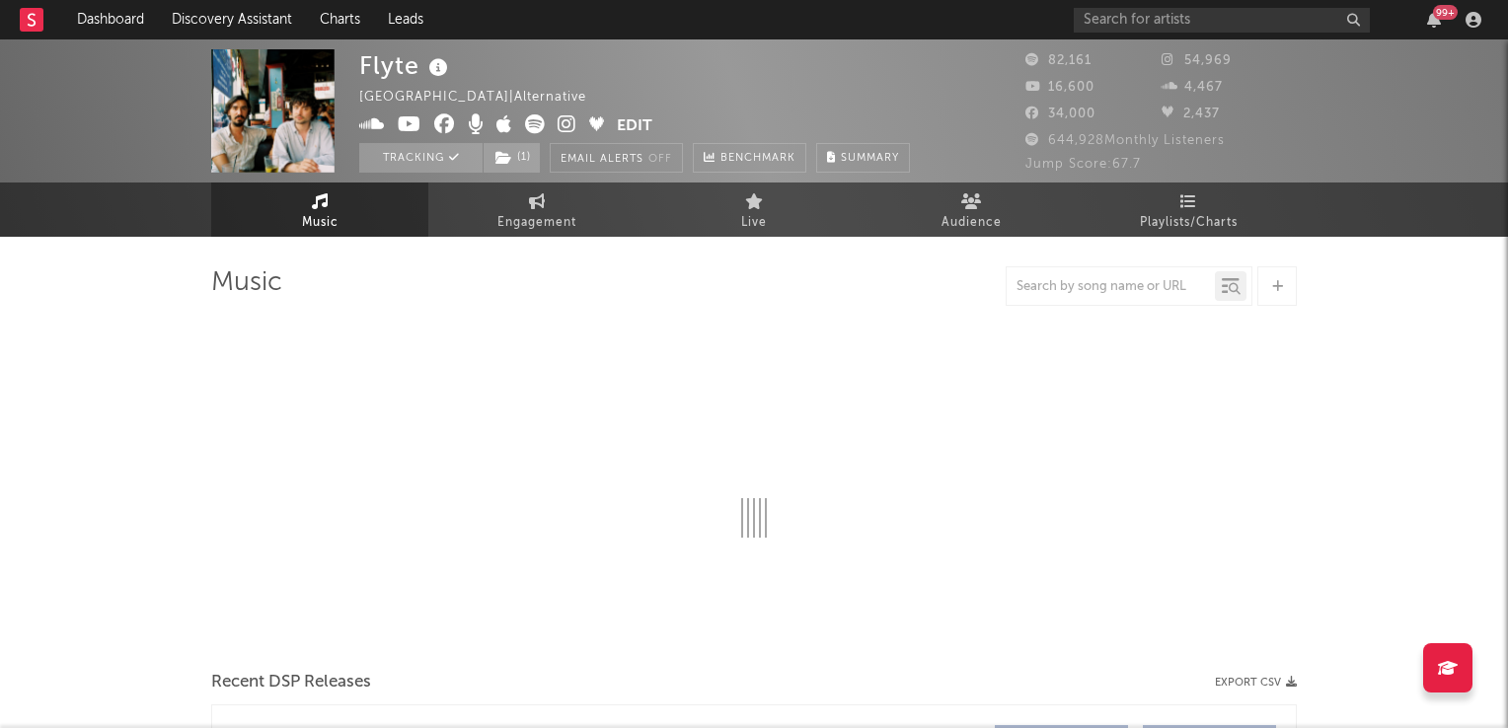
select select "6m"
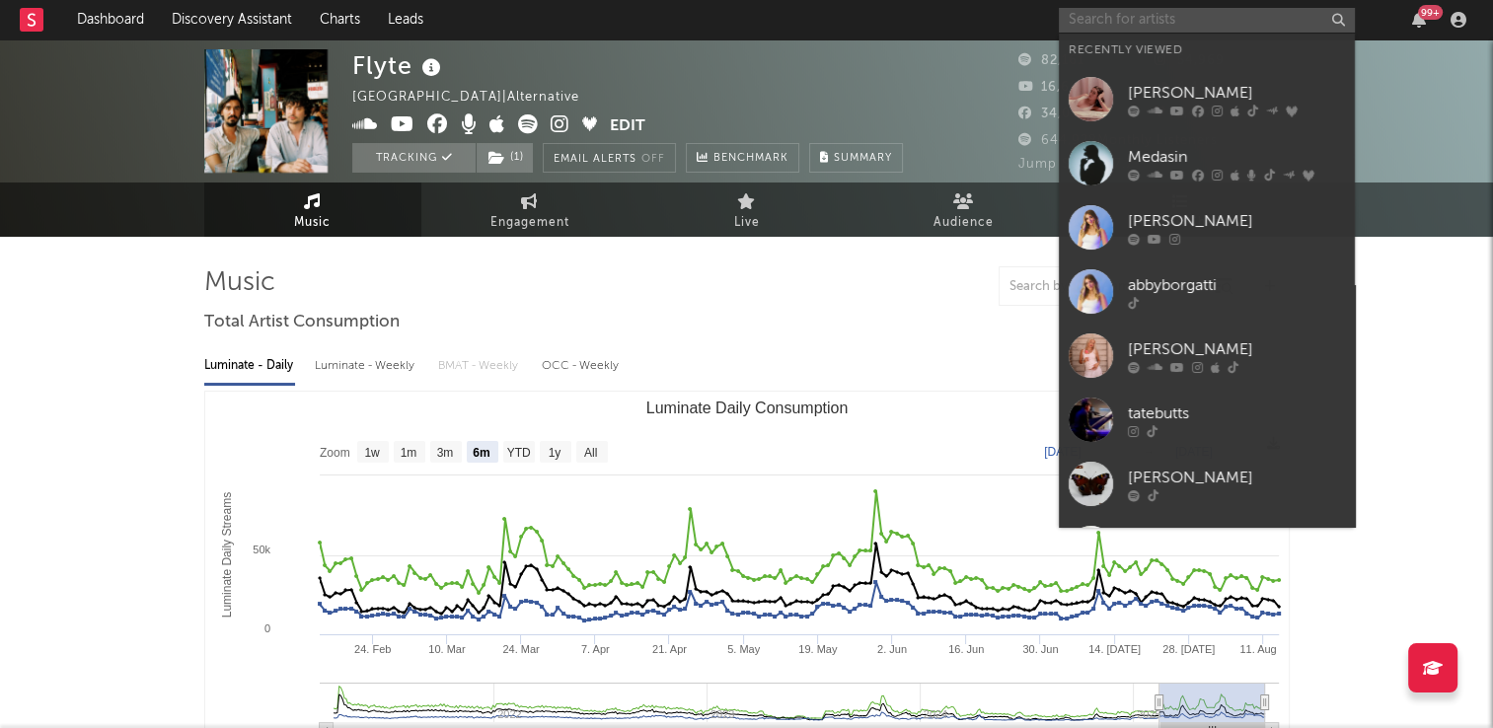
click at [1069, 22] on input "text" at bounding box center [1207, 20] width 296 height 25
paste input "https://www.tiktok.com/music/I'll-Be-There-7496501763798272017?enter_from=h5_t"
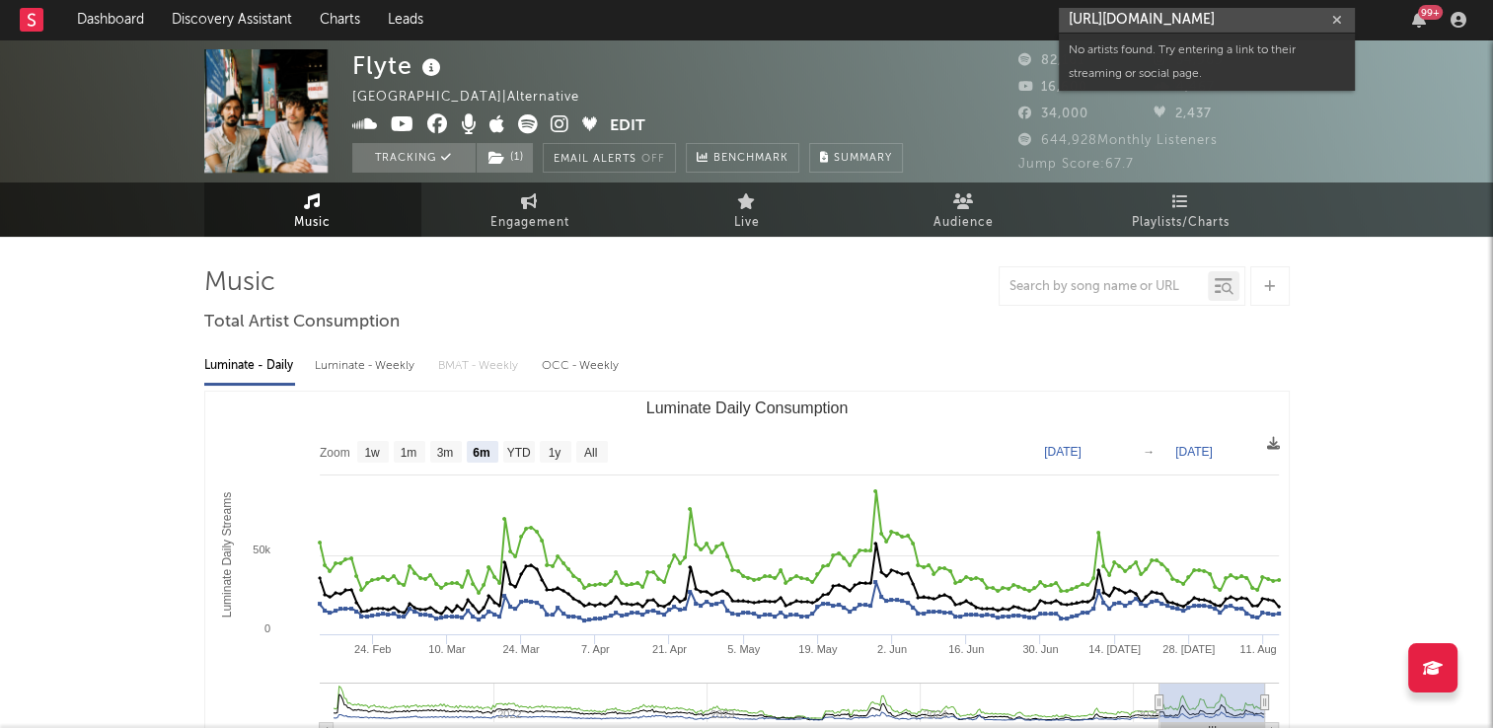
type input "https://www.tiktok.com/music/I'll-Be-There-7496501763798272017?enter_from=h5_t"
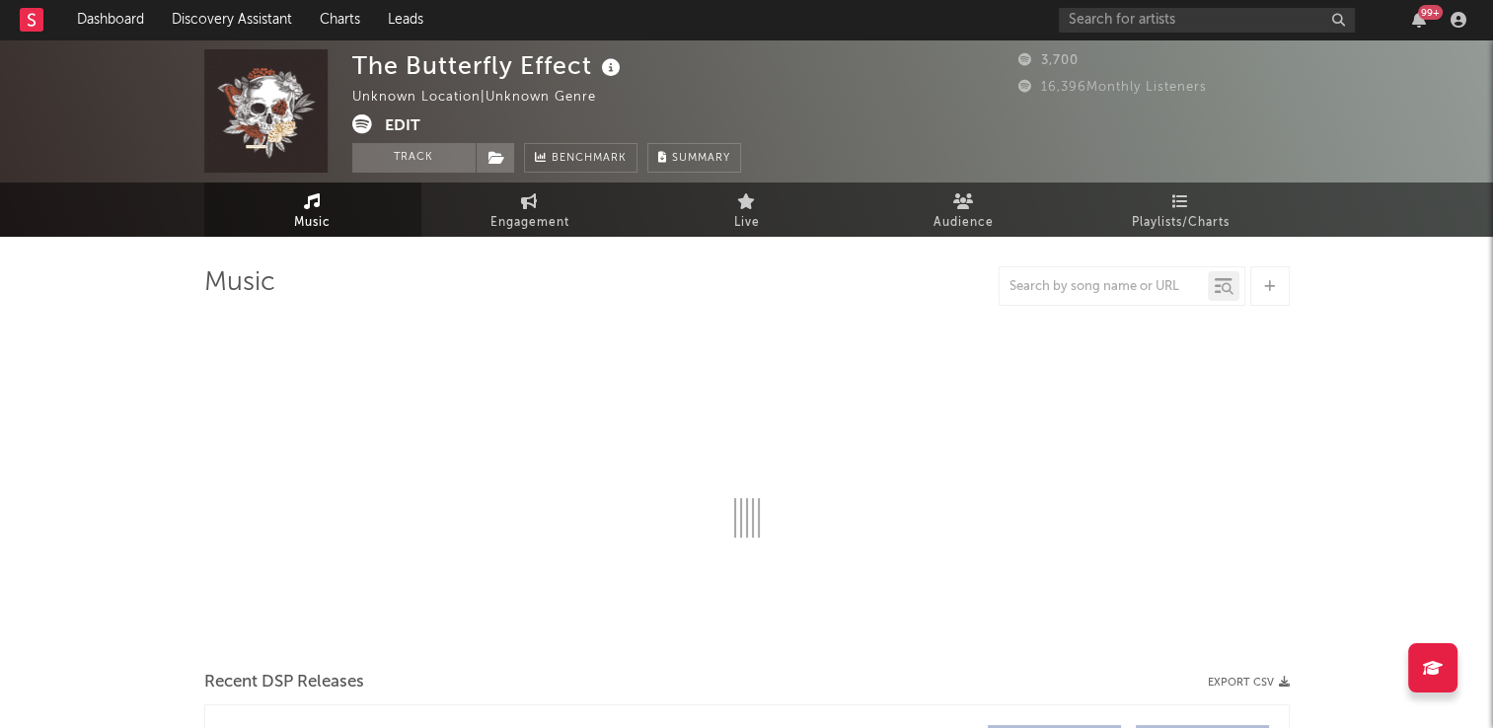
select select "1w"
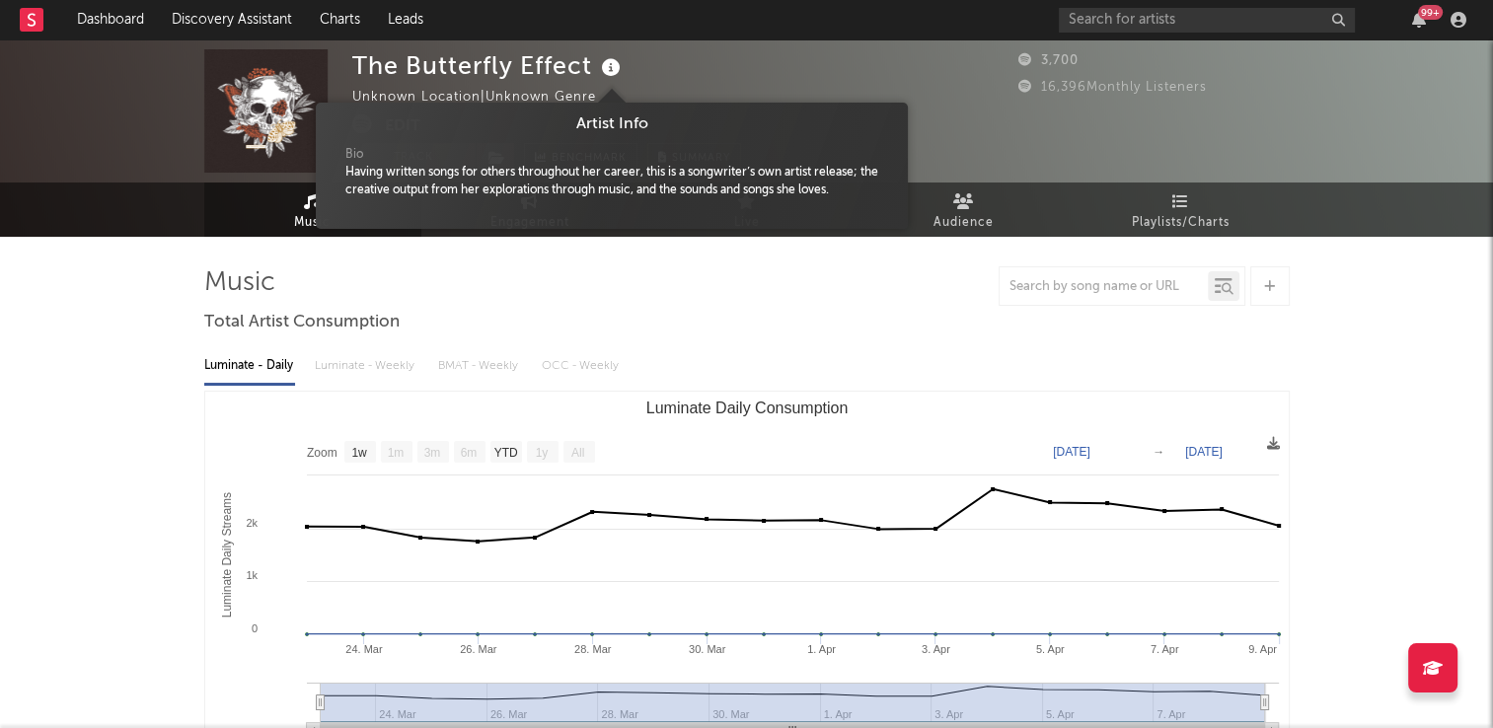
click at [608, 75] on icon at bounding box center [611, 68] width 29 height 28
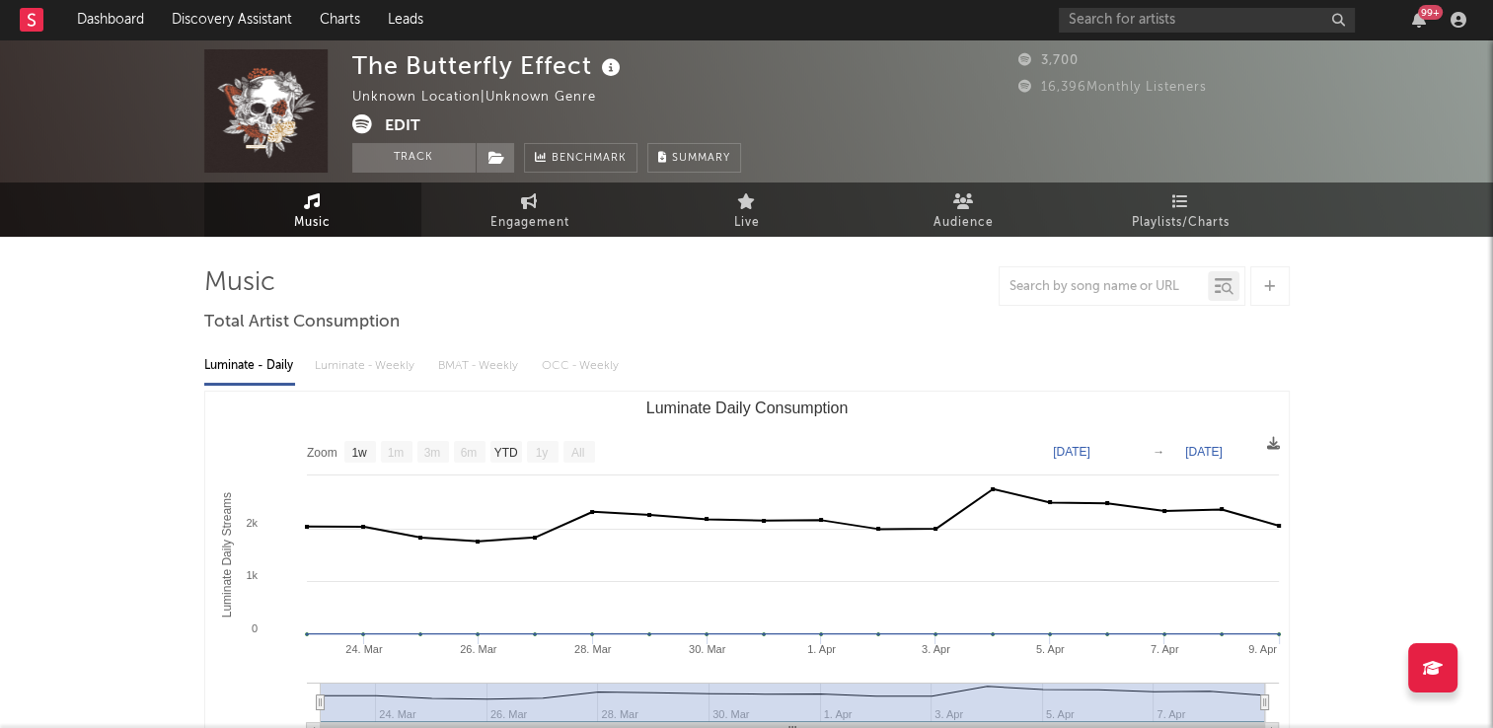
click at [726, 86] on div "The Butterfly Effect Unknown Location | Unknown Genre Edit Track Benchmark Summ…" at bounding box center [546, 110] width 389 height 123
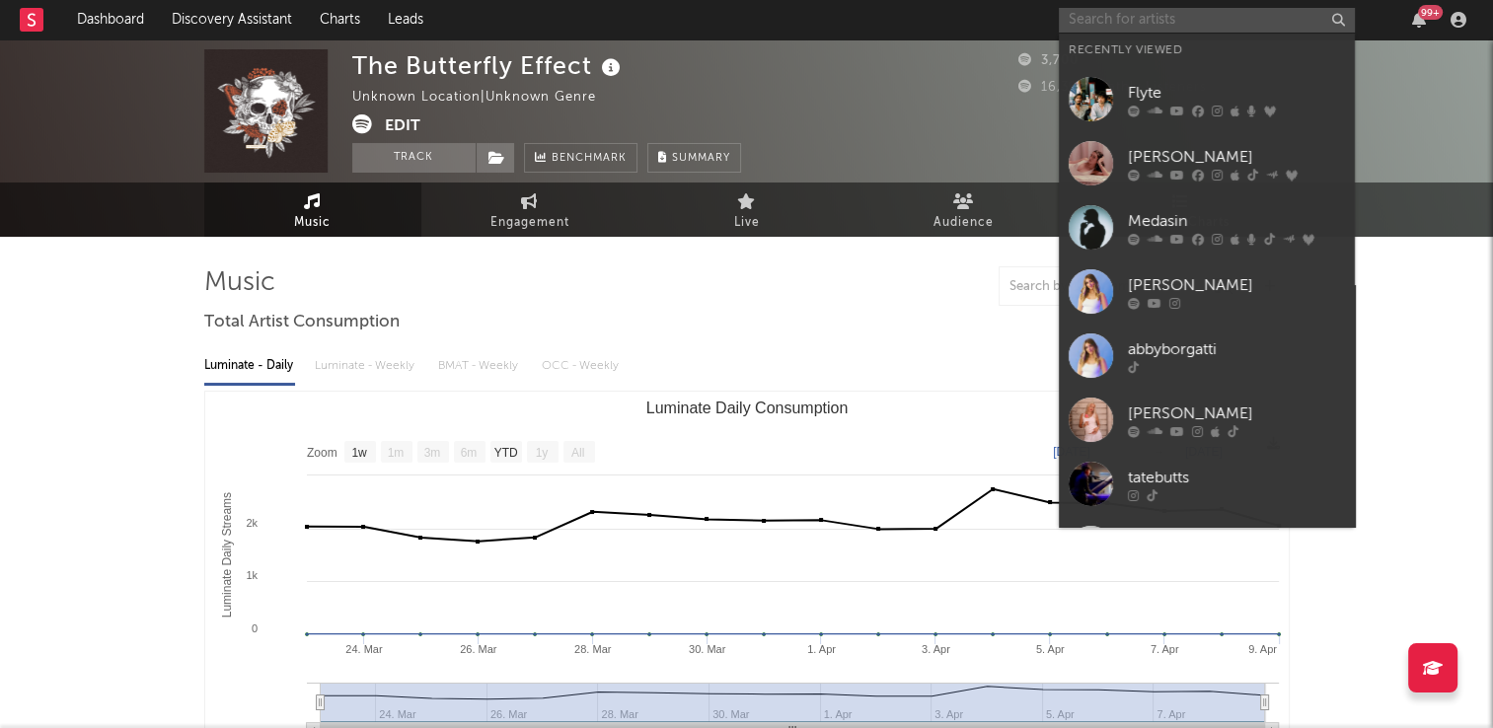
click at [1148, 18] on input "text" at bounding box center [1207, 20] width 296 height 25
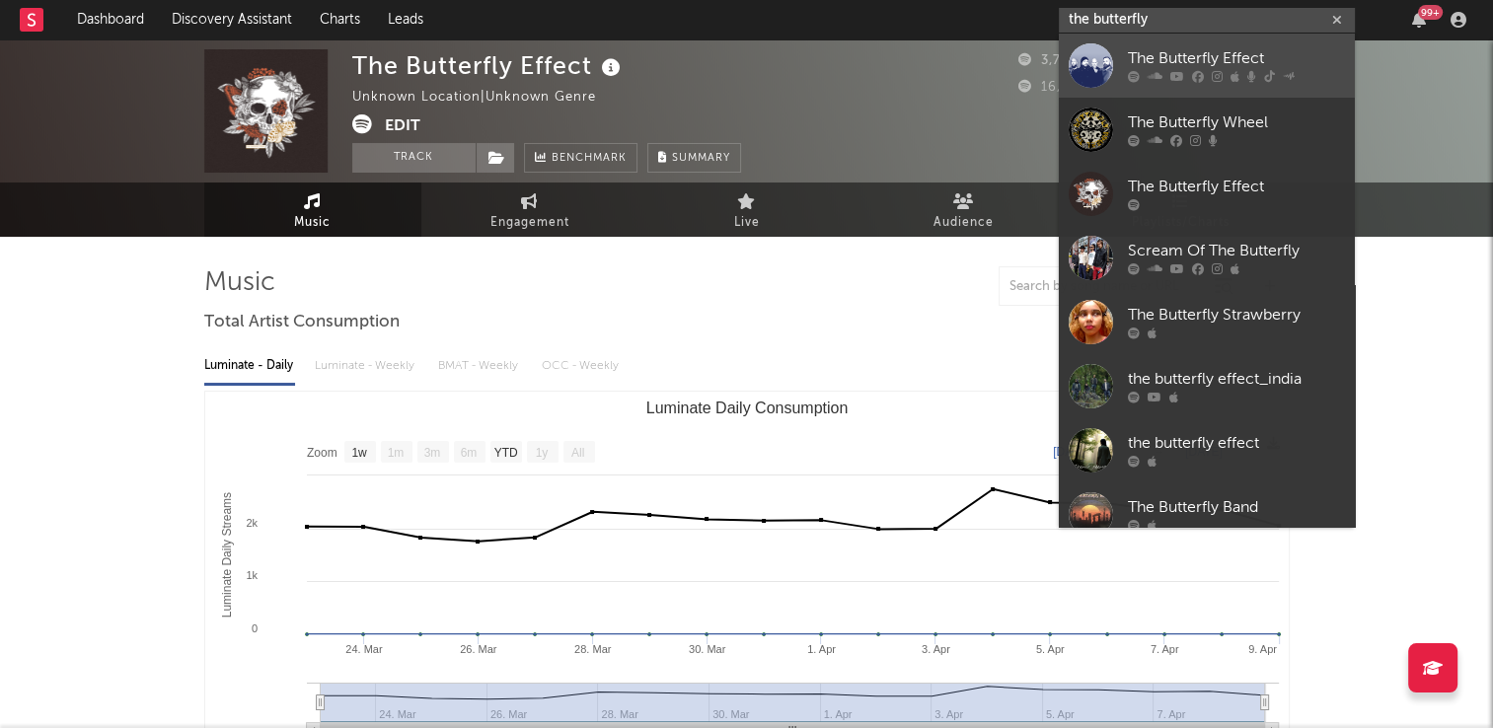
type input "the butterfly"
click at [1173, 65] on div "The Butterfly Effect" at bounding box center [1236, 59] width 217 height 24
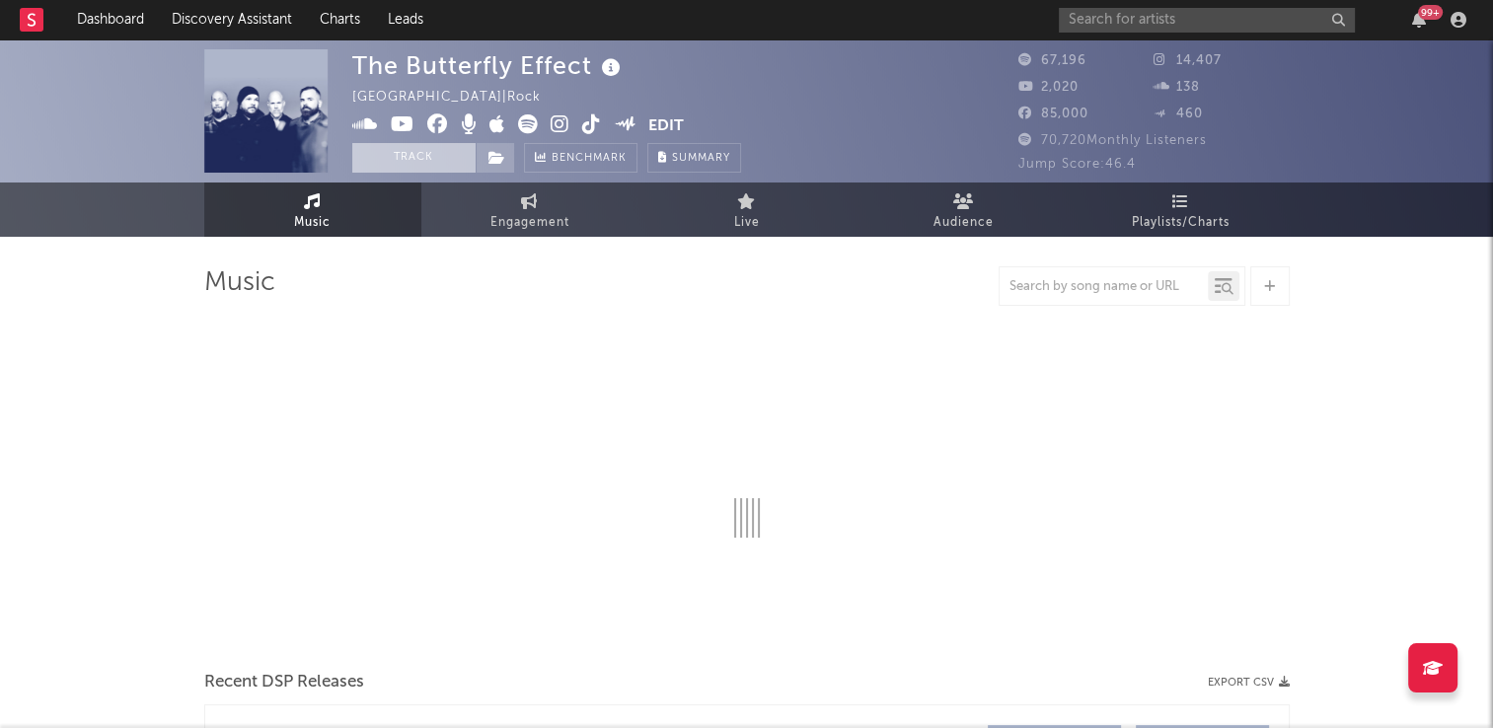
select select "6m"
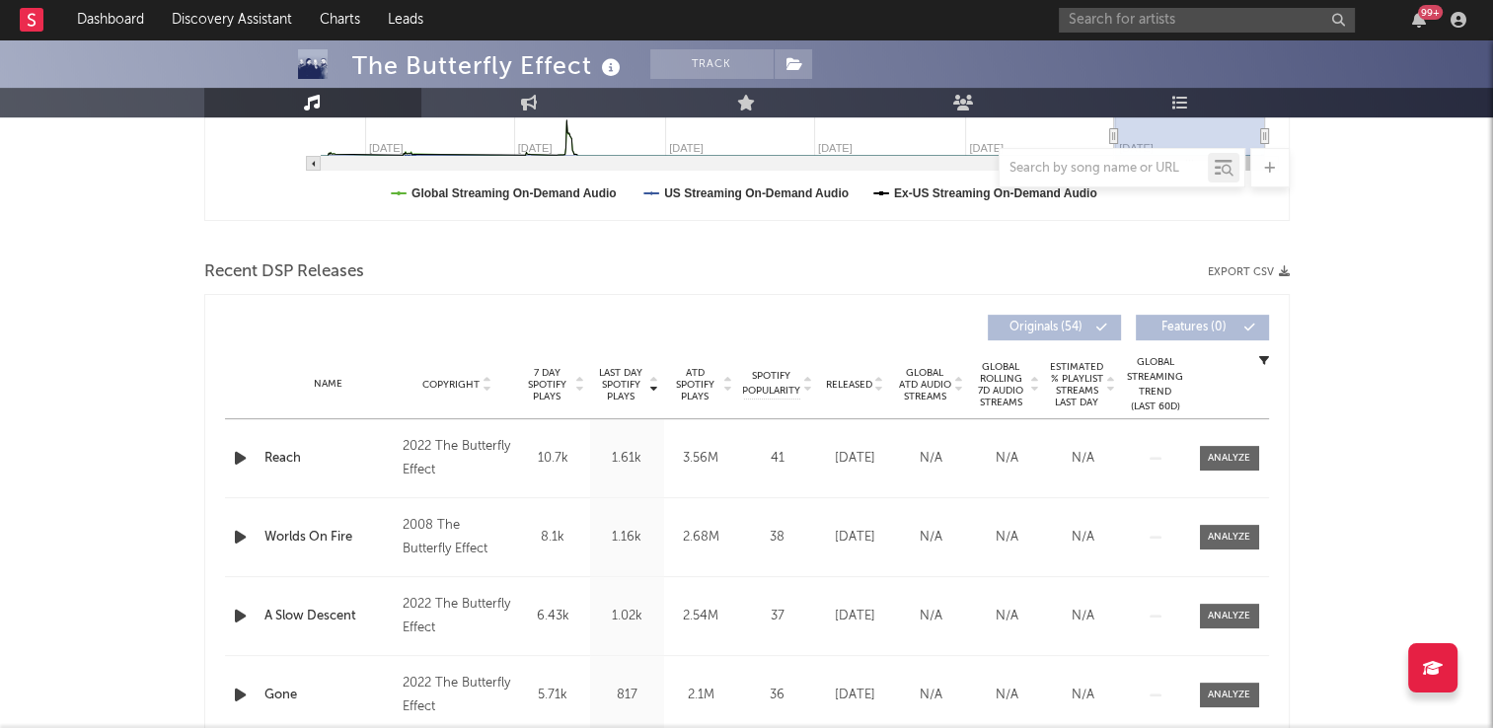
scroll to position [729, 0]
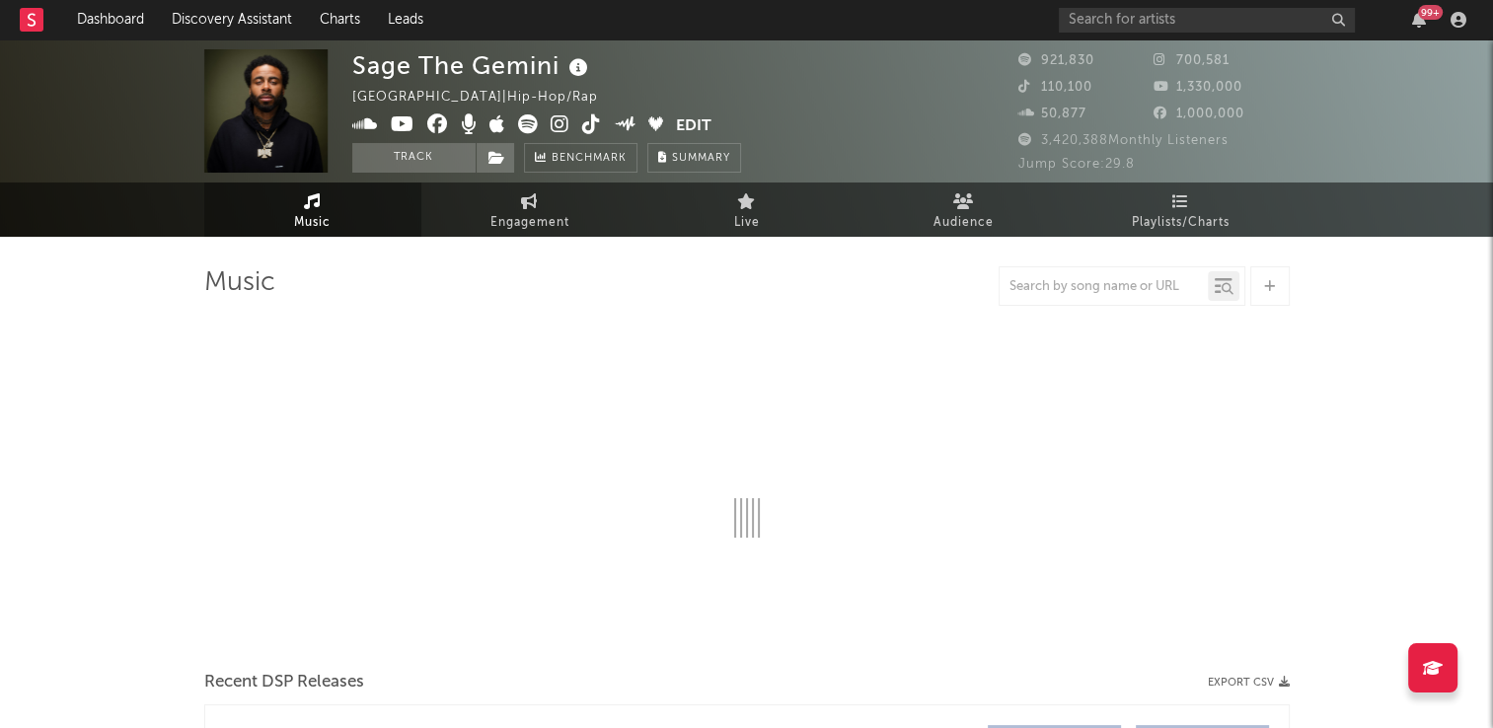
select select "6m"
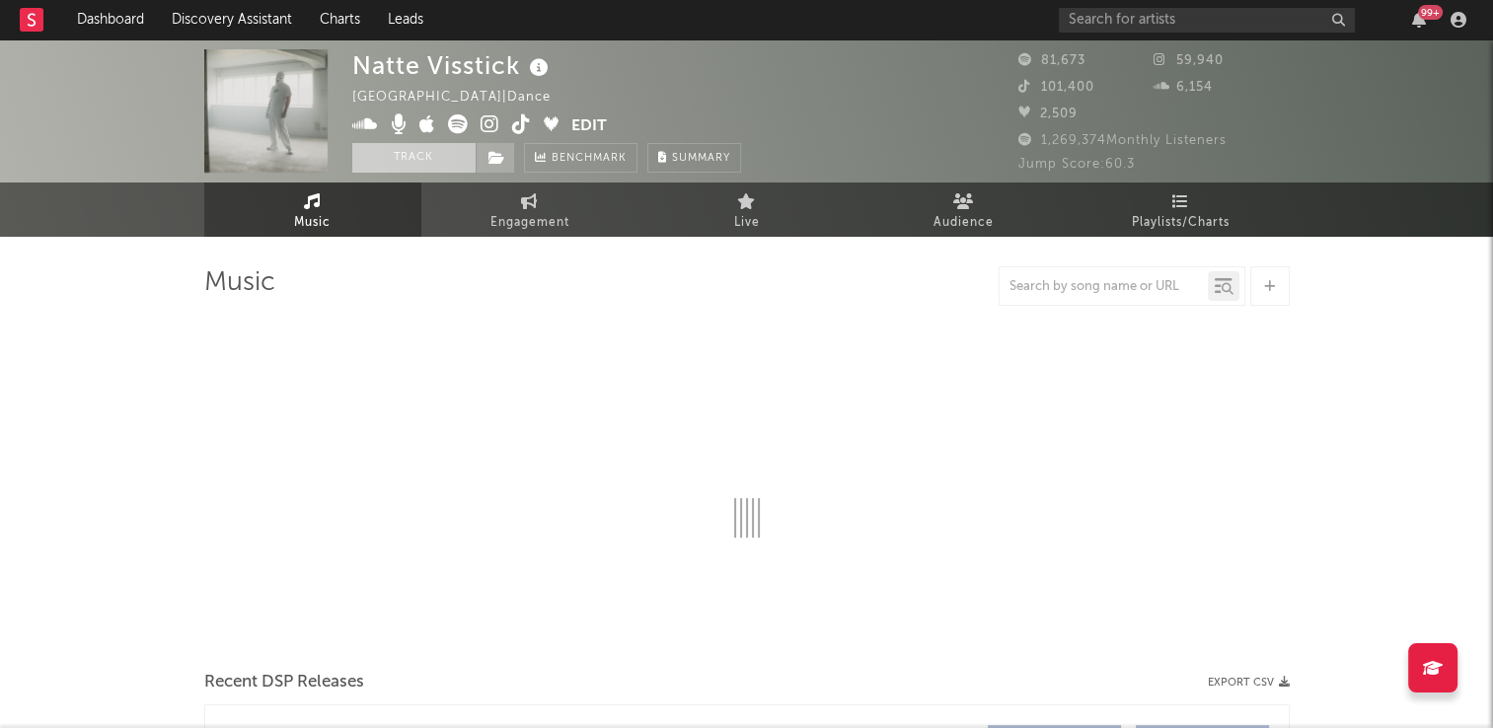
click at [410, 151] on button "Track" at bounding box center [413, 158] width 123 height 30
select select "6m"
click at [497, 156] on icon at bounding box center [496, 158] width 17 height 14
select select "6m"
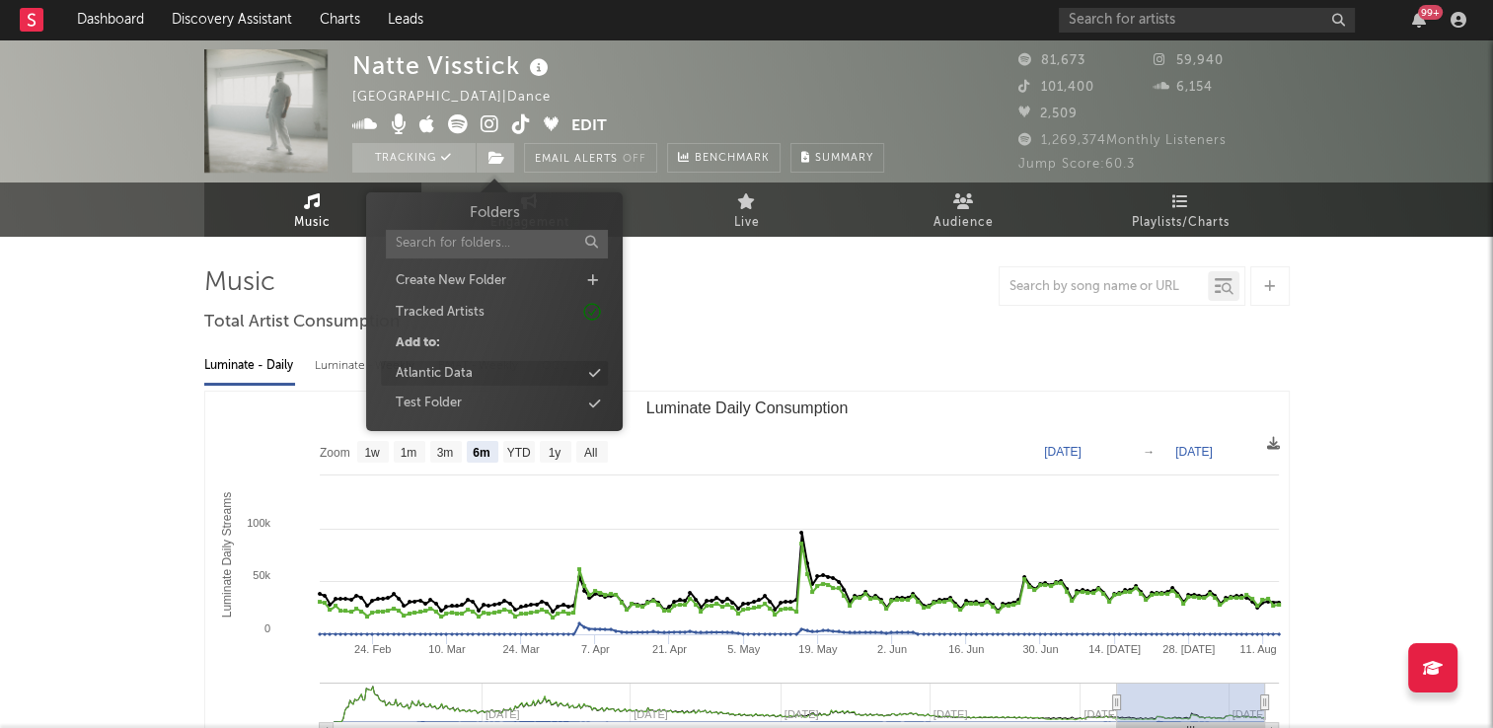
click at [458, 373] on div "Atlantic Data" at bounding box center [434, 374] width 77 height 20
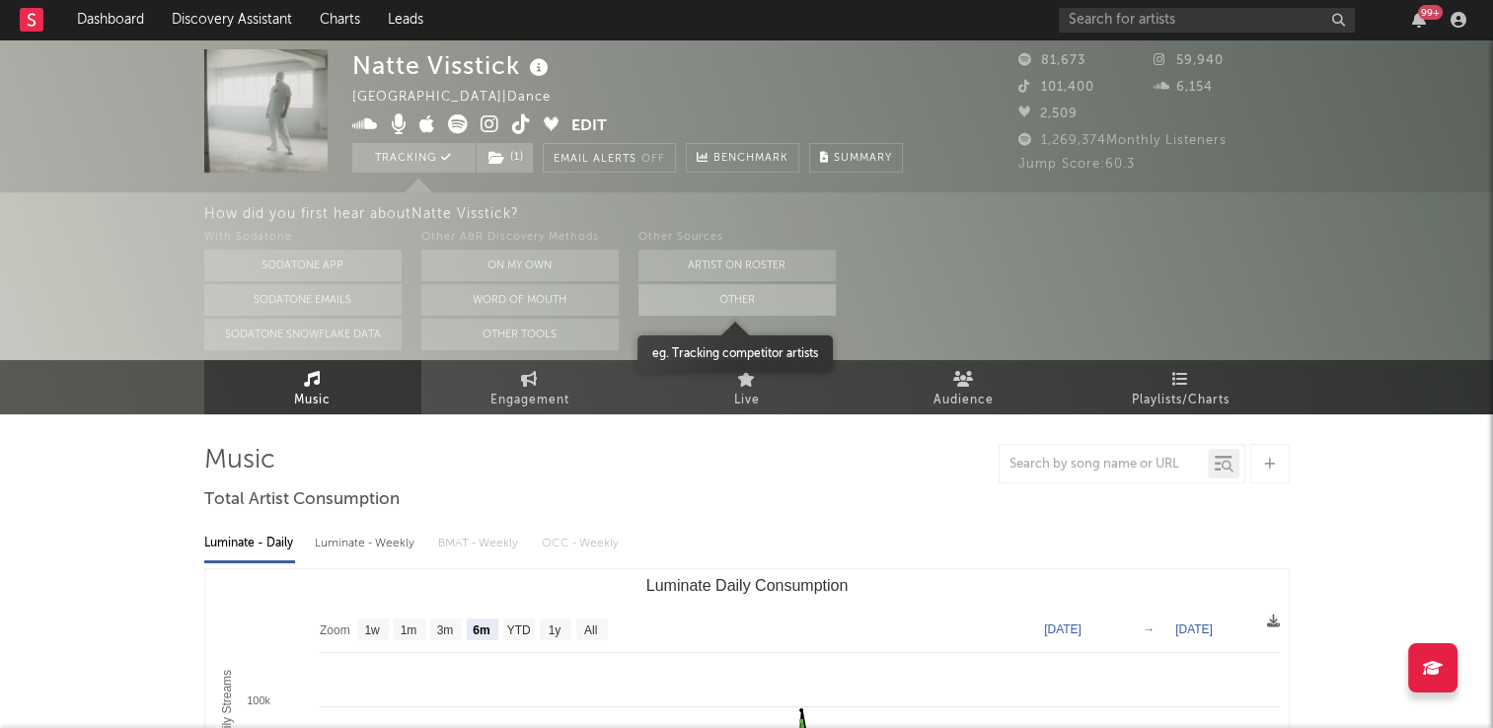
click at [726, 307] on button "Other" at bounding box center [736, 300] width 197 height 32
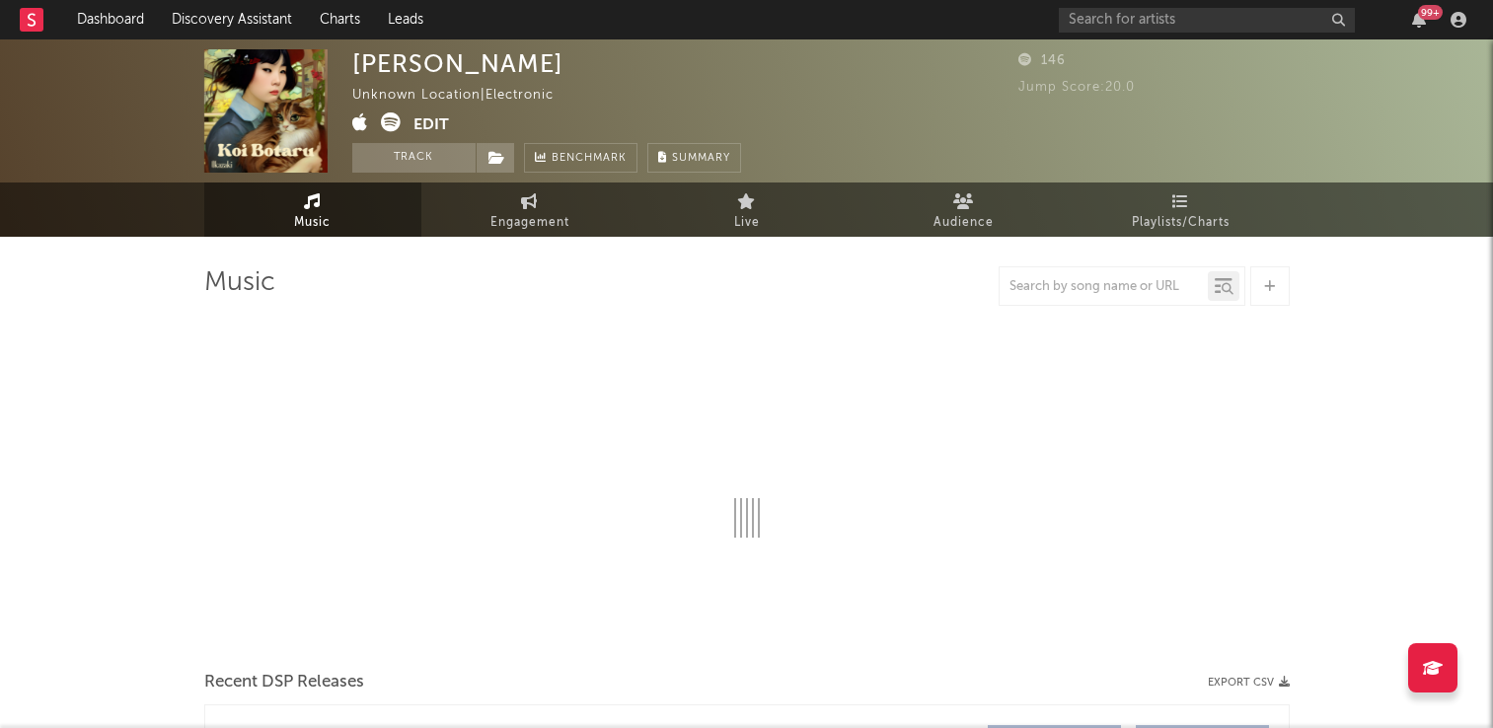
select select "6m"
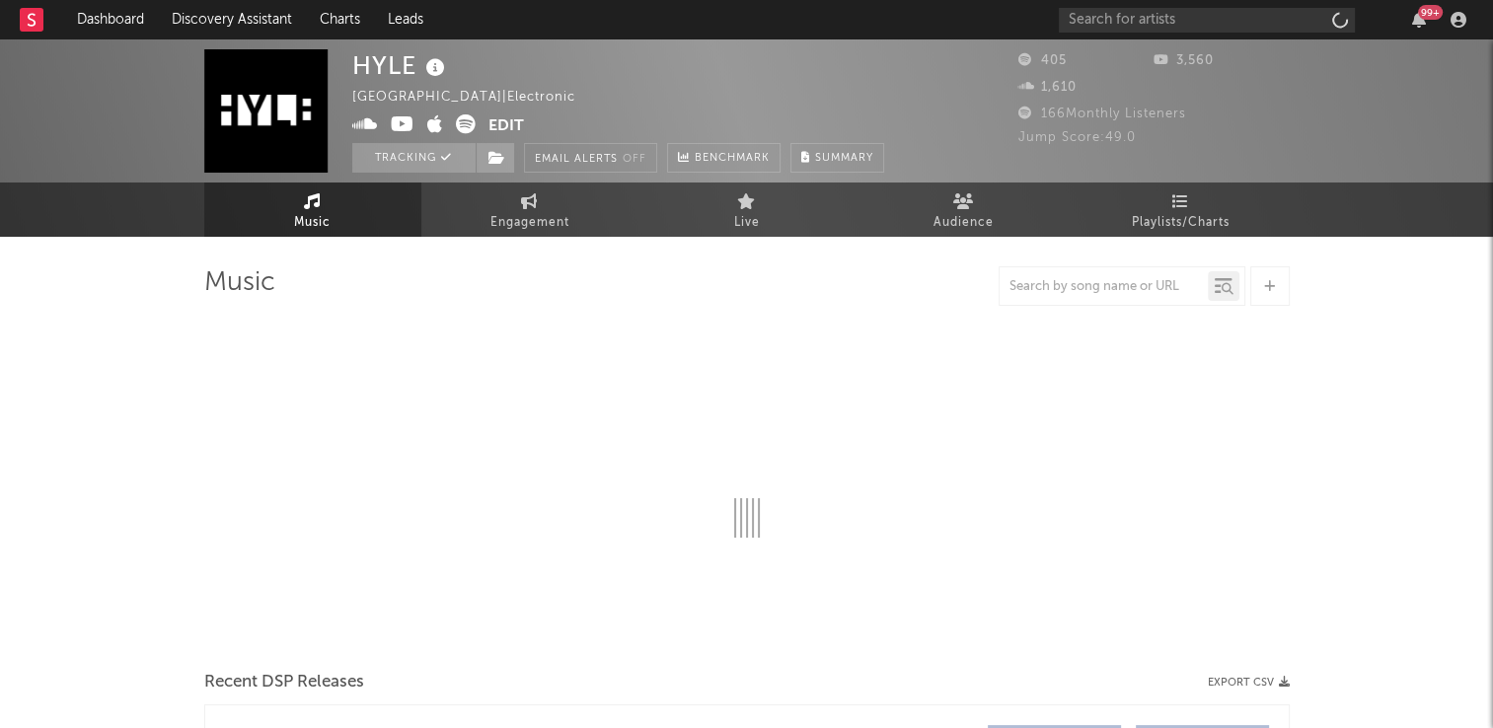
select select "6m"
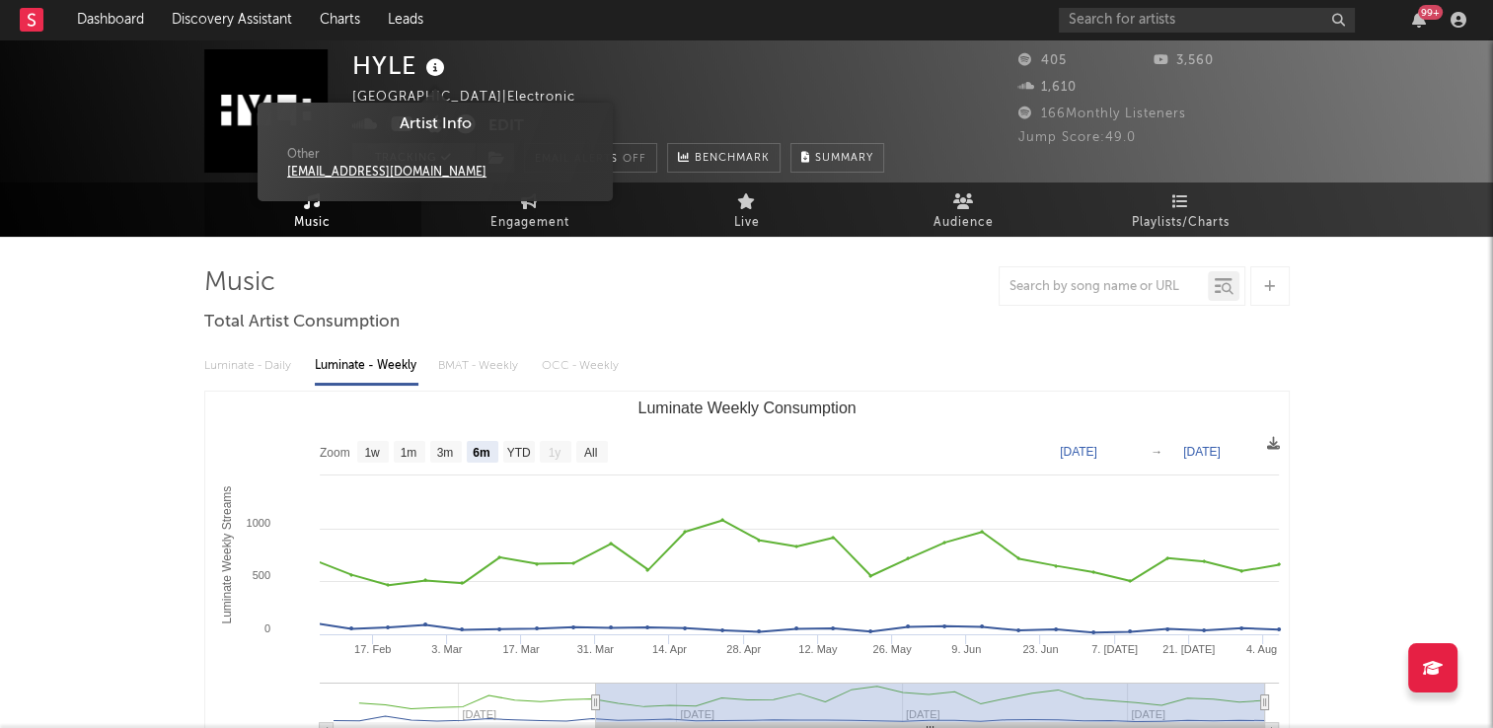
click at [438, 74] on icon at bounding box center [435, 68] width 29 height 28
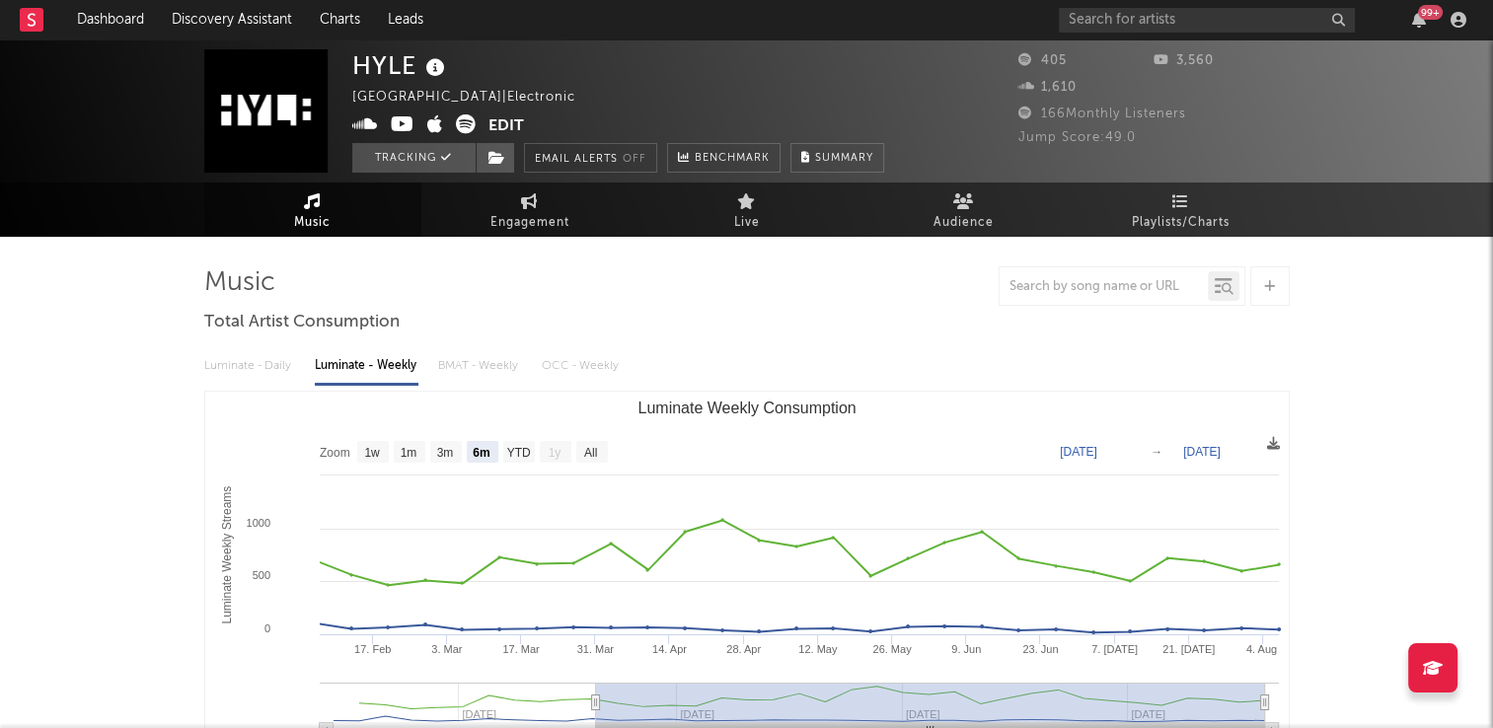
click at [606, 98] on div "HYLE [GEOGRAPHIC_DATA] | Electronic Edit Tracking Email Alerts Off Benchmark Su…" at bounding box center [618, 110] width 532 height 123
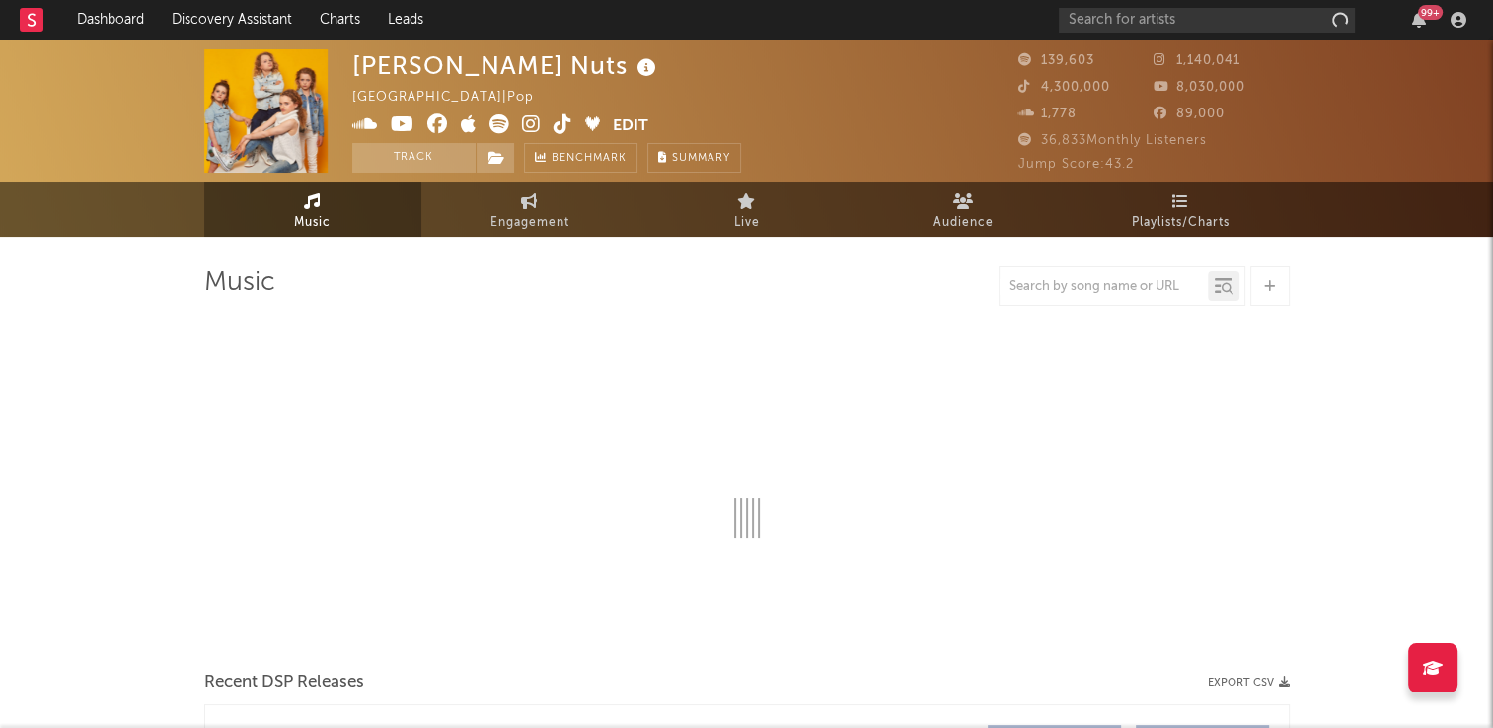
select select "6m"
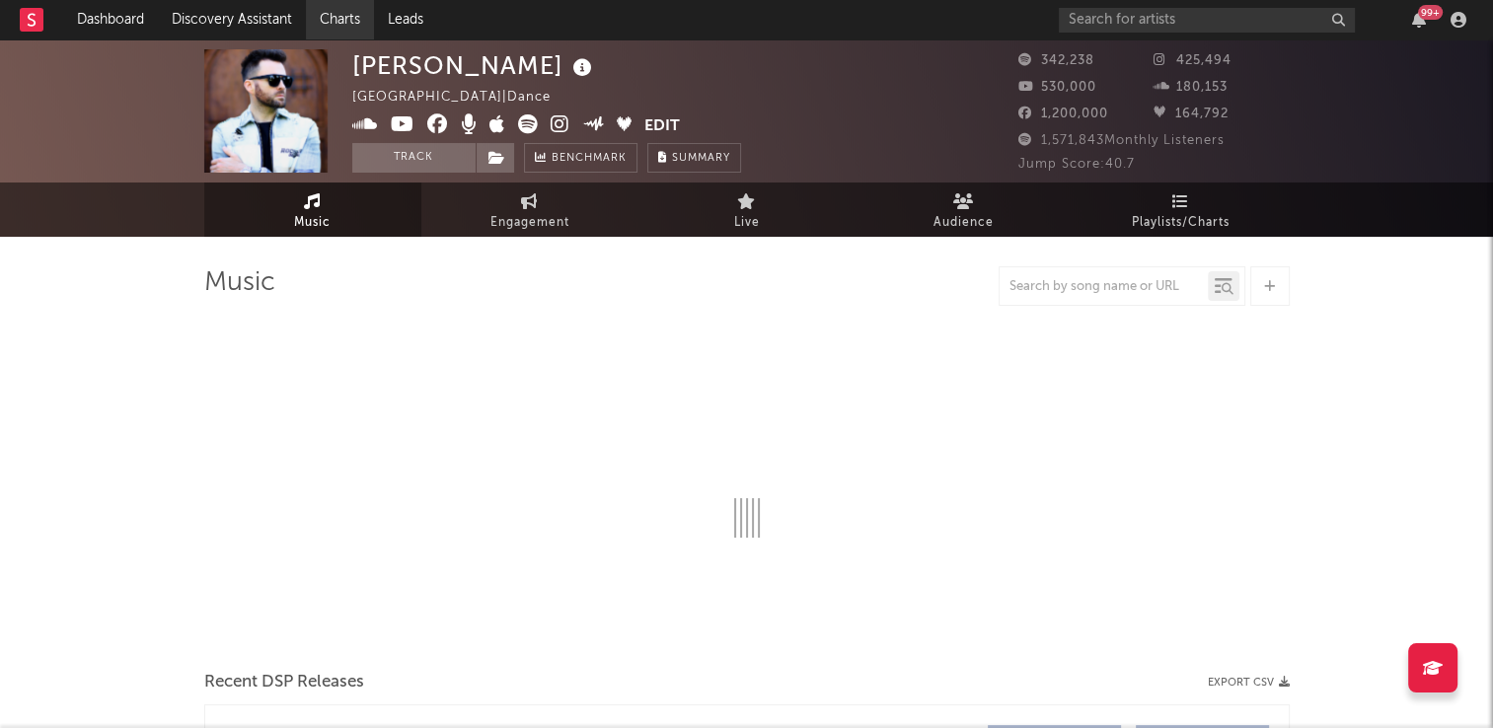
select select "6m"
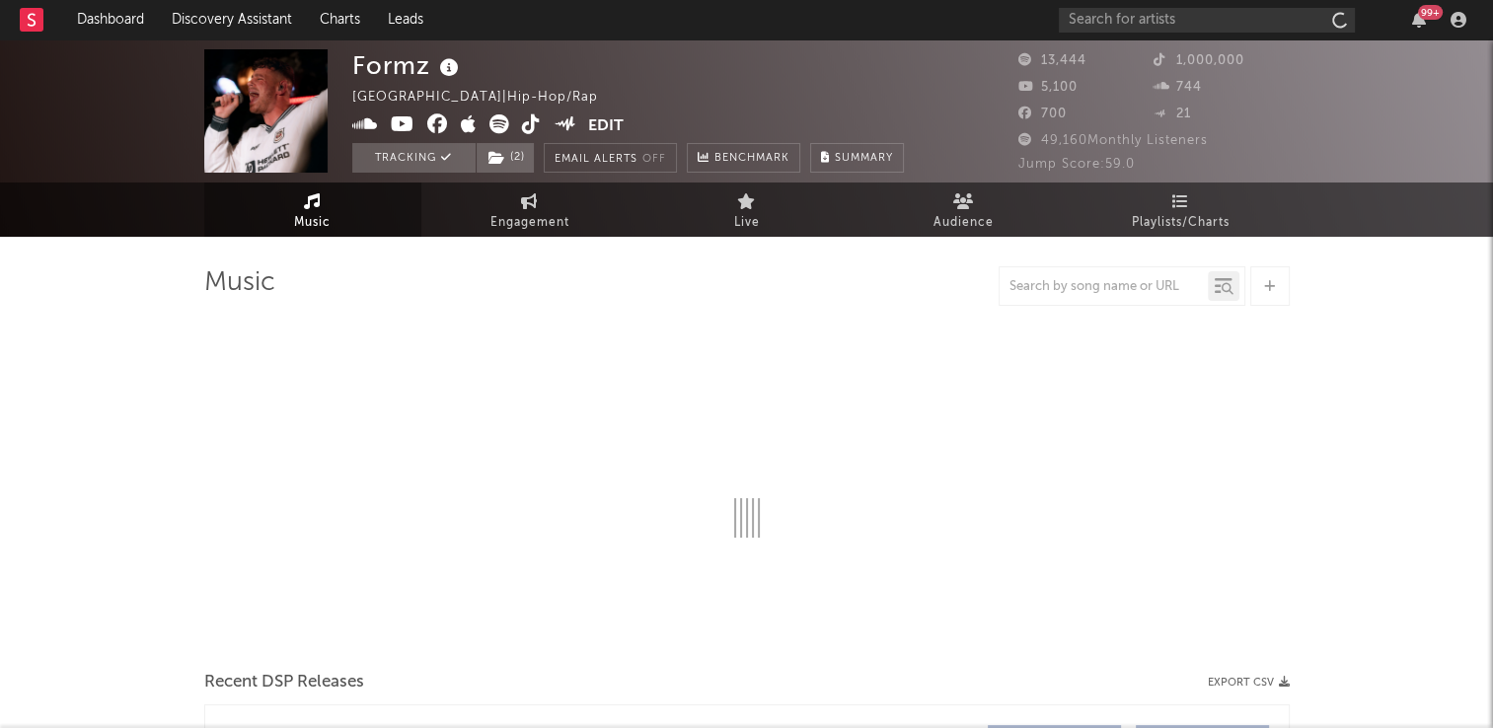
select select "6m"
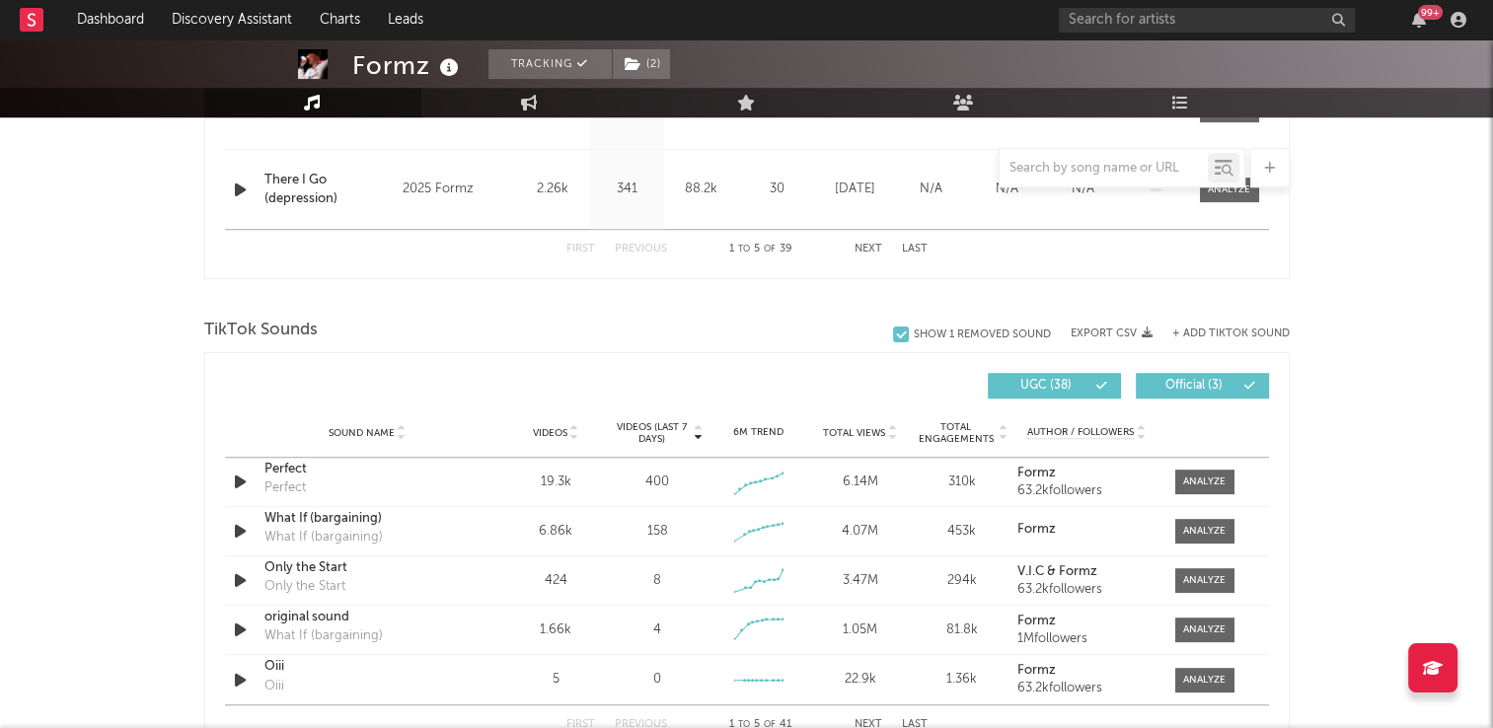
scroll to position [1184, 0]
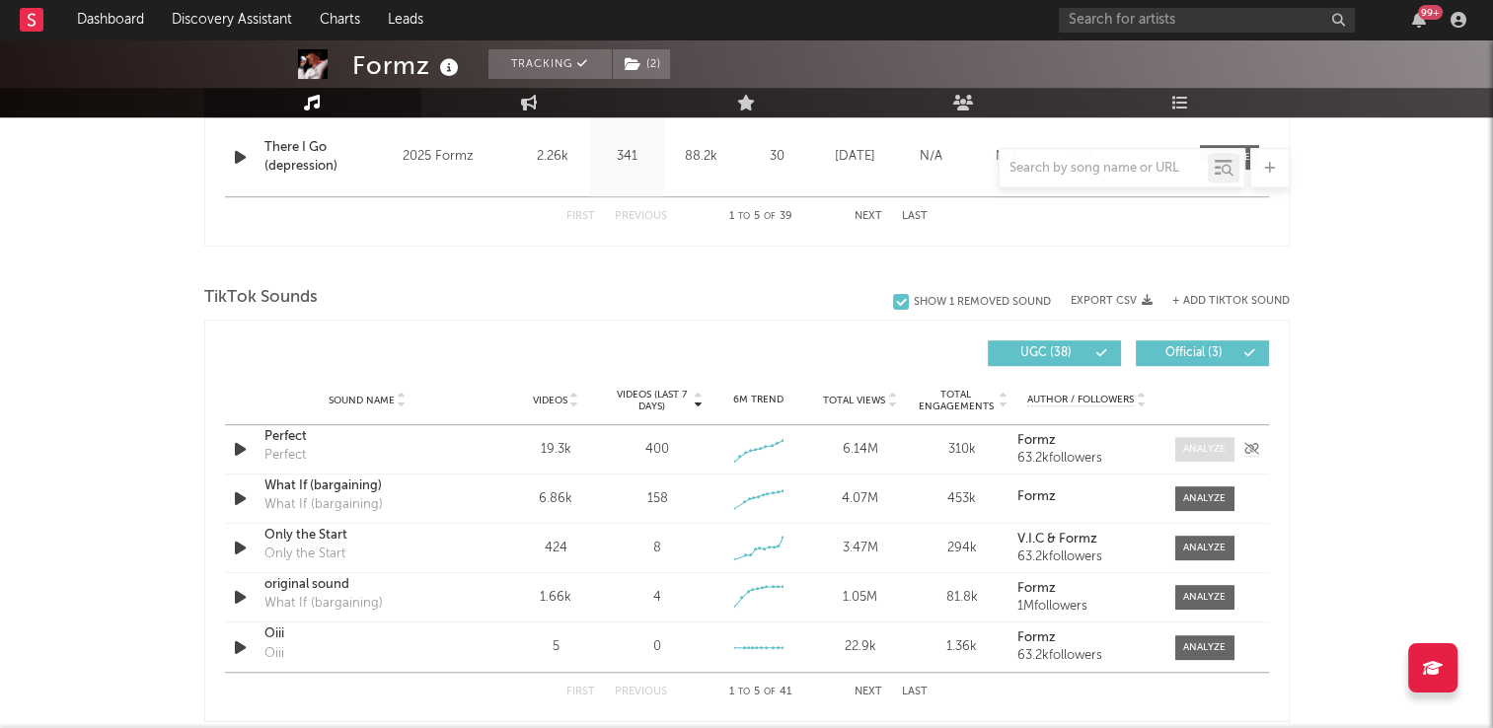
click at [1192, 445] on div at bounding box center [1204, 449] width 42 height 15
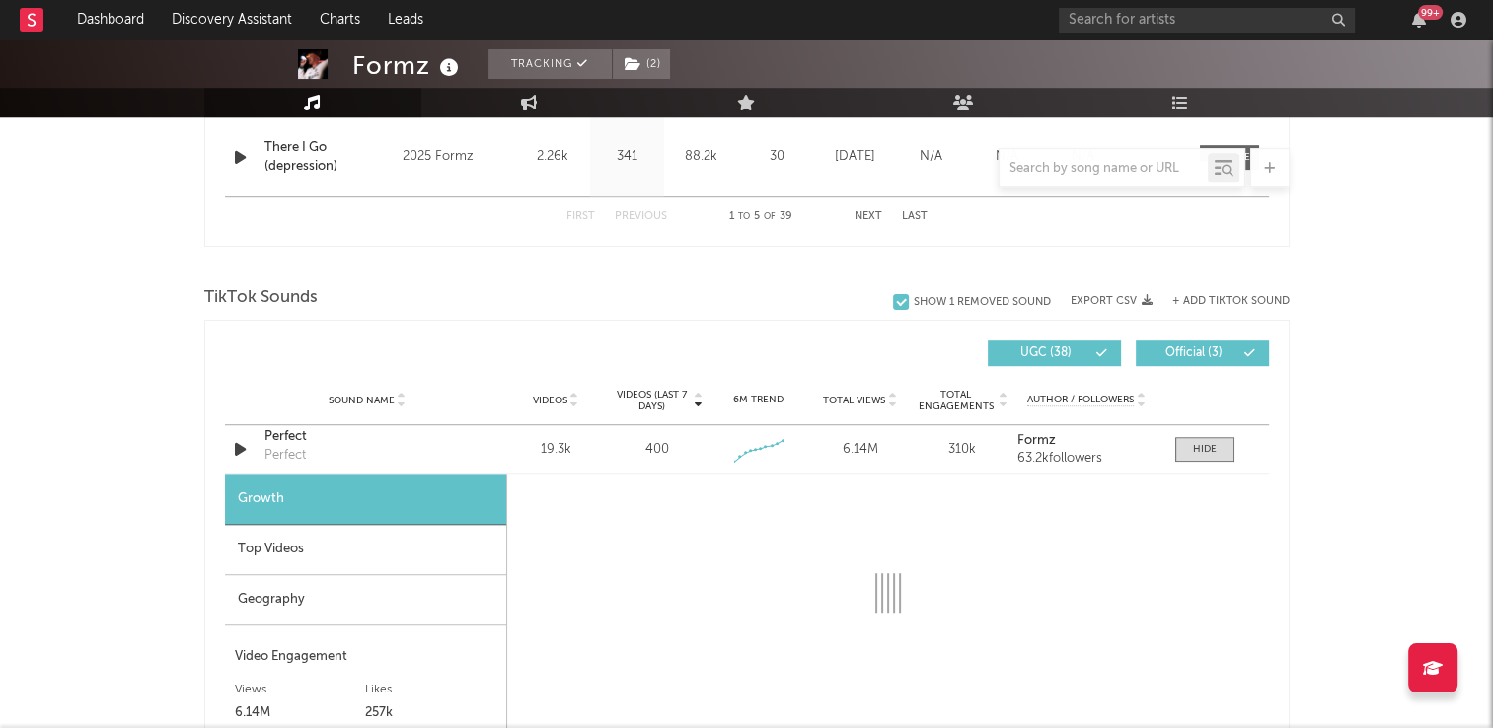
select select "6m"
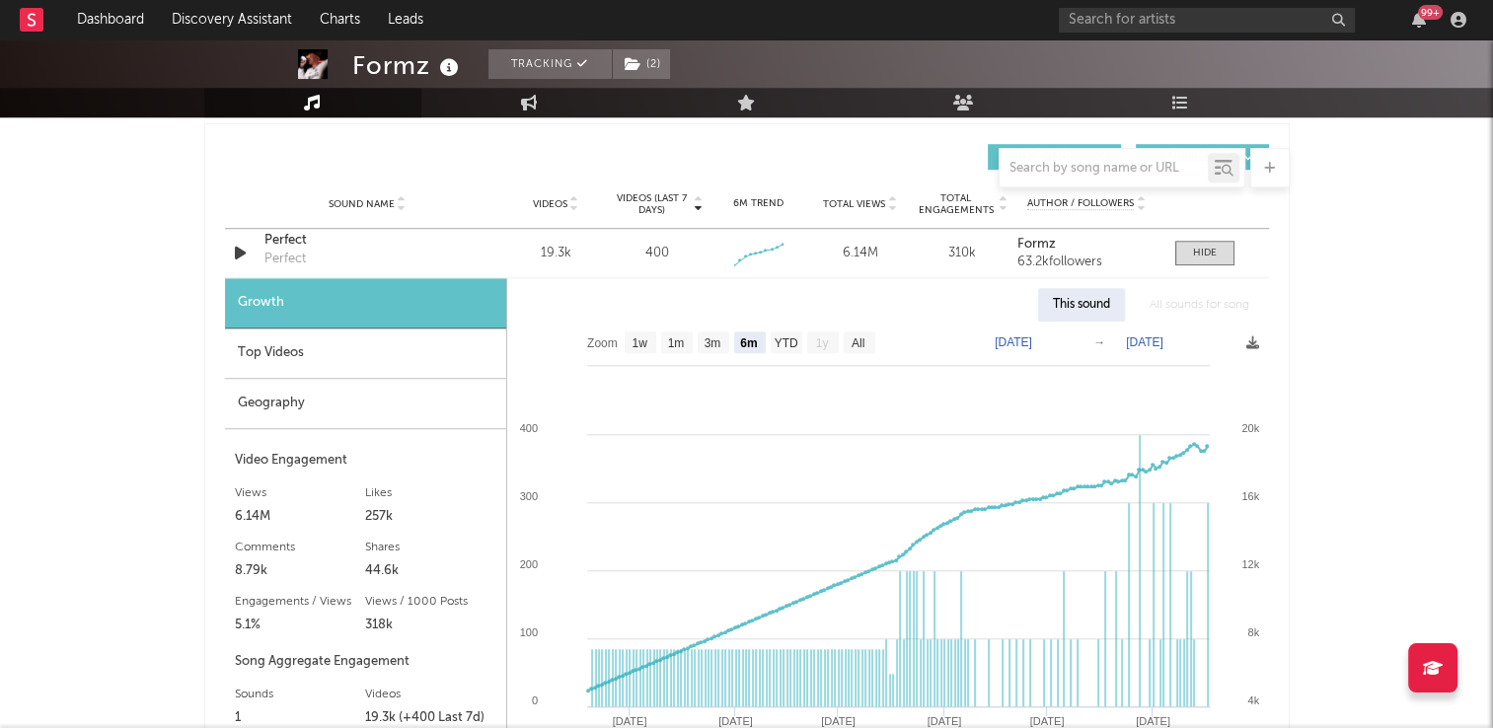
scroll to position [1381, 0]
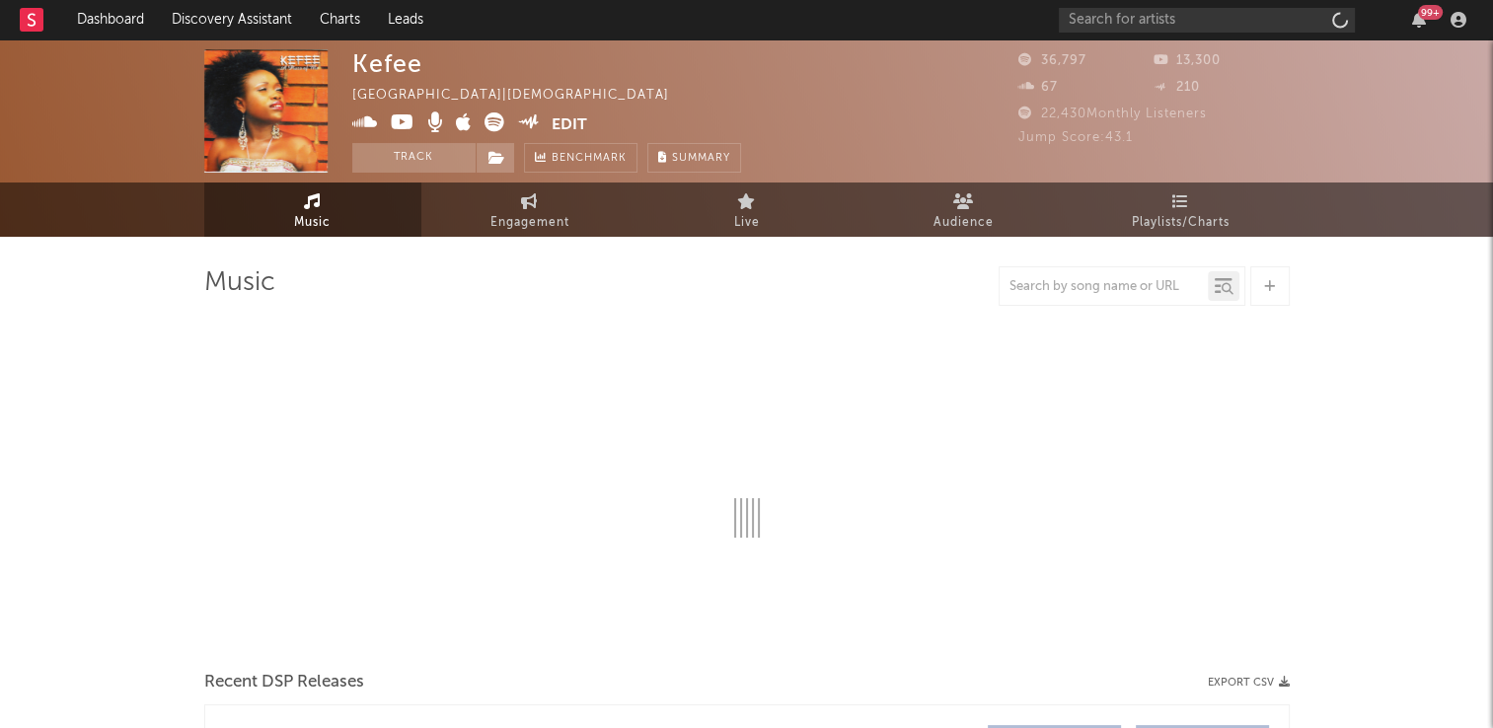
select select "6m"
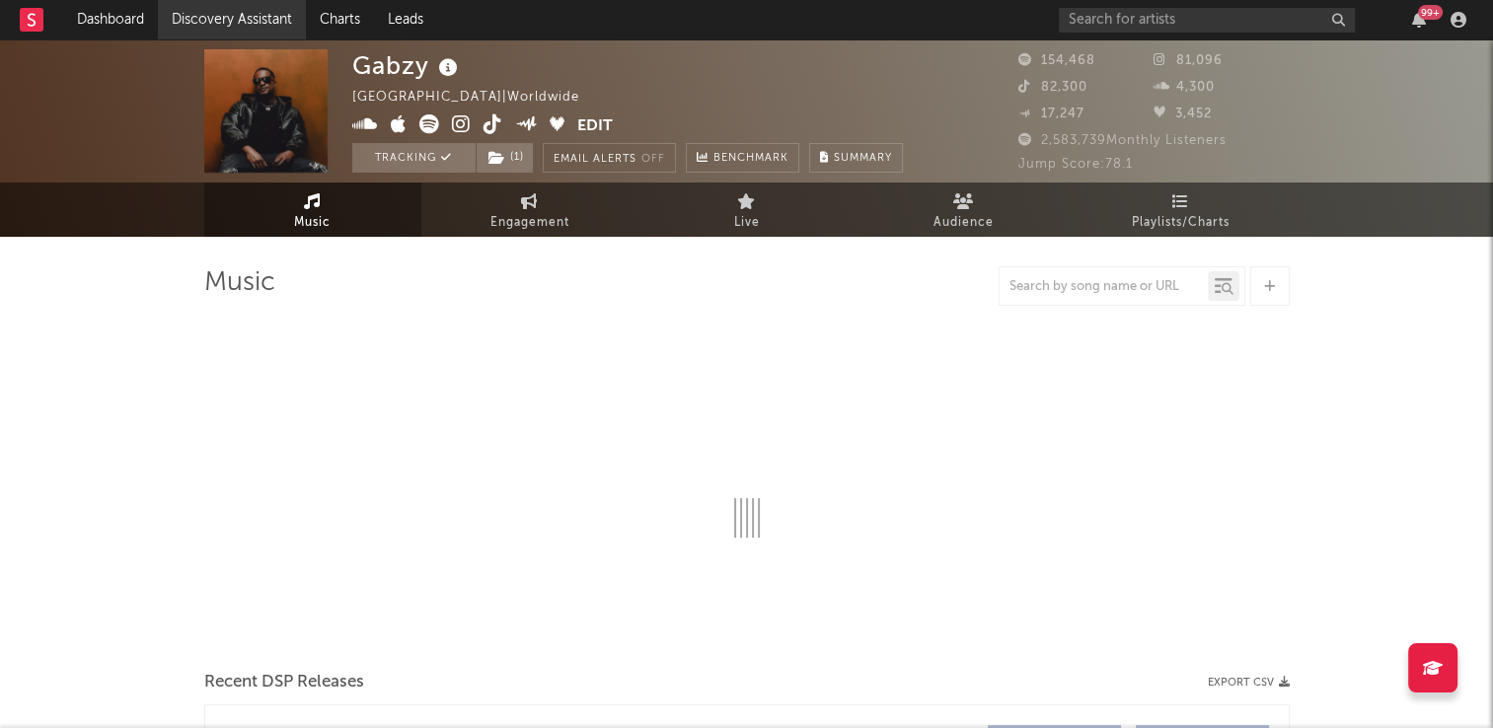
select select "6m"
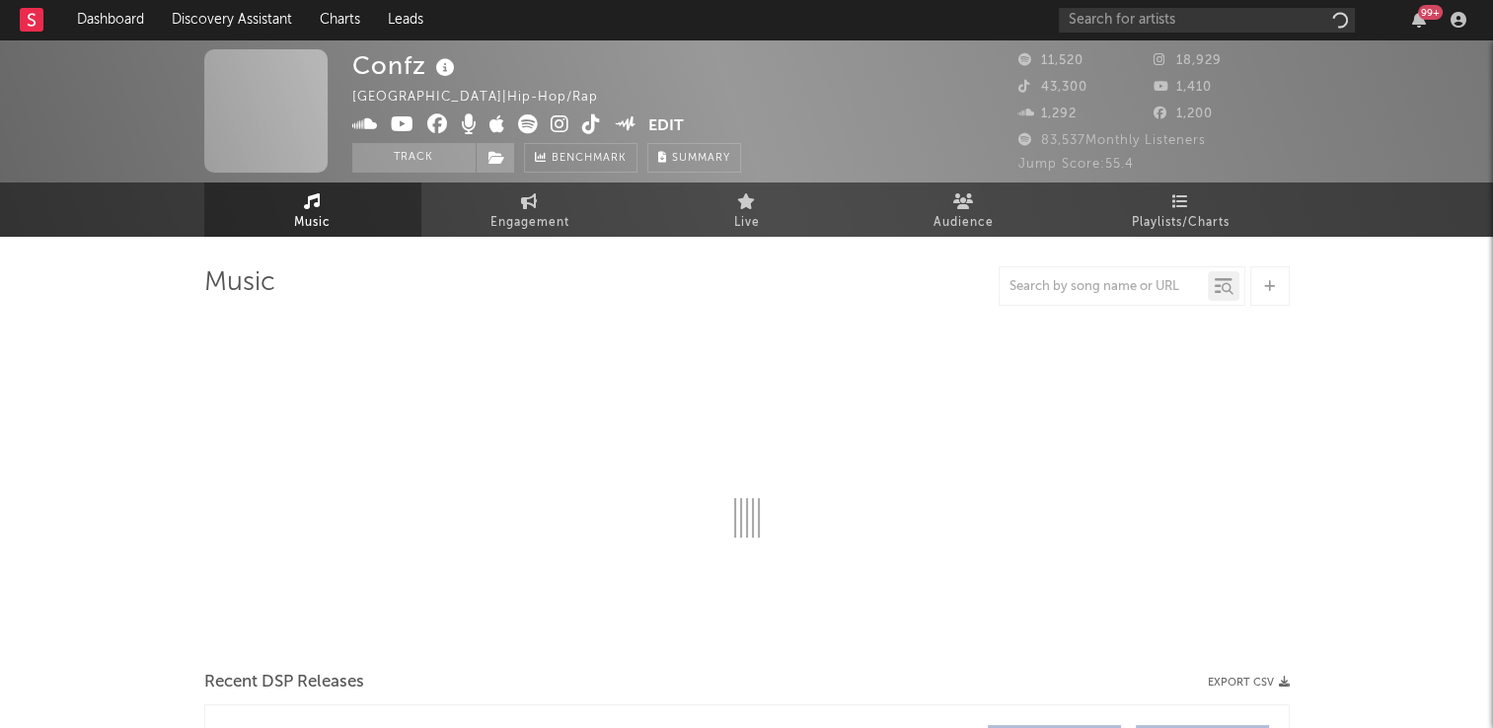
select select "1w"
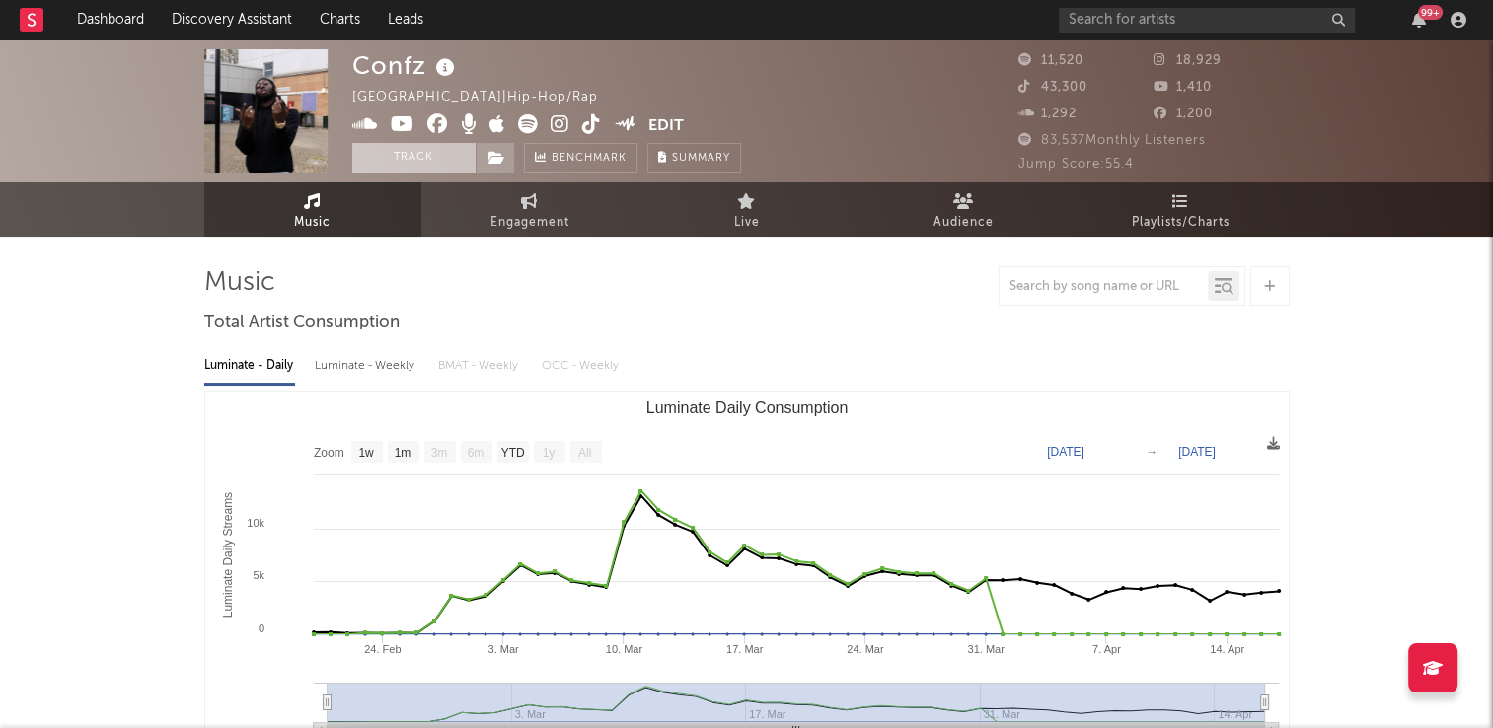
click at [406, 160] on button "Track" at bounding box center [413, 158] width 123 height 30
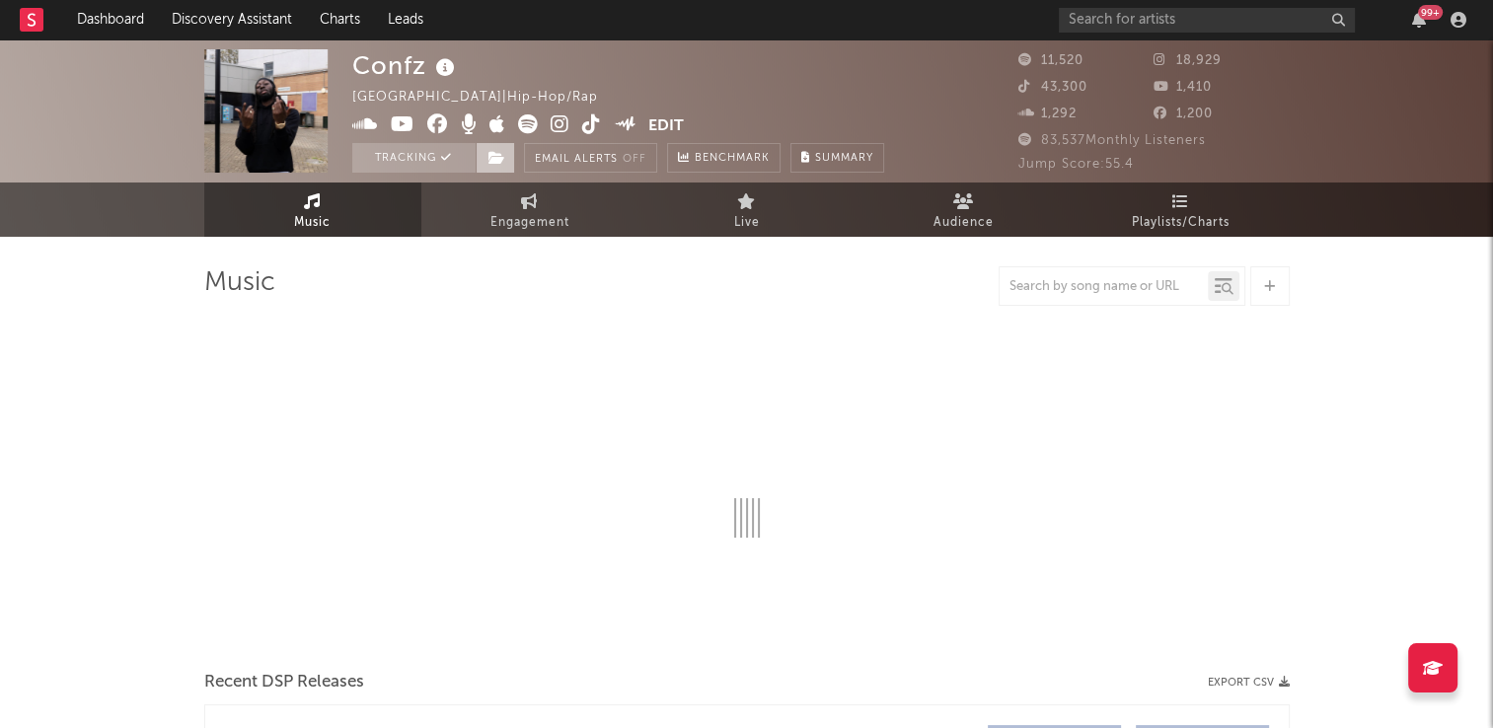
click at [495, 159] on icon at bounding box center [496, 158] width 17 height 14
select select "1w"
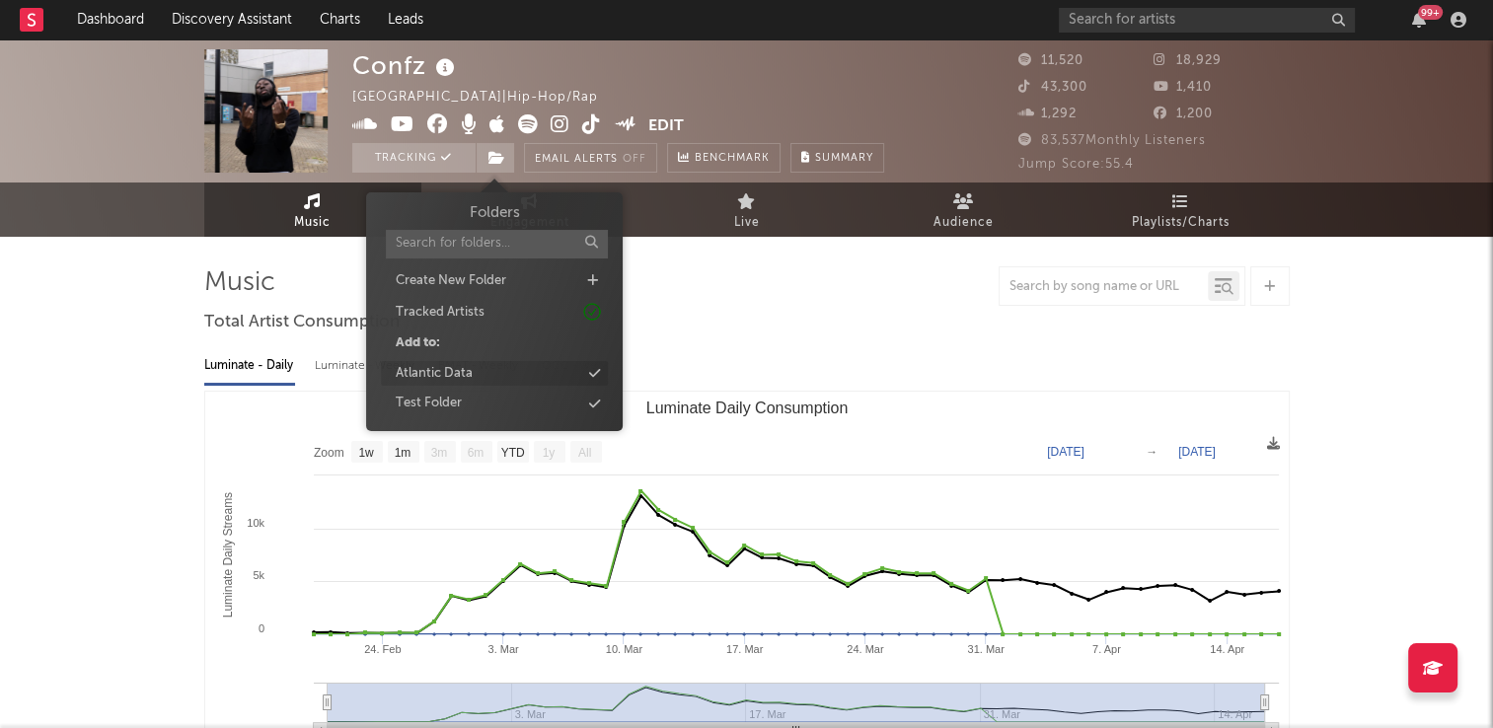
click at [484, 374] on div "Atlantic Data" at bounding box center [494, 374] width 227 height 26
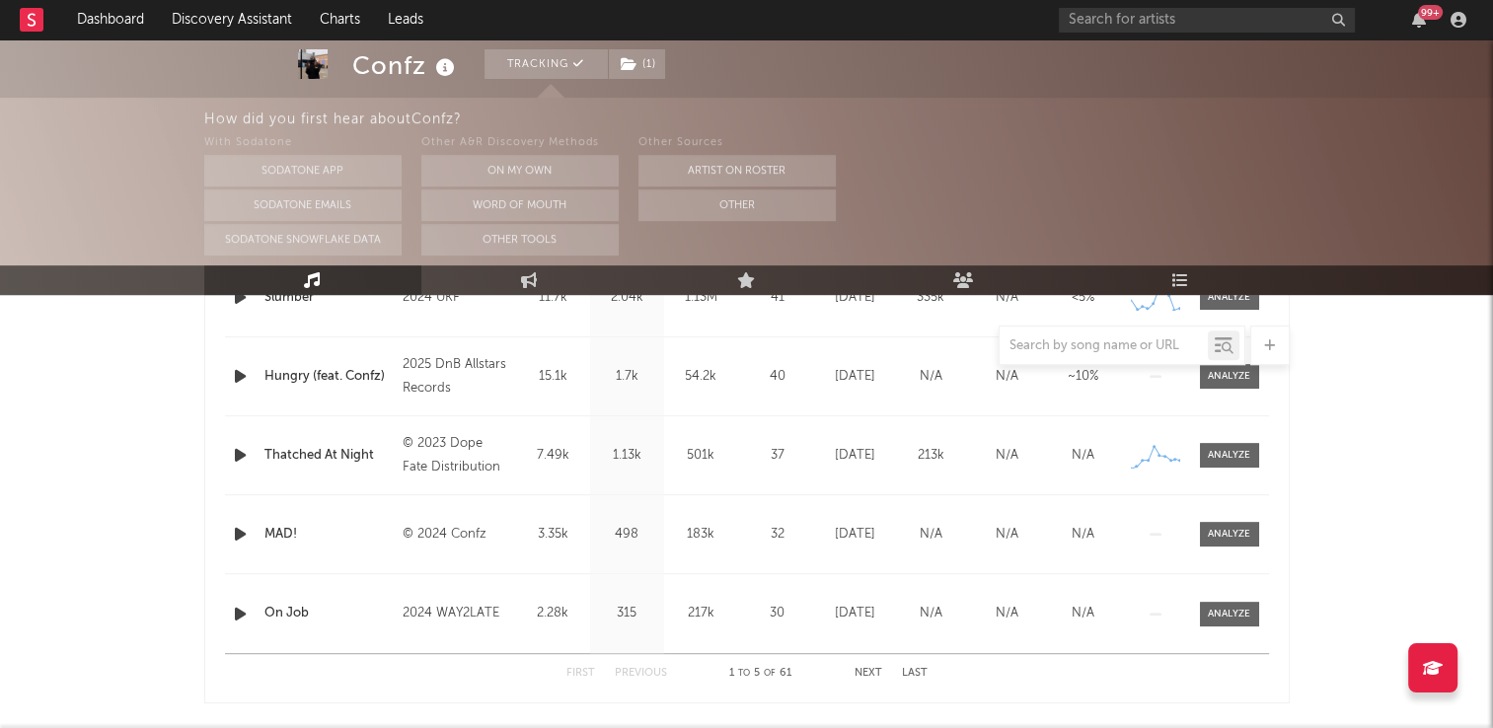
scroll to position [789, 0]
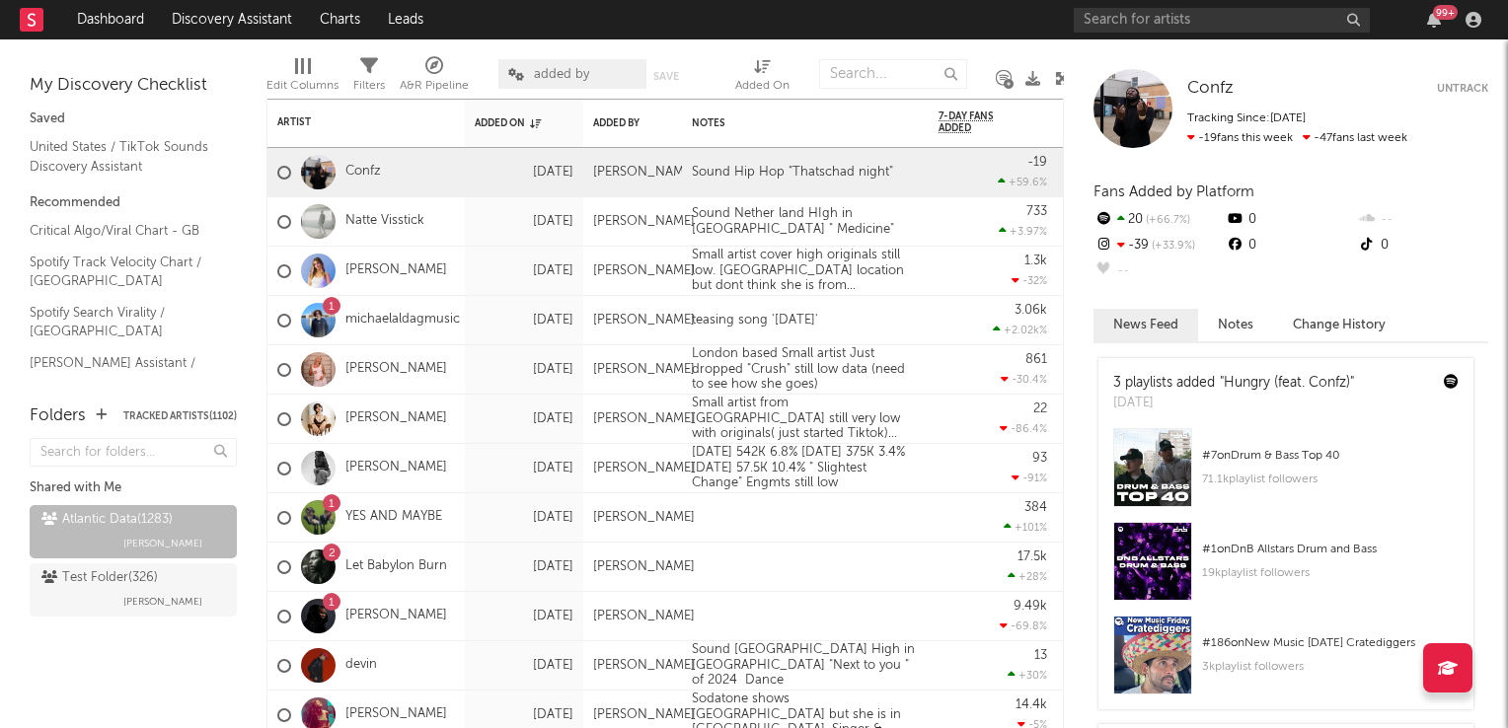
click at [1060, 72] on icon at bounding box center [1062, 78] width 15 height 15
